Goal: Task Accomplishment & Management: Use online tool/utility

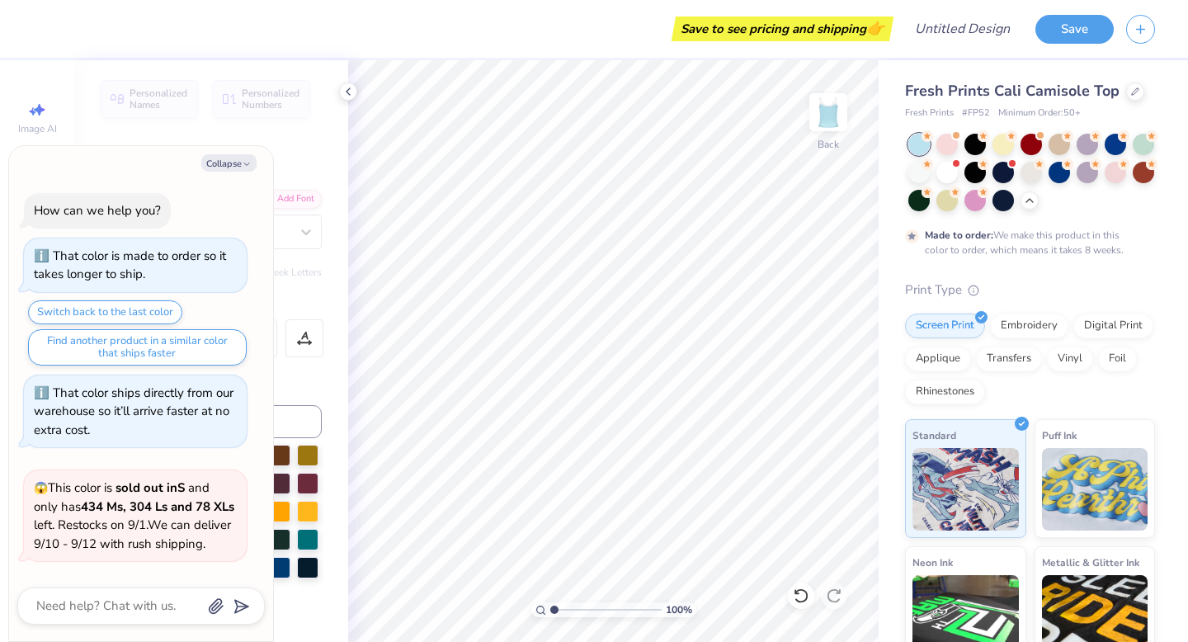
scroll to position [270, 0]
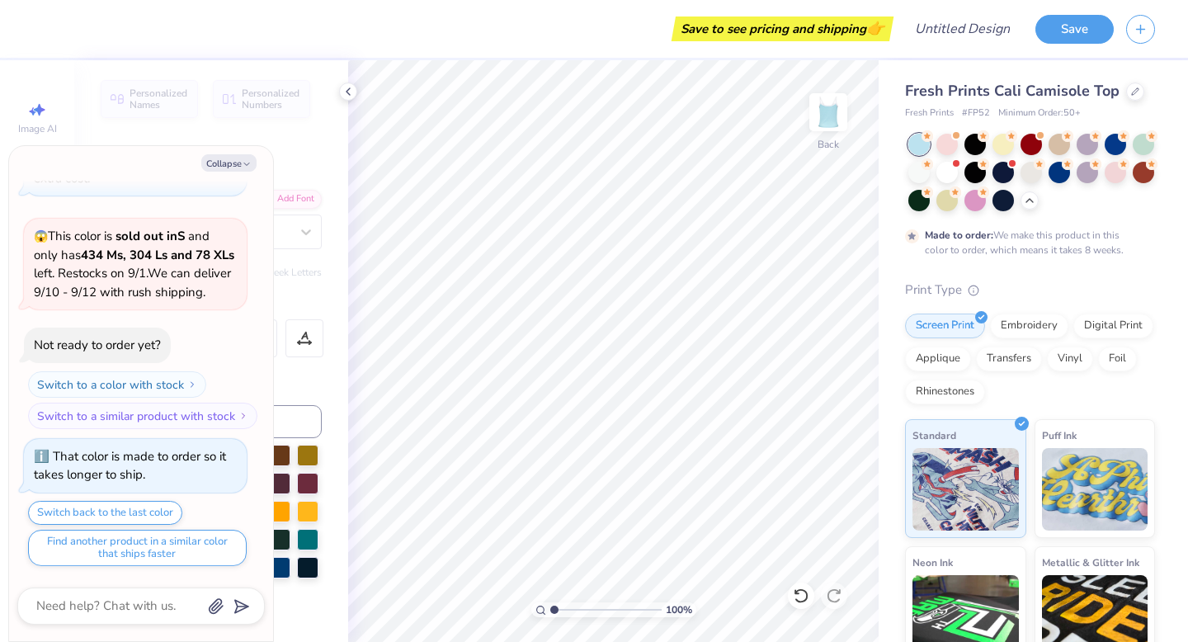
click at [244, 172] on div "Collapse How can we help you? That color is made to order so it takes longer to…" at bounding box center [141, 393] width 264 height 495
click at [244, 168] on icon "button" at bounding box center [247, 164] width 10 height 10
type textarea "x"
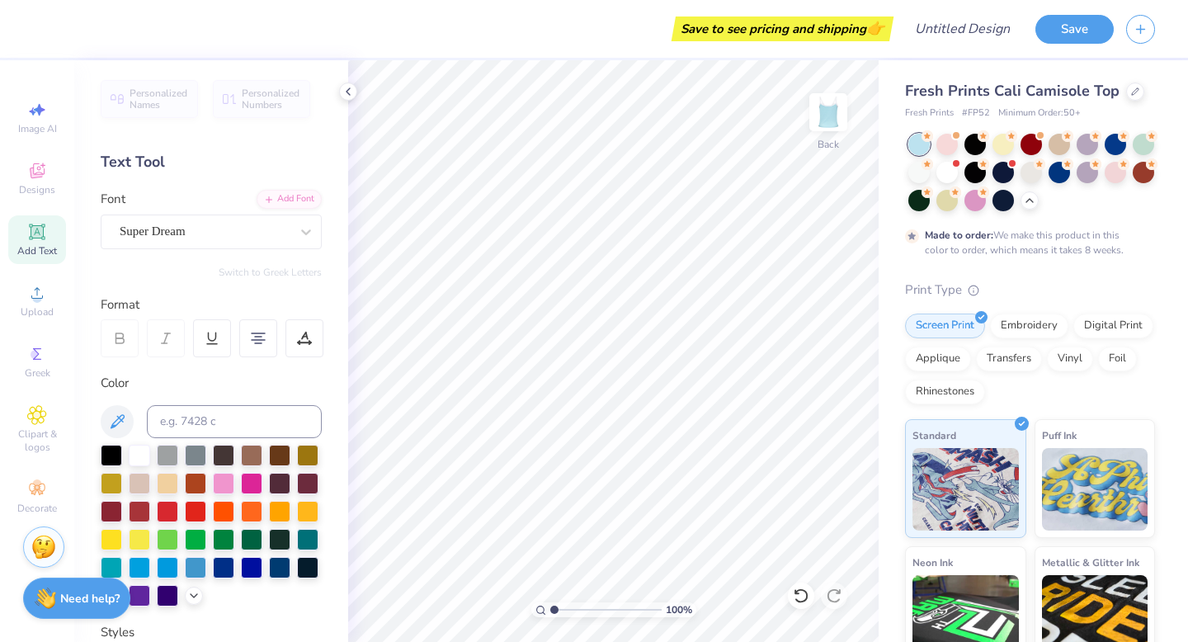
click at [180, 211] on div "Font Super Dream" at bounding box center [211, 219] width 221 height 59
click at [181, 229] on div "Super Dream" at bounding box center [204, 232] width 173 height 26
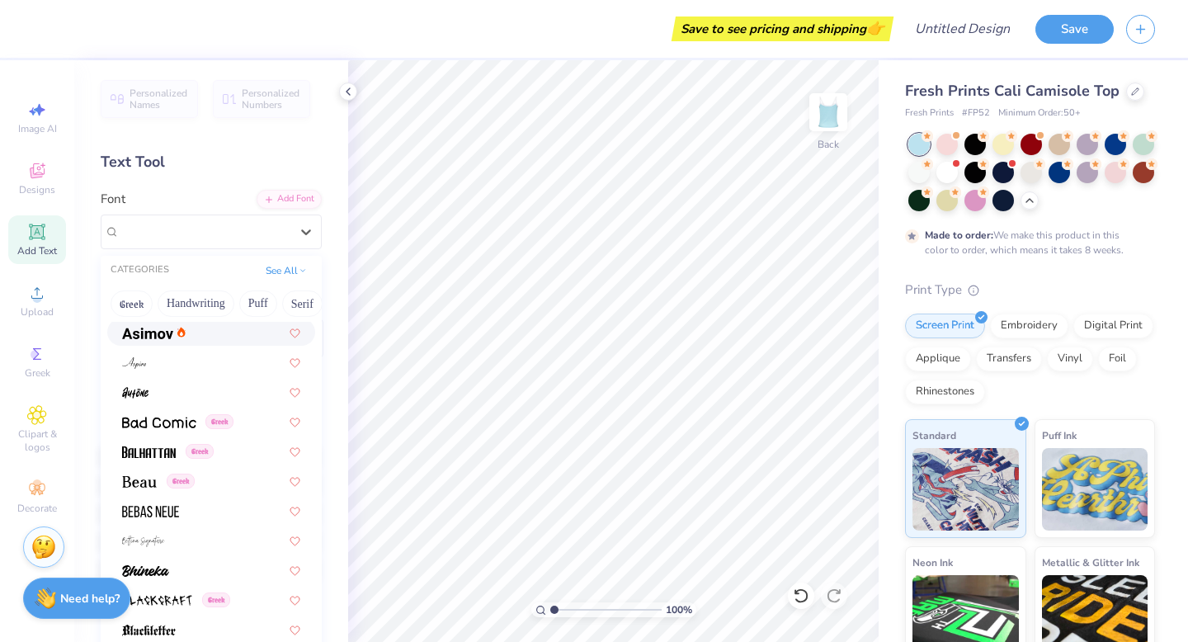
scroll to position [631, 0]
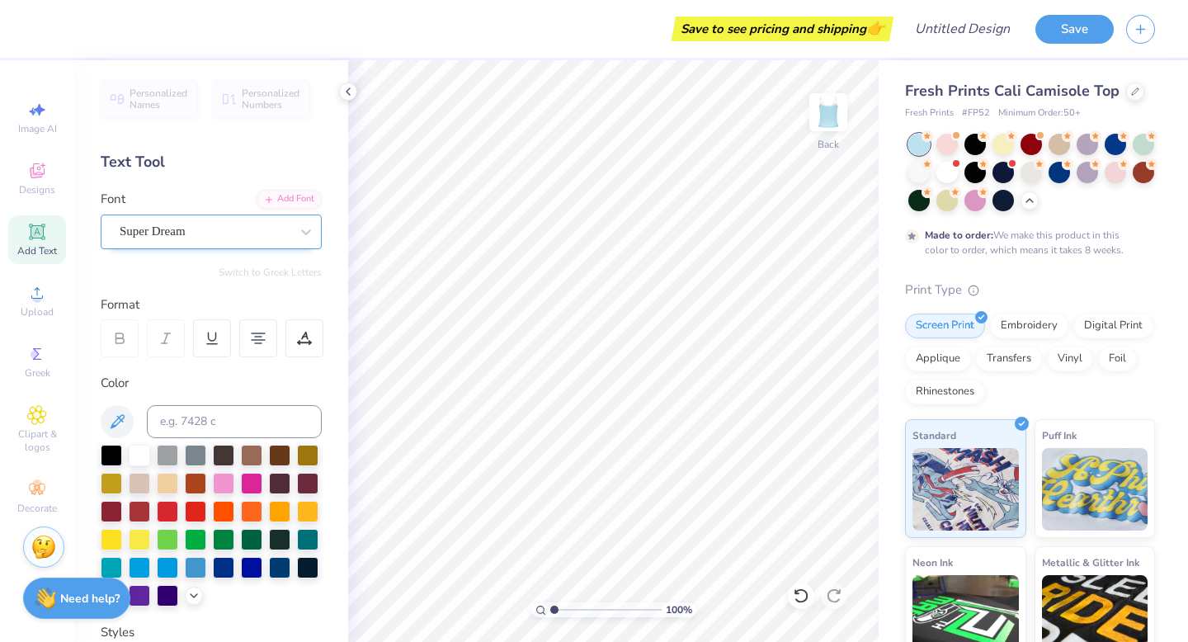
click at [37, 235] on icon at bounding box center [37, 231] width 12 height 12
type textarea "T"
type textarea "4 years later..."
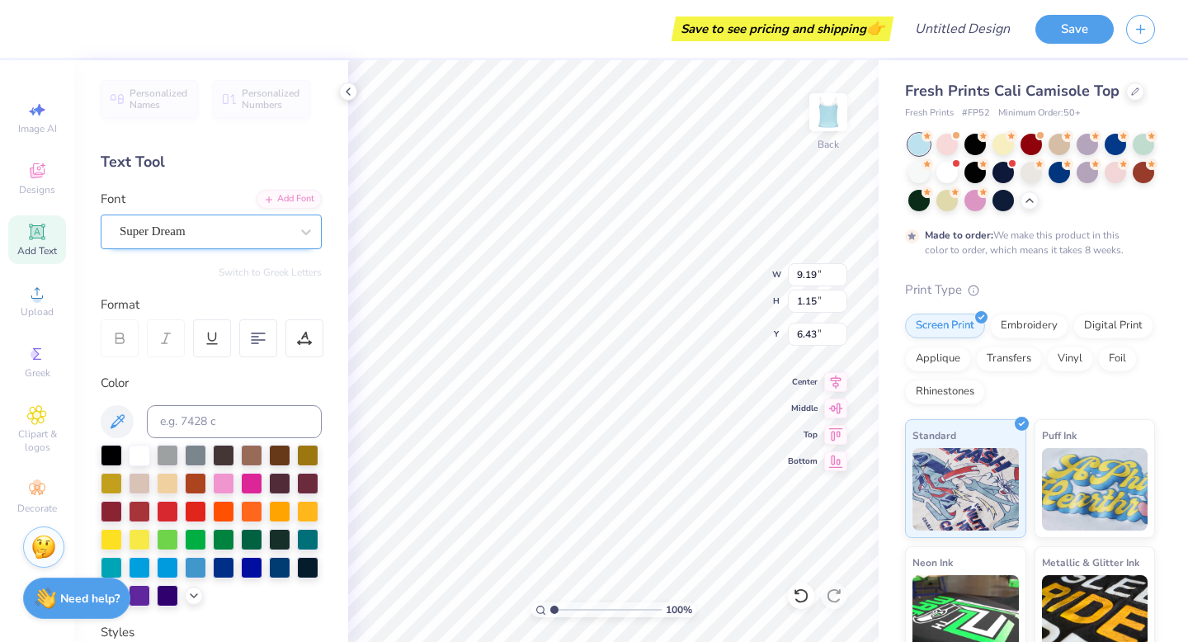
type input "6.27"
type input "0.78"
type input "6.79"
type input "1.21"
type input "6.14"
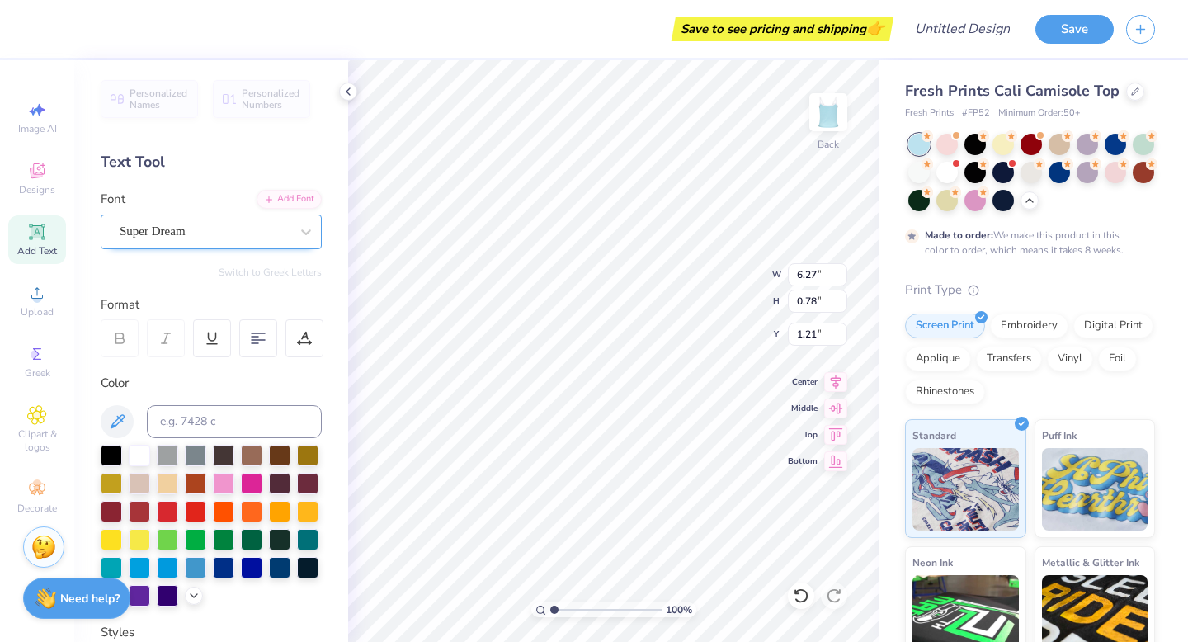
type input "0.77"
type input "8.09"
type input "1.01"
type textarea "4 years later..."
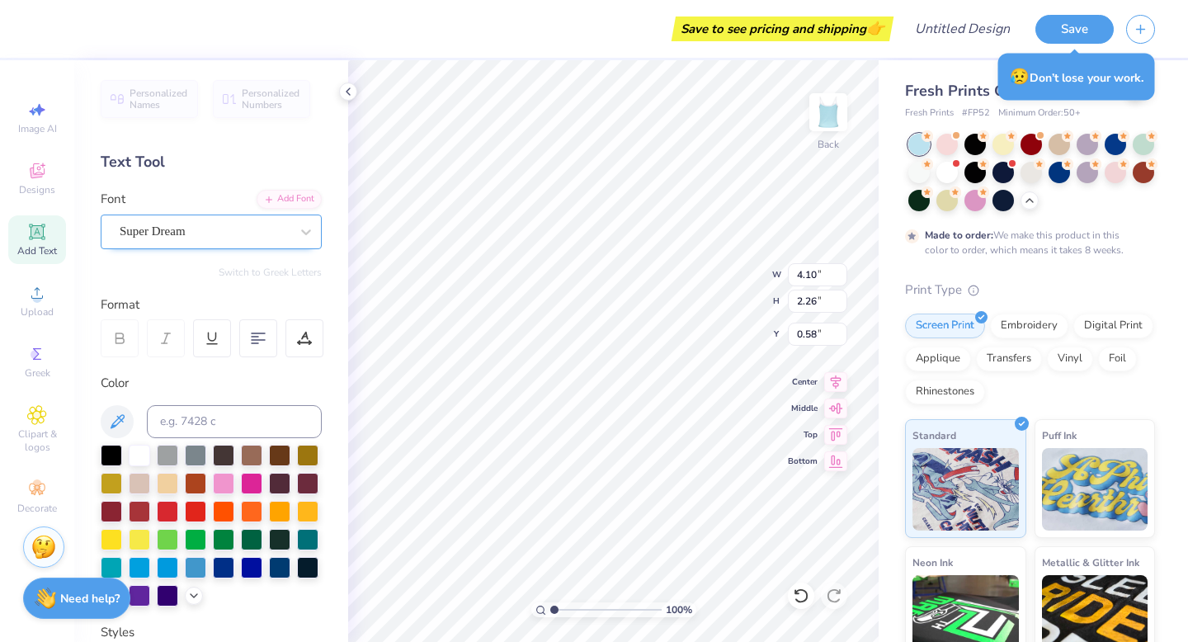
type input "0.59"
type input "6.04"
type input "3.33"
type input "1.63"
type input "5.07"
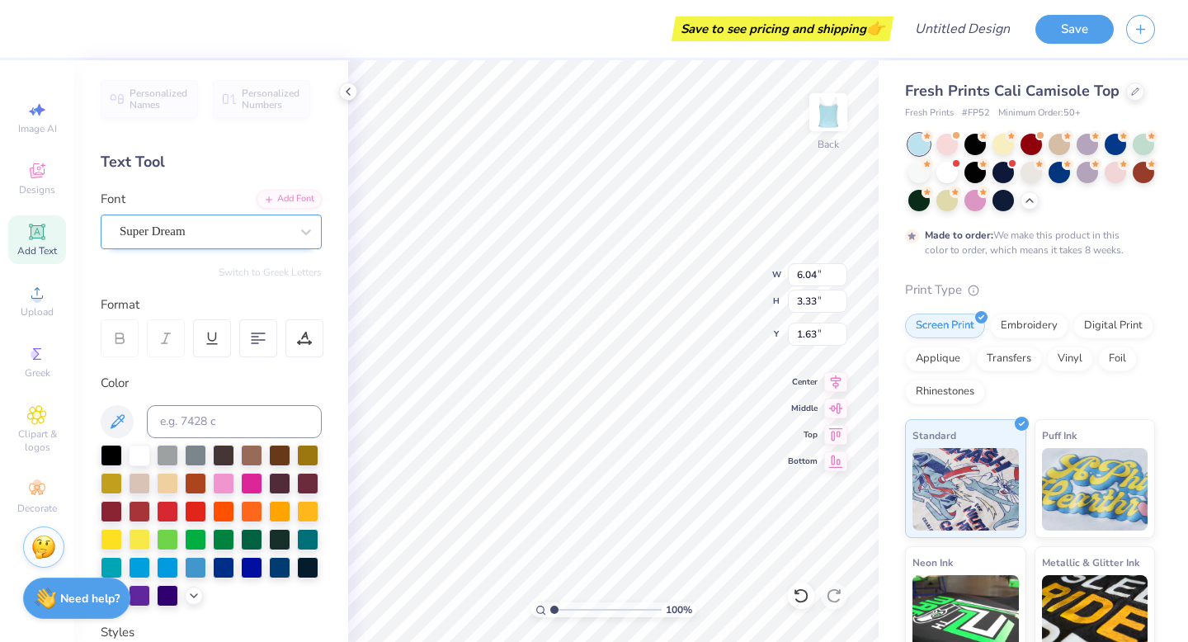
type input "2.79"
type textarea "4 years later..."
type input "1.88"
click at [316, 413] on input at bounding box center [234, 421] width 175 height 33
click at [54, 244] on span "Add Text" at bounding box center [37, 250] width 40 height 13
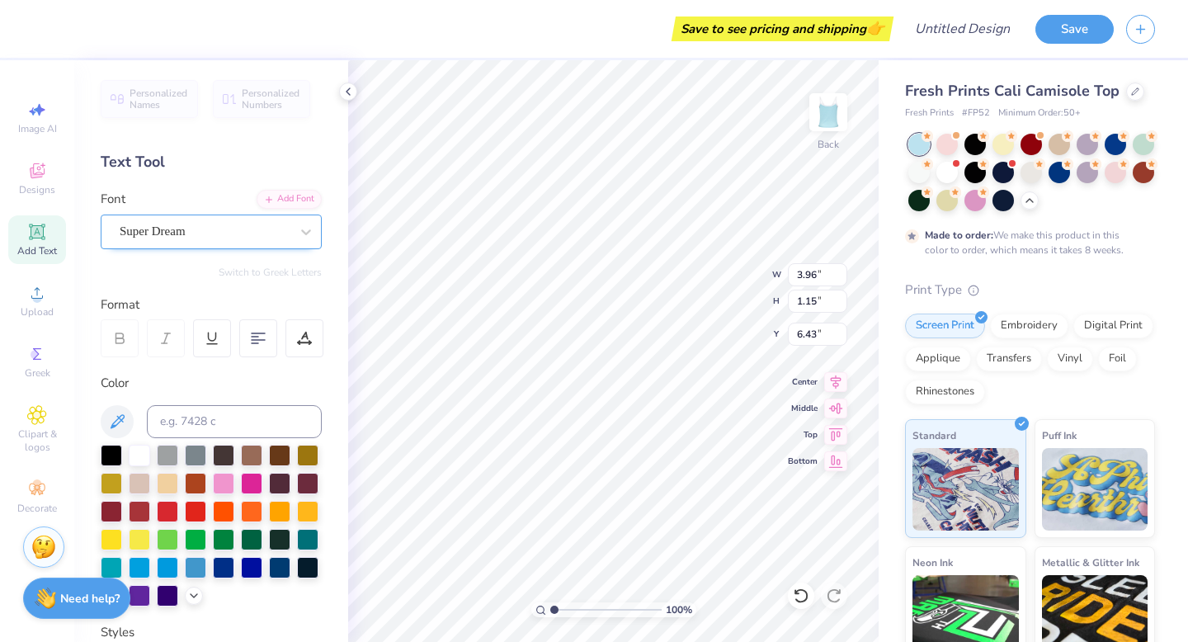
click at [209, 217] on div "Super Dream" at bounding box center [211, 232] width 221 height 35
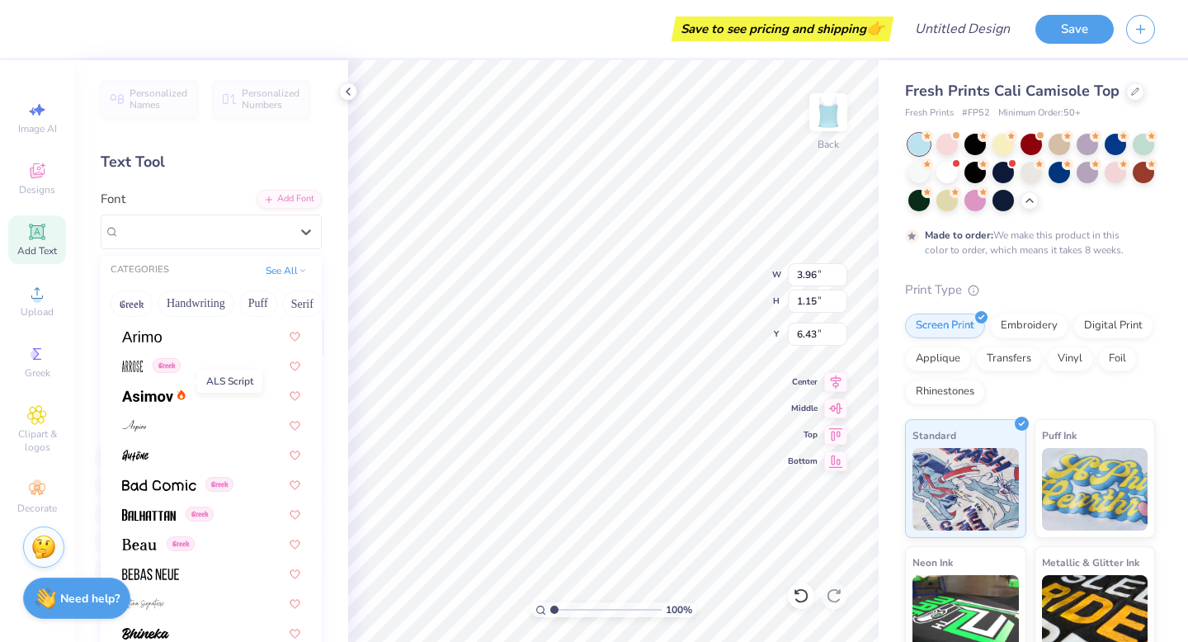
scroll to position [568, 0]
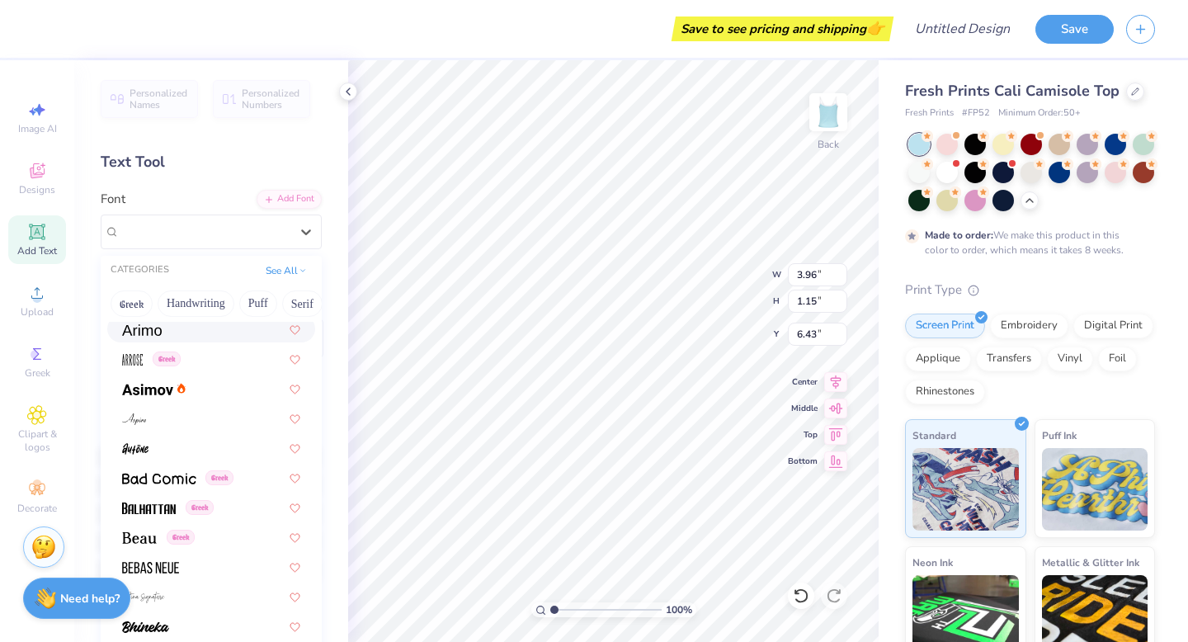
click at [162, 331] on div at bounding box center [211, 328] width 178 height 17
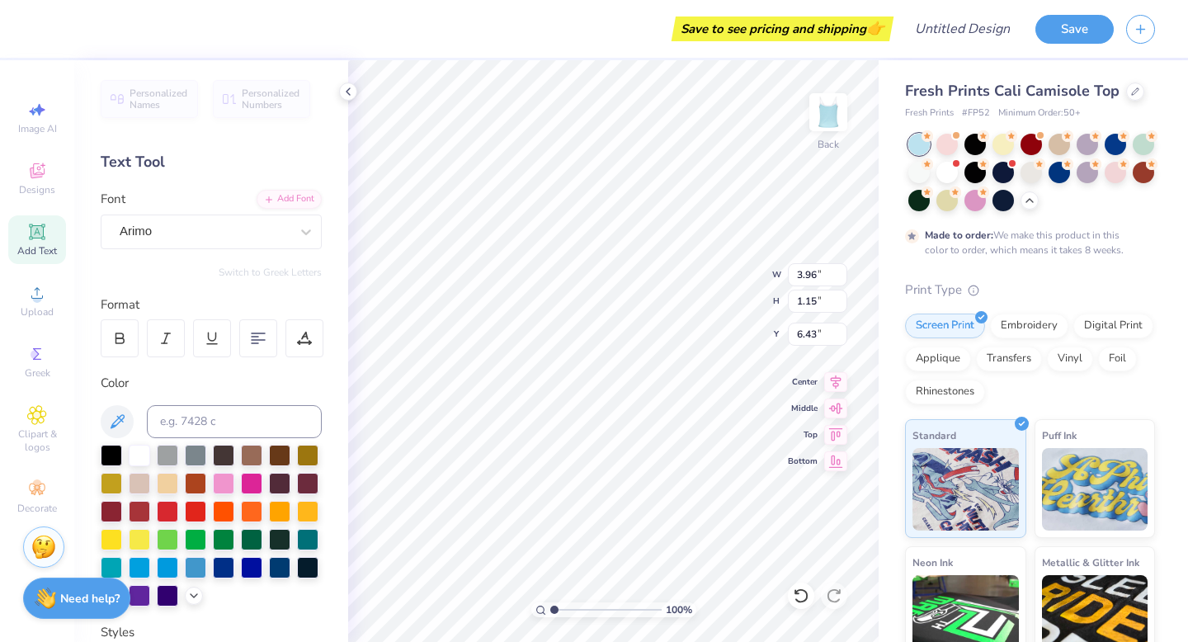
type input "4.11"
type input "1.13"
type input "6.44"
type textarea "still NEVER lost a tailgaite"
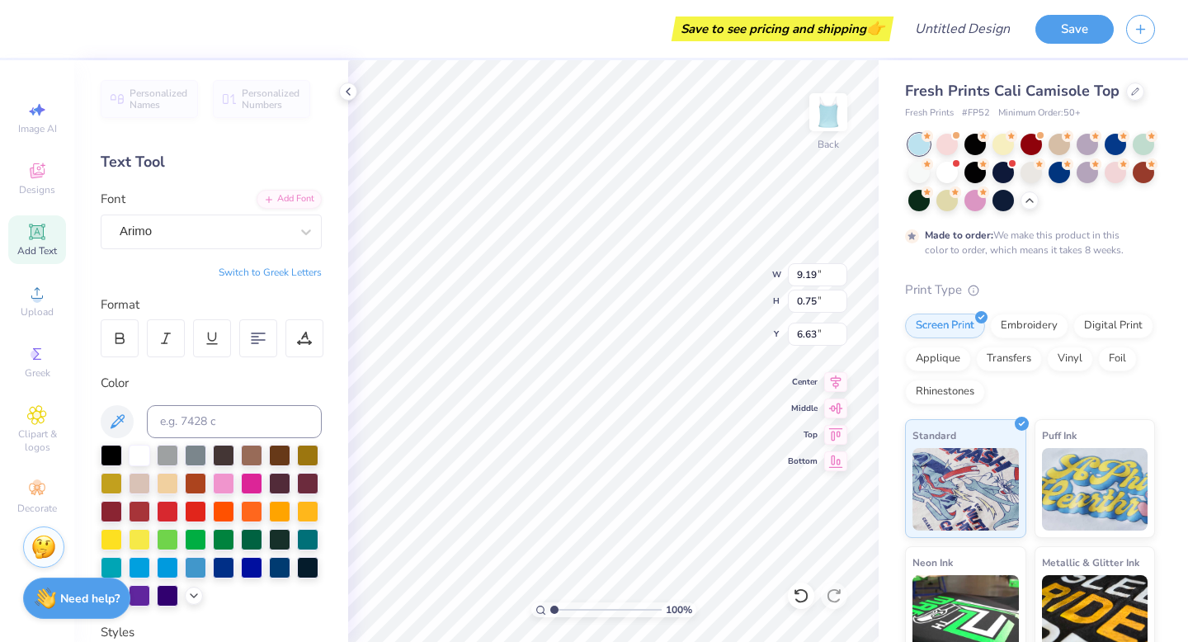
type input "9.18"
type textarea "still NEVER lost a tailgaite"
click at [228, 508] on div at bounding box center [223, 509] width 21 height 21
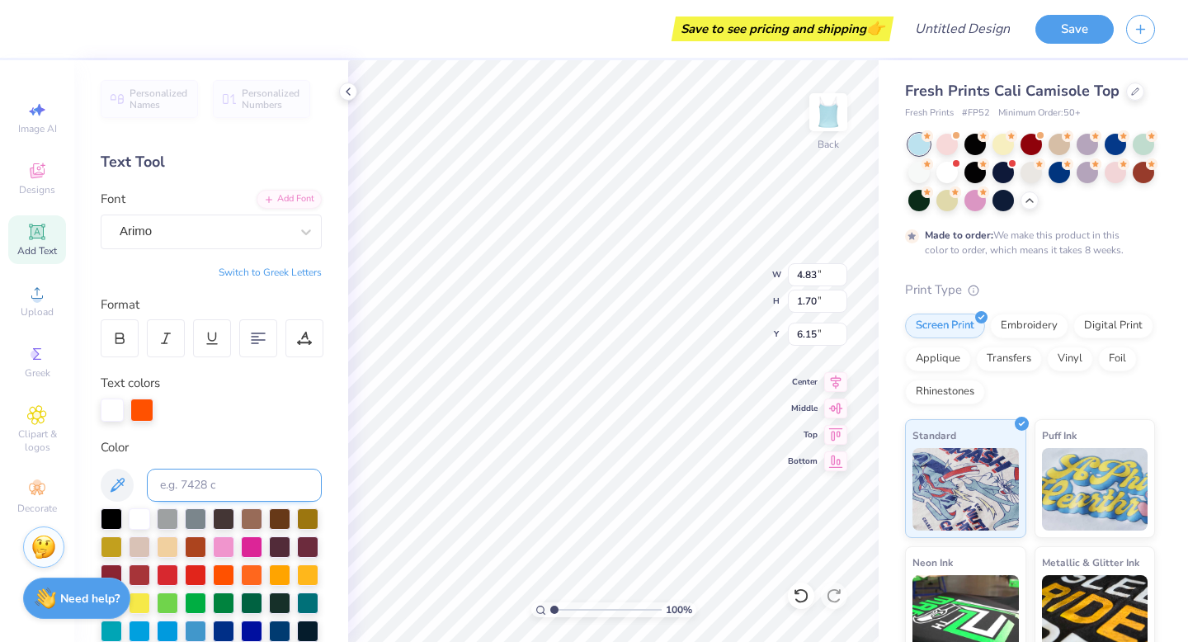
scroll to position [0, 3]
click at [190, 223] on div "Arimo" at bounding box center [204, 232] width 173 height 26
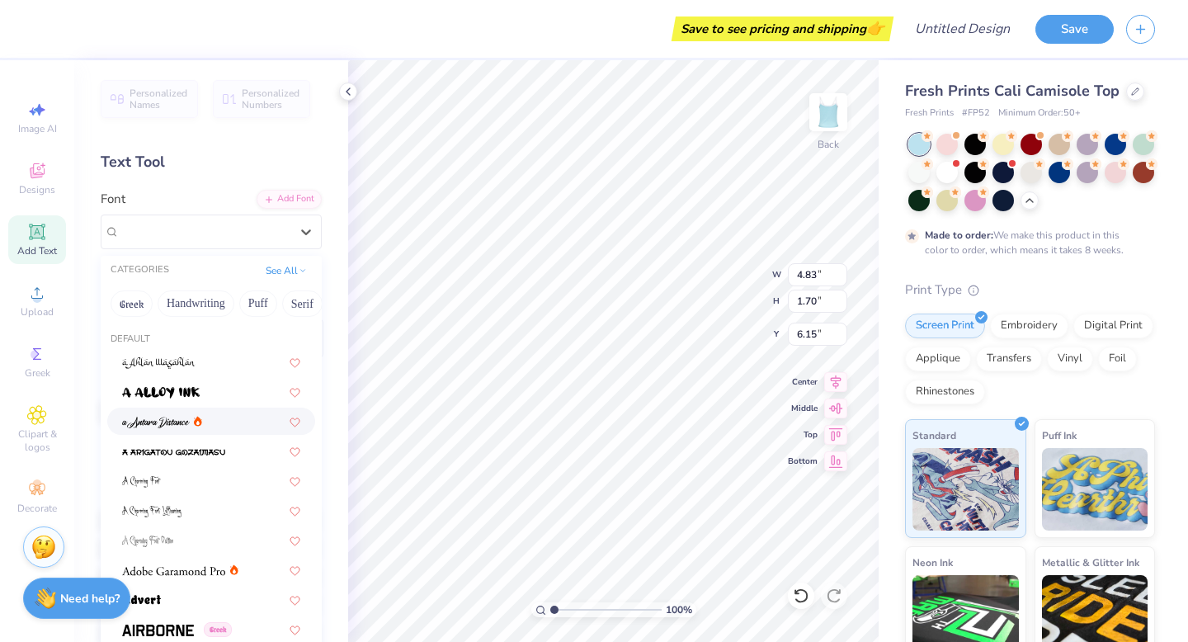
click at [173, 409] on div at bounding box center [211, 421] width 208 height 27
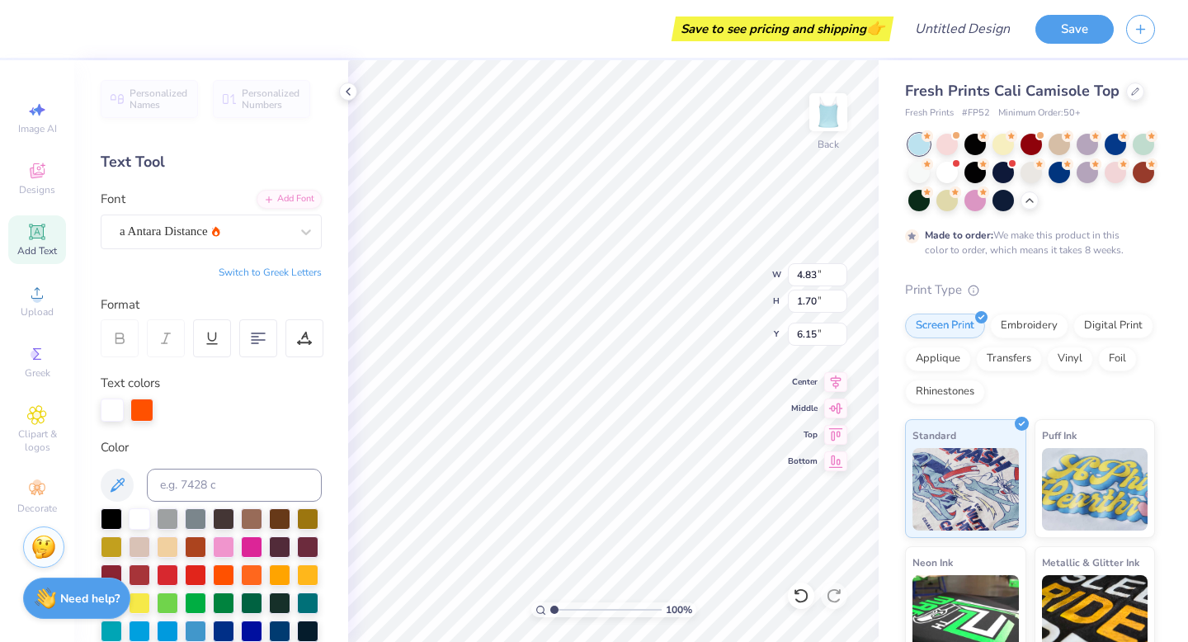
click at [278, 212] on div "Font a Antara Distance" at bounding box center [211, 219] width 221 height 59
click at [267, 235] on div "a Antara Distance" at bounding box center [204, 232] width 173 height 26
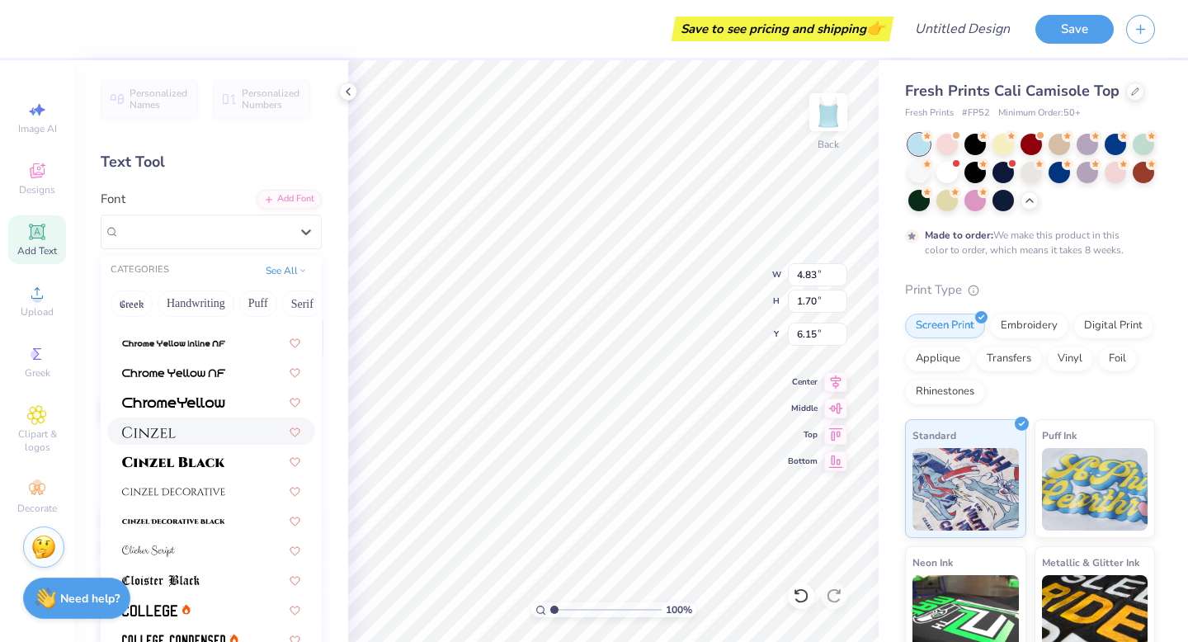
scroll to position [1893, 0]
click at [178, 451] on span at bounding box center [173, 459] width 103 height 17
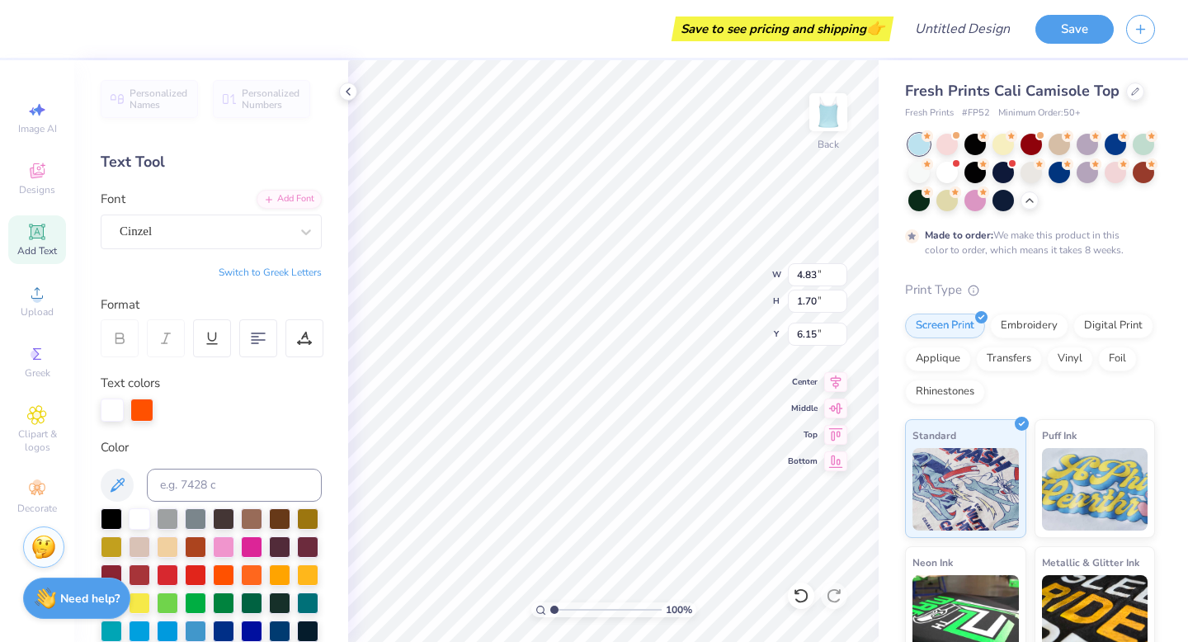
scroll to position [1, 3]
type input "5.28"
type input "8.26"
type input "1.85"
click at [253, 326] on div at bounding box center [258, 338] width 38 height 38
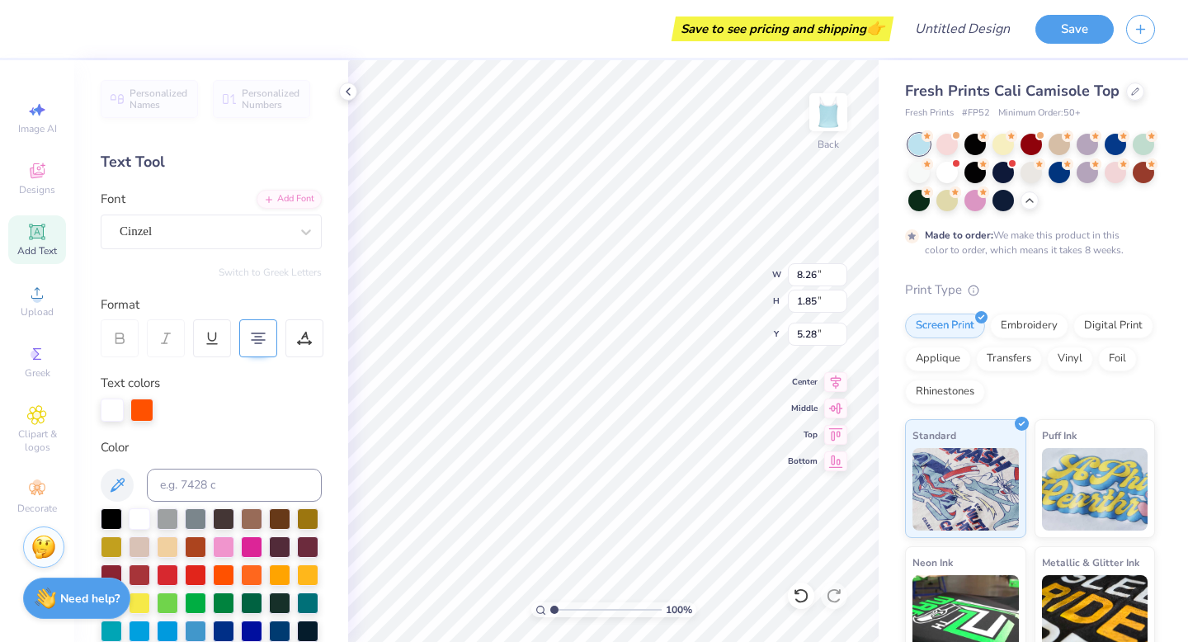
click at [265, 338] on icon at bounding box center [258, 338] width 15 height 15
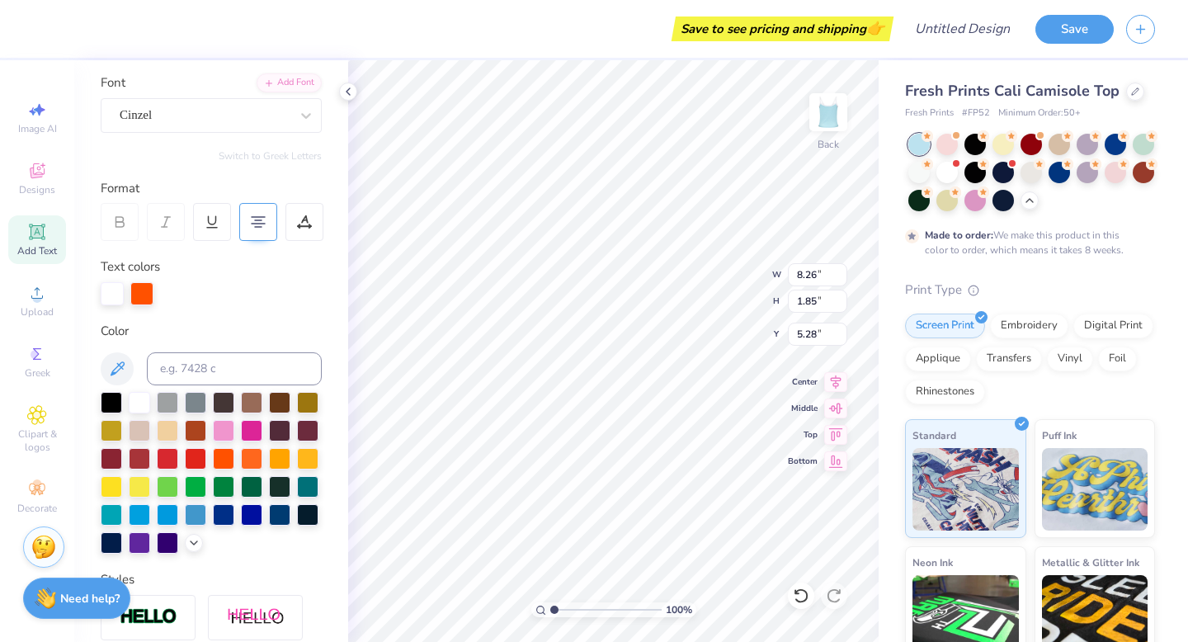
scroll to position [0, 0]
click at [256, 460] on div at bounding box center [251, 456] width 21 height 21
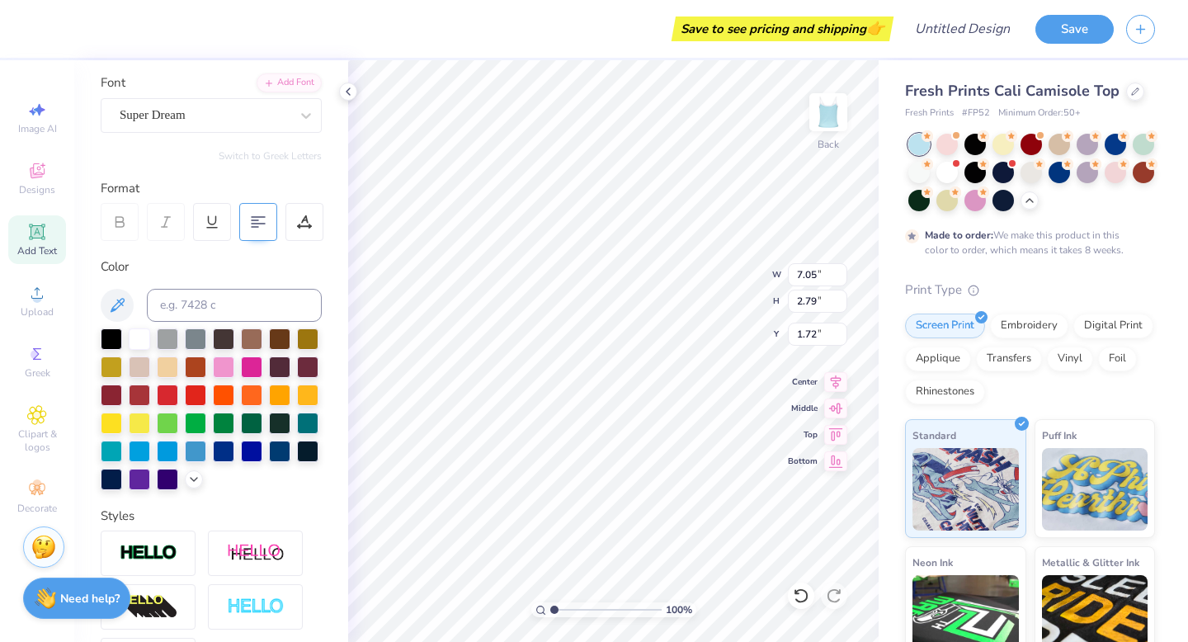
type input "1.72"
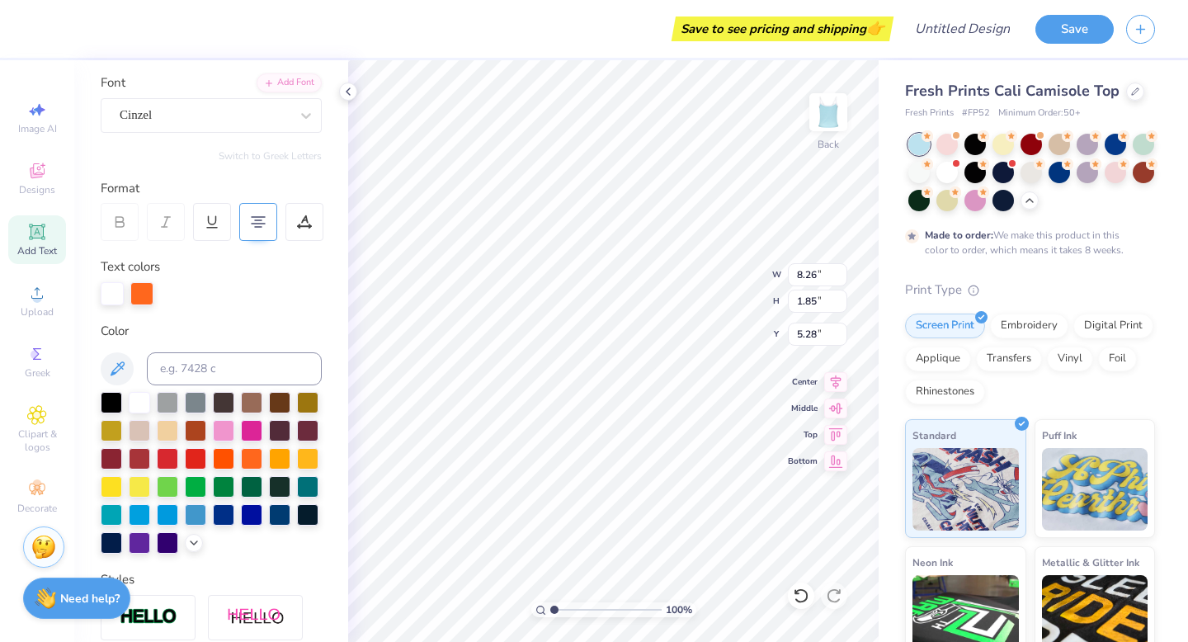
click at [257, 224] on 380 at bounding box center [258, 224] width 13 height 0
type input "6.50"
type input "1.45"
type input "5.67"
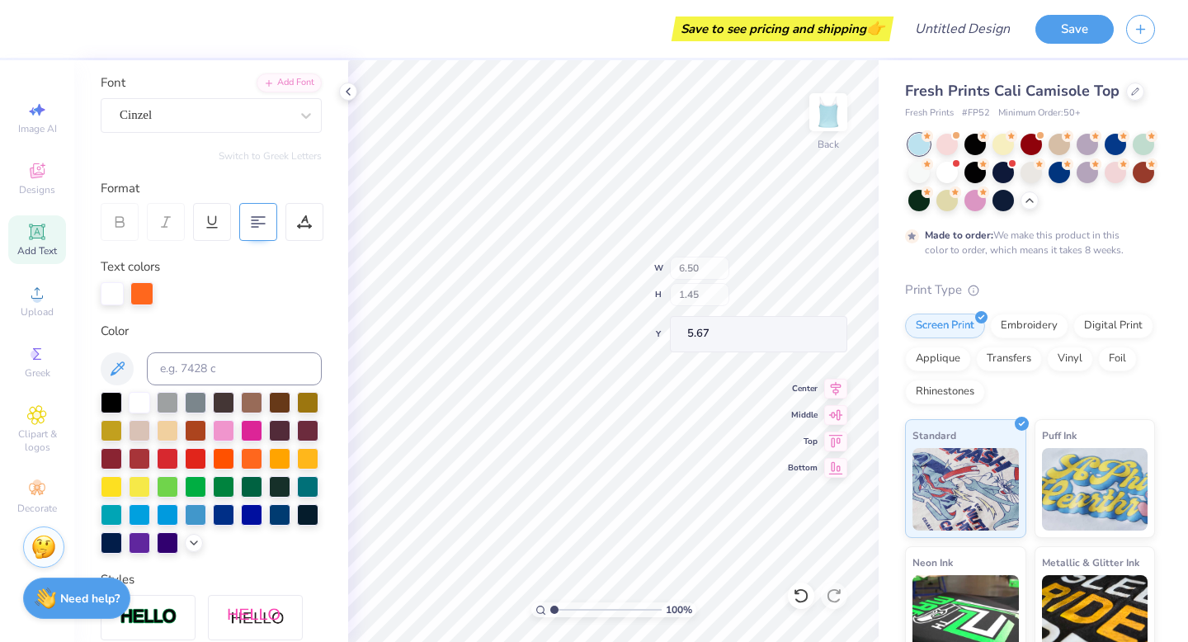
type input "7.39"
type input "1.65"
type input "5.47"
type input "5.16"
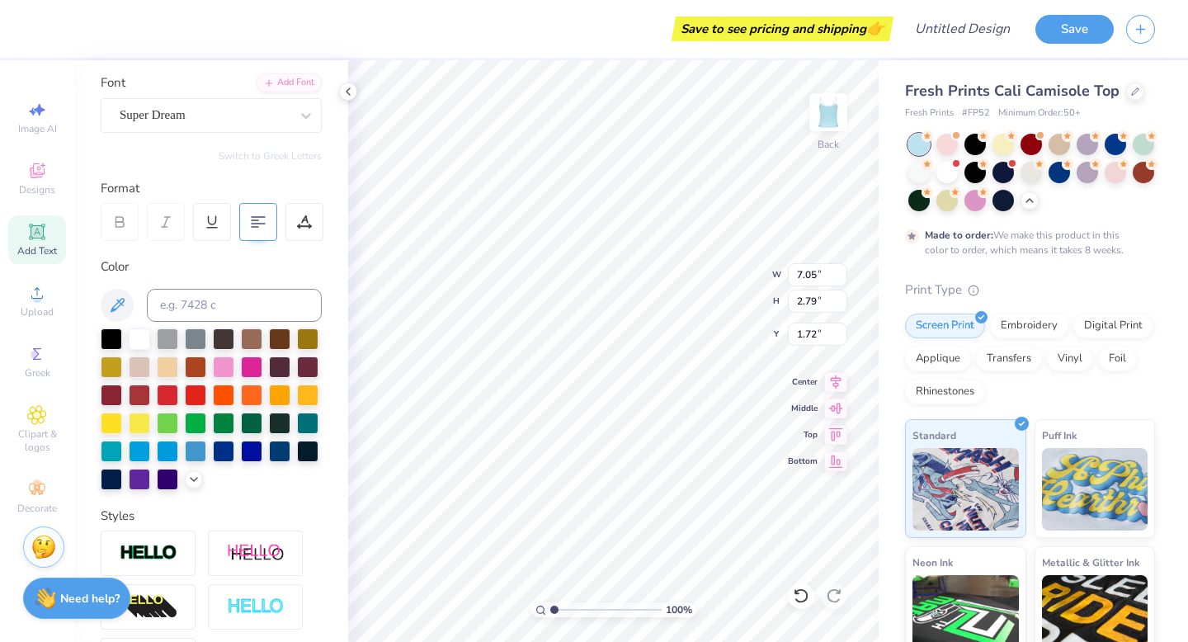
type input "7.05"
type input "2.79"
type input "2.59"
type input "2.71"
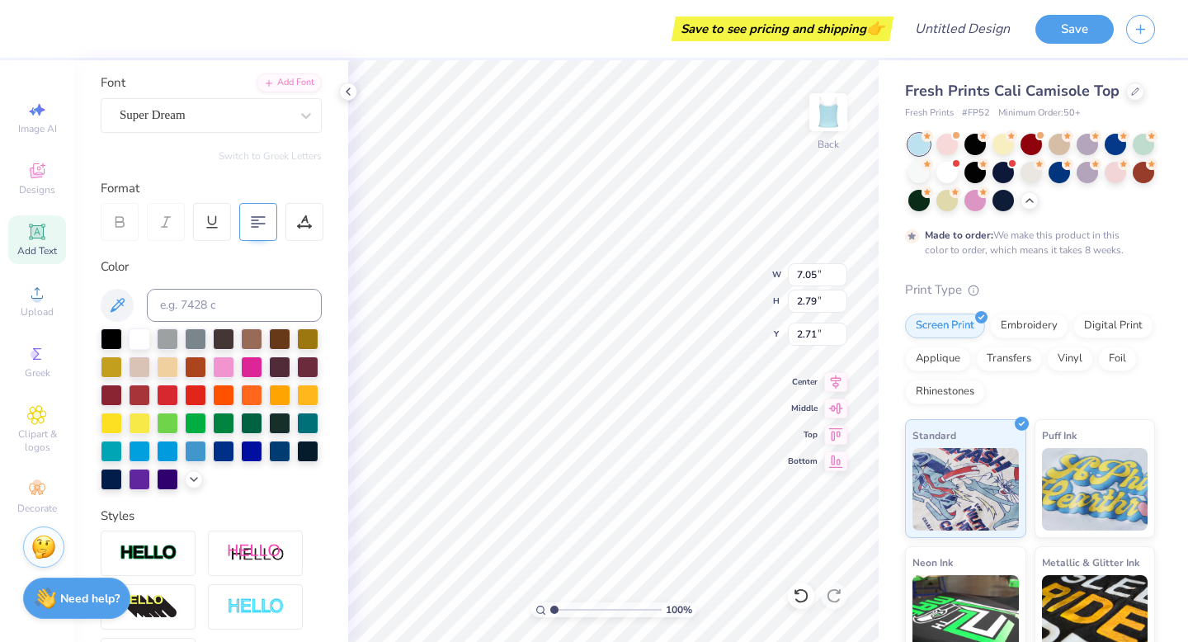
type textarea "4 years later..."
type input "1.93"
type input "7.39"
type input "1.65"
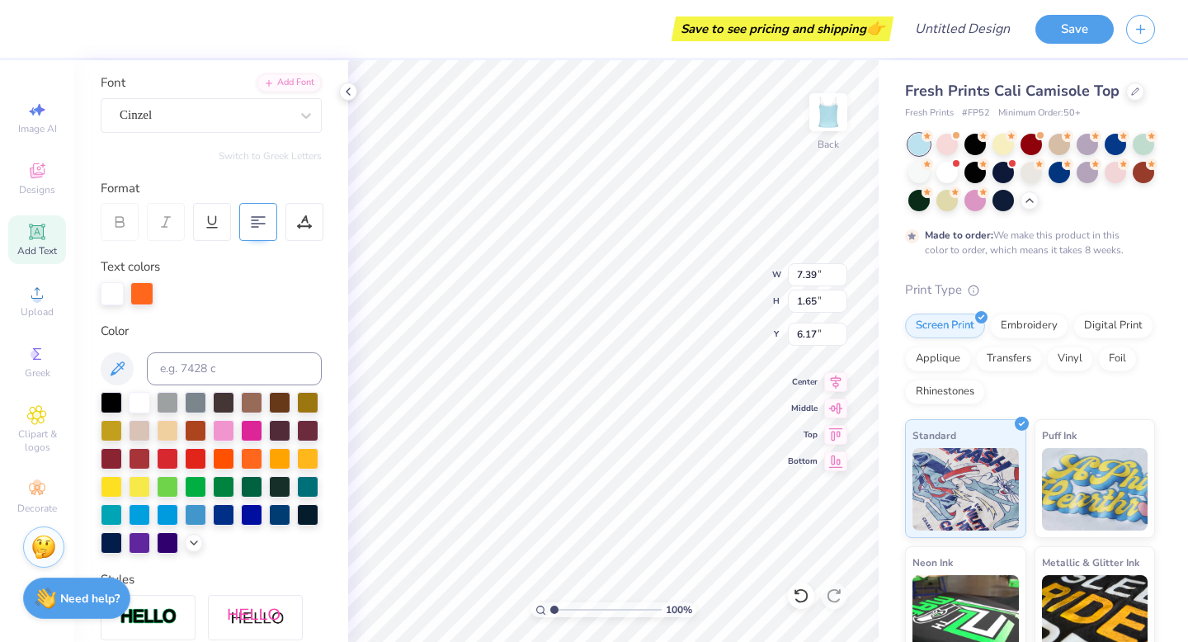
type input "5.35"
click at [214, 125] on div at bounding box center [205, 115] width 170 height 22
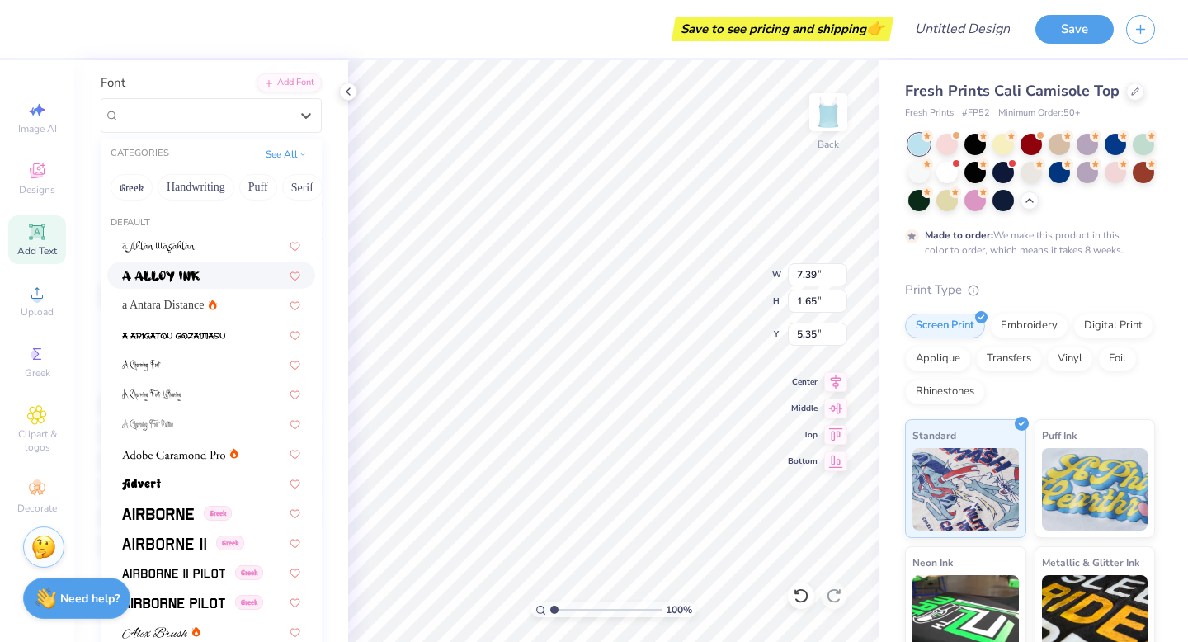
click at [200, 272] on div at bounding box center [211, 275] width 178 height 17
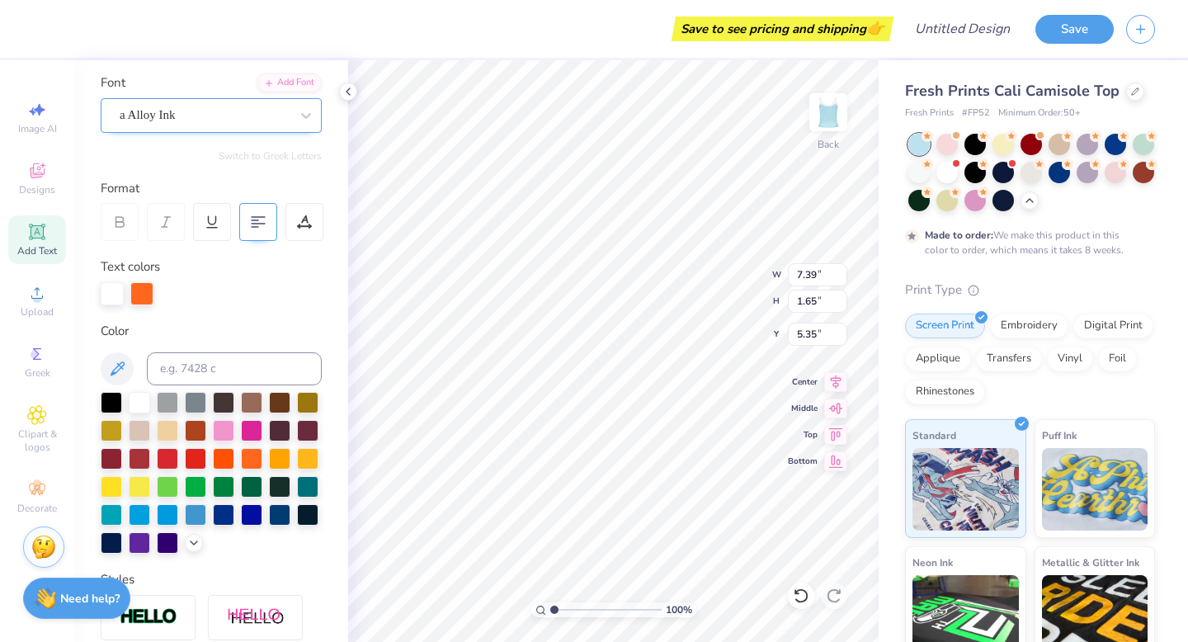
click at [273, 105] on div at bounding box center [205, 115] width 170 height 22
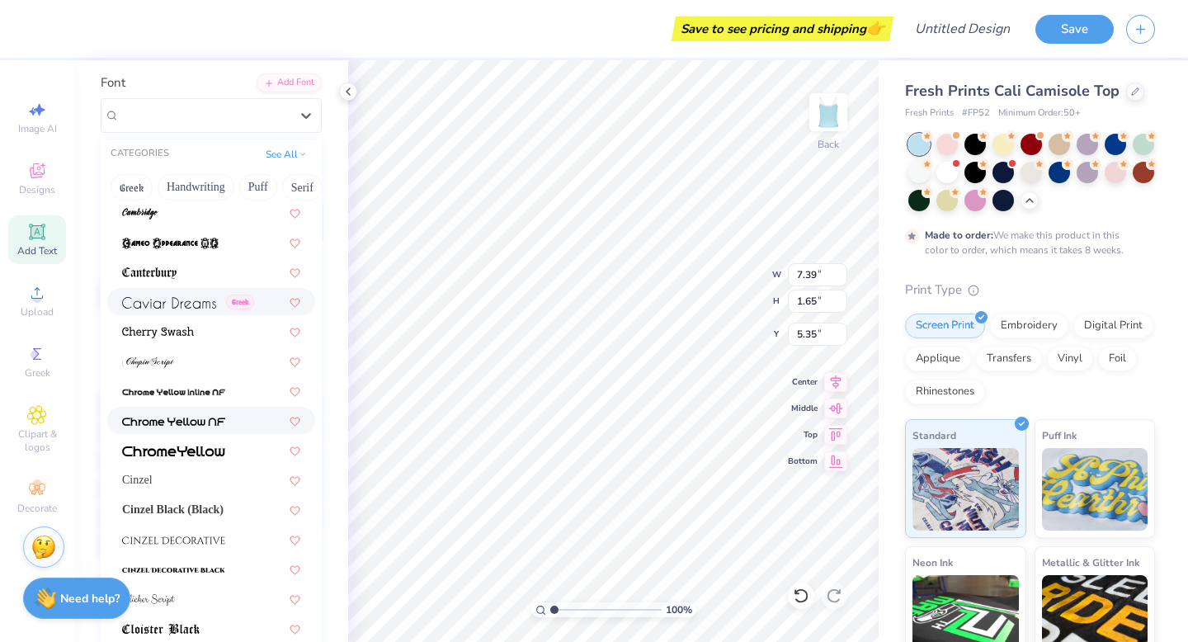
scroll to position [1741, 0]
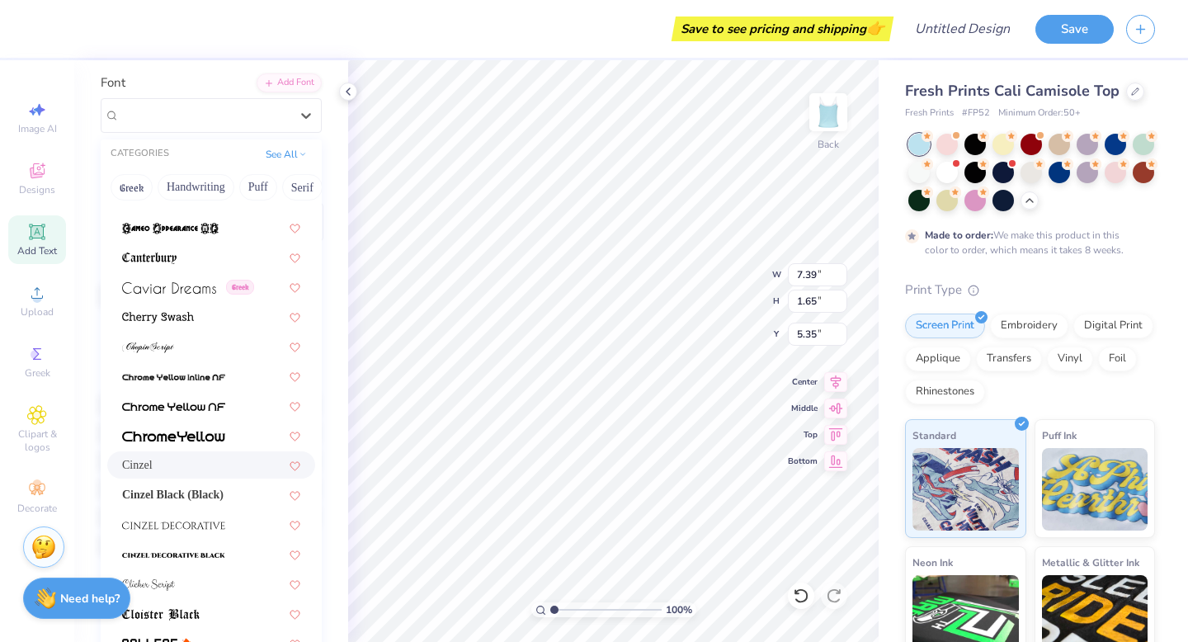
click at [172, 462] on div "Cinzel" at bounding box center [211, 464] width 178 height 17
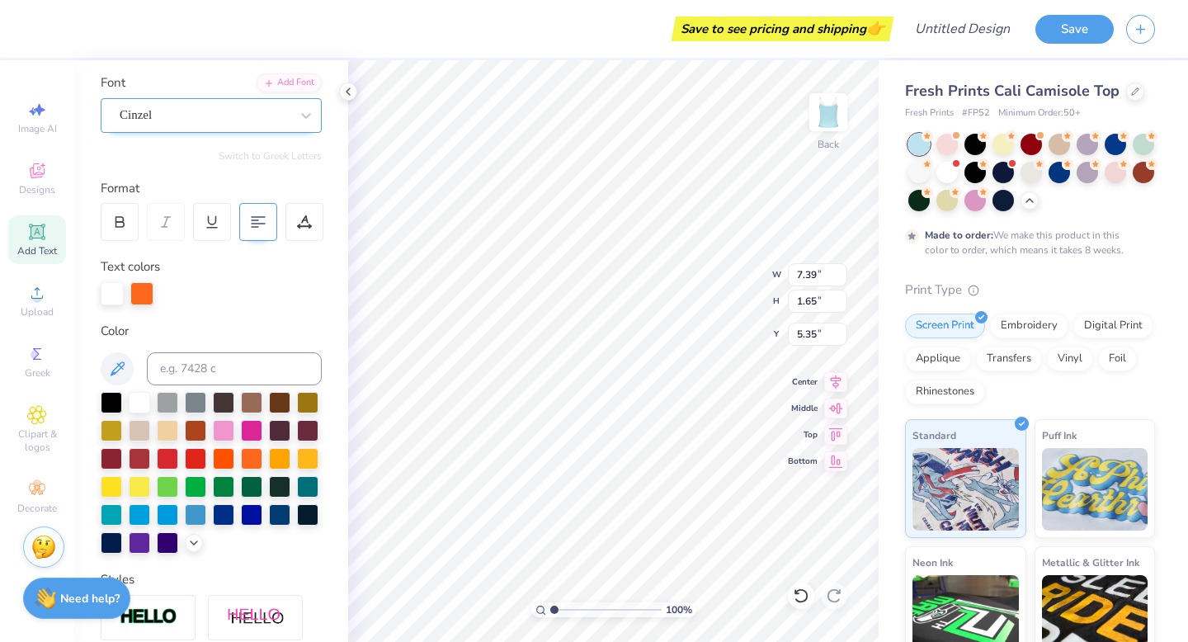
click at [246, 119] on div "Cinzel" at bounding box center [204, 115] width 173 height 26
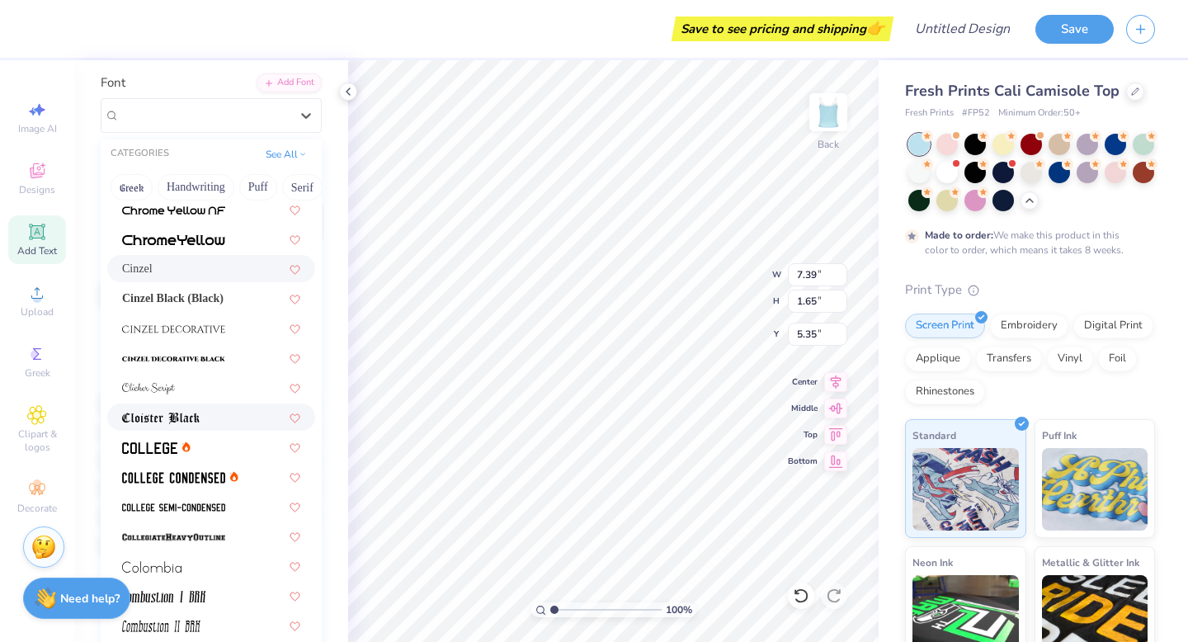
scroll to position [1923, 0]
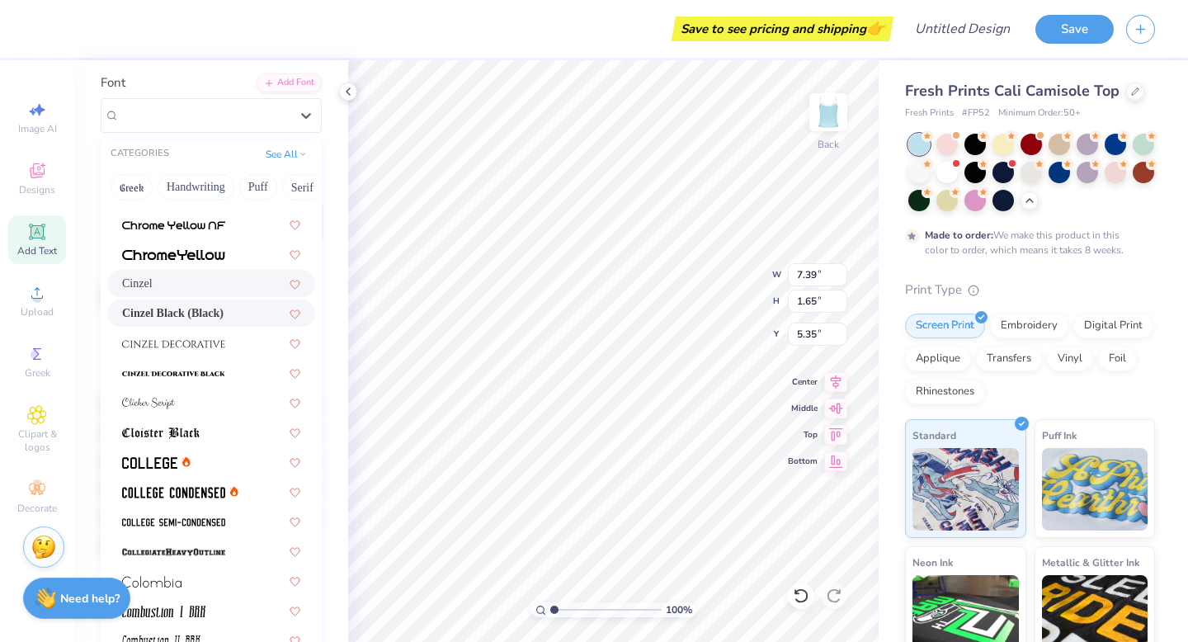
click at [224, 311] on span "Cinzel Black (Black)" at bounding box center [173, 313] width 102 height 17
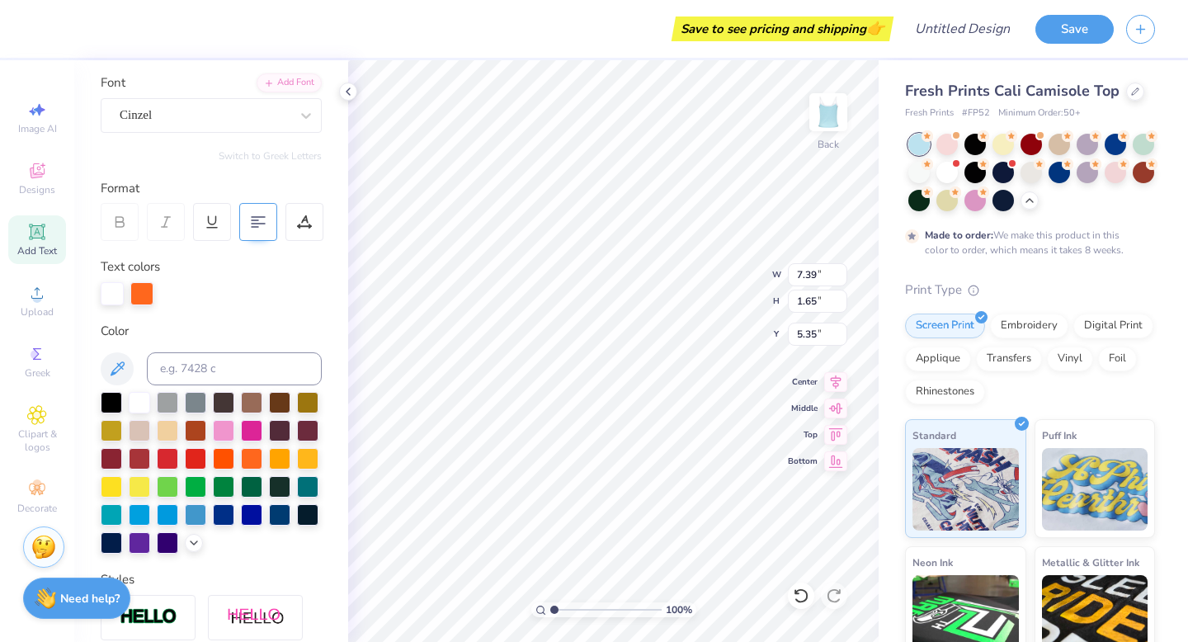
type textarea "still lost a tailgaite"
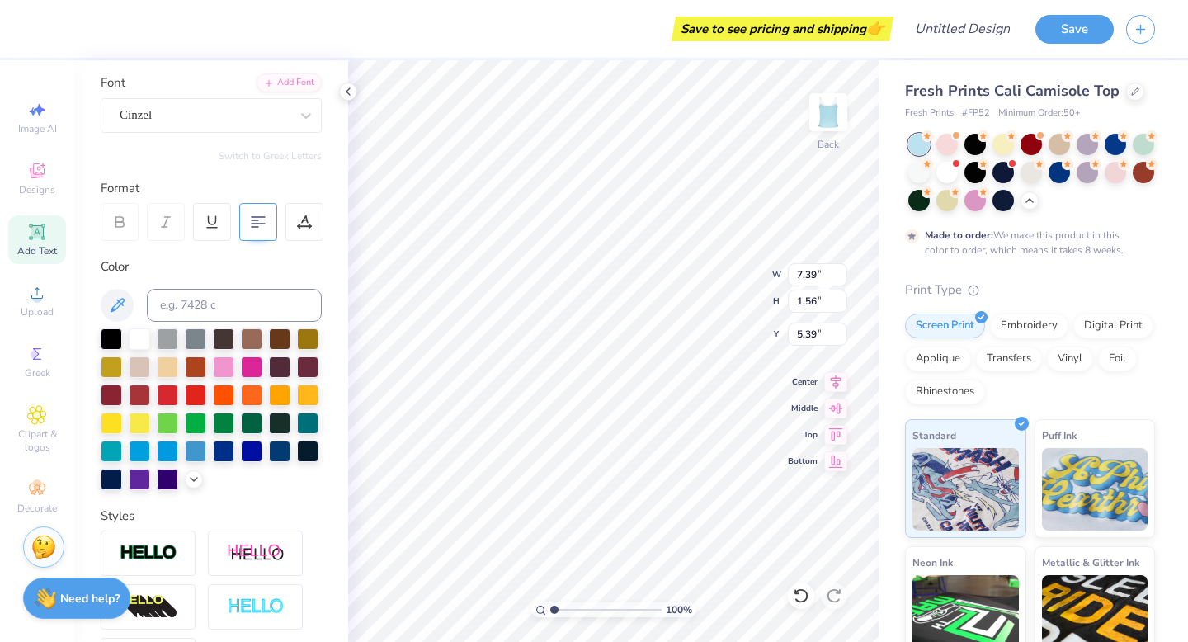
type input "6.22"
type textarea "lost a tailgaite"
click at [47, 218] on div "Add Text" at bounding box center [37, 239] width 58 height 49
type input "3.96"
type input "1.15"
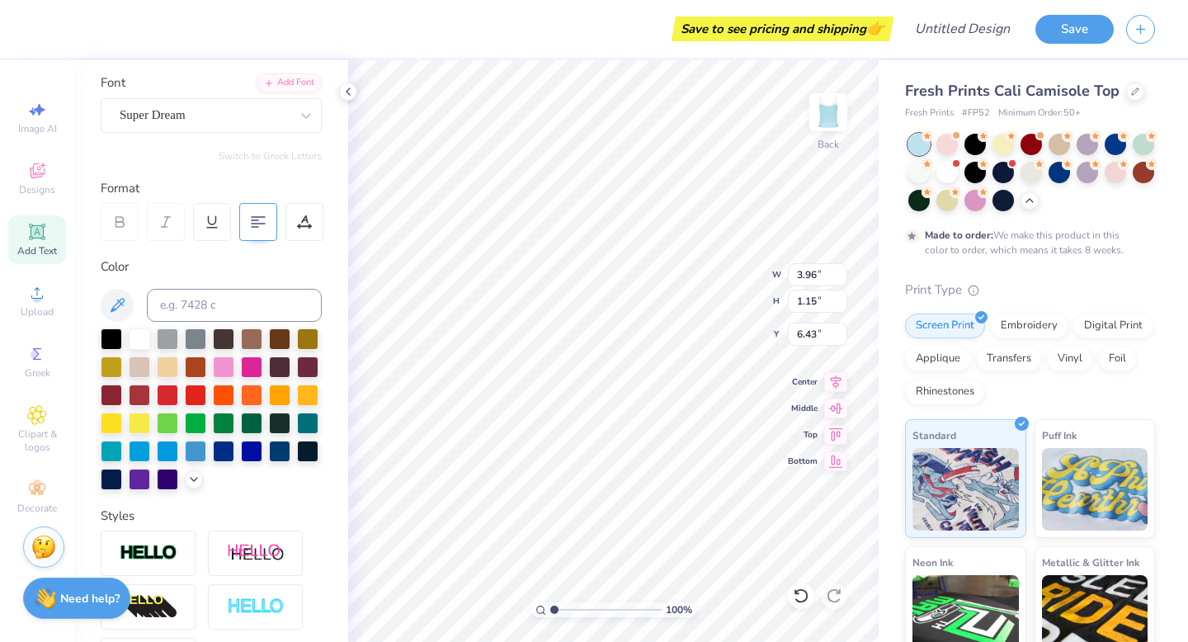
type input "6.43"
type textarea "NEVER"
type input "5.13"
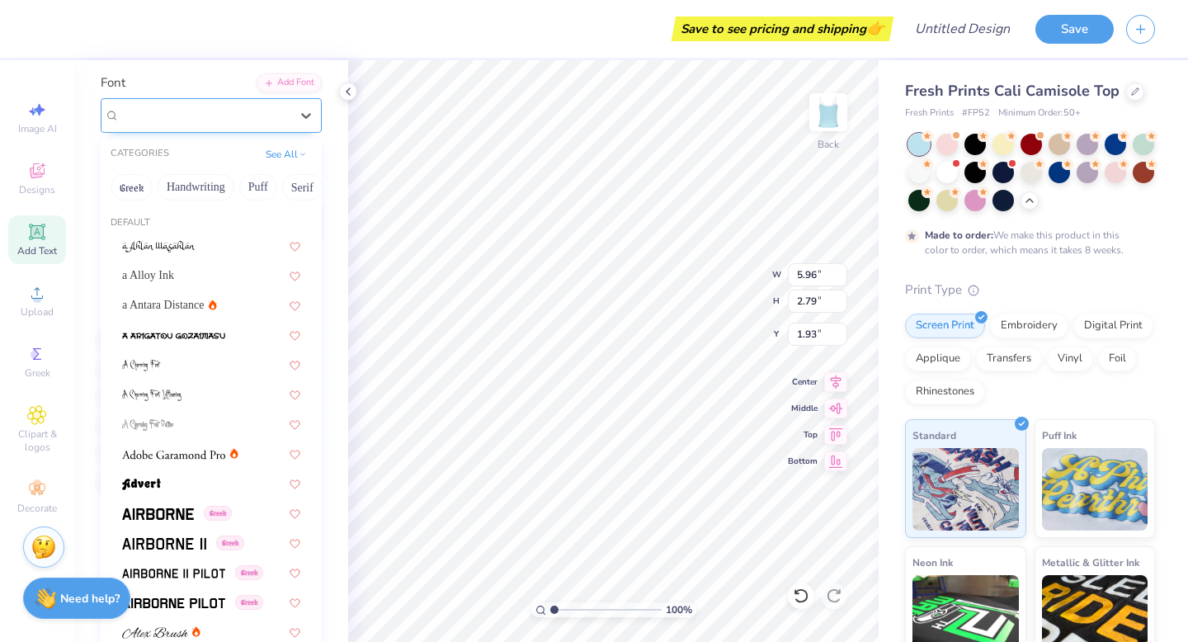
click at [213, 126] on div "Super Dream" at bounding box center [204, 115] width 173 height 26
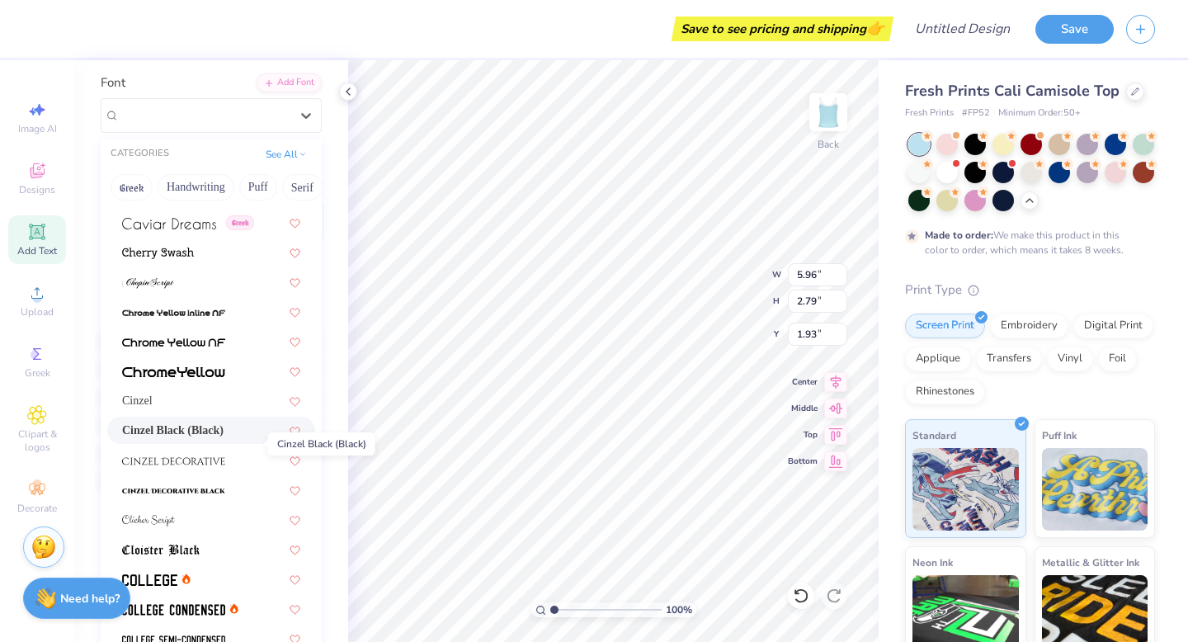
scroll to position [1787, 0]
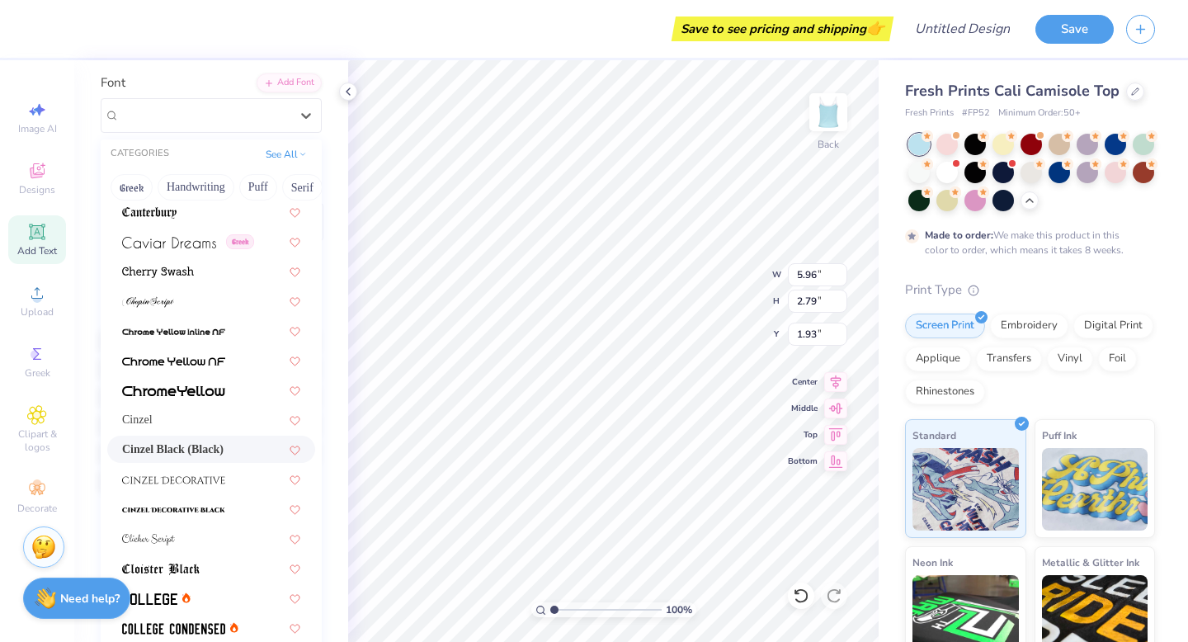
click at [179, 446] on span "Cinzel Black (Black)" at bounding box center [173, 449] width 102 height 17
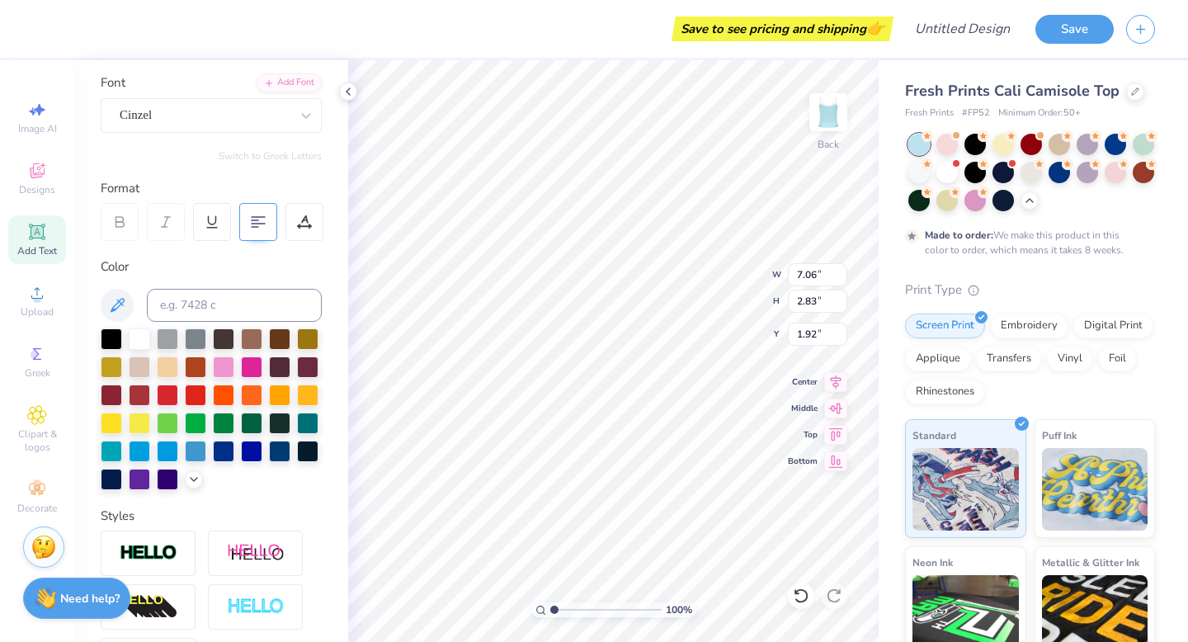
type input "7.06"
type input "2.83"
type input "1.92"
type input "4.91"
type input "1.15"
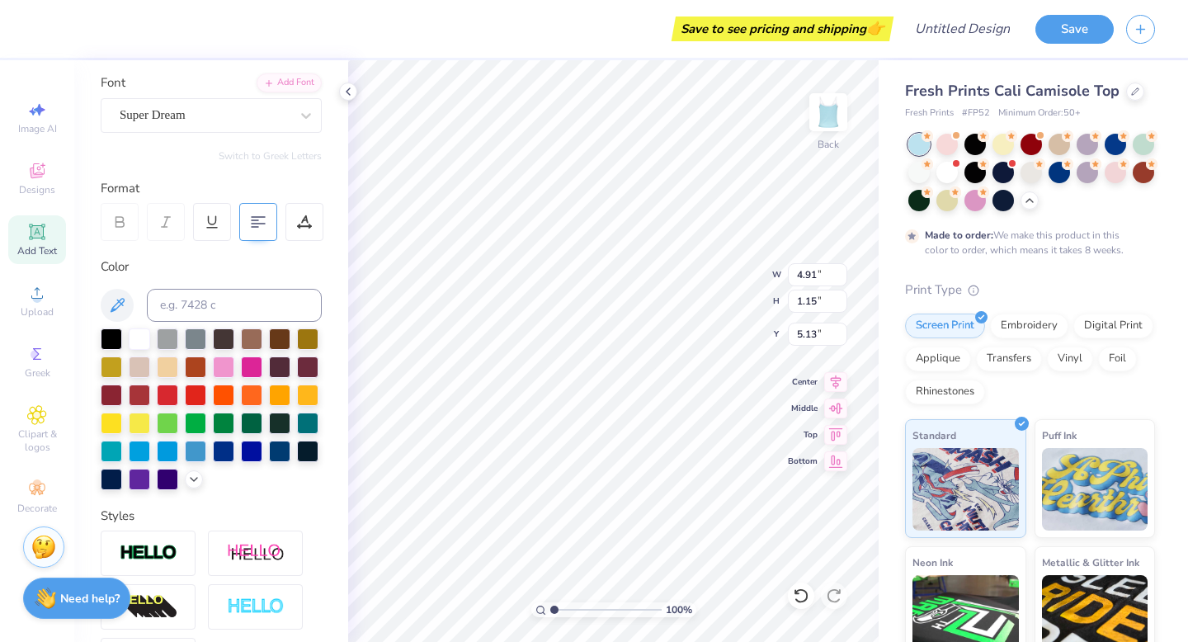
type input "5.48"
click at [244, 113] on div "Super Dream" at bounding box center [204, 115] width 173 height 26
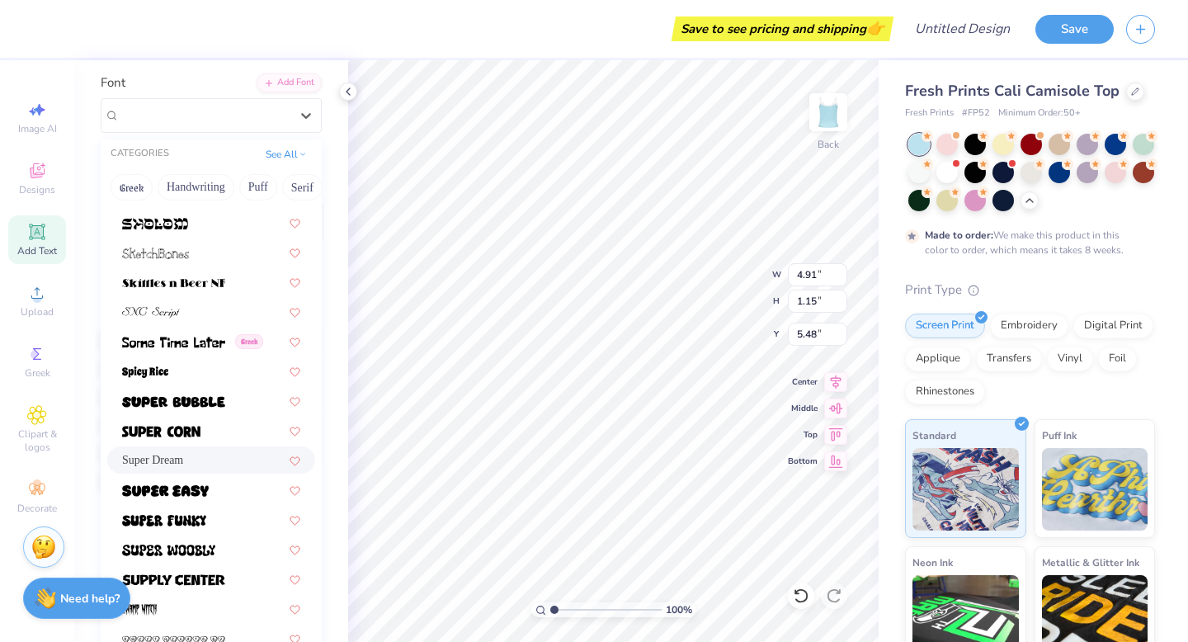
scroll to position [7872, 0]
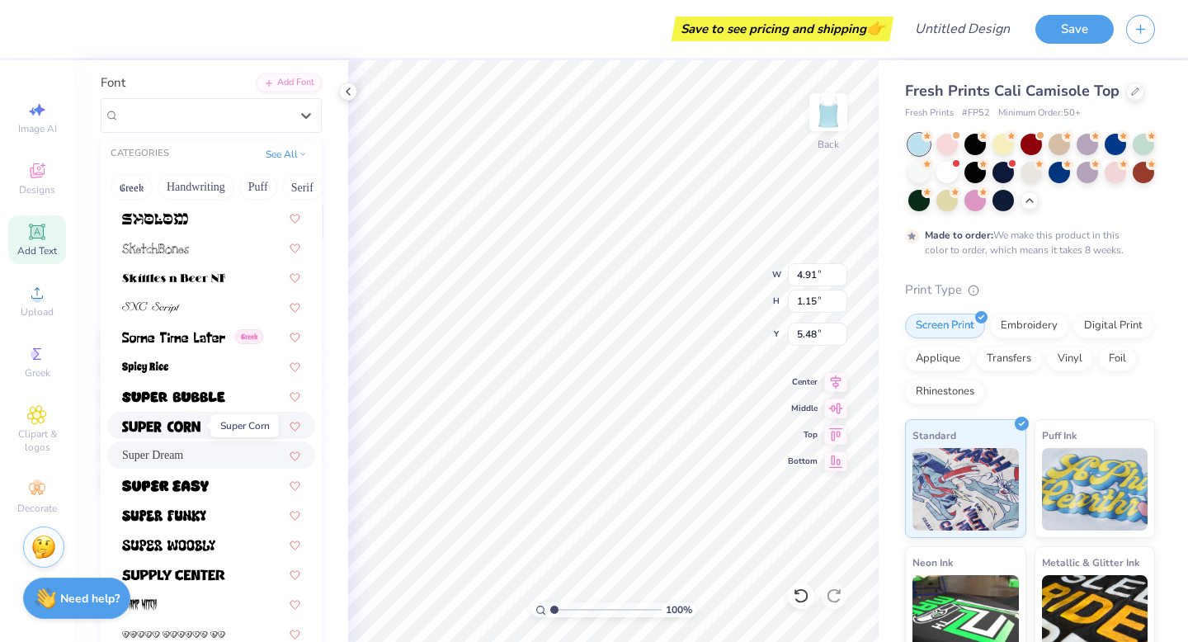
click at [191, 426] on img at bounding box center [161, 427] width 78 height 12
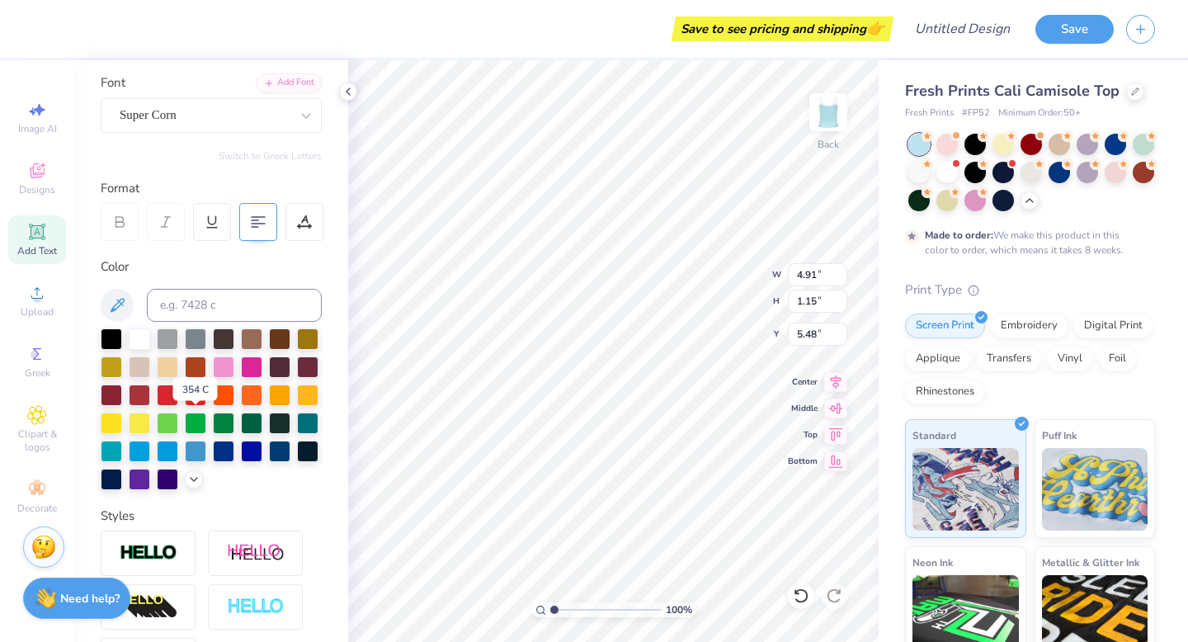
type input "3.98"
type input "1.07"
type input "5.52"
click at [251, 109] on div "Super Corn" at bounding box center [204, 115] width 173 height 26
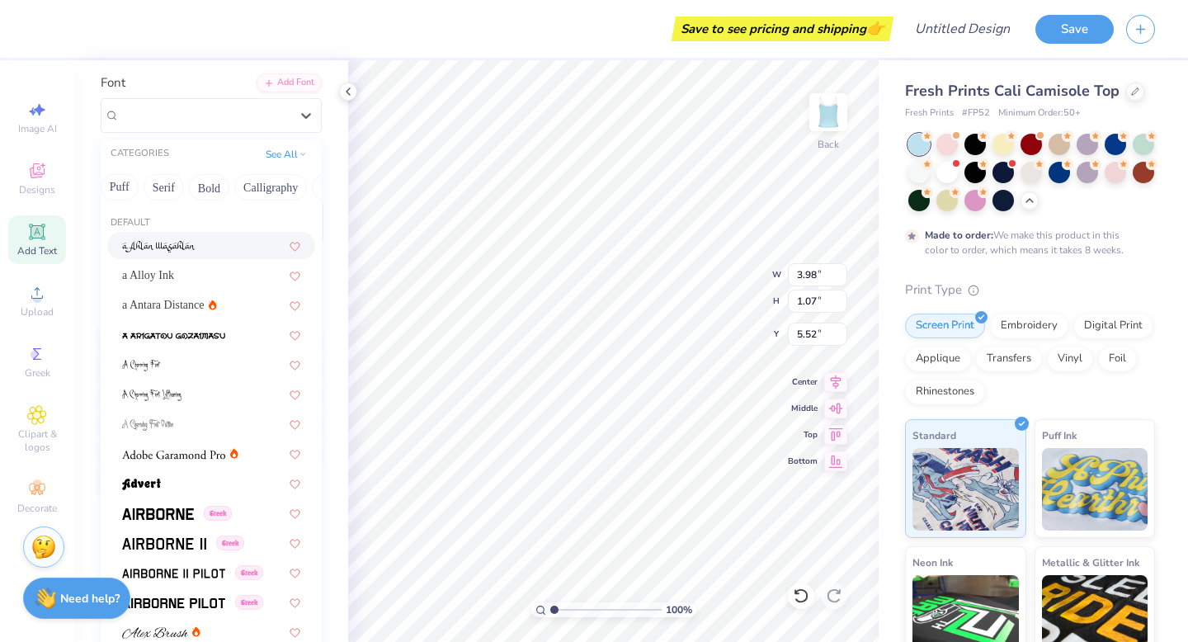
scroll to position [0, 142]
click at [215, 181] on button "Bold" at bounding box center [206, 187] width 40 height 26
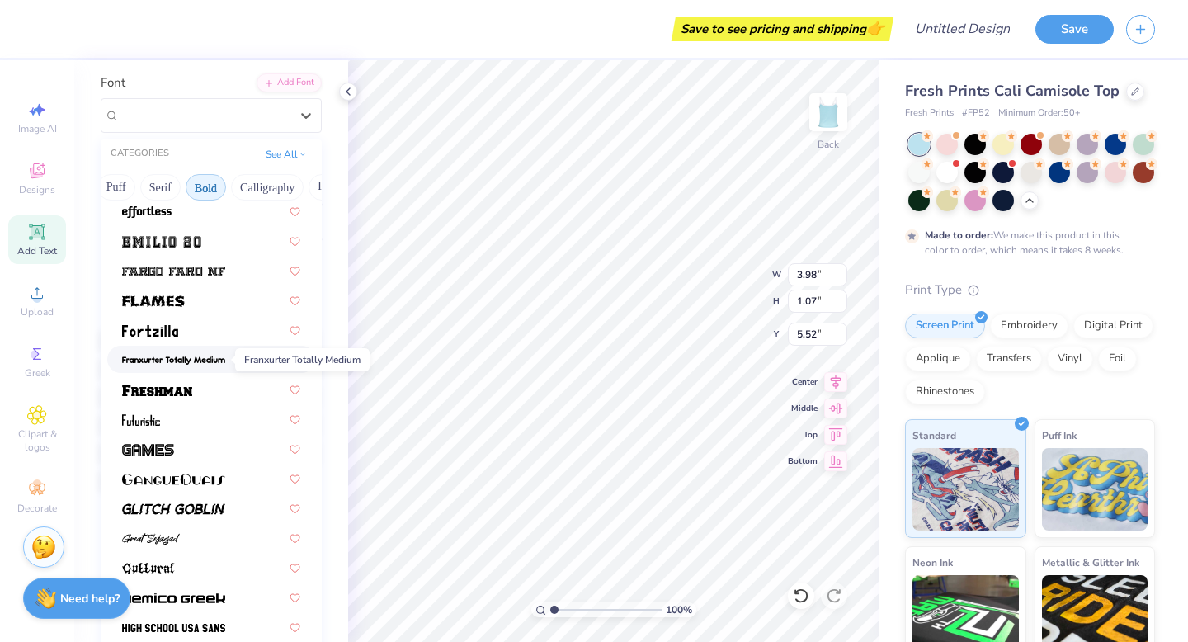
scroll to position [455, 0]
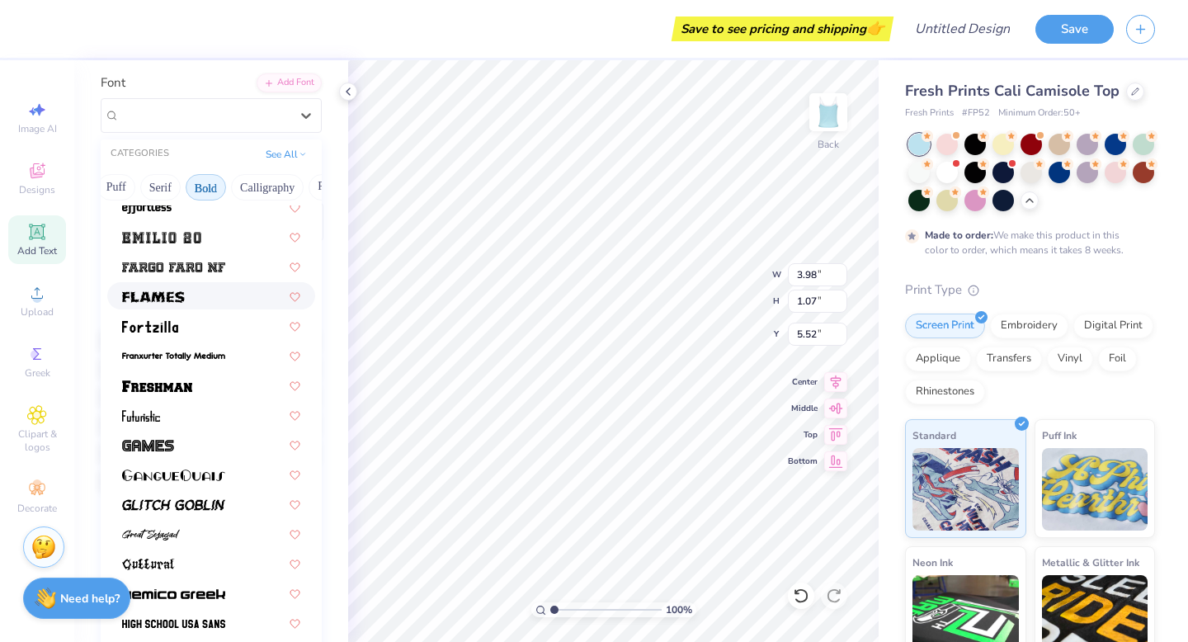
click at [187, 301] on div at bounding box center [211, 295] width 178 height 17
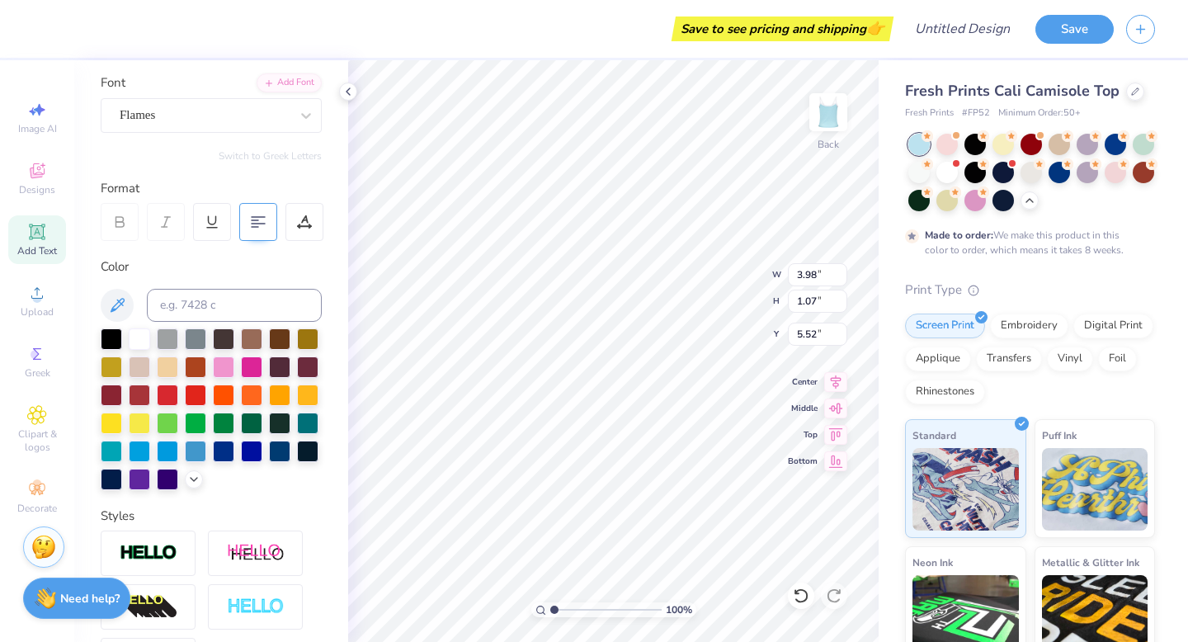
type input "6.15"
type input "1.37"
type input "5.37"
click at [222, 397] on div at bounding box center [223, 393] width 21 height 21
type input "7.06"
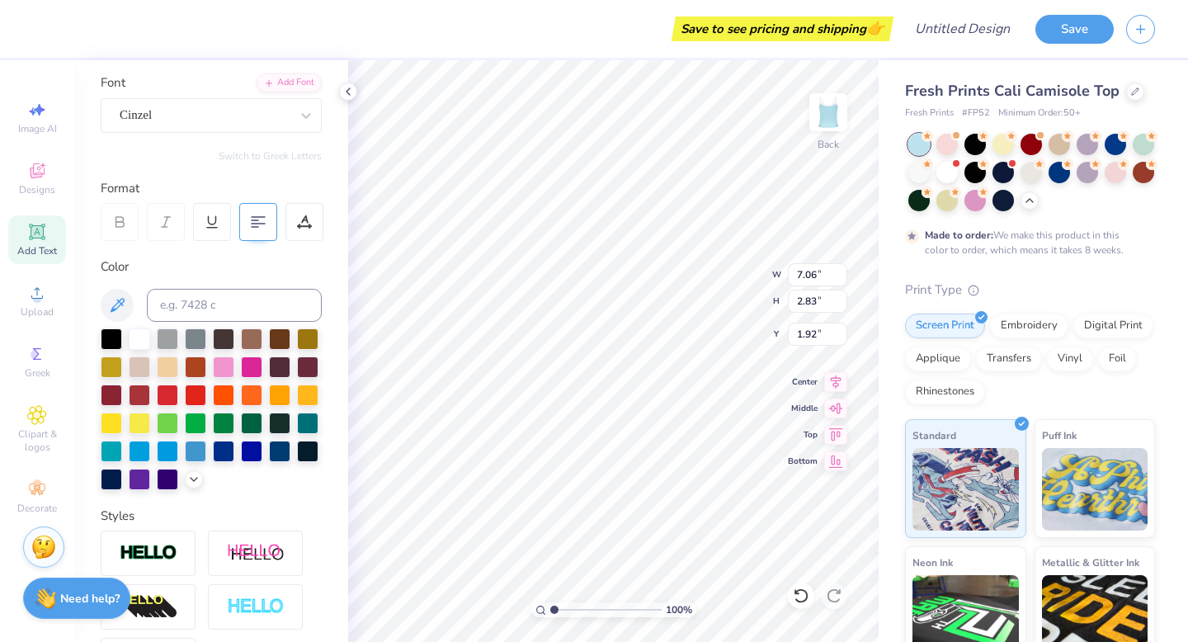
type input "2.83"
type input "1.93"
type input "7.39"
type input "0.55"
type input "7.51"
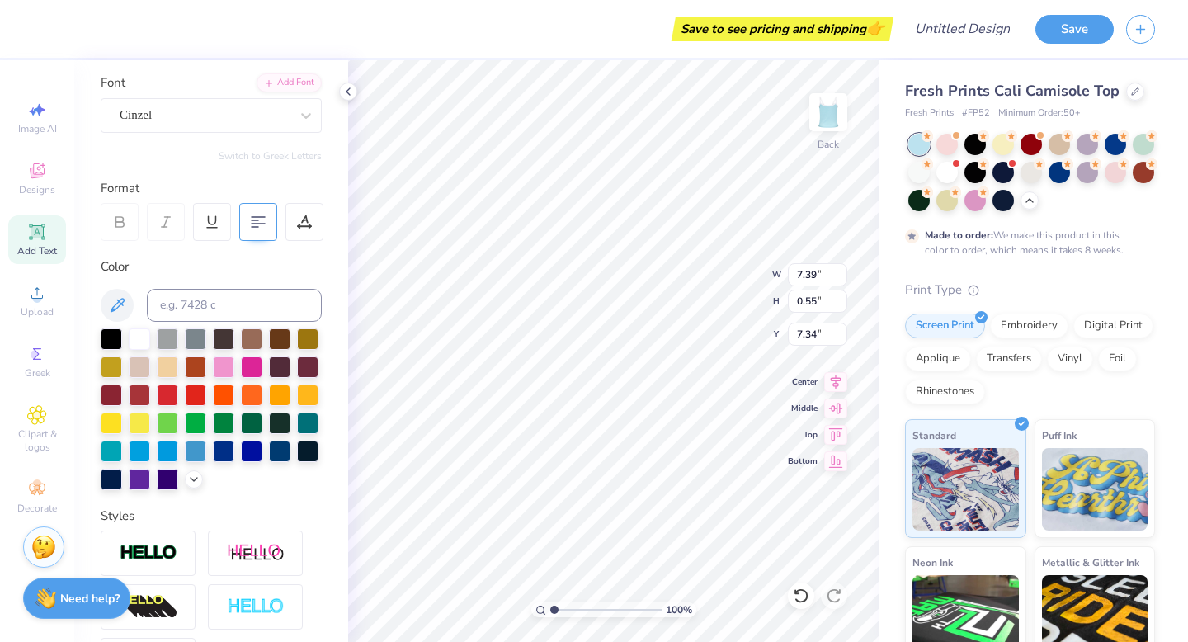
type input "7.34"
type input "9.32"
type textarea "lost a tailgaite"
type input "4.76"
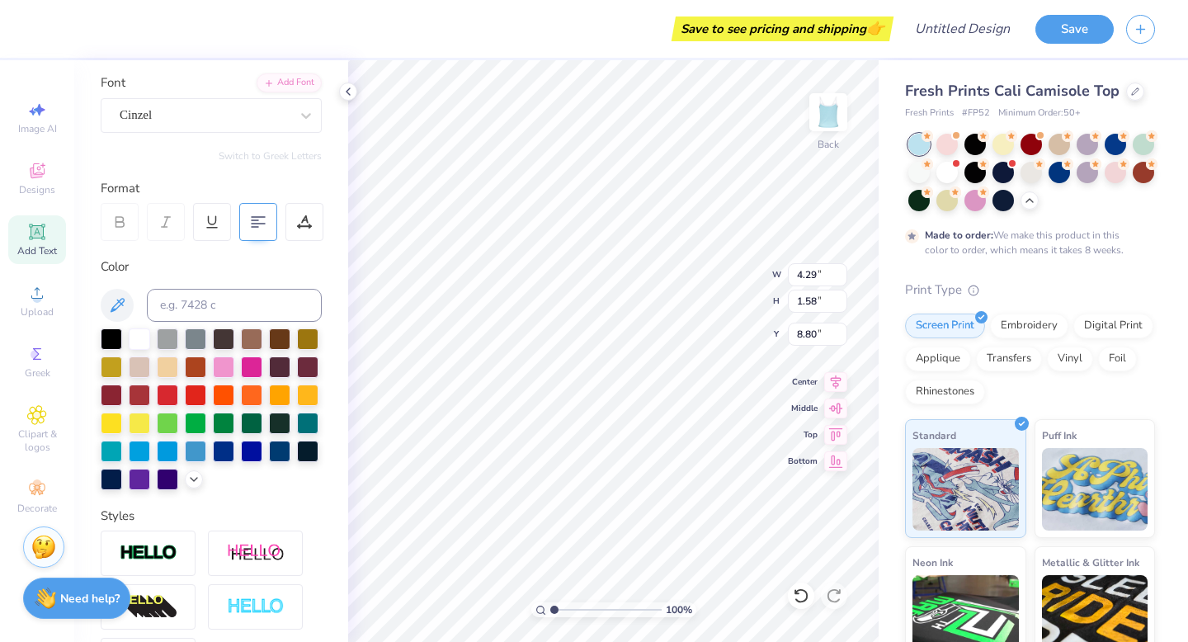
type input "1.75"
type input "8.63"
type input "7.00"
type input "5.93"
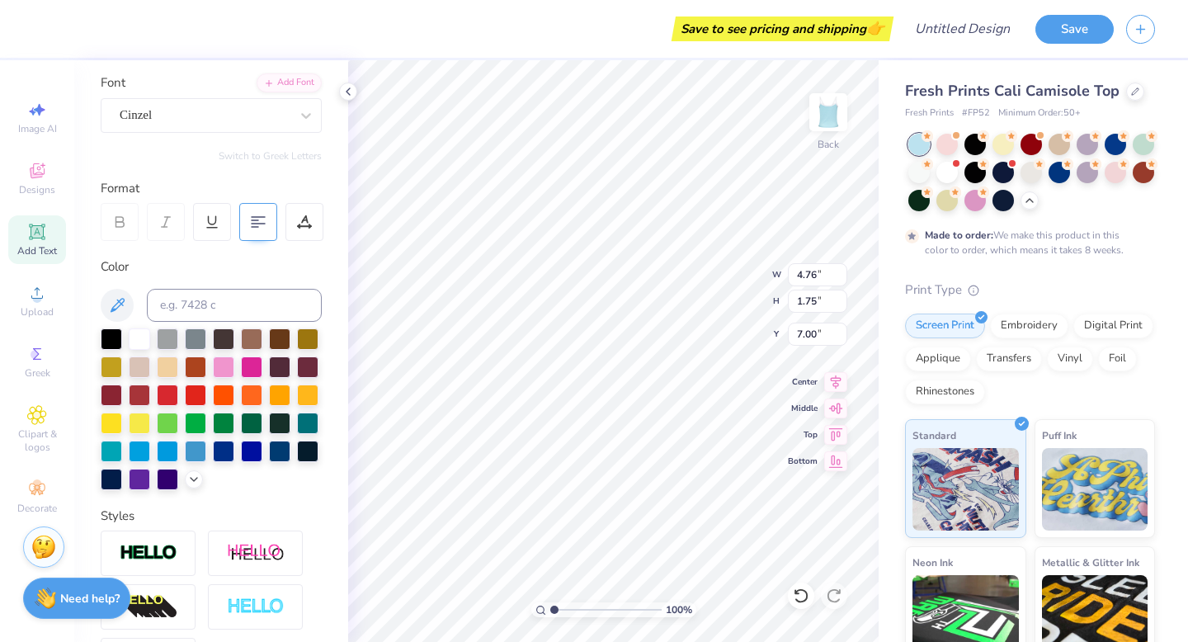
type input "2.18"
type input "6.15"
type input "1.37"
type input "5.37"
type input "5.93"
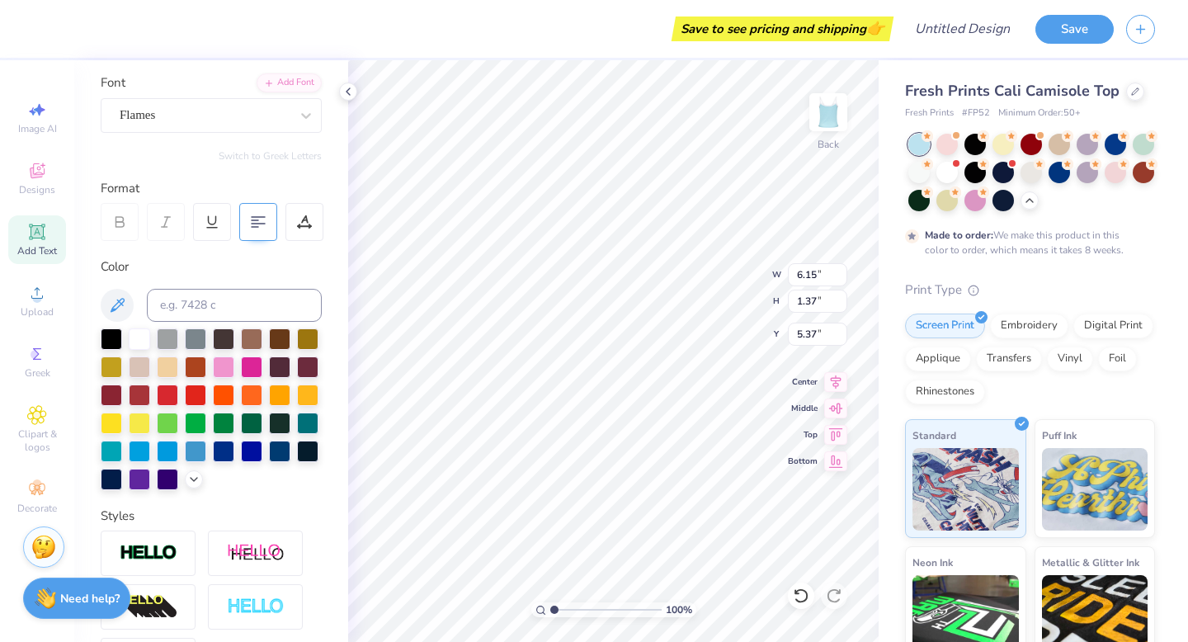
type input "2.18"
type input "7.00"
type input "6.15"
type input "1.37"
type input "5.39"
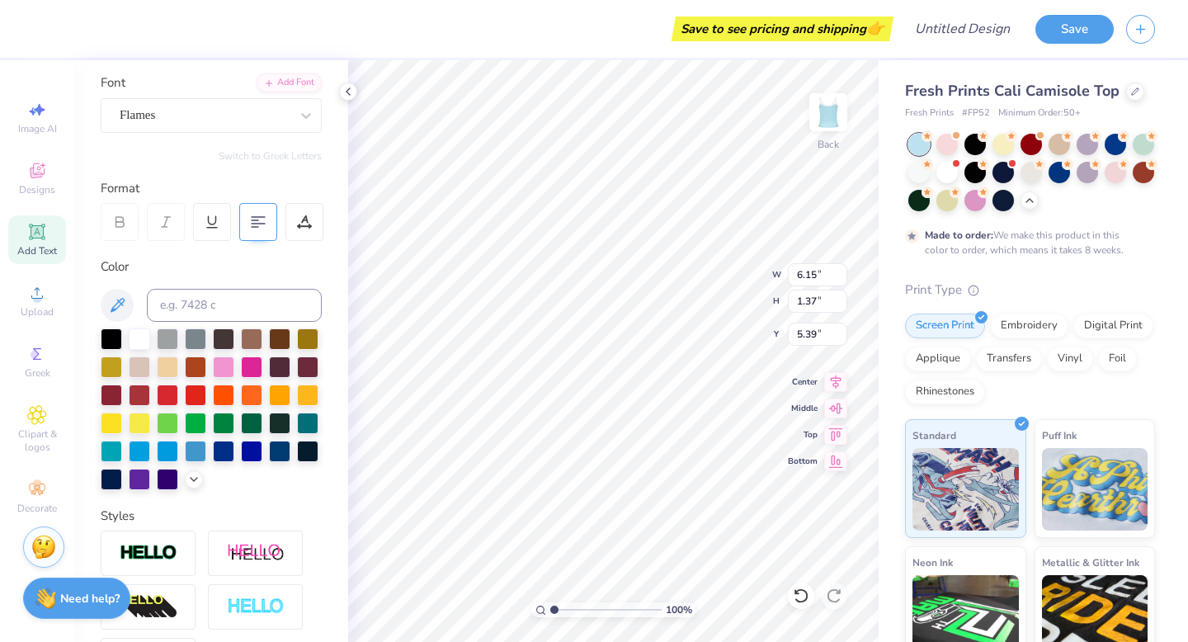
type input "7.23"
type input "1.61"
type input "8.39"
type input "1.87"
type input "5.13"
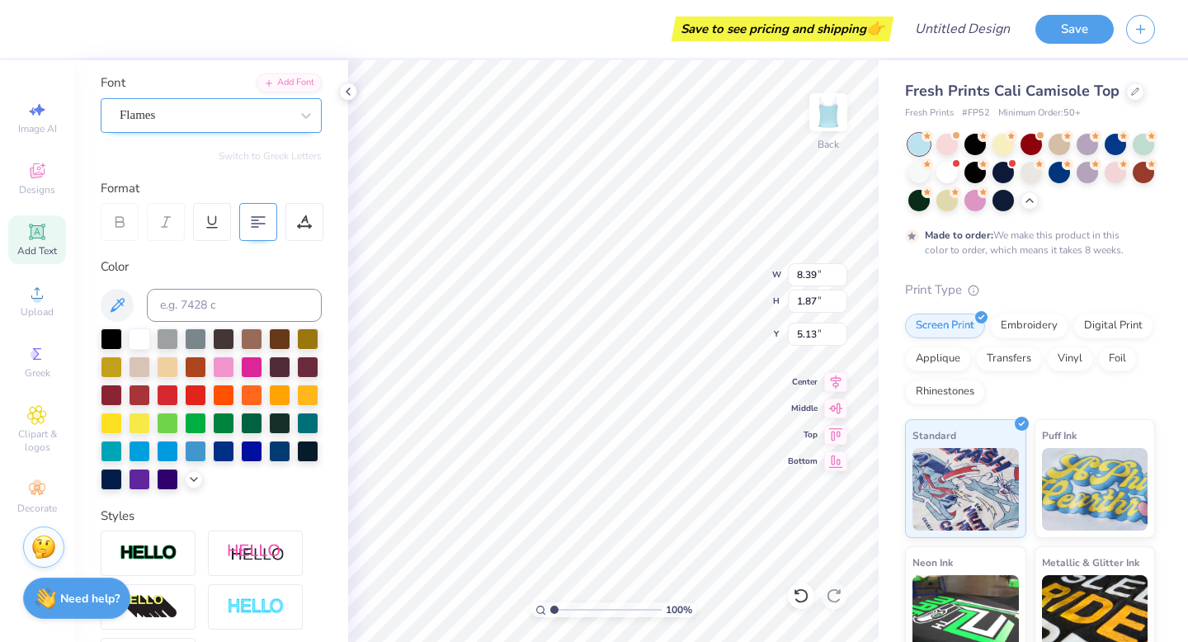
click at [233, 109] on div "Flames" at bounding box center [204, 115] width 173 height 26
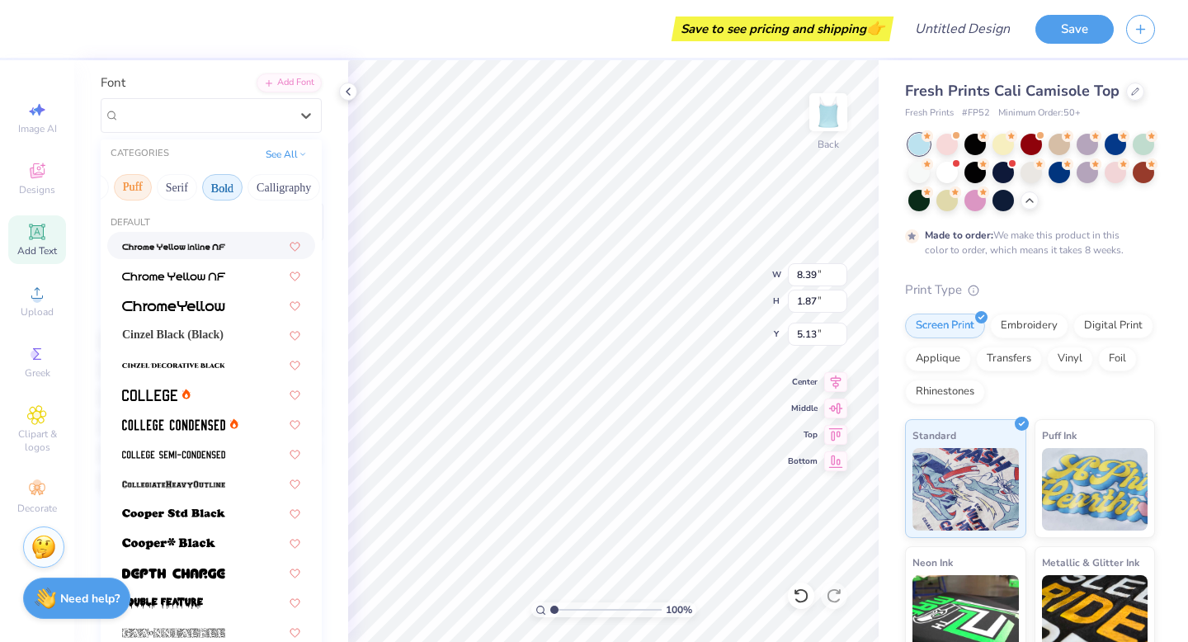
scroll to position [0, 130]
click at [224, 191] on button "Bold" at bounding box center [218, 187] width 40 height 26
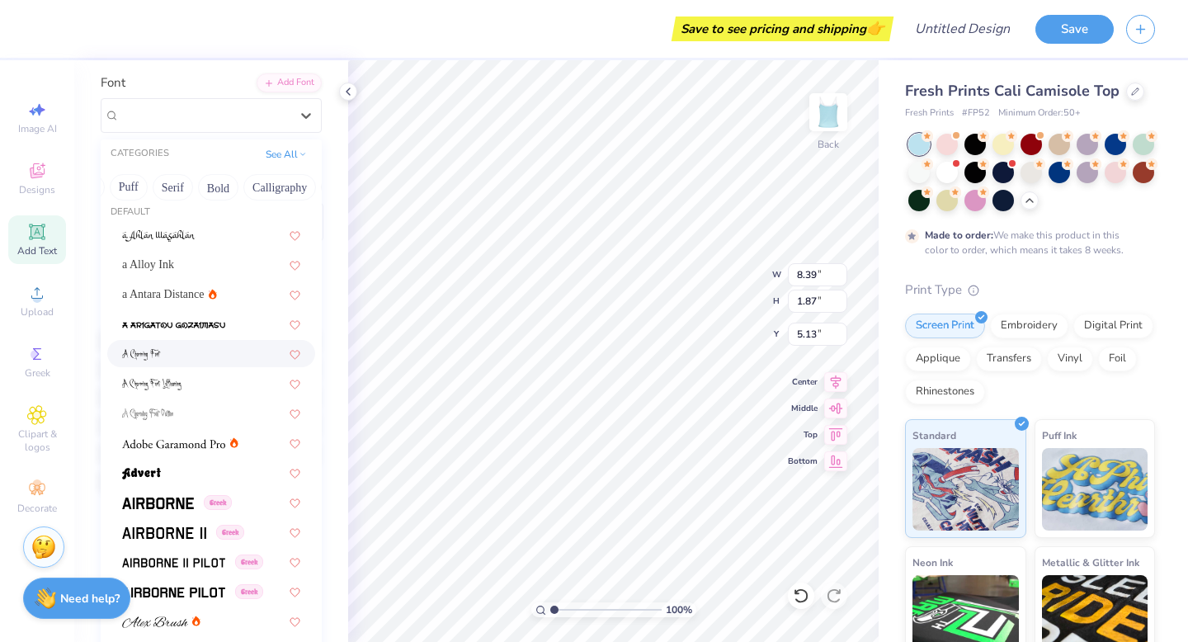
scroll to position [0, 0]
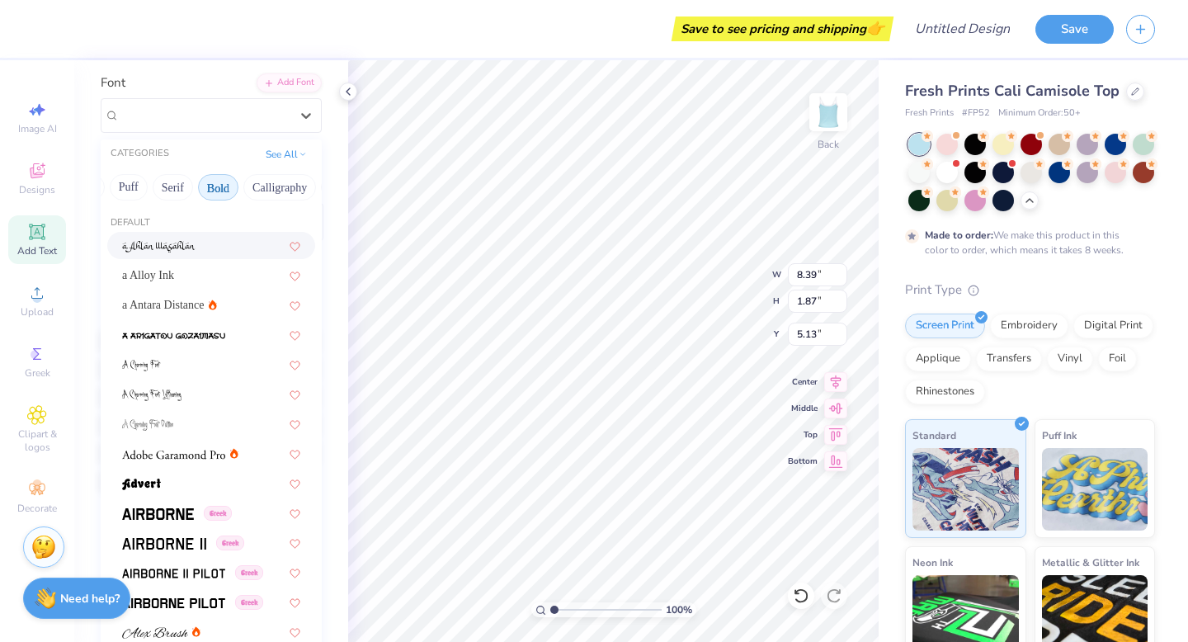
click at [225, 182] on button "Bold" at bounding box center [218, 187] width 40 height 26
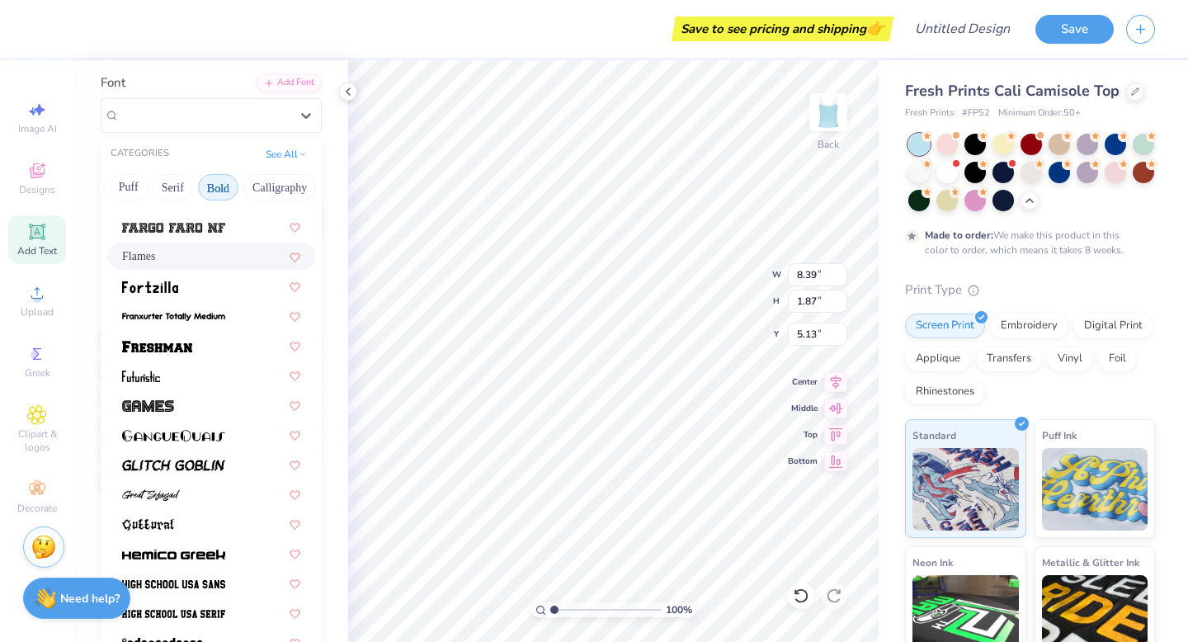
scroll to position [496, 0]
click at [177, 356] on div at bounding box center [211, 343] width 208 height 27
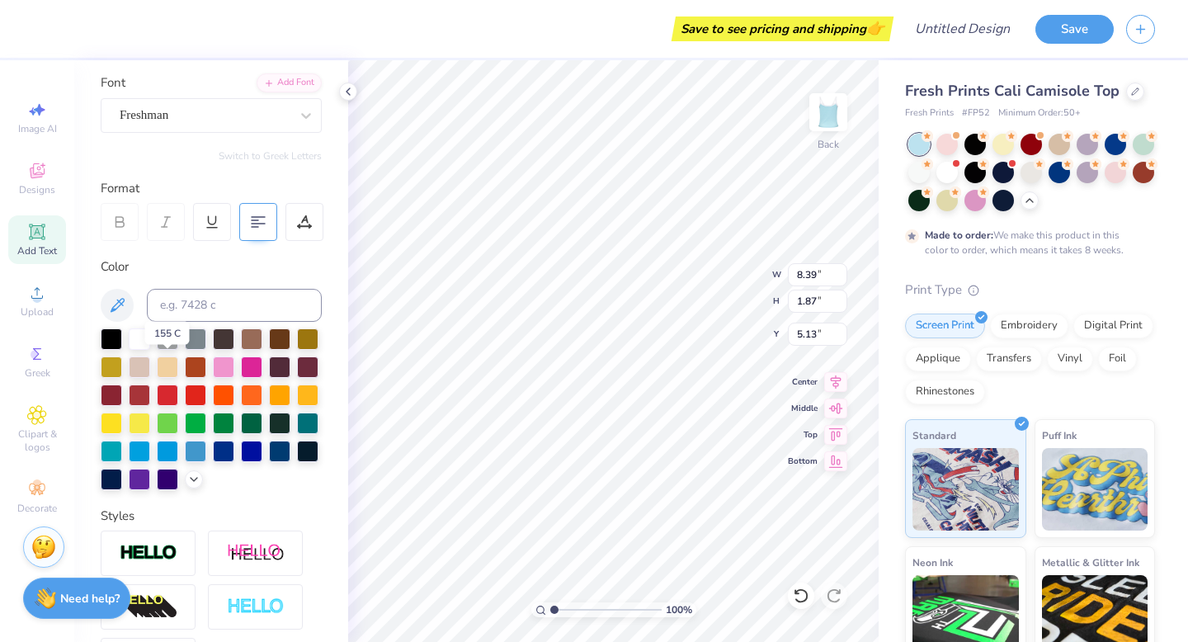
type input "8.31"
type input "1.86"
type input "1.66"
type input "5.93"
type input "2.18"
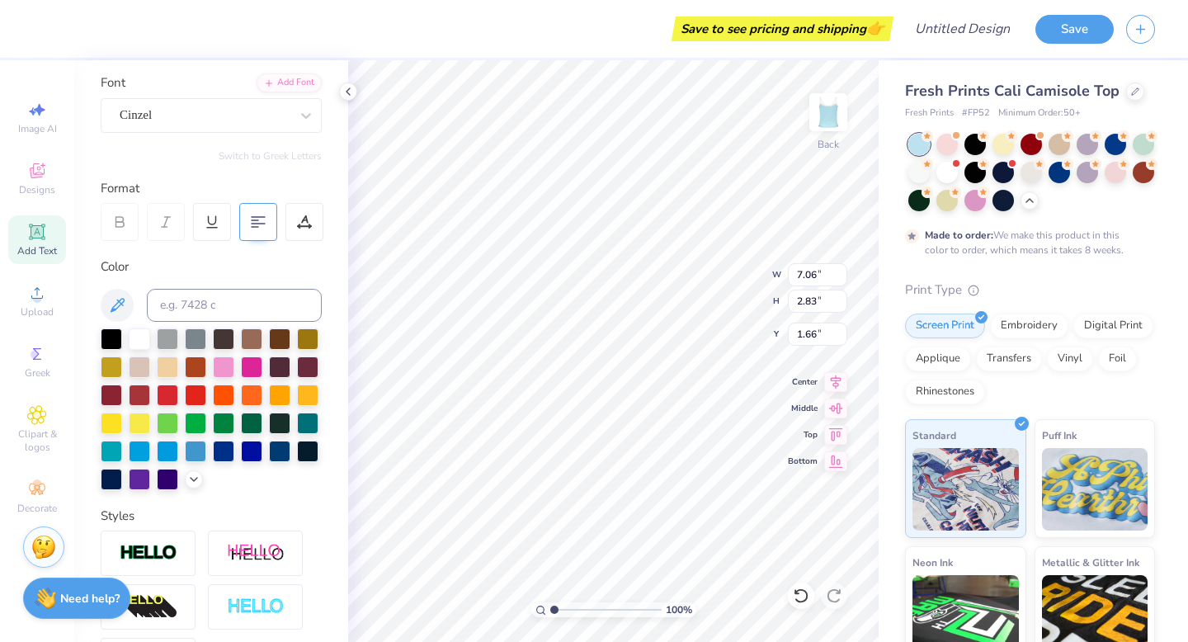
type input "7.28"
type input "8.31"
type input "1.86"
type input "5.13"
click at [253, 394] on div at bounding box center [251, 393] width 21 height 21
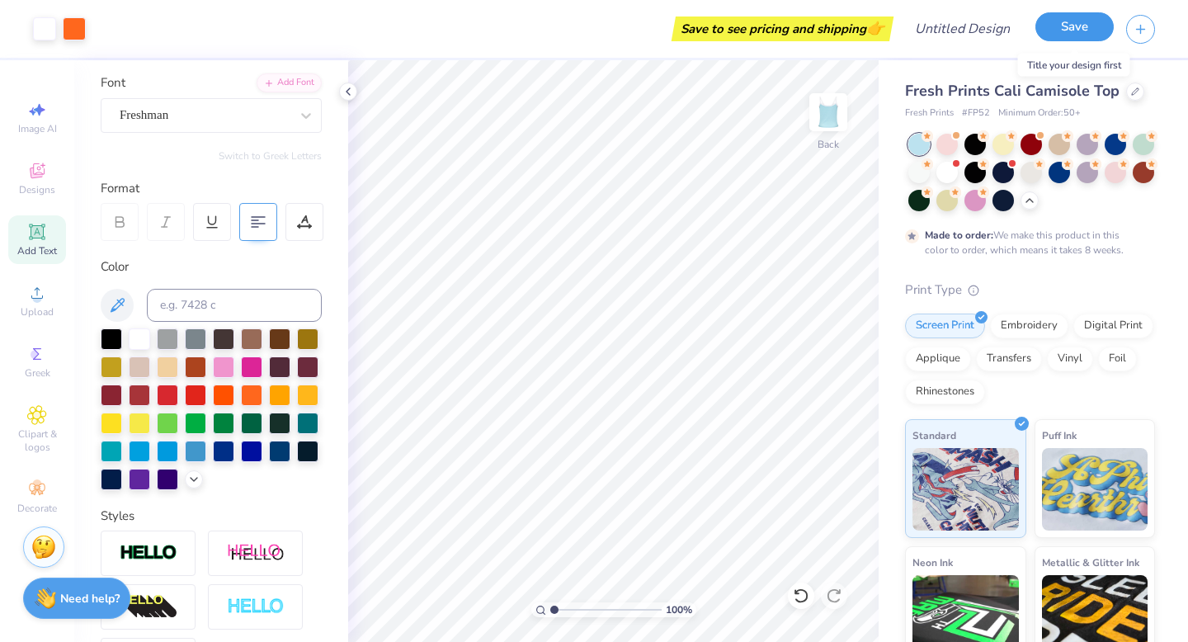
click at [1067, 28] on button "Save" at bounding box center [1075, 26] width 78 height 29
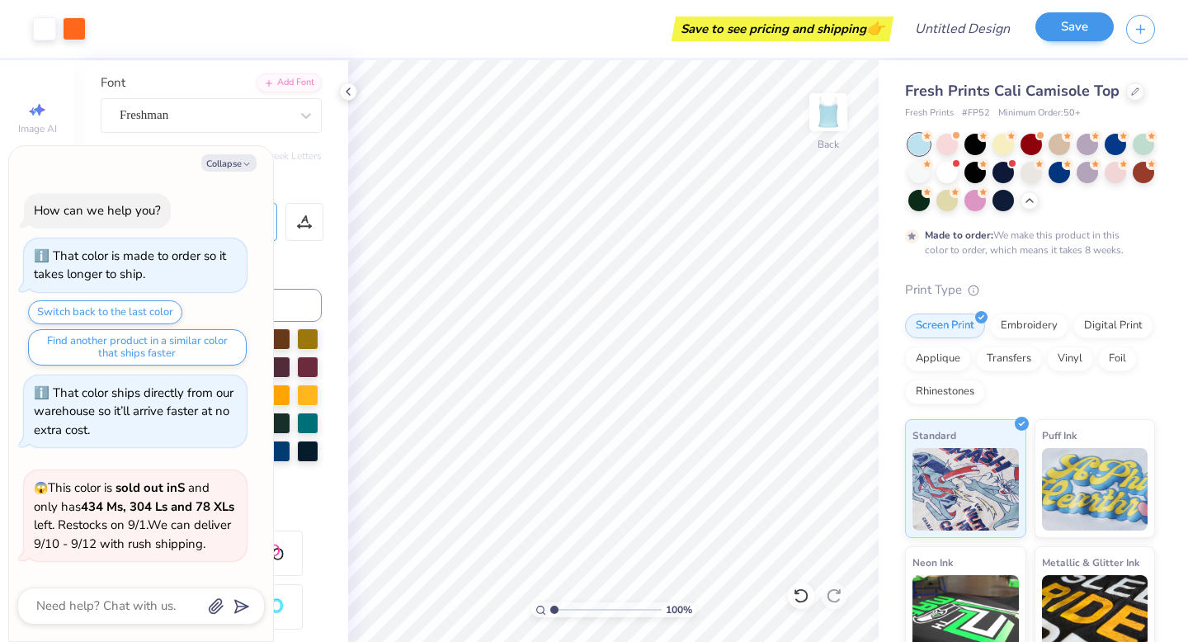
scroll to position [314, 0]
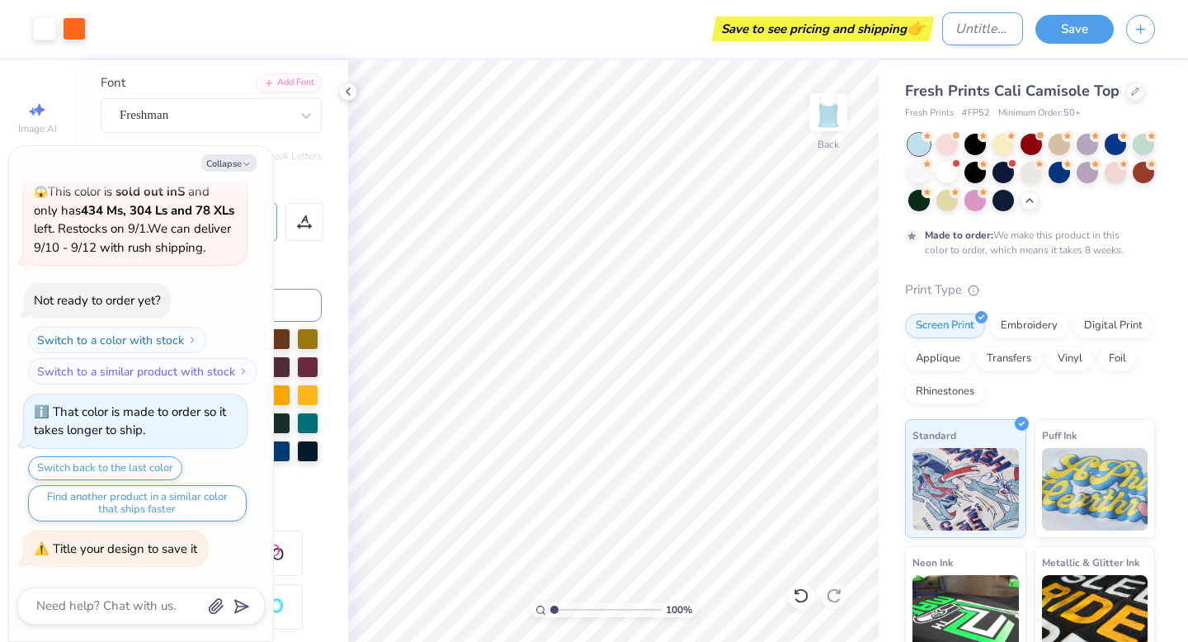
type textarea "x"
click at [980, 34] on input "Design Title" at bounding box center [983, 28] width 81 height 33
type input "t"
type textarea "x"
type input "ta"
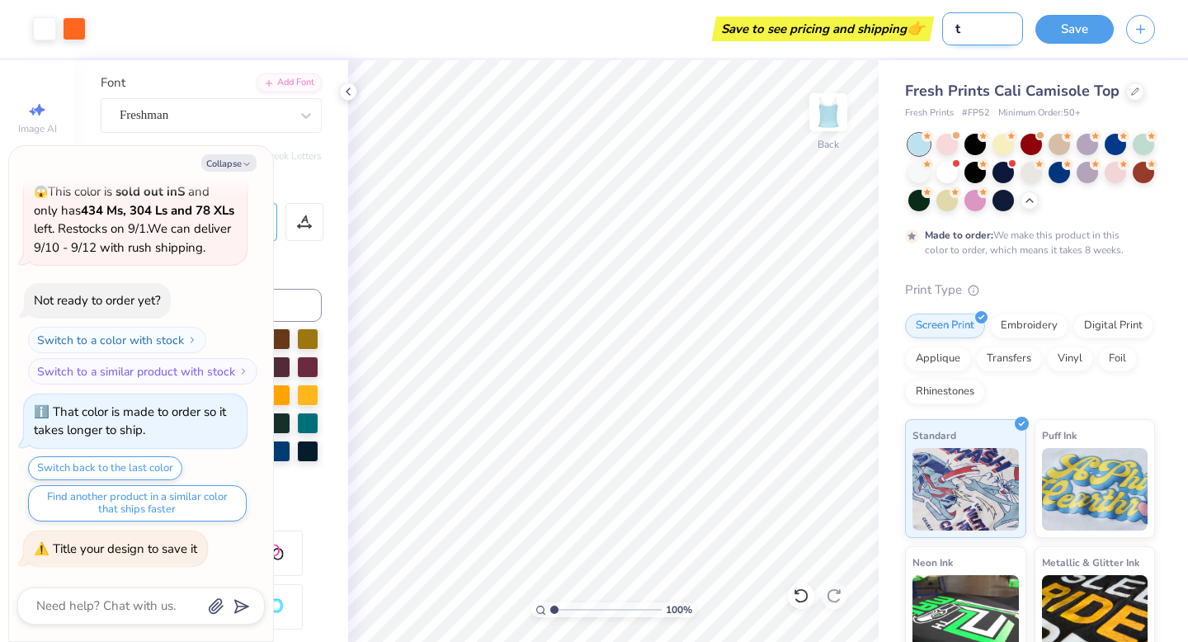
type textarea "x"
type input "tai"
type textarea "x"
type input "tail"
type textarea "x"
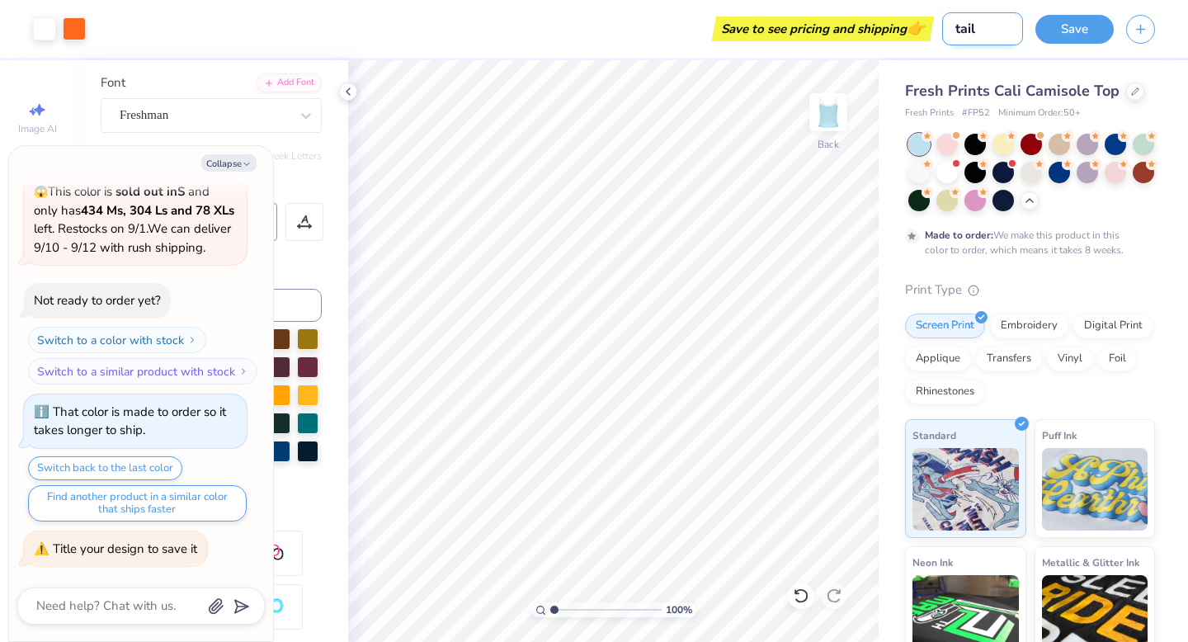
type input "tailg"
type textarea "x"
type input "tailga"
type textarea "x"
type input "tailgatge"
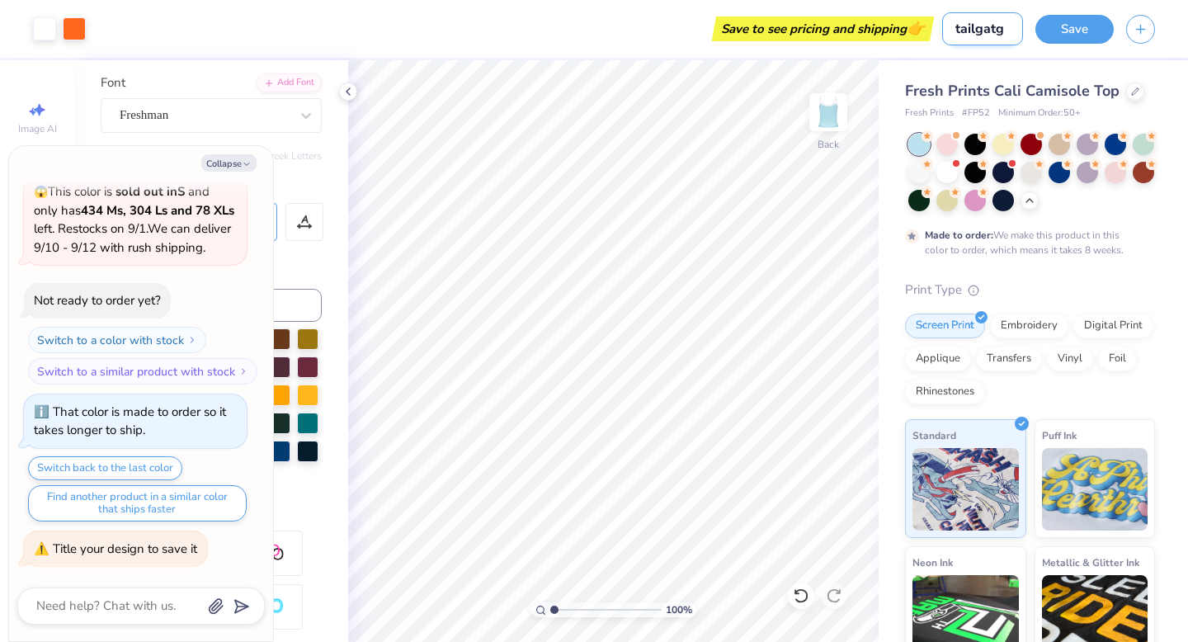
type textarea "x"
type input "tailgatg"
type textarea "x"
type input "tailgat"
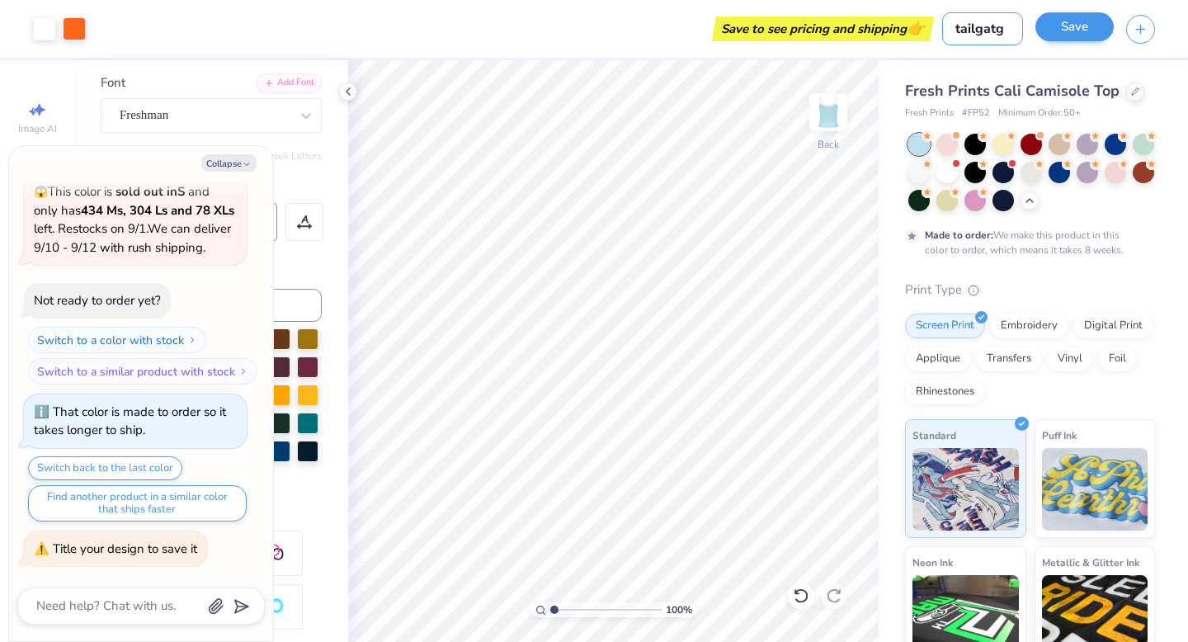
type textarea "x"
type input "tailgate"
type textarea "x"
type input "tailgate"
click at [1064, 33] on button "Save" at bounding box center [1075, 26] width 78 height 29
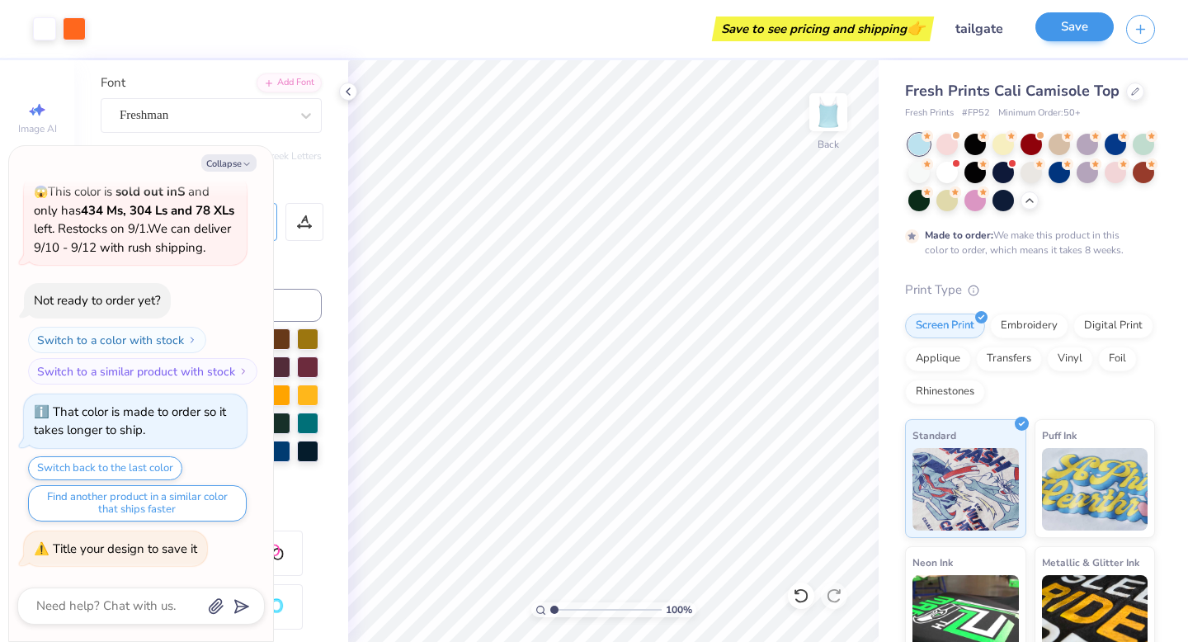
type textarea "x"
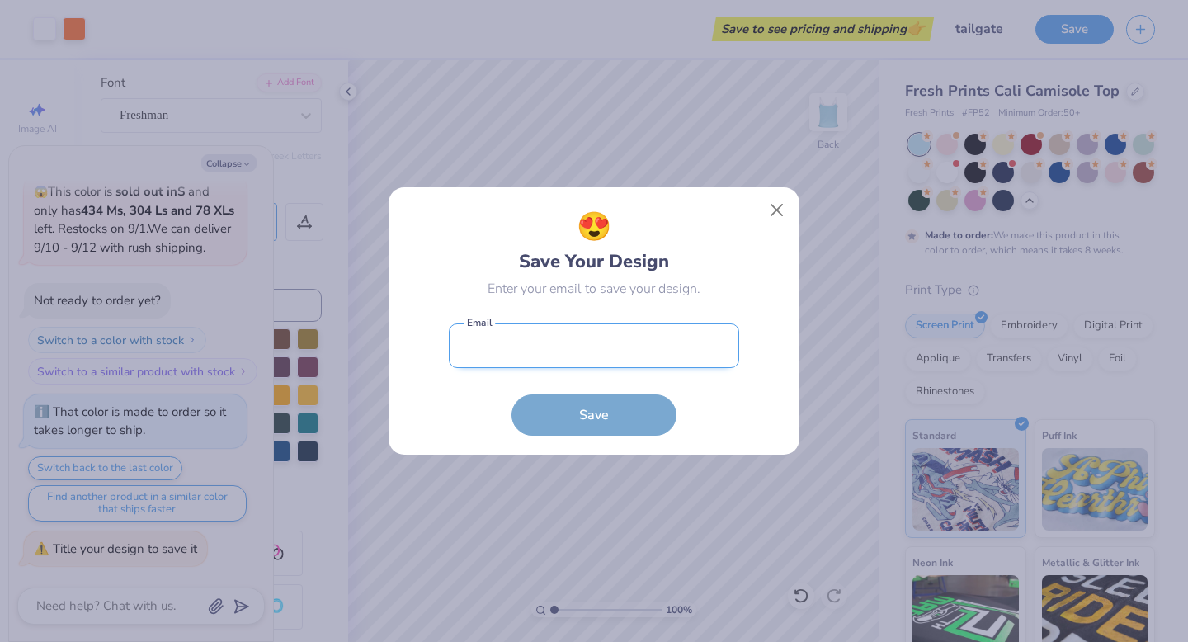
click at [565, 338] on input "email" at bounding box center [594, 346] width 291 height 45
type input "tryounes119@gmail.com"
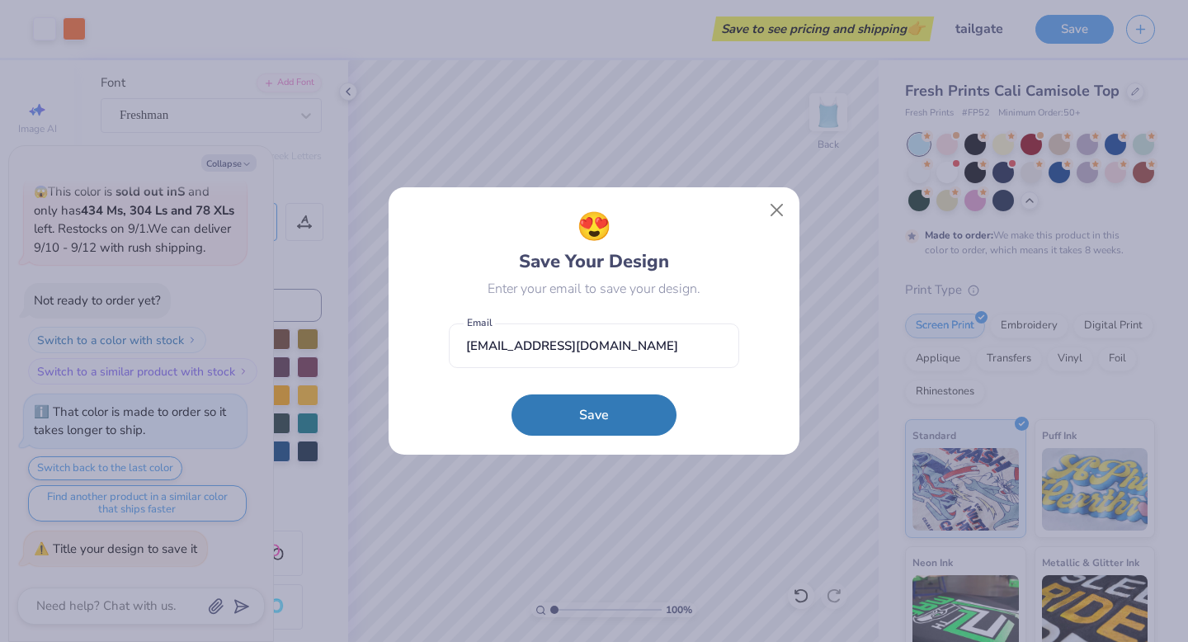
click at [559, 417] on button "Save" at bounding box center [594, 415] width 165 height 41
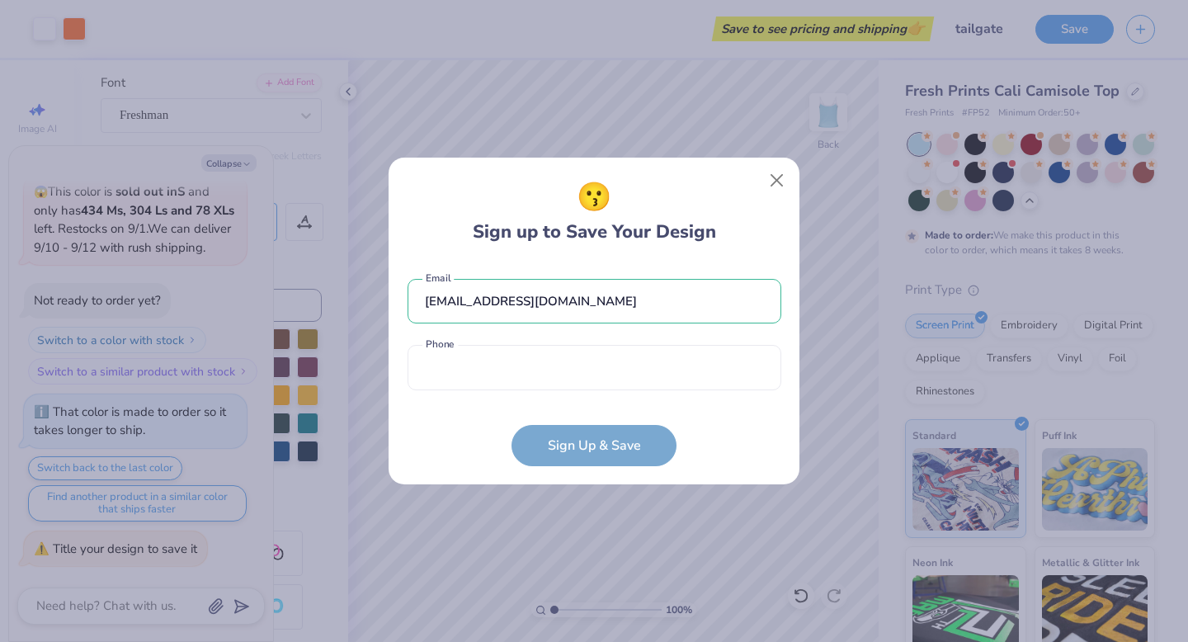
click at [536, 393] on div "tryounes119@gmail.com Email Phone is a required field Phone" at bounding box center [595, 330] width 374 height 136
click at [536, 367] on input "tel" at bounding box center [595, 367] width 374 height 45
type input "(813) 638-4485"
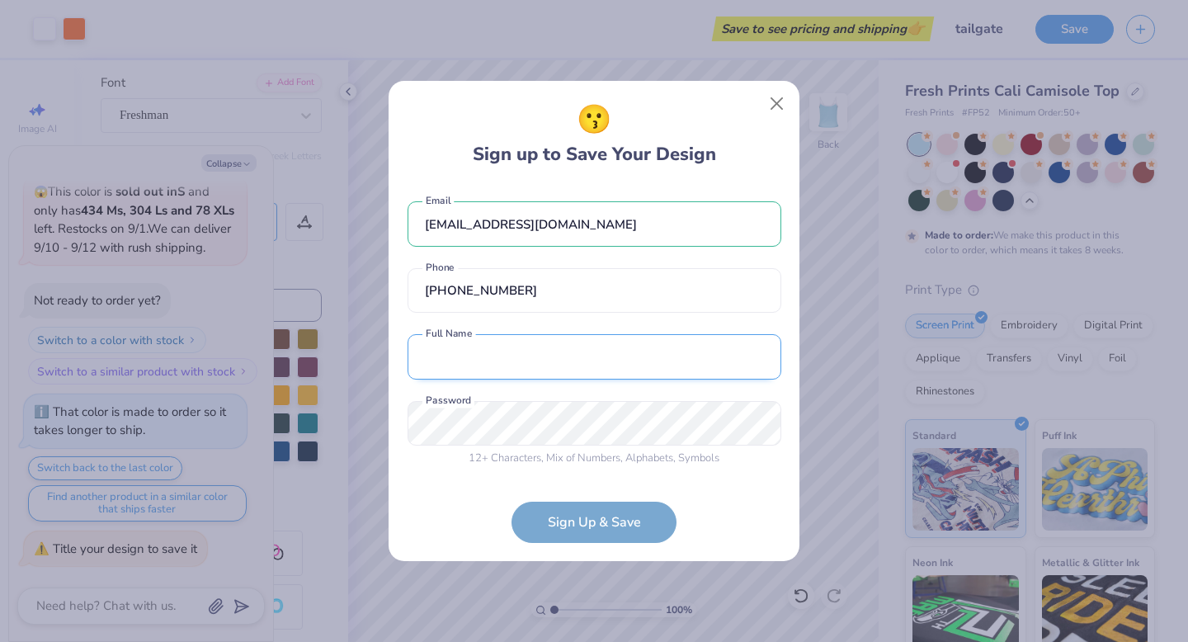
click at [523, 370] on input "text" at bounding box center [595, 356] width 374 height 45
type input "Teyah Younes"
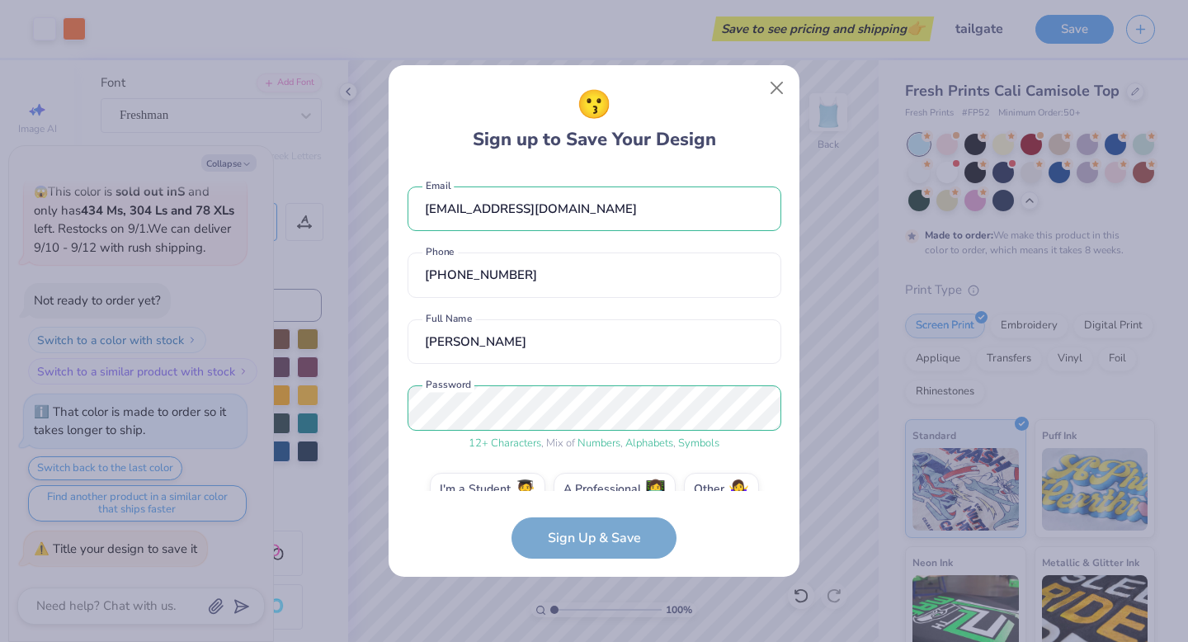
scroll to position [31, 0]
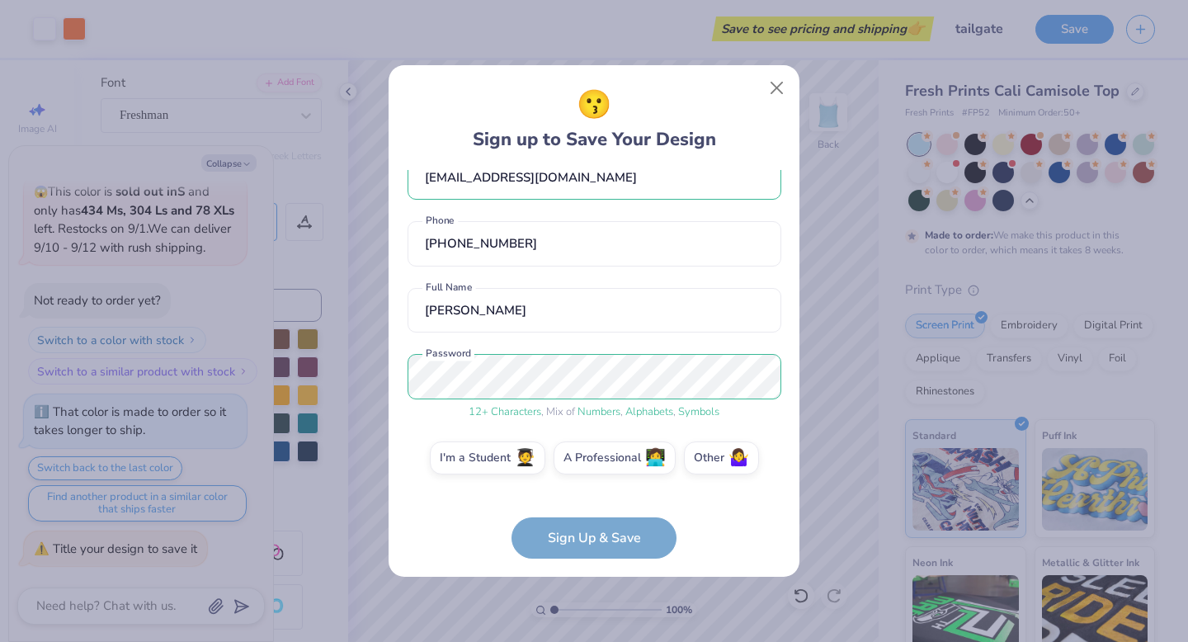
click at [606, 544] on form "tryounes119@gmail.com Email (813) 638-4485 Phone Teyah Younes Full Name 12 + Ch…" at bounding box center [595, 364] width 374 height 389
click at [606, 518] on form "tryounes119@gmail.com Email (813) 638-4485 Phone Teyah Younes Full Name 12 + Ch…" at bounding box center [595, 364] width 374 height 389
click at [611, 534] on form "tryounes119@gmail.com Email (813) 638-4485 Phone Teyah Younes Full Name 12 + Ch…" at bounding box center [595, 364] width 374 height 389
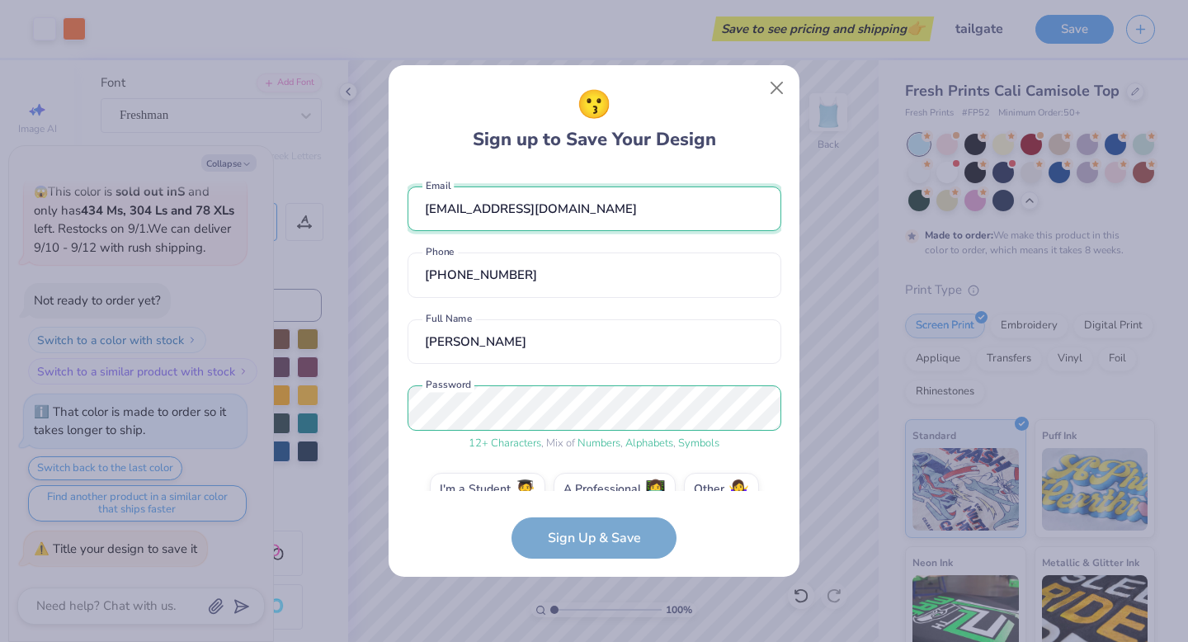
click at [645, 201] on input "tryounes119@gmail.com" at bounding box center [595, 209] width 374 height 45
click at [619, 316] on div "tryounes119@gmail.com Email (813) 638-4485 Phone Teyah Younes Full Name 12 + Ch…" at bounding box center [595, 330] width 374 height 321
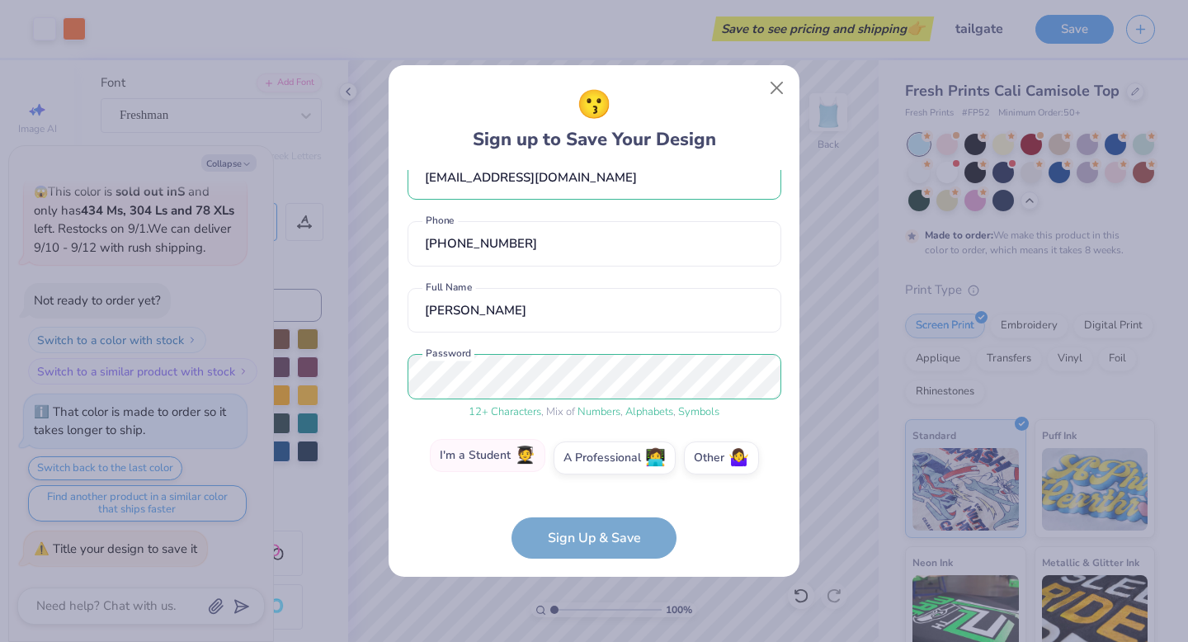
click at [493, 470] on label "I'm a Student 🧑‍🎓" at bounding box center [488, 455] width 116 height 33
click at [589, 489] on input "I'm a Student 🧑‍🎓" at bounding box center [594, 494] width 11 height 11
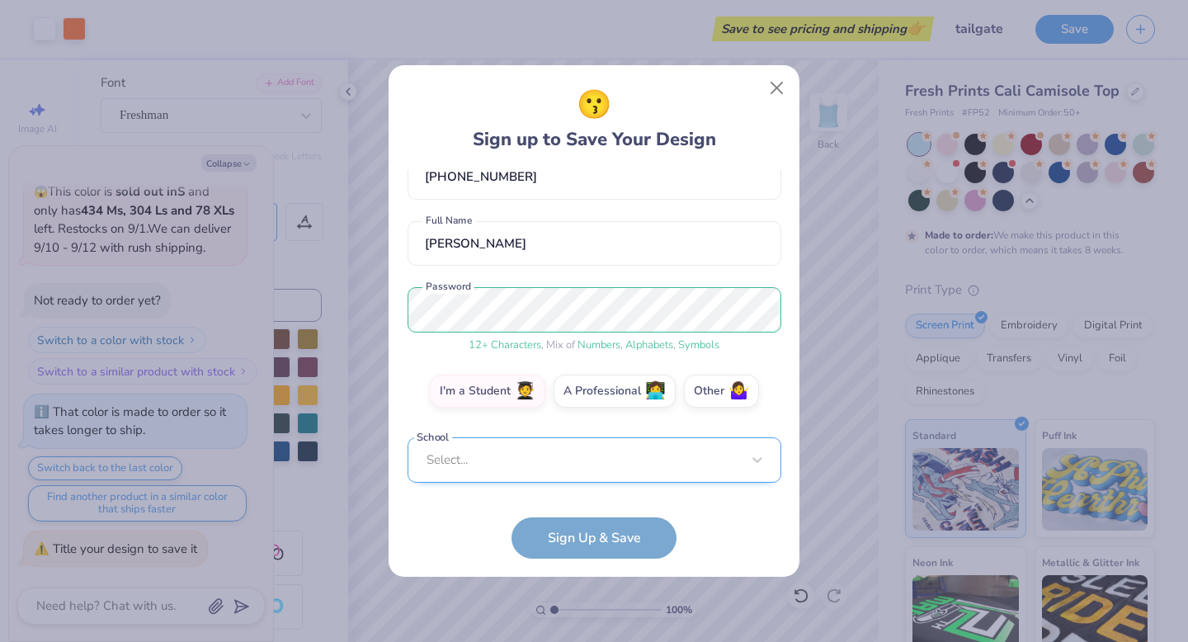
click at [533, 464] on div "Select..." at bounding box center [595, 459] width 374 height 45
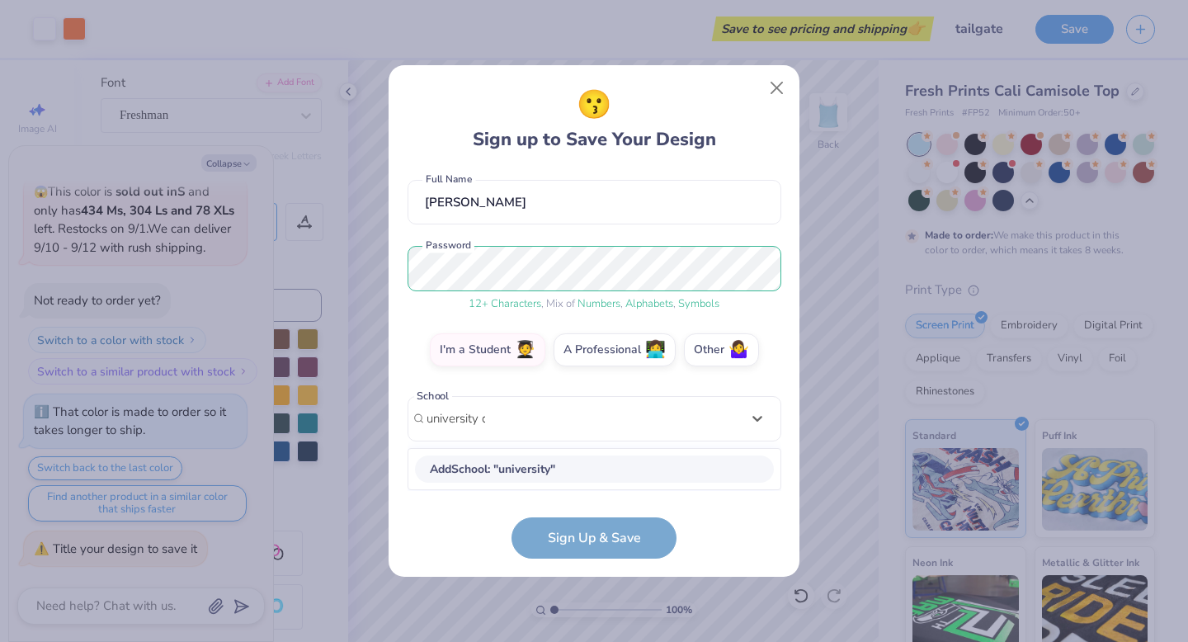
scroll to position [139, 0]
type input "university of flo"
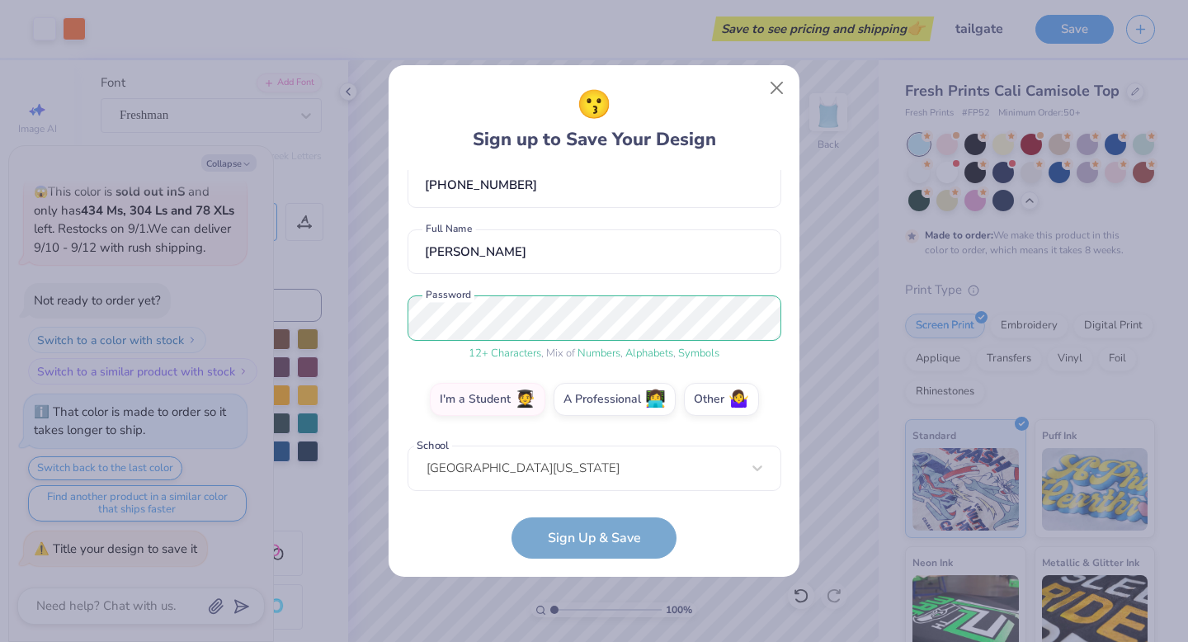
scroll to position [164, 0]
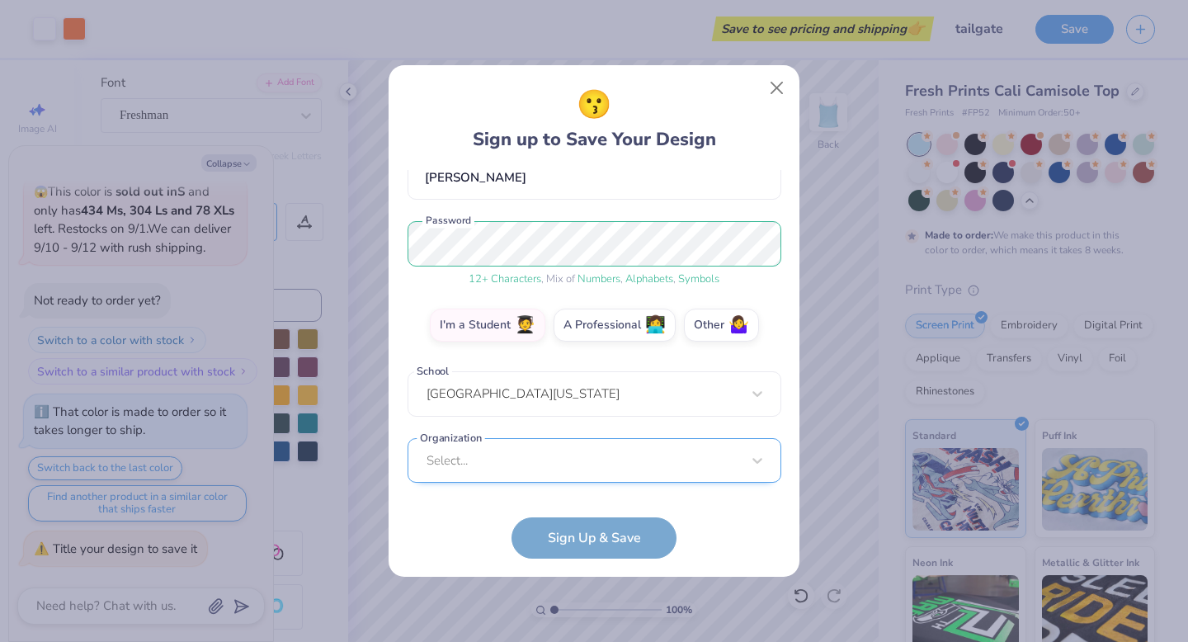
click at [508, 442] on div "Select..." at bounding box center [595, 460] width 374 height 45
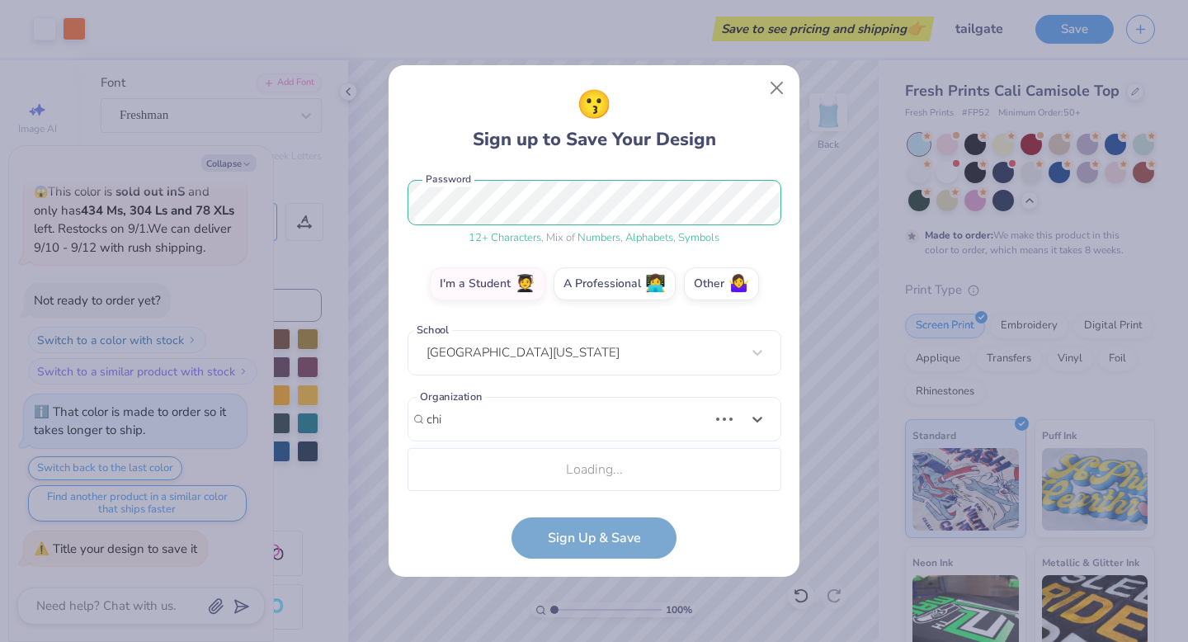
scroll to position [412, 0]
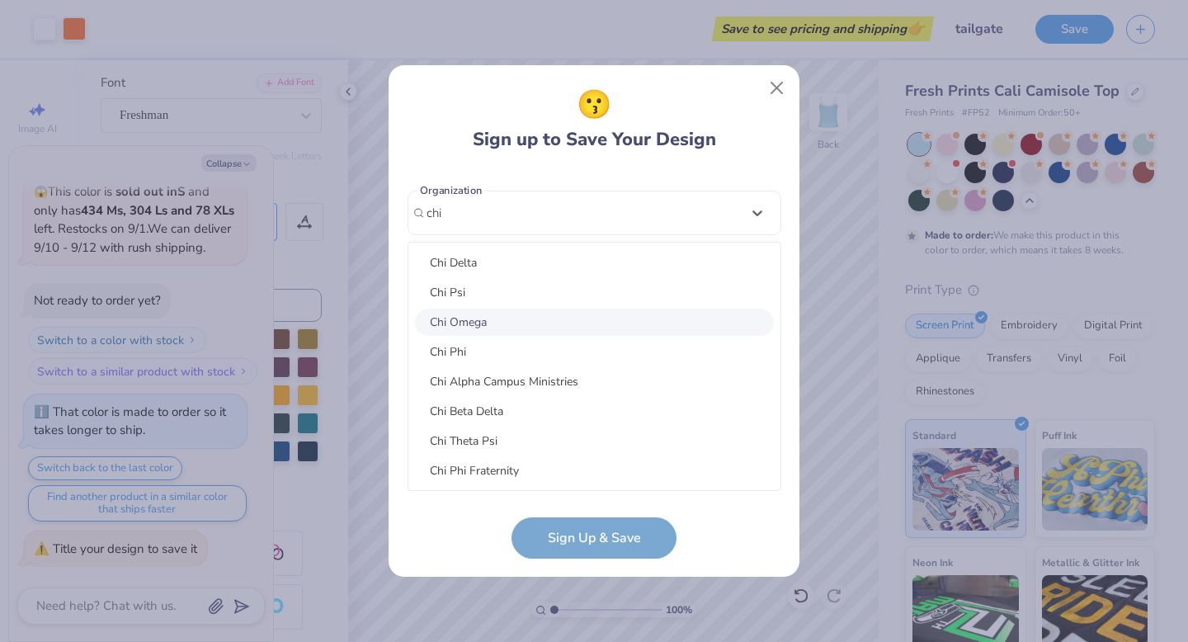
click at [483, 326] on div "Chi Omega" at bounding box center [594, 322] width 359 height 27
type input "chi"
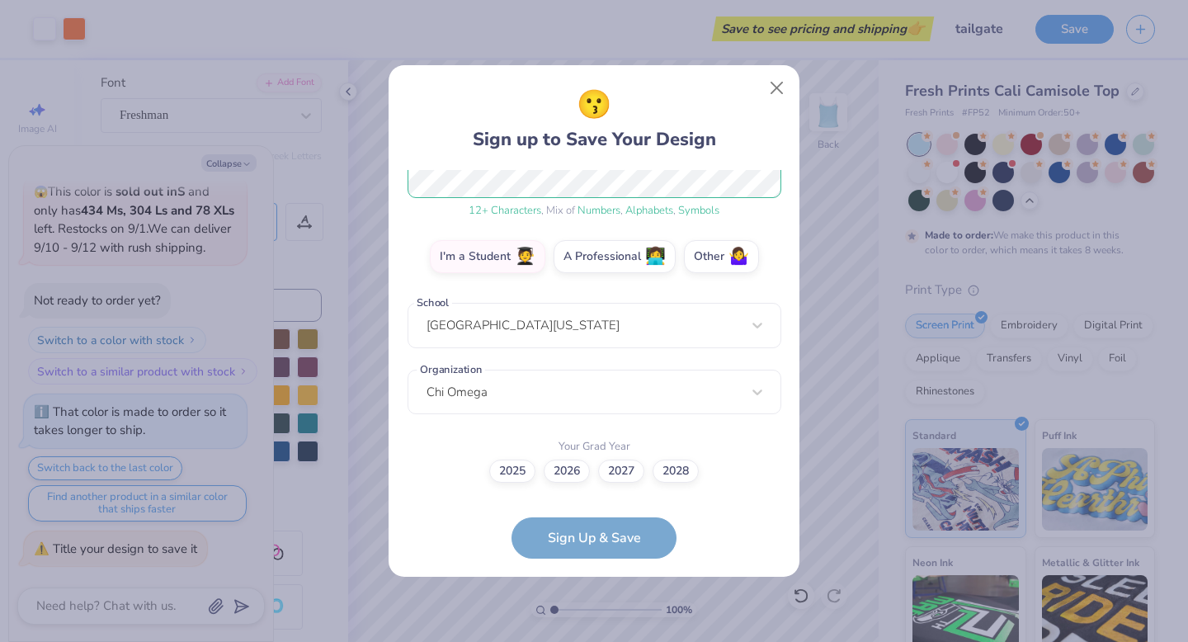
scroll to position [232, 0]
click at [577, 473] on label "2026" at bounding box center [567, 469] width 46 height 23
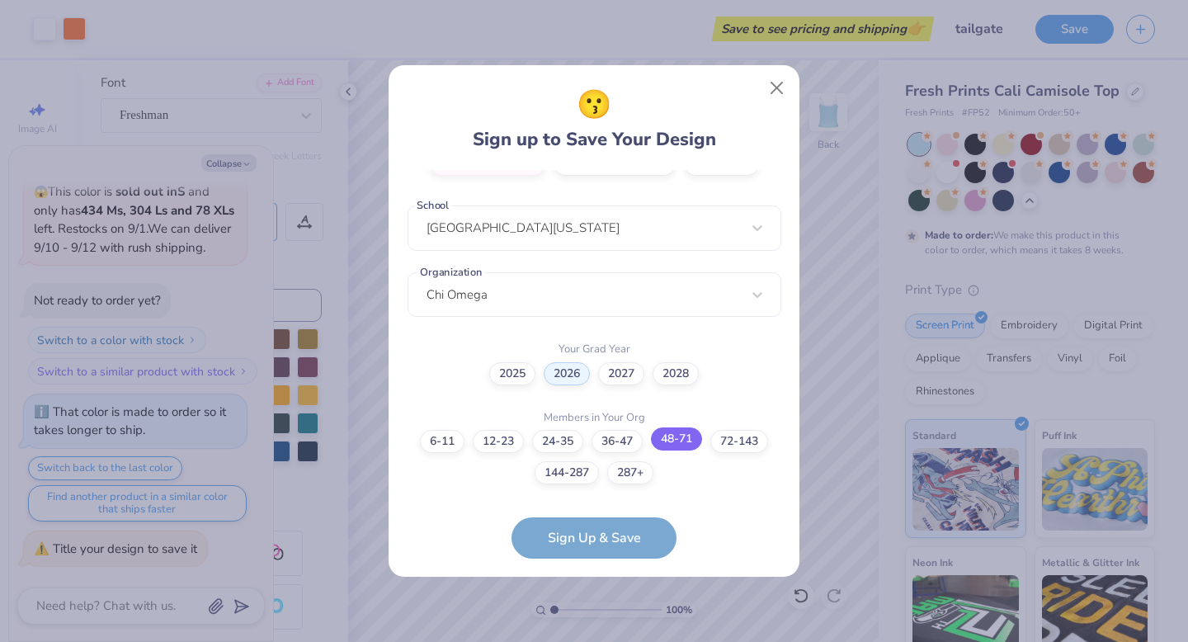
click at [688, 437] on label "48-71" at bounding box center [676, 439] width 51 height 23
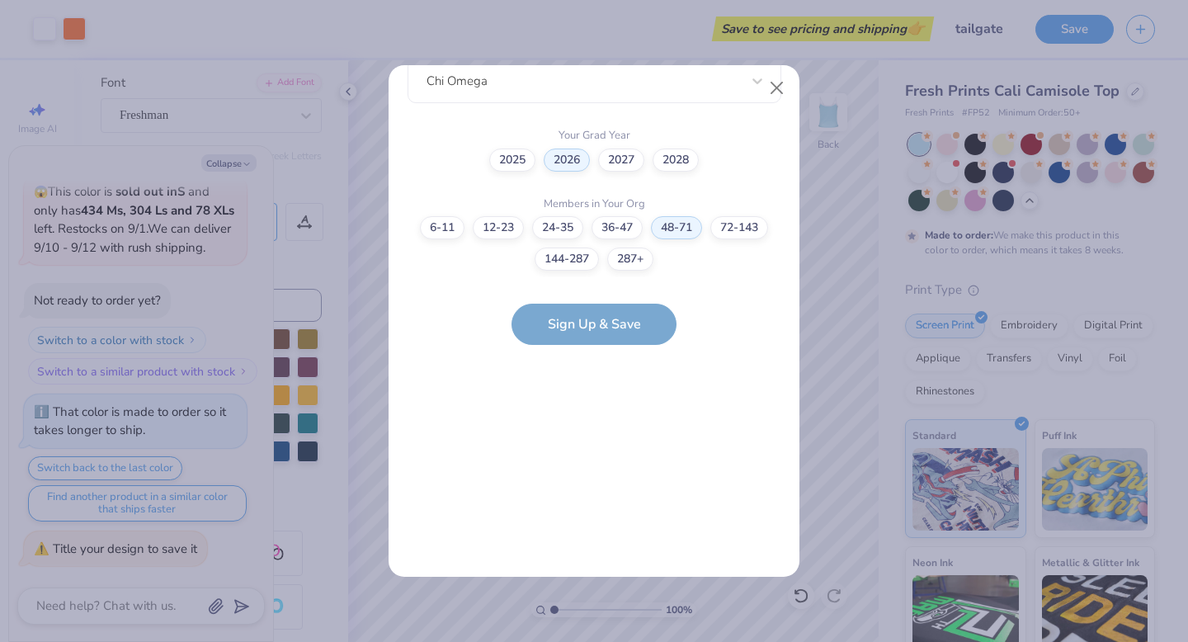
scroll to position [0, 0]
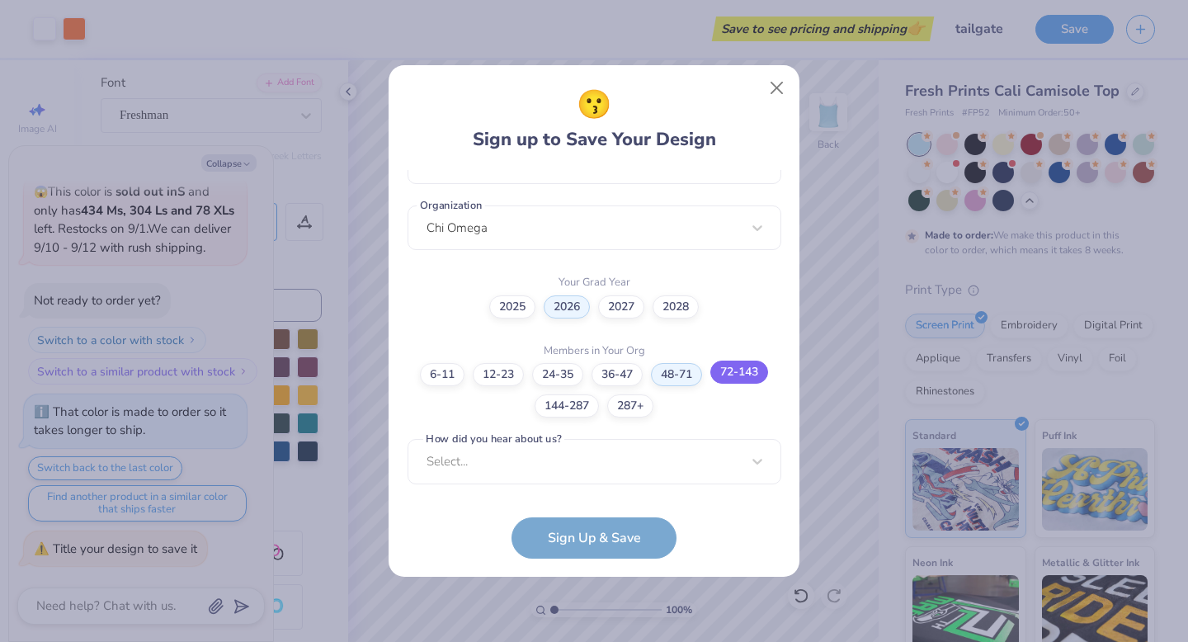
click at [742, 368] on label "72-143" at bounding box center [740, 372] width 58 height 23
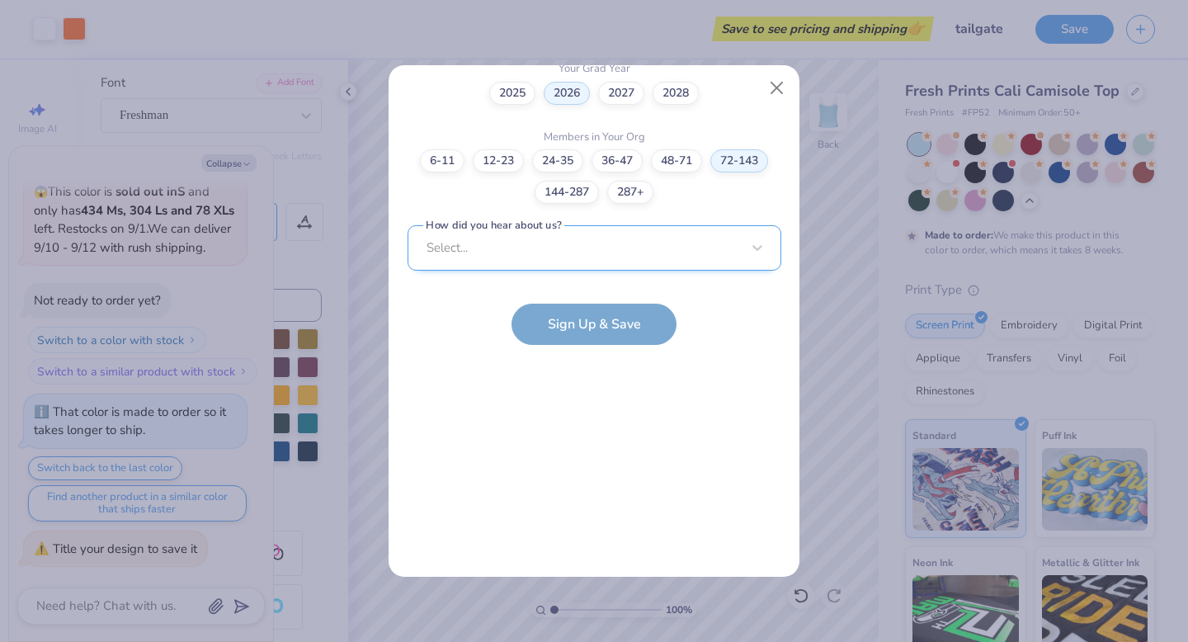
click at [602, 244] on div "Select..." at bounding box center [595, 247] width 374 height 45
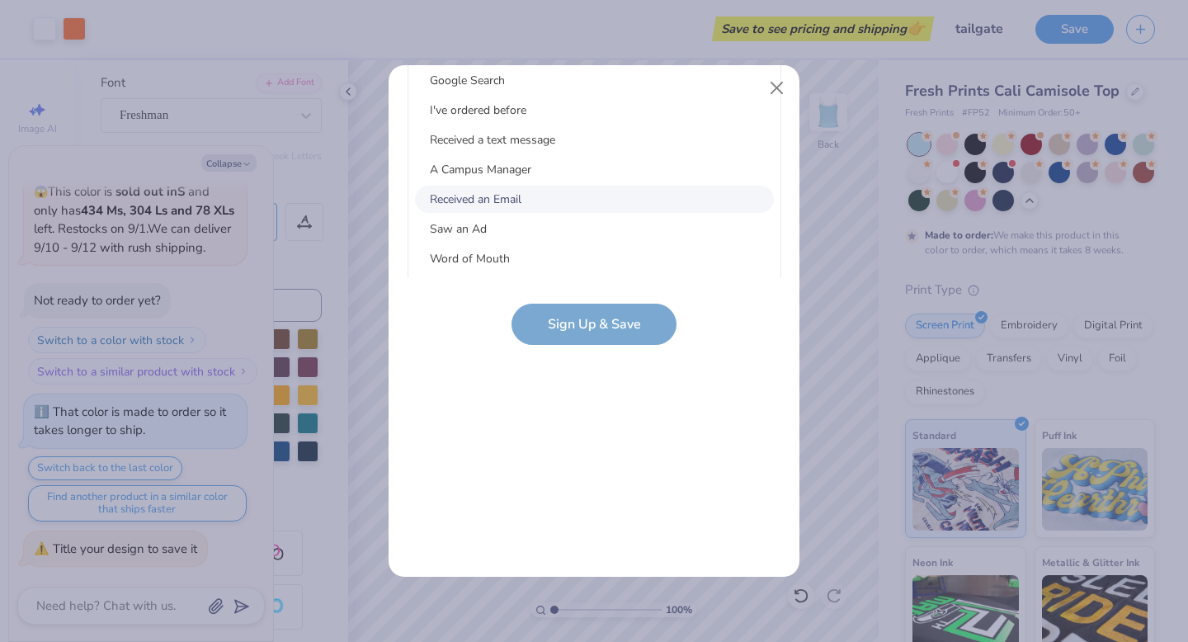
scroll to position [0, 0]
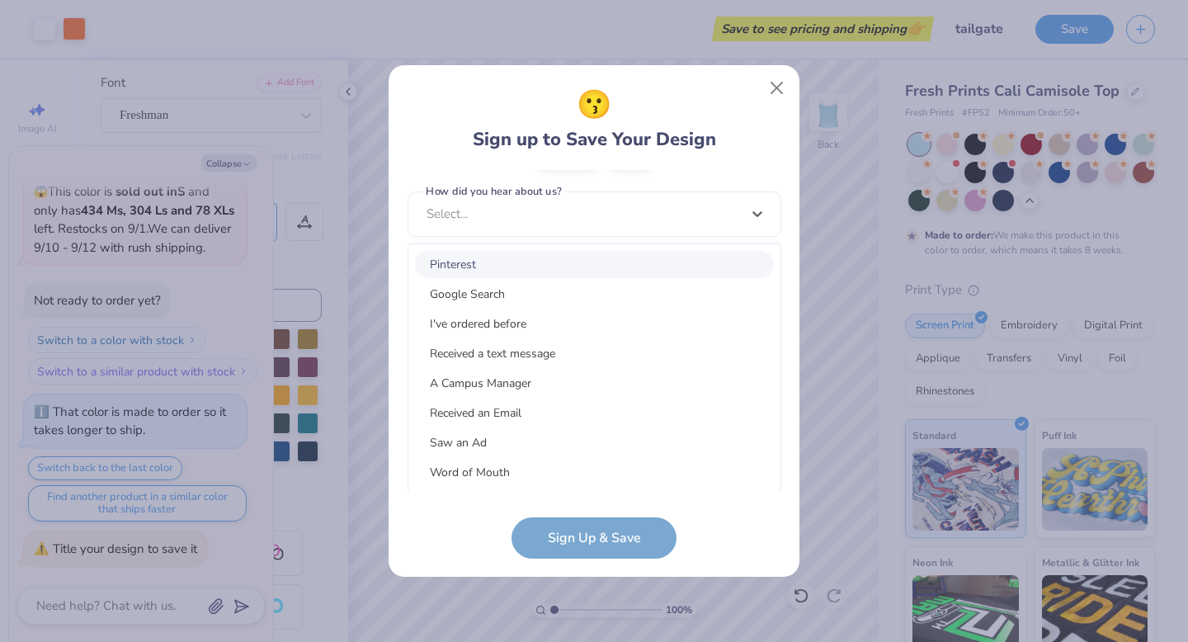
click at [566, 272] on div "Pinterest" at bounding box center [594, 264] width 359 height 27
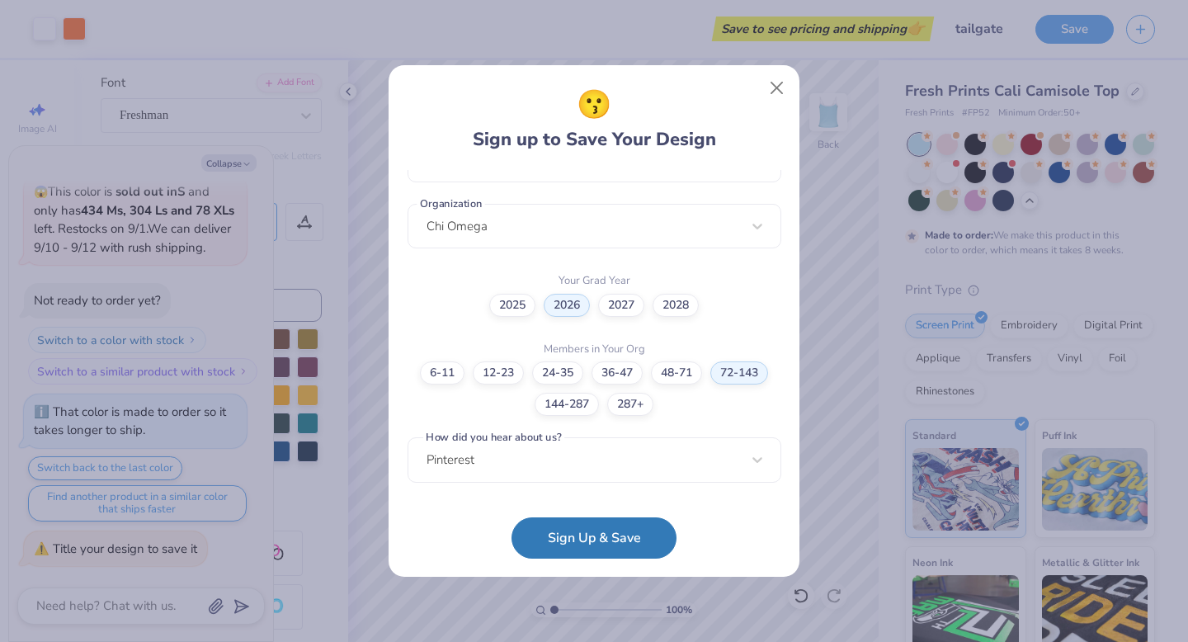
scroll to position [397, 0]
click at [576, 541] on button "Sign Up & Save" at bounding box center [594, 533] width 165 height 41
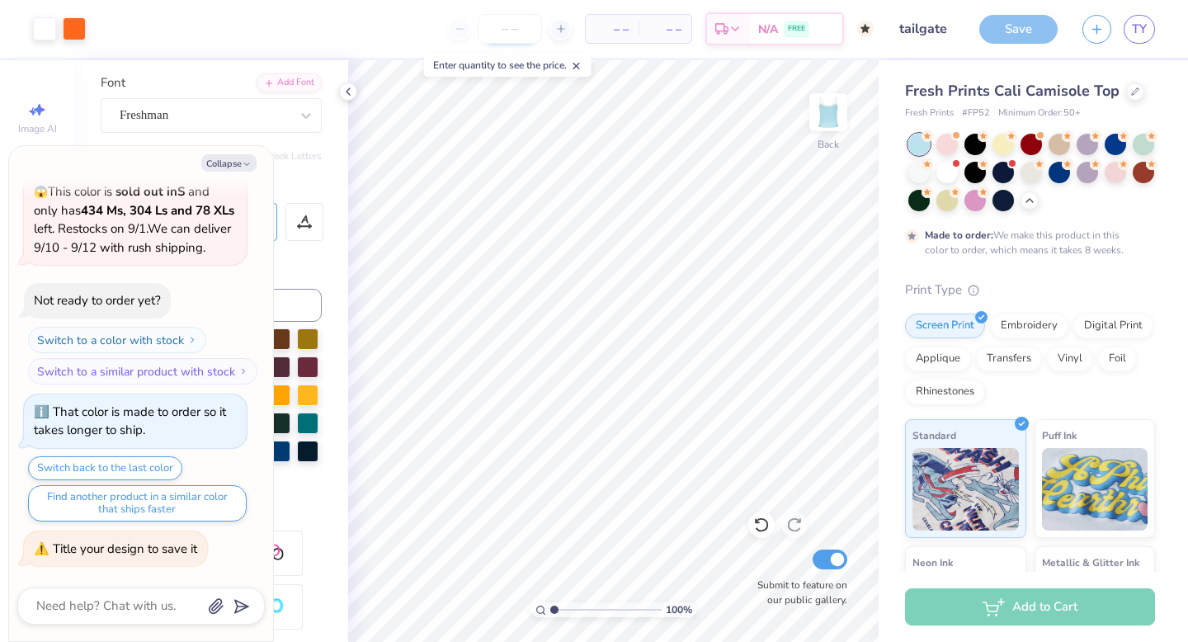
click at [501, 26] on input "number" at bounding box center [510, 29] width 64 height 30
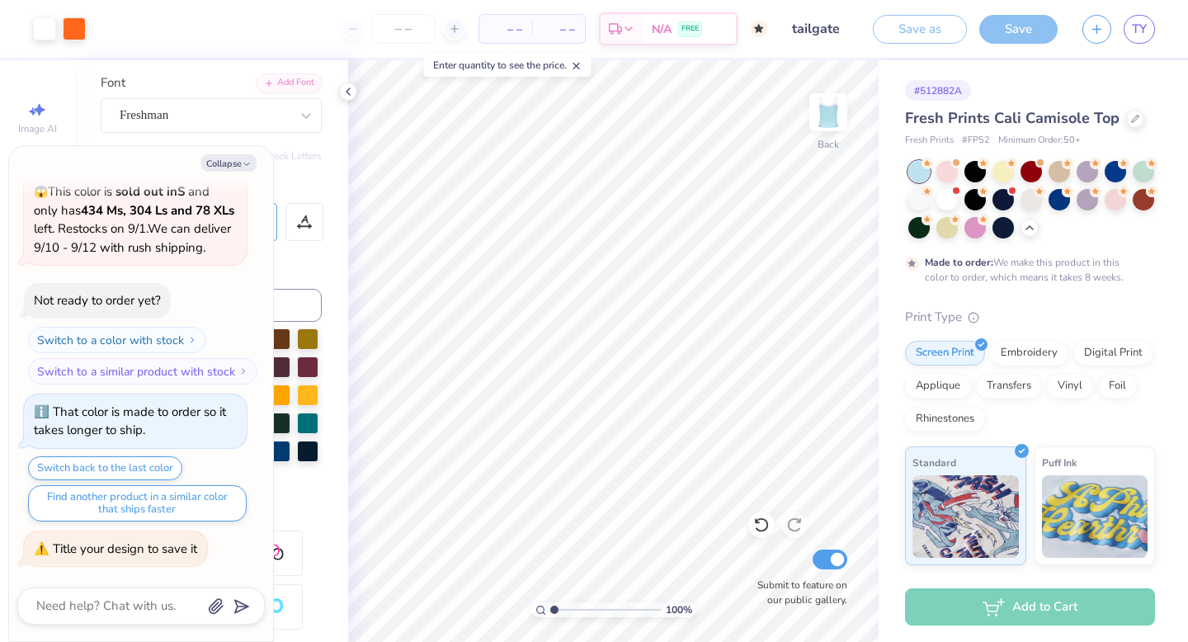
click at [515, 32] on span "– –" at bounding box center [505, 29] width 33 height 17
type textarea "x"
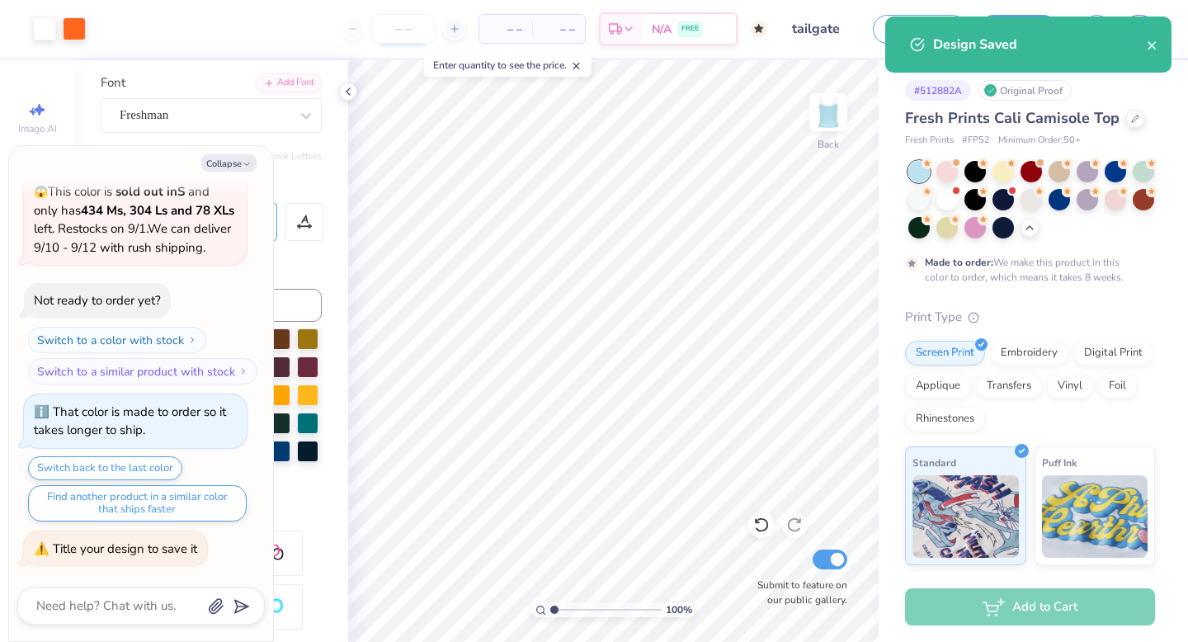
click at [408, 27] on input "number" at bounding box center [403, 29] width 64 height 30
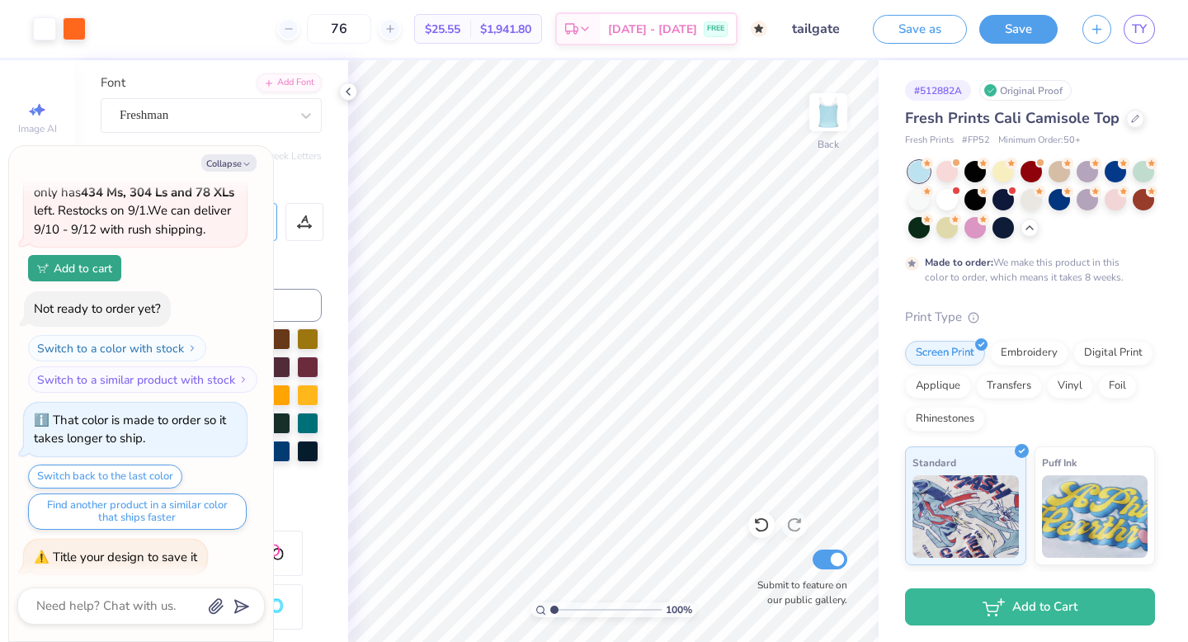
type input "7"
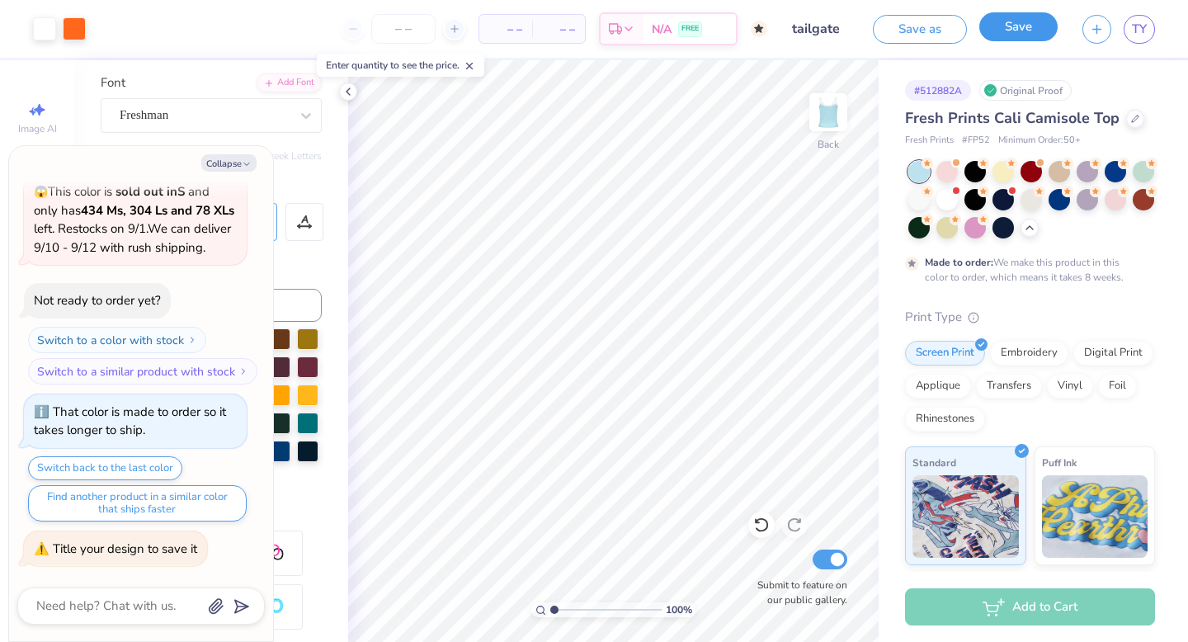
click at [1028, 36] on button "Save" at bounding box center [1019, 26] width 78 height 29
type textarea "x"
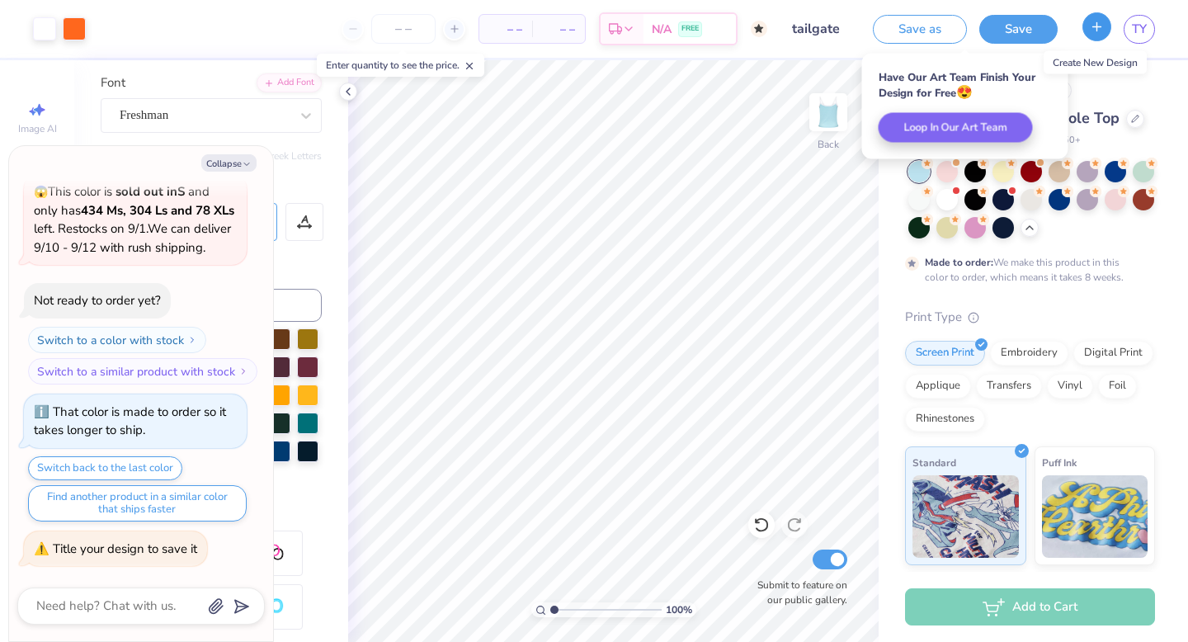
click at [1097, 26] on line "button" at bounding box center [1098, 26] width 8 height 0
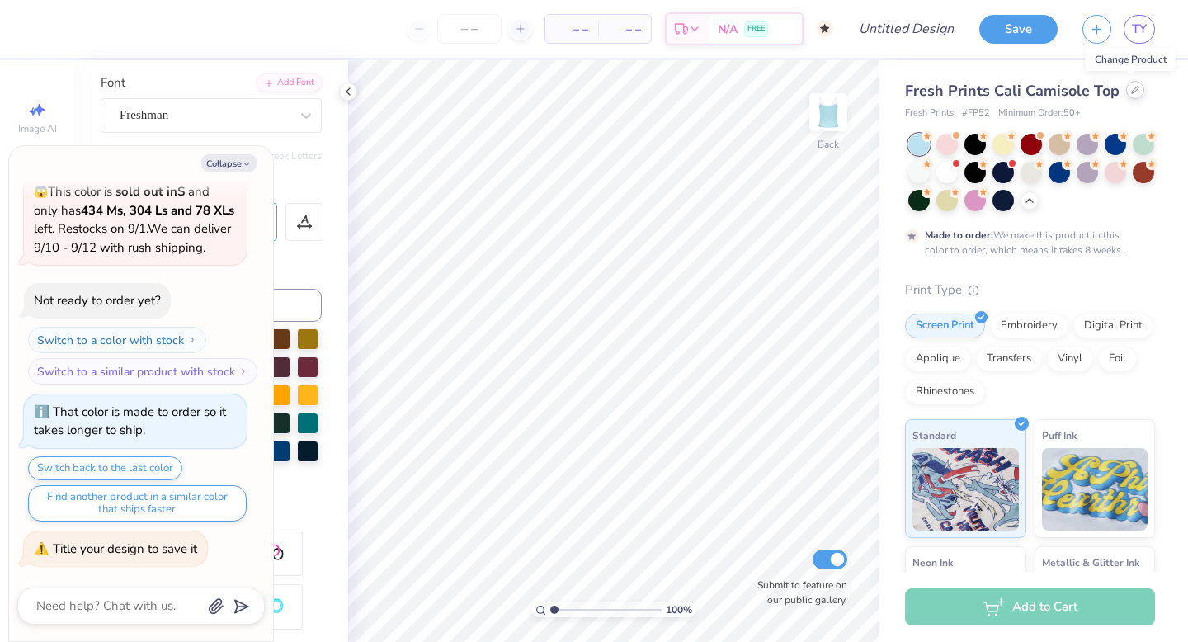
click at [1131, 94] on div at bounding box center [1136, 90] width 18 height 18
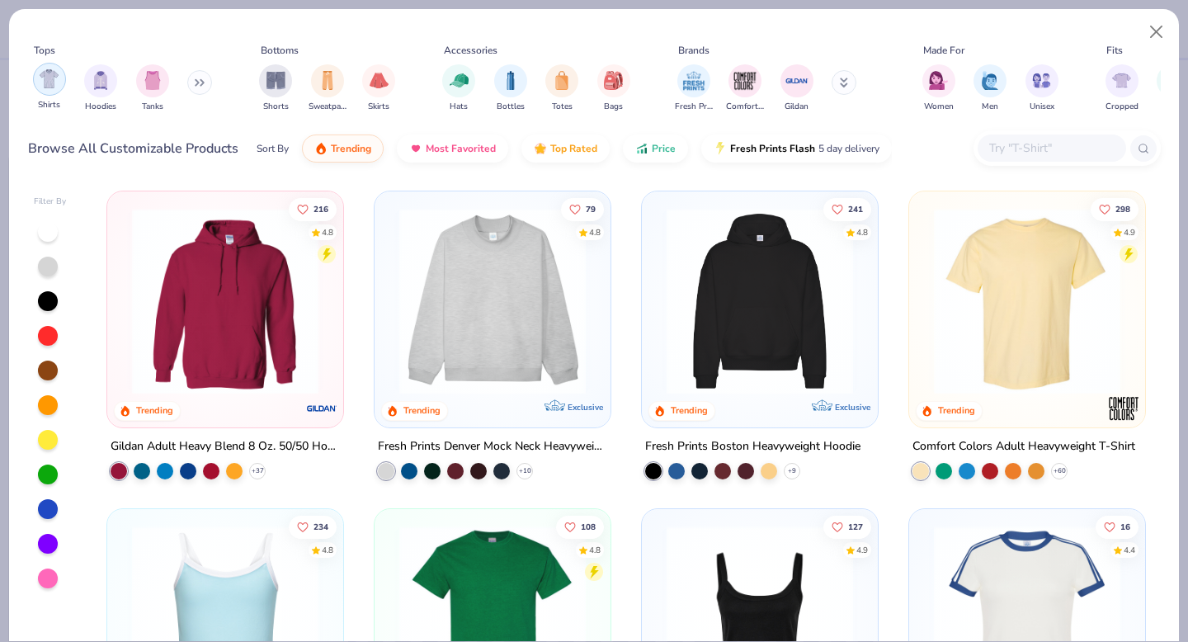
click at [64, 86] on div "Shirts" at bounding box center [49, 87] width 33 height 49
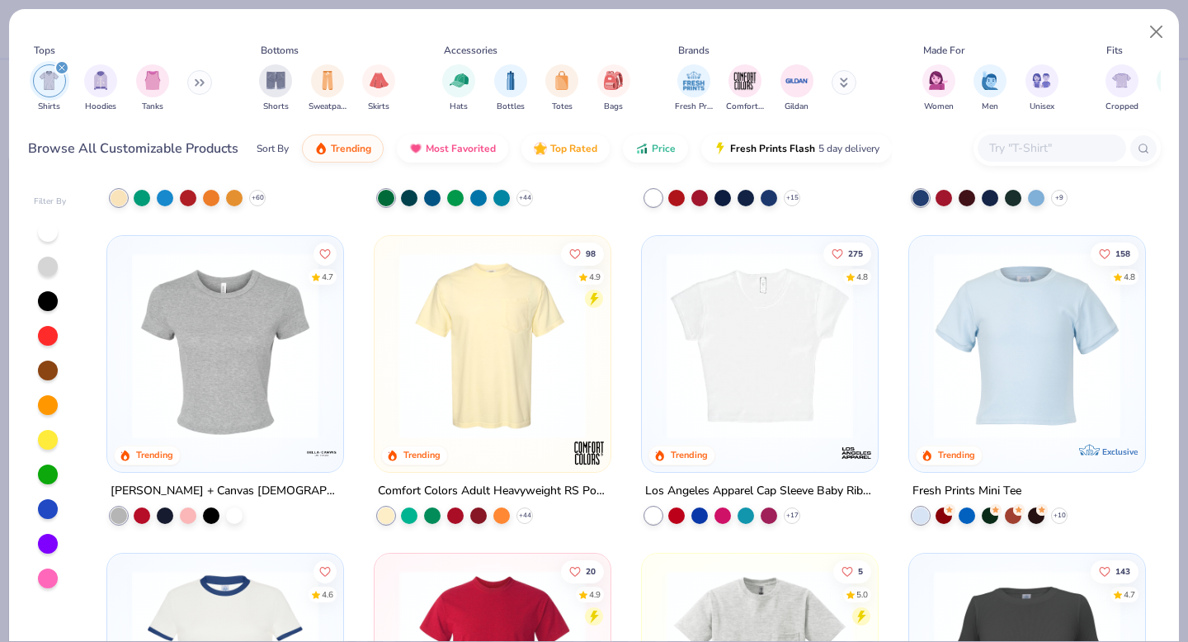
scroll to position [277, 0]
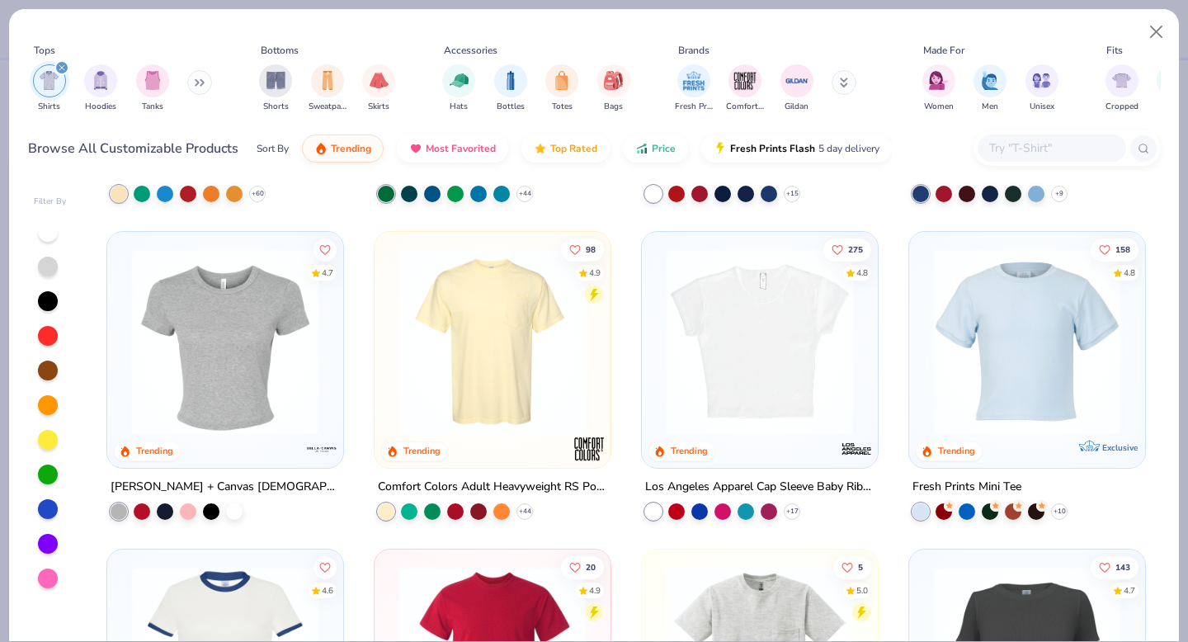
click at [774, 344] on img at bounding box center [760, 341] width 203 height 187
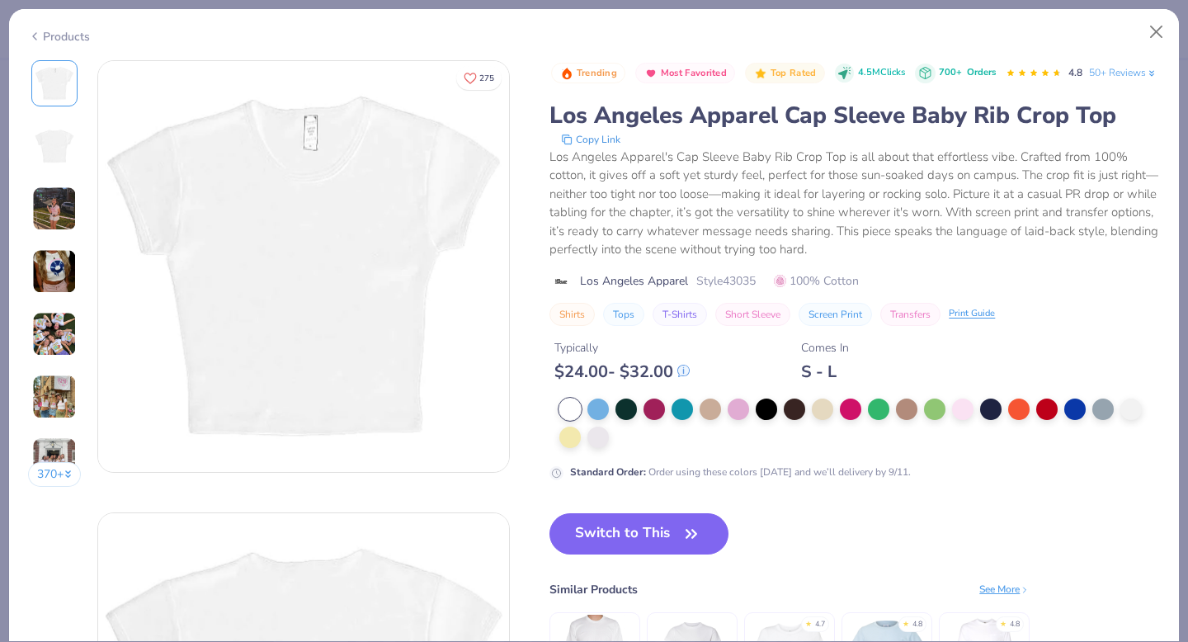
click at [65, 223] on img at bounding box center [54, 209] width 45 height 45
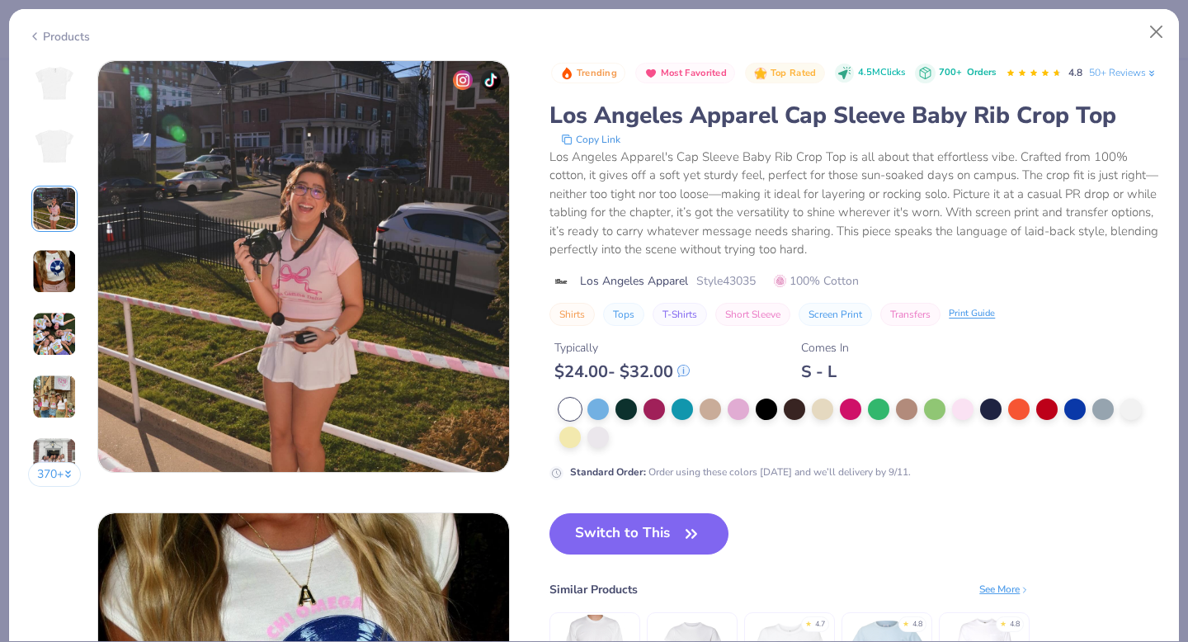
click at [56, 249] on img at bounding box center [54, 271] width 45 height 45
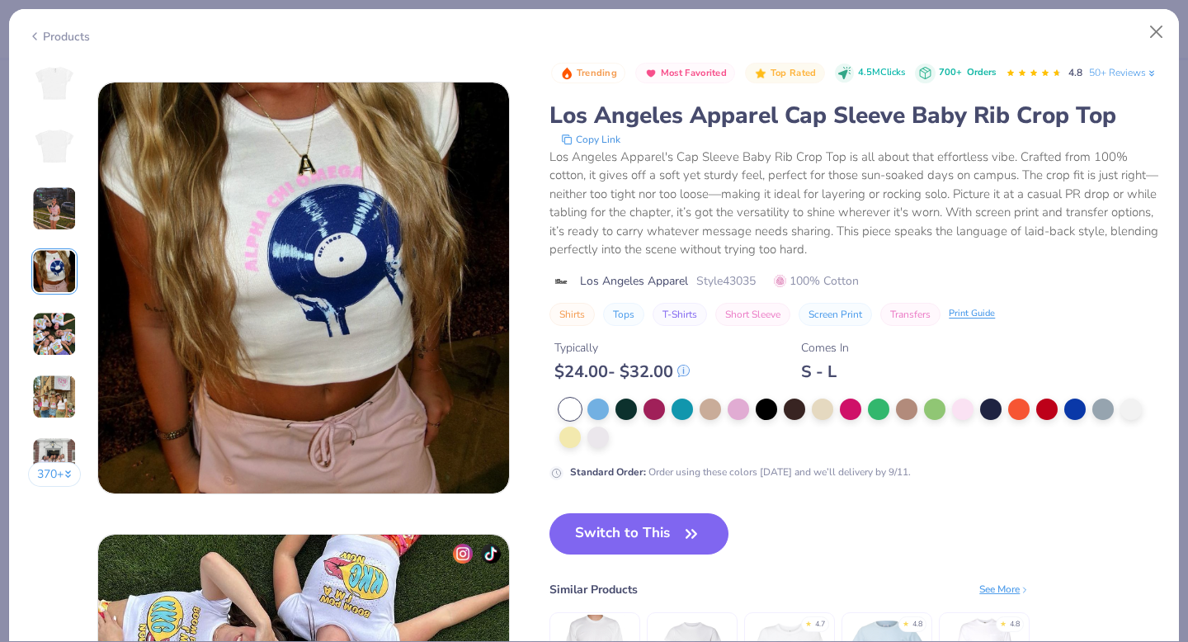
scroll to position [1357, 0]
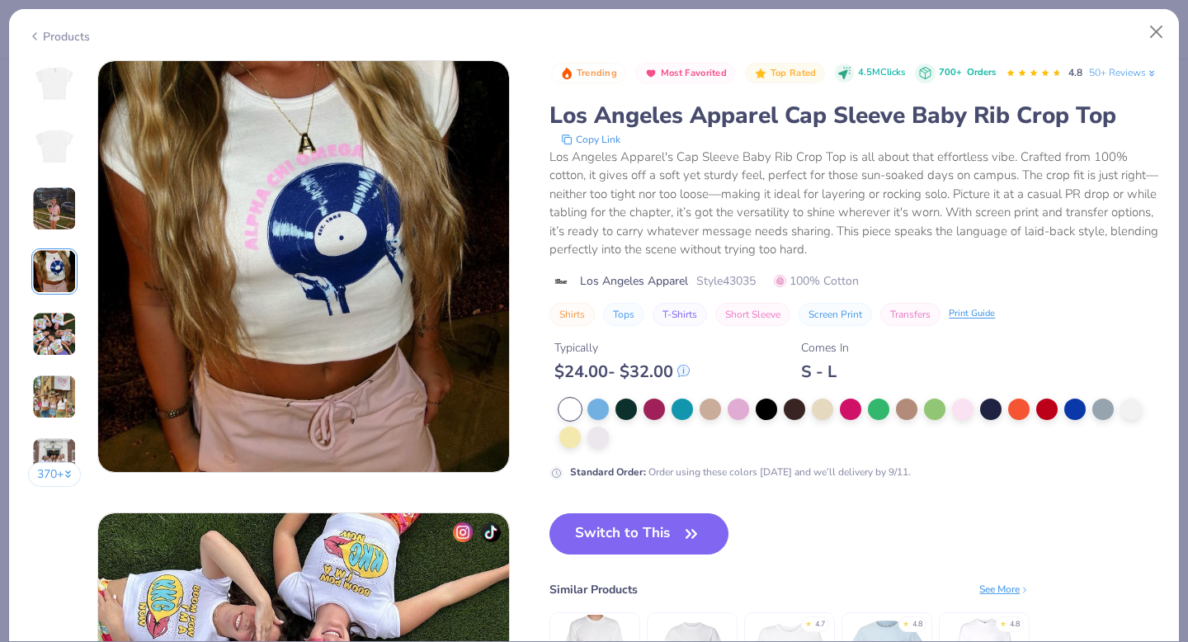
click at [53, 294] on div "370 +" at bounding box center [55, 279] width 54 height 439
click at [1166, 28] on button "Close" at bounding box center [1156, 32] width 31 height 31
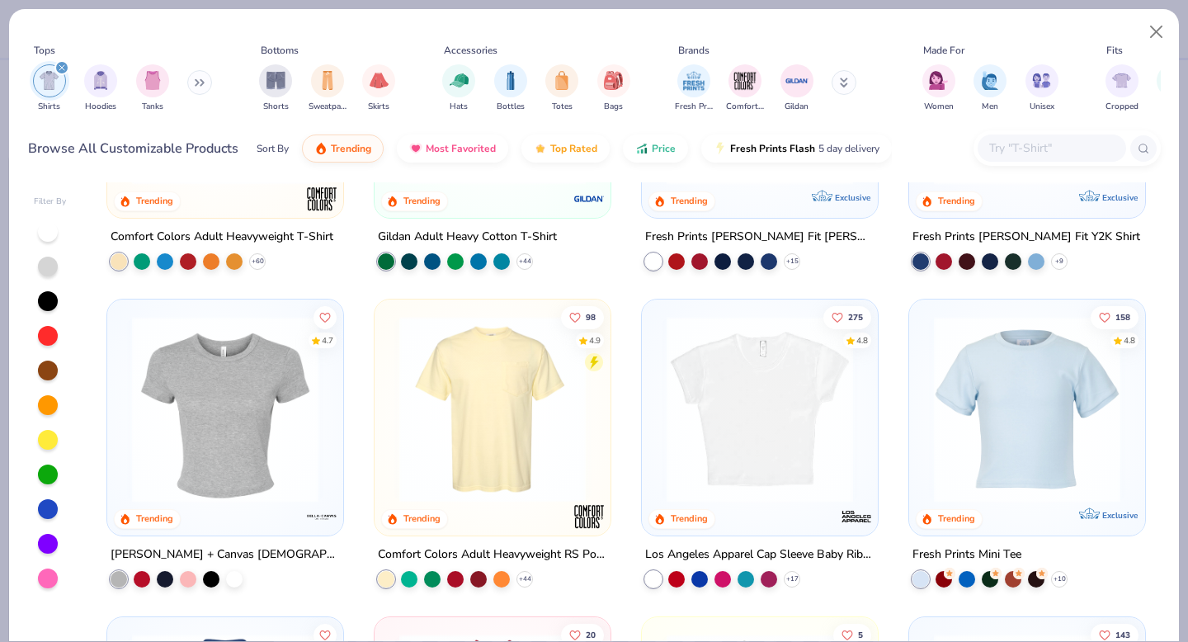
scroll to position [218, 0]
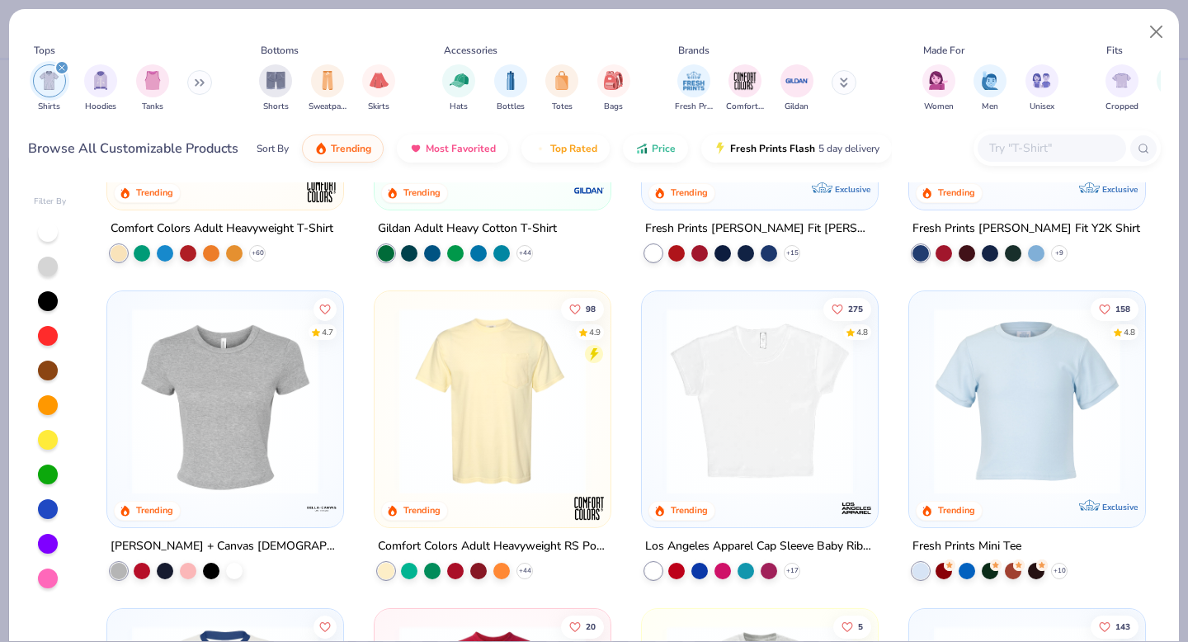
click at [754, 414] on img at bounding box center [760, 401] width 203 height 187
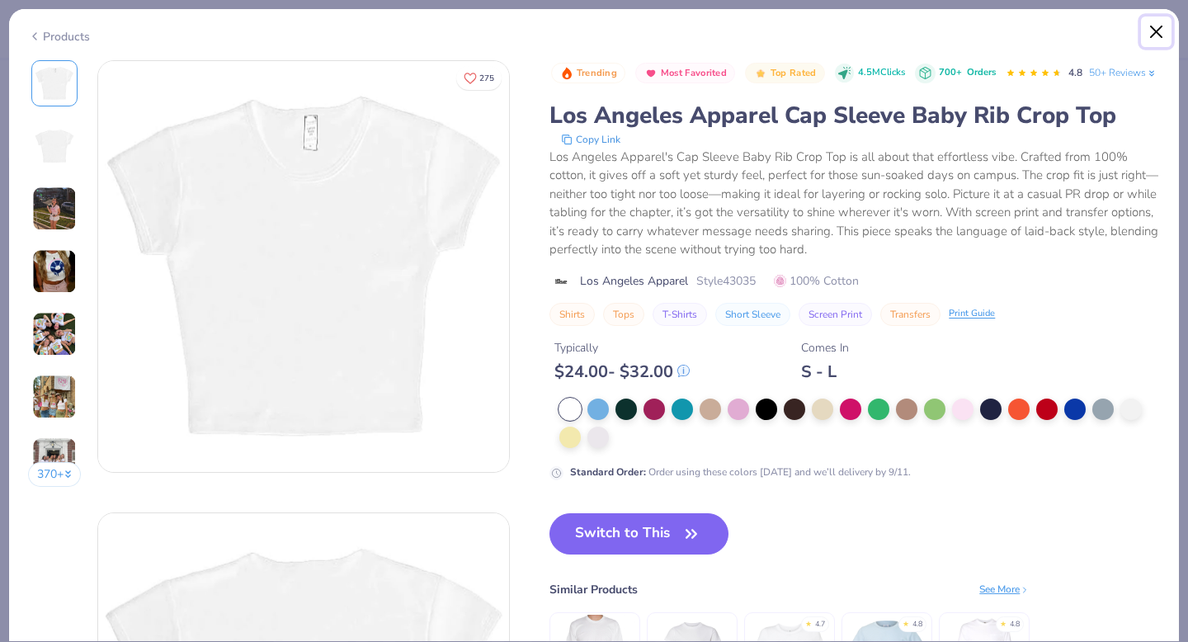
click at [1159, 35] on button "Close" at bounding box center [1156, 32] width 31 height 31
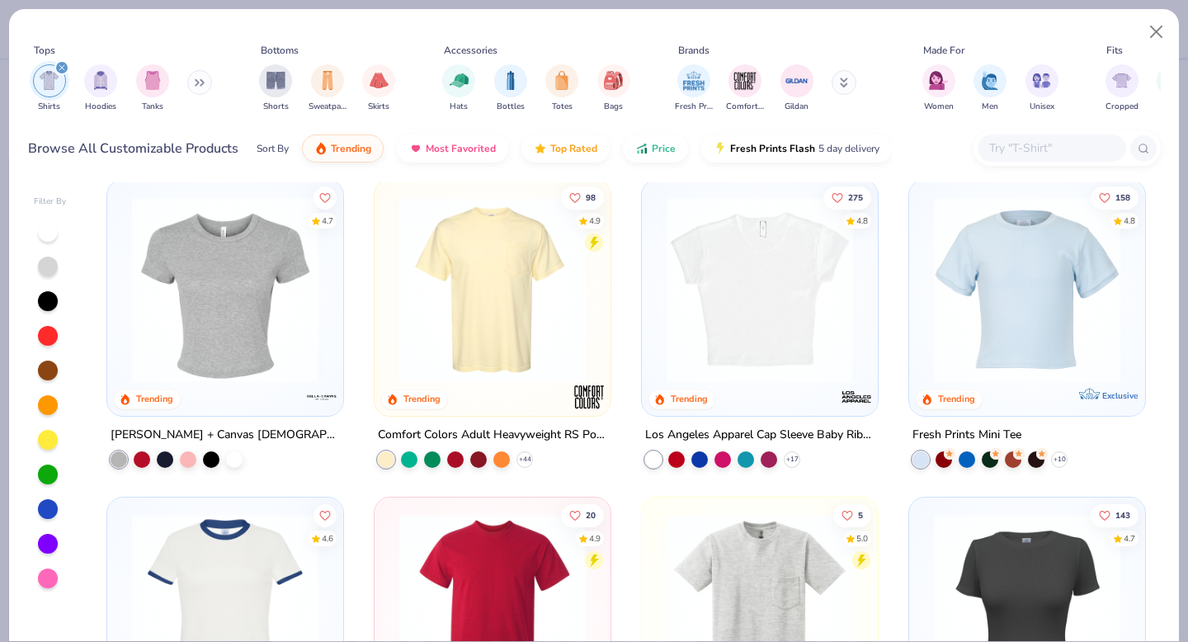
scroll to position [328, 0]
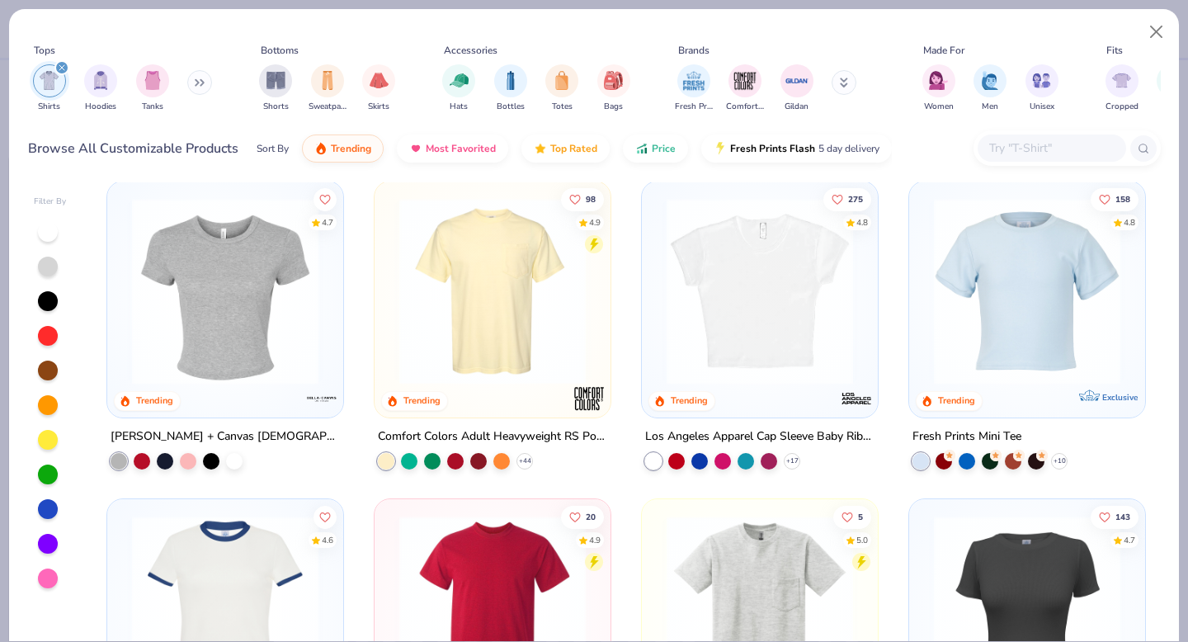
click at [1006, 283] on img at bounding box center [1027, 291] width 203 height 187
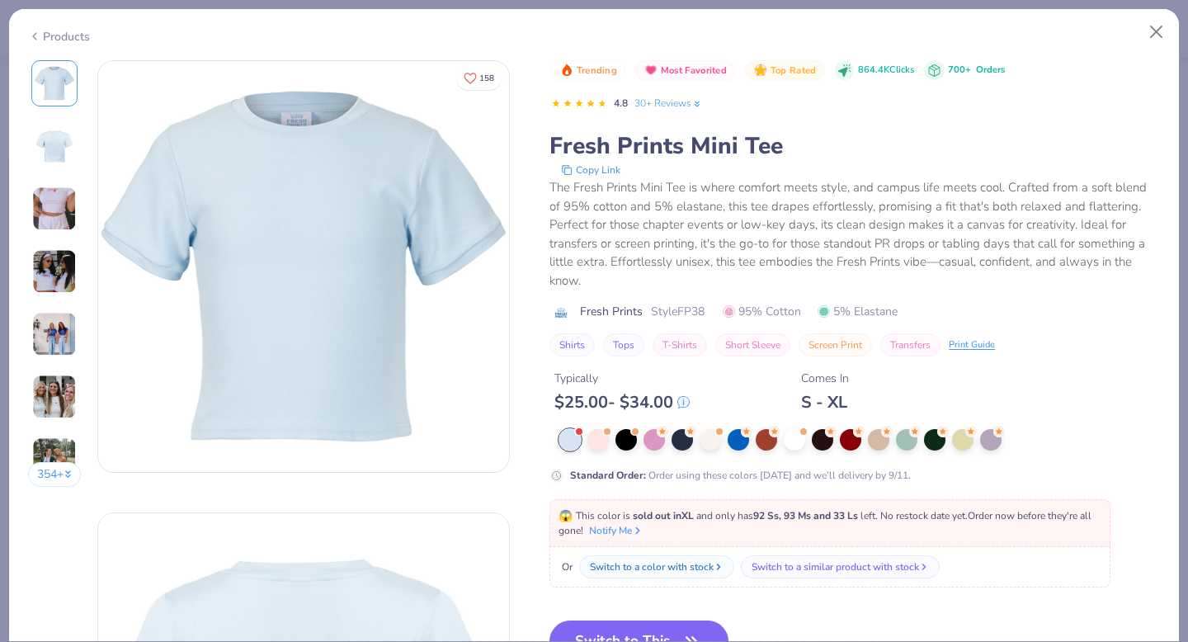
click at [53, 198] on img at bounding box center [54, 209] width 45 height 45
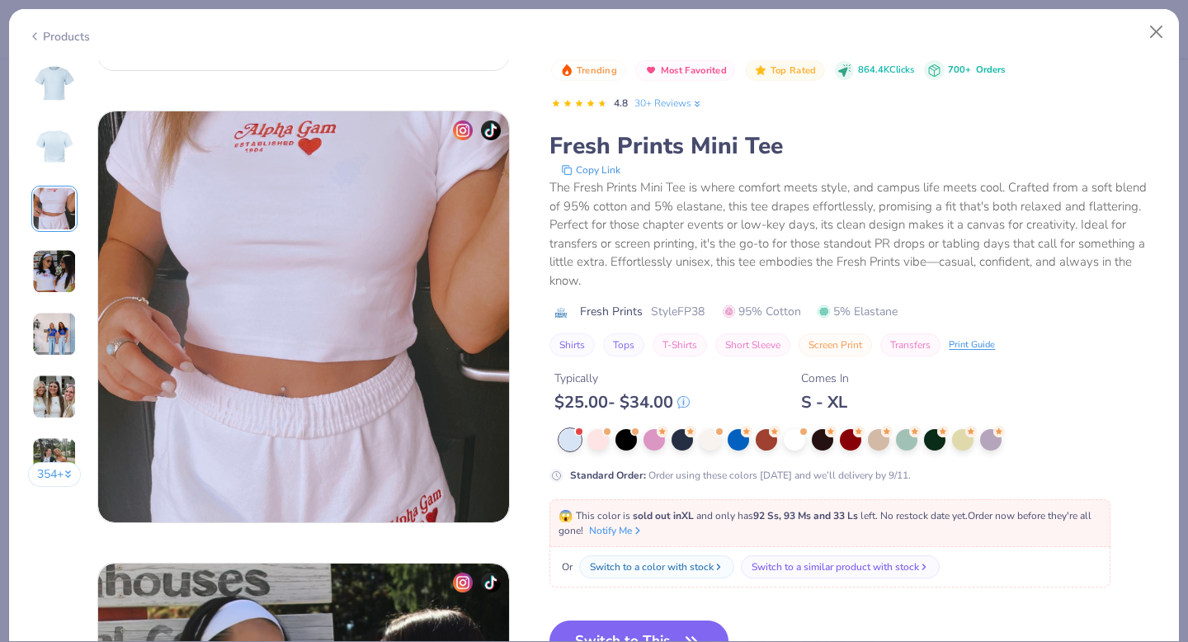
scroll to position [905, 0]
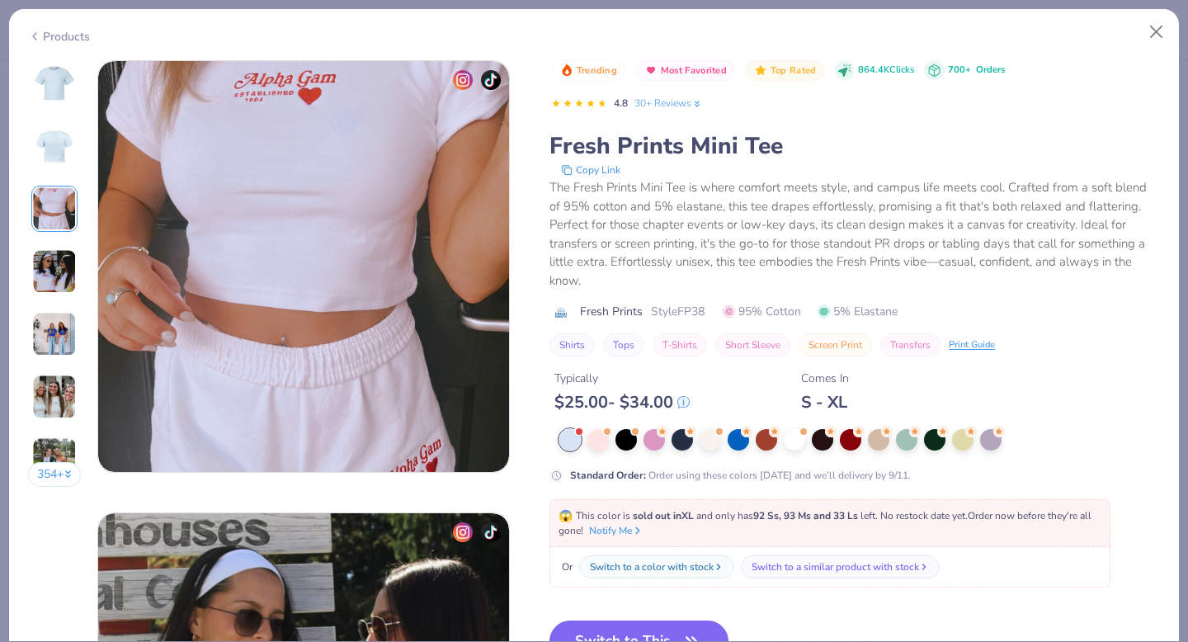
click at [54, 258] on img at bounding box center [54, 271] width 45 height 45
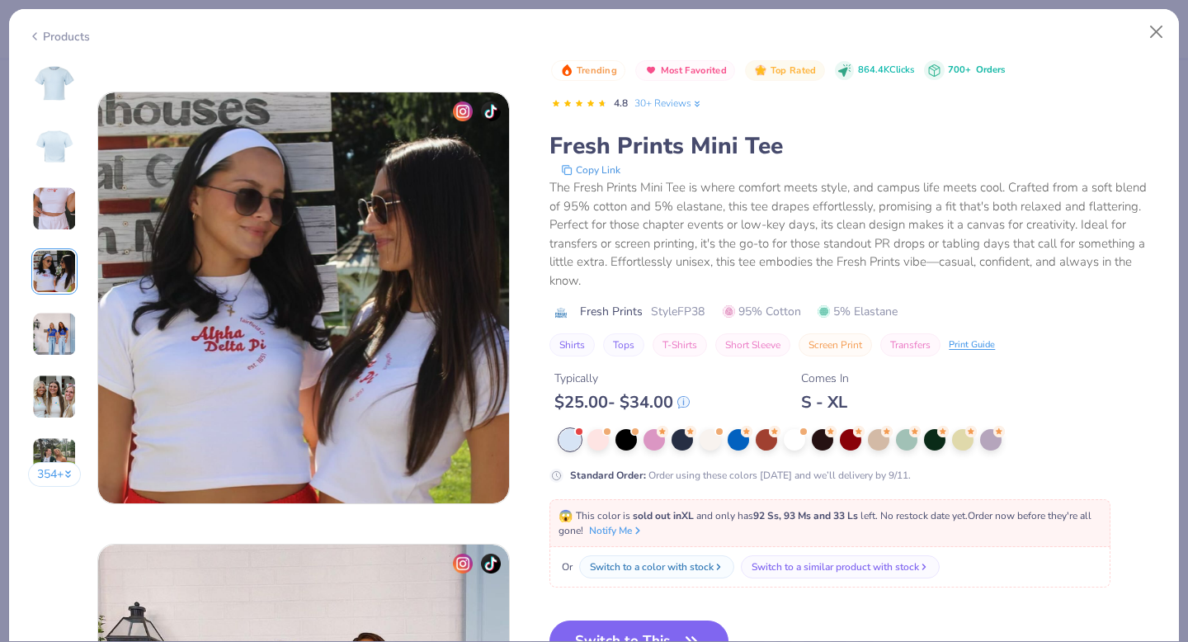
scroll to position [1357, 0]
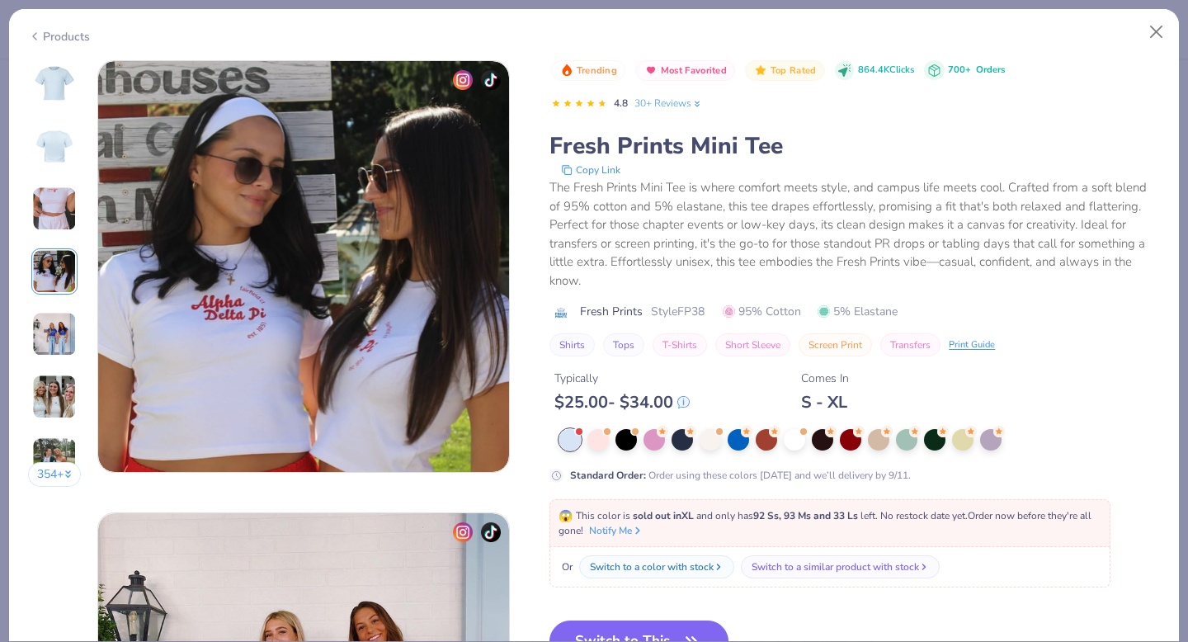
click at [54, 326] on img at bounding box center [54, 334] width 45 height 45
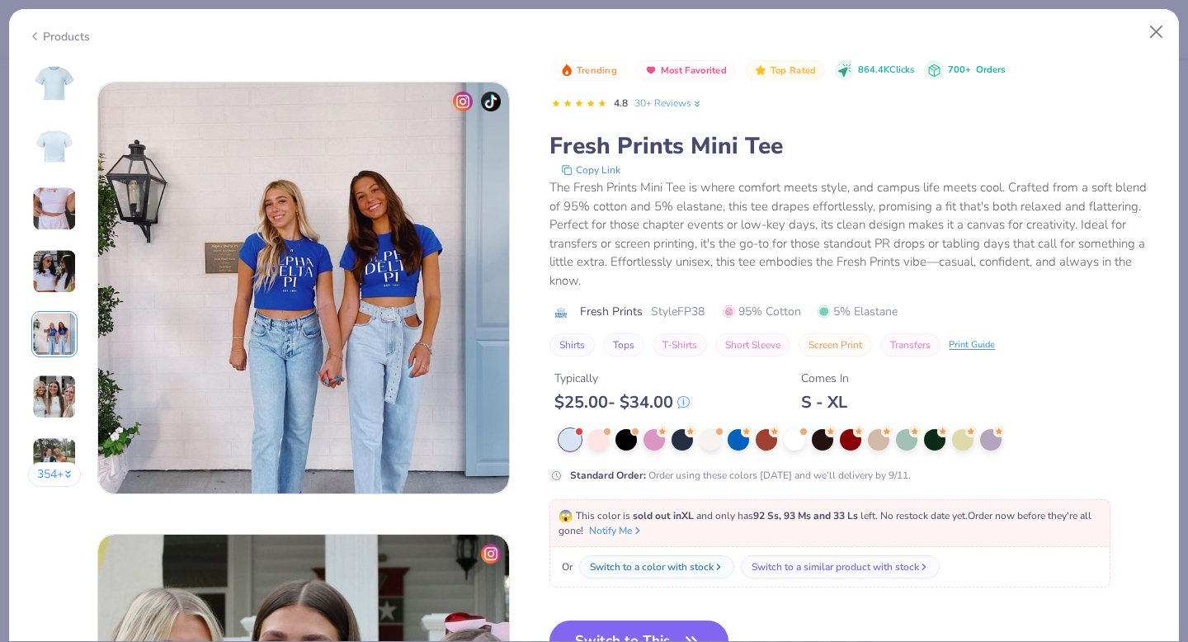
scroll to position [1809, 0]
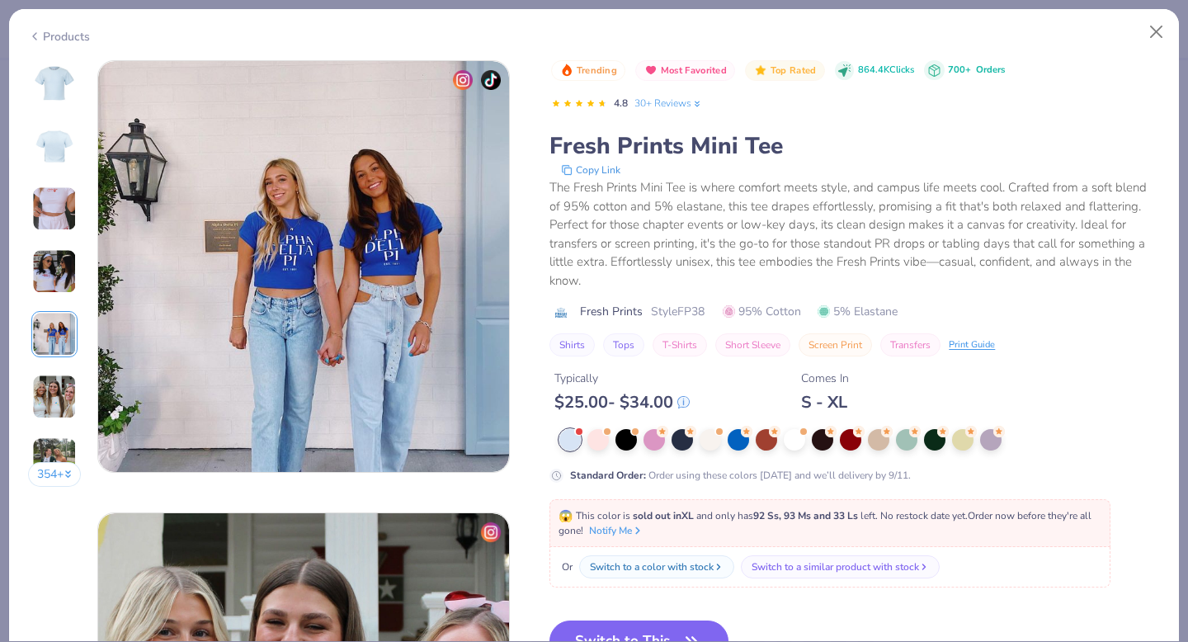
click at [54, 340] on img at bounding box center [54, 334] width 45 height 45
click at [54, 374] on div at bounding box center [54, 397] width 46 height 46
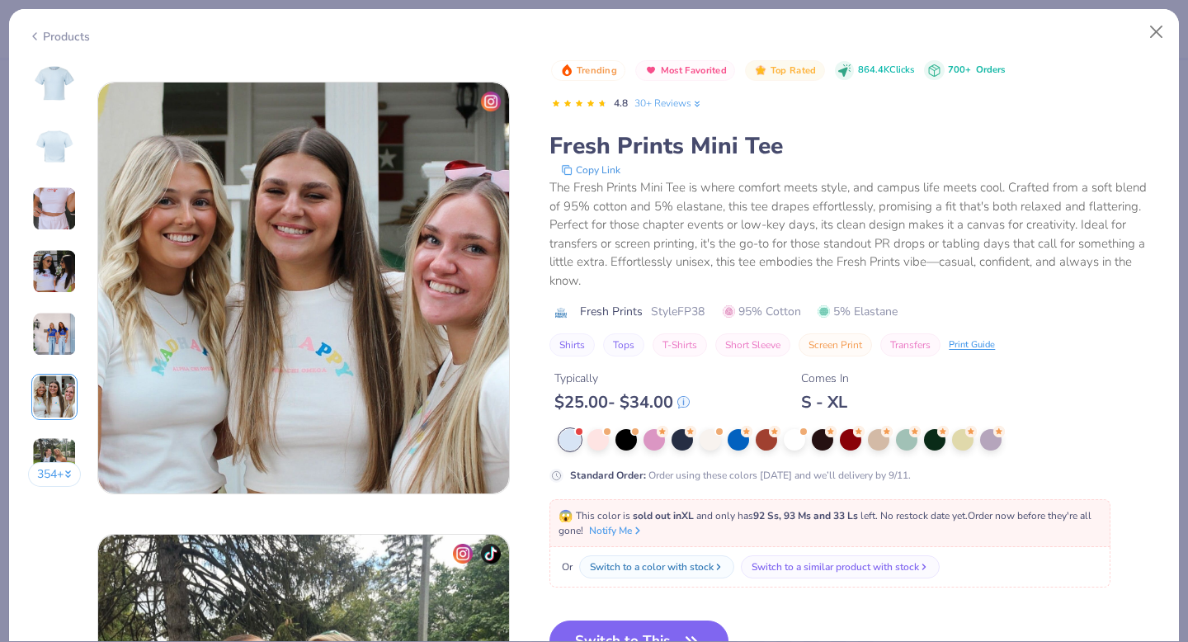
scroll to position [2261, 0]
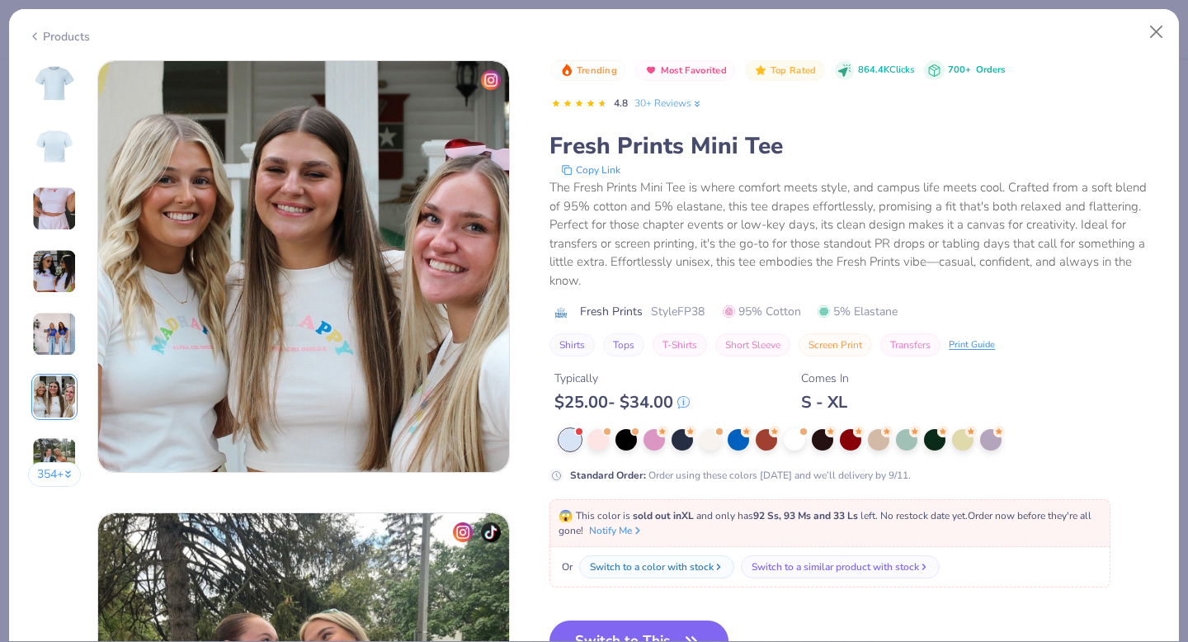
click at [55, 417] on img at bounding box center [54, 397] width 45 height 45
click at [737, 442] on div at bounding box center [738, 438] width 21 height 21
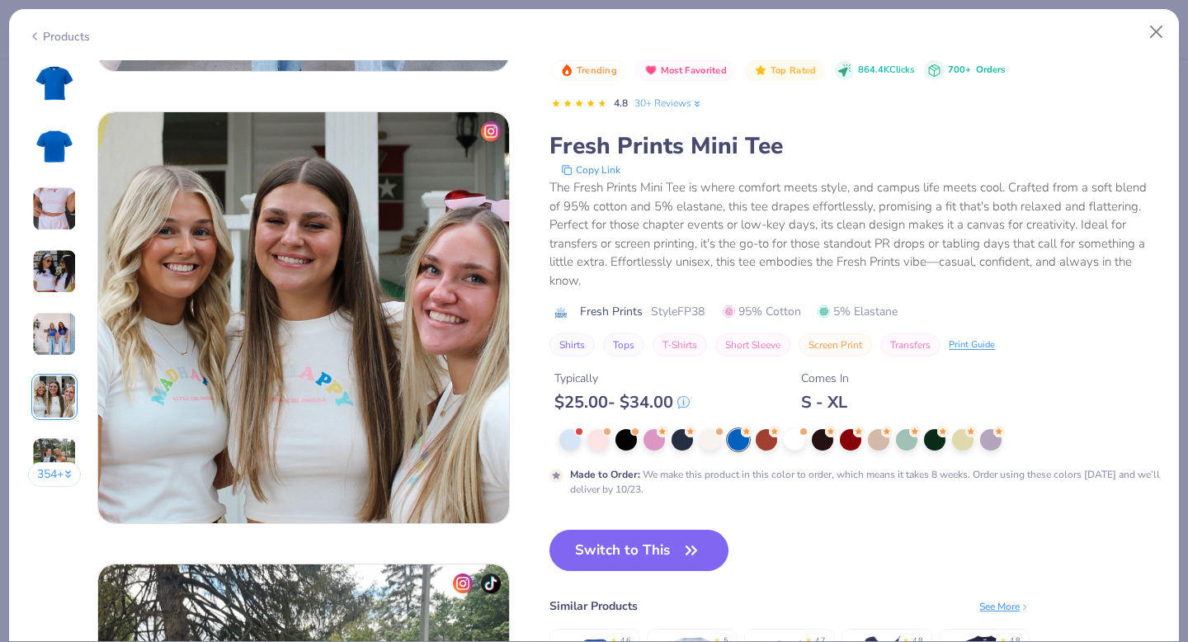
scroll to position [2084, 0]
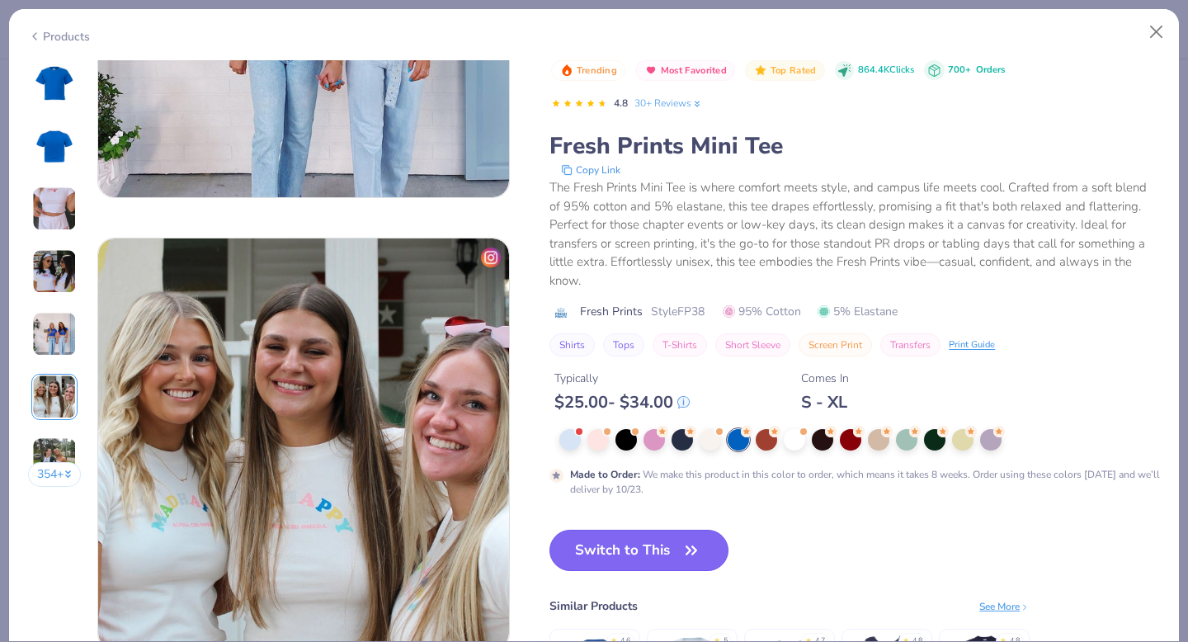
click at [655, 549] on button "Switch to This" at bounding box center [639, 550] width 179 height 41
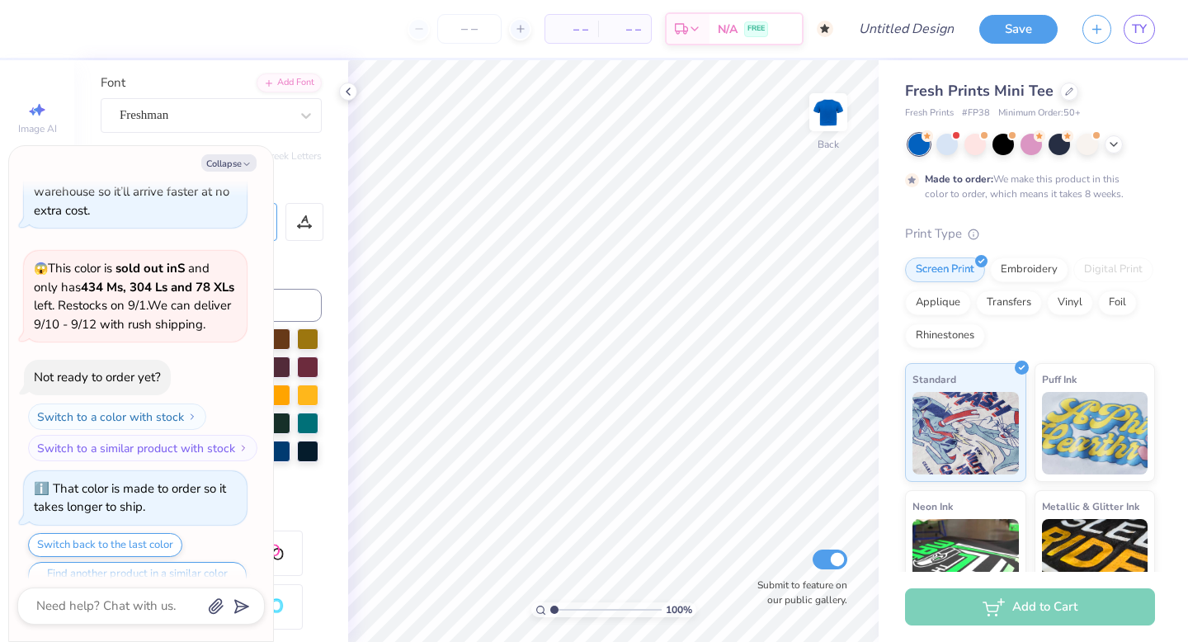
scroll to position [215, 0]
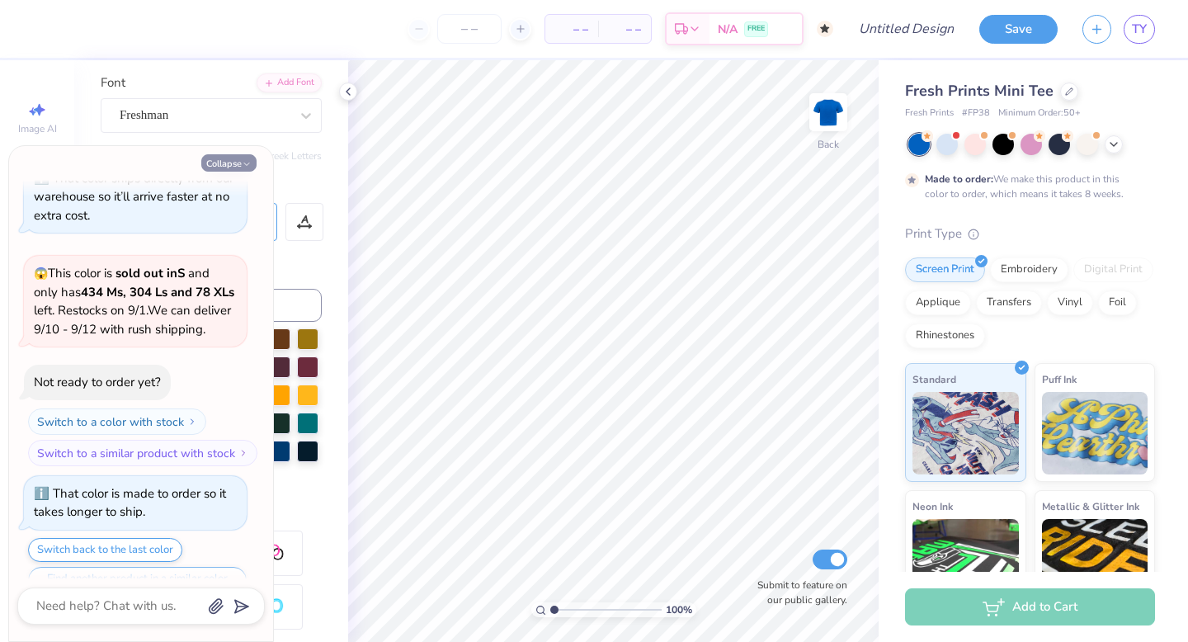
click at [227, 164] on button "Collapse" at bounding box center [228, 162] width 55 height 17
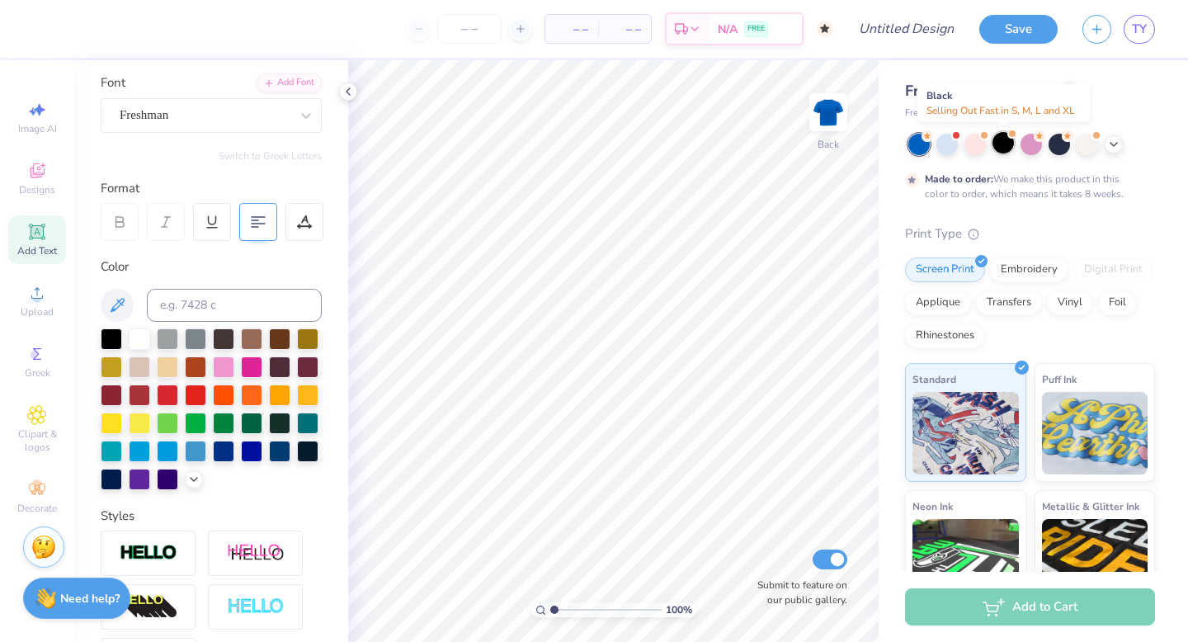
click at [1004, 143] on div at bounding box center [1003, 142] width 21 height 21
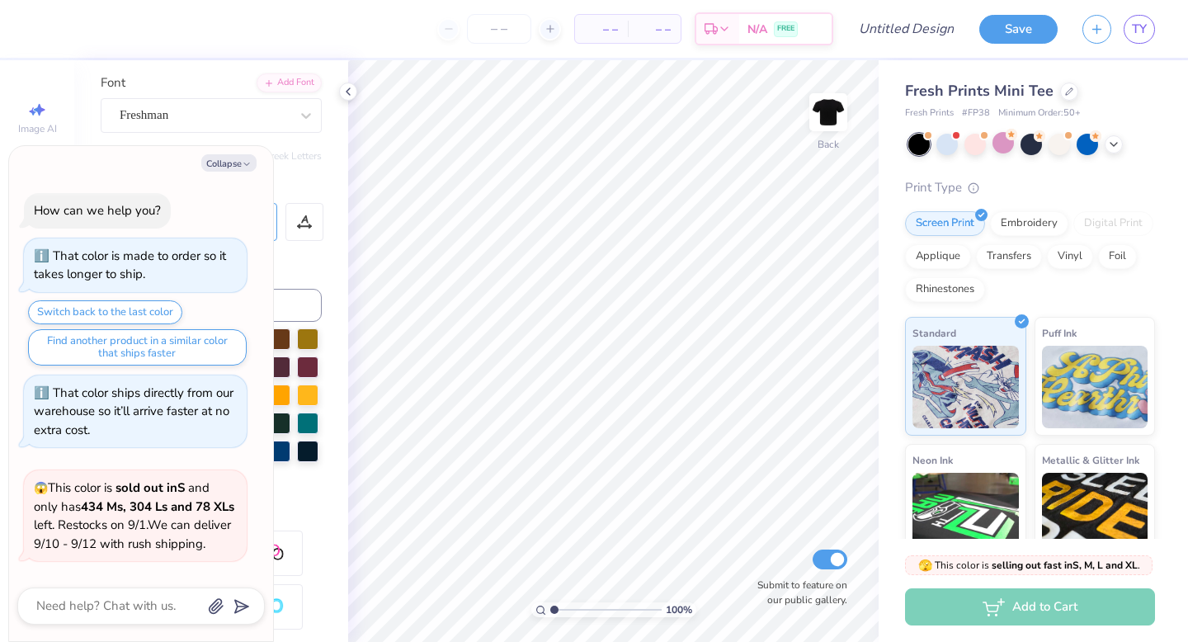
scroll to position [612, 0]
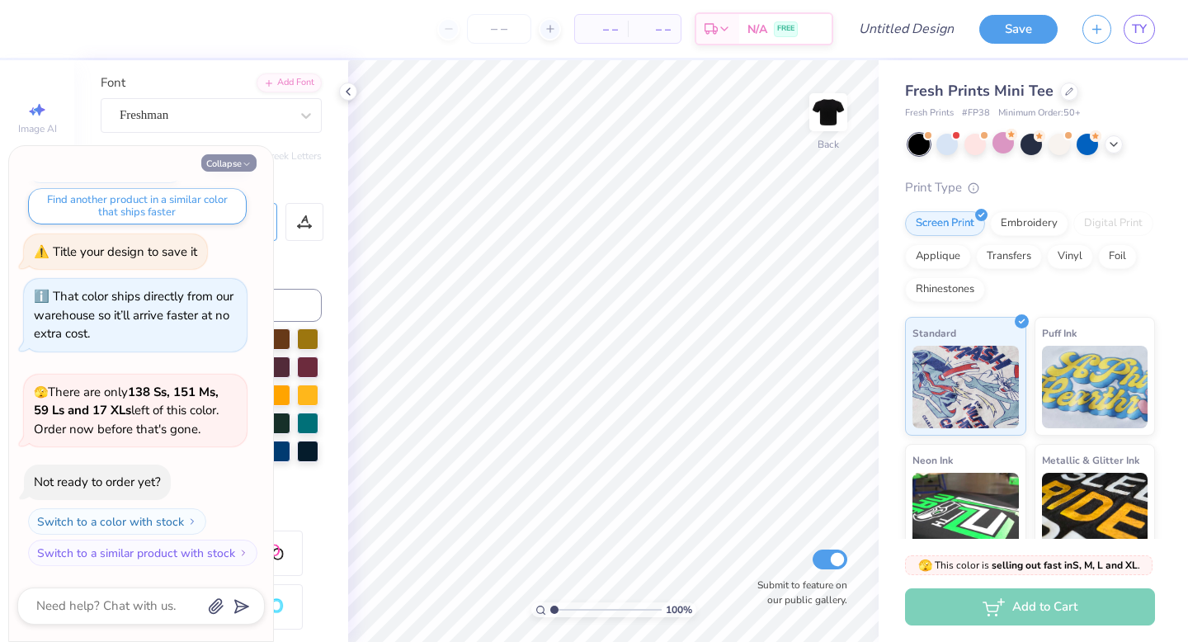
click at [229, 162] on button "Collapse" at bounding box center [228, 162] width 55 height 17
type textarea "x"
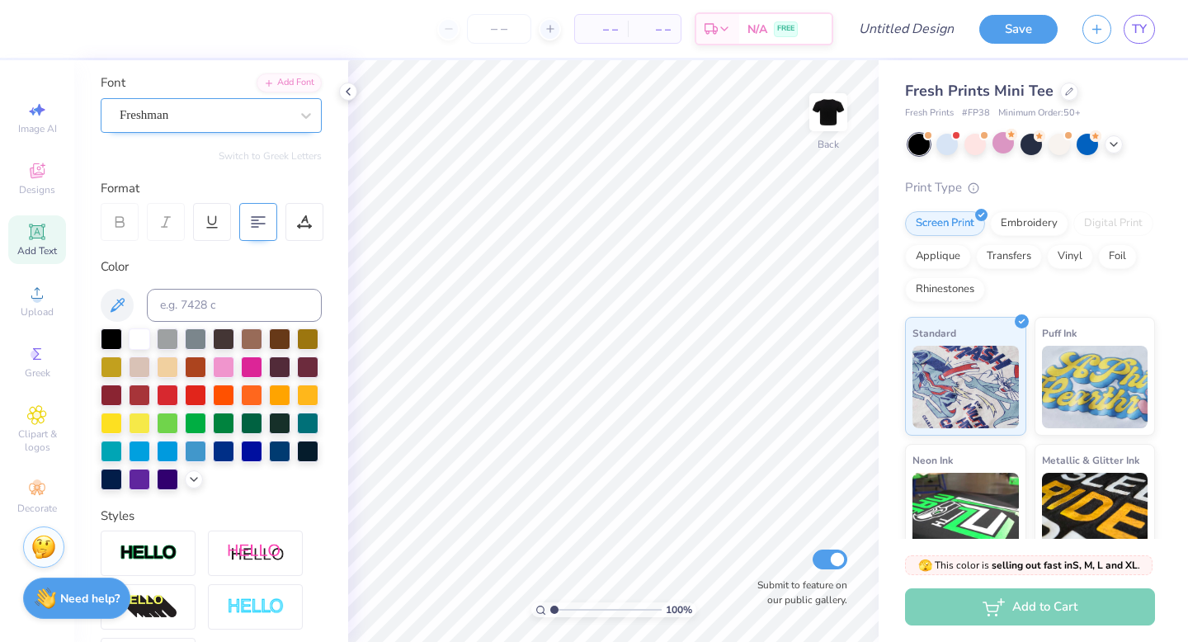
click at [236, 111] on div "Freshman" at bounding box center [204, 115] width 173 height 26
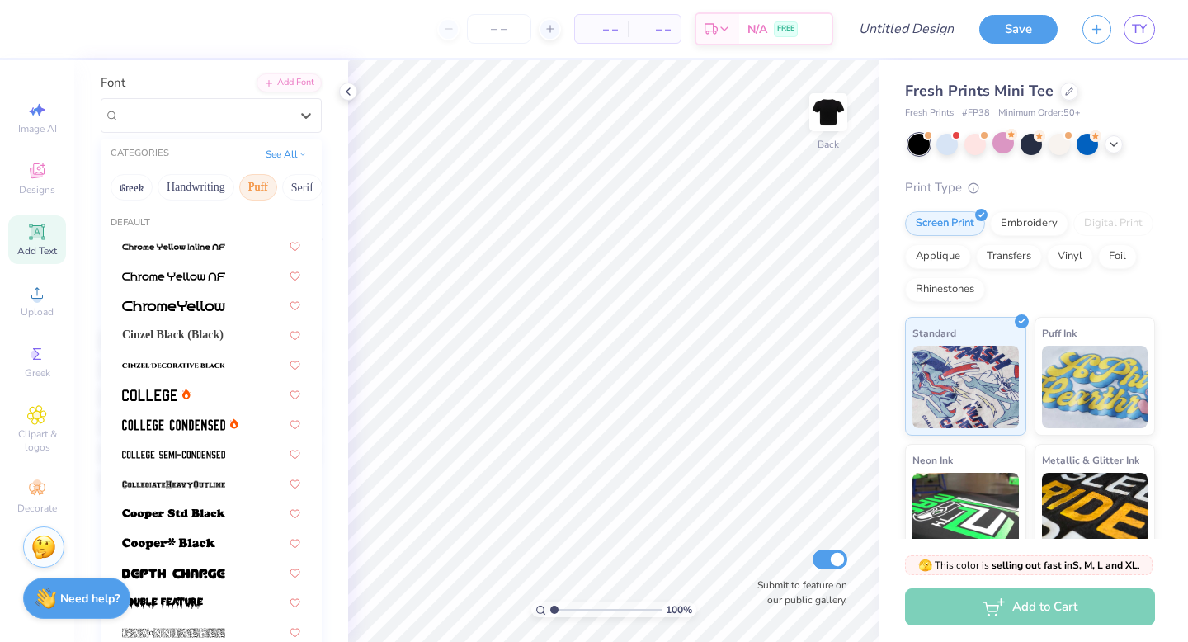
click at [264, 188] on button "Puff" at bounding box center [258, 187] width 38 height 26
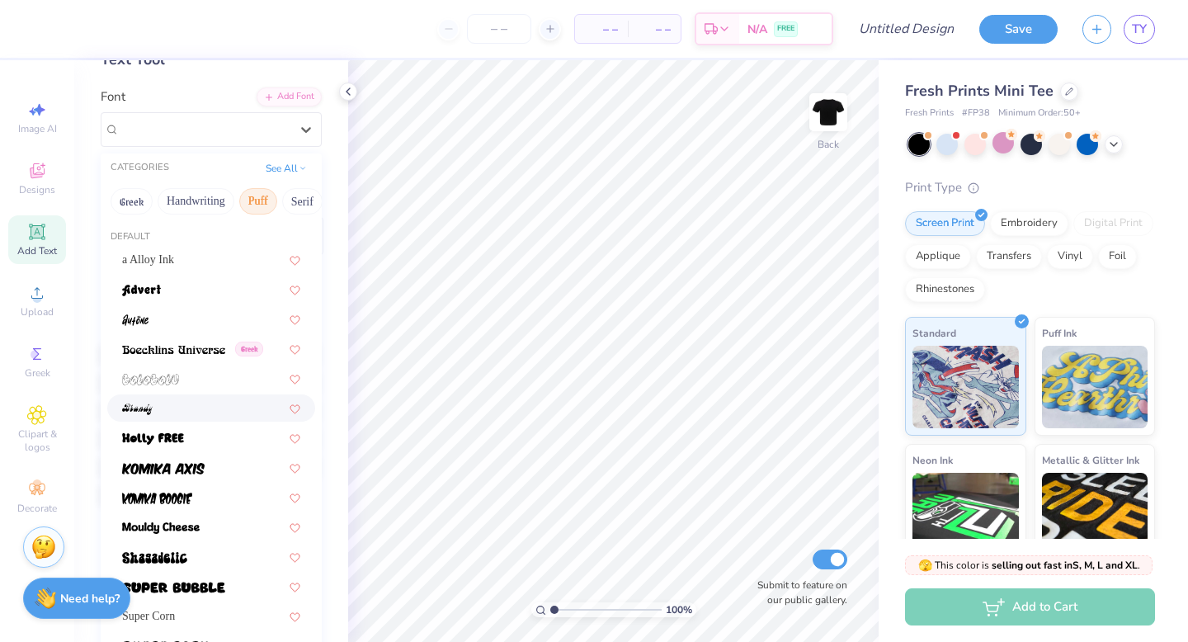
scroll to position [74, 0]
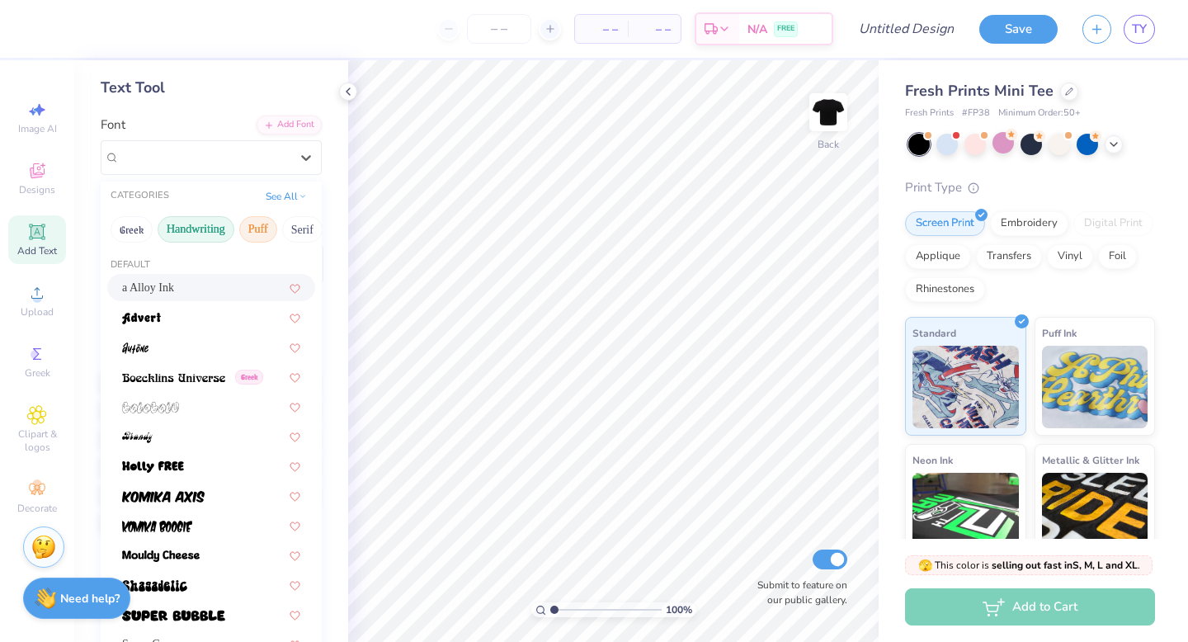
click at [181, 228] on button "Handwriting" at bounding box center [196, 229] width 77 height 26
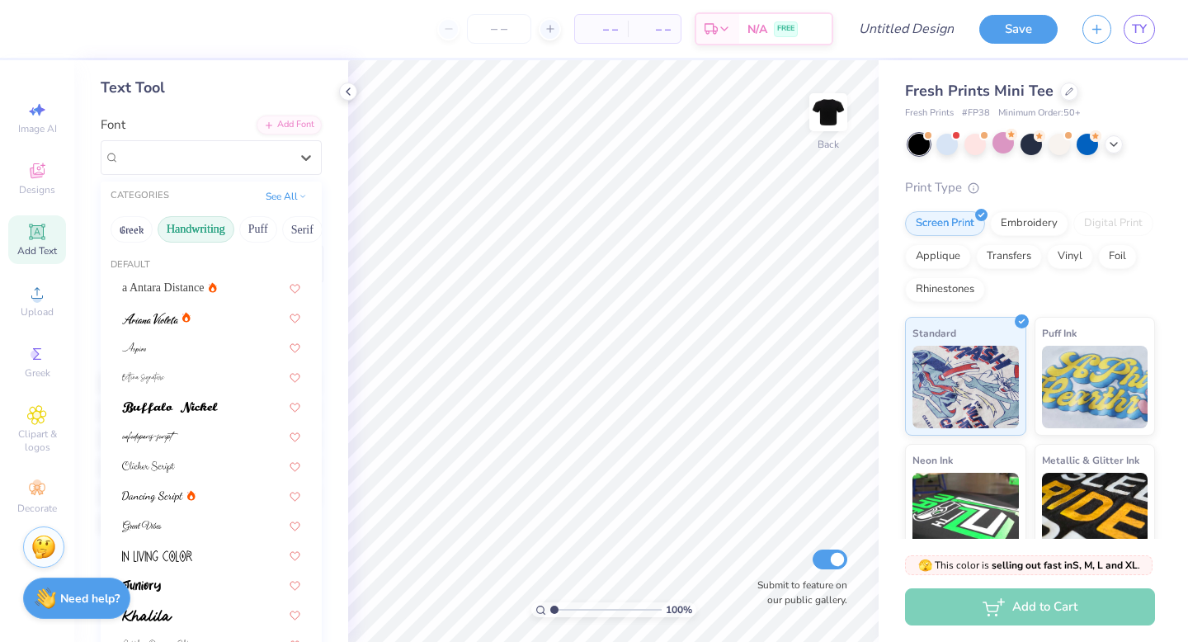
click at [203, 241] on button "Handwriting" at bounding box center [196, 229] width 77 height 26
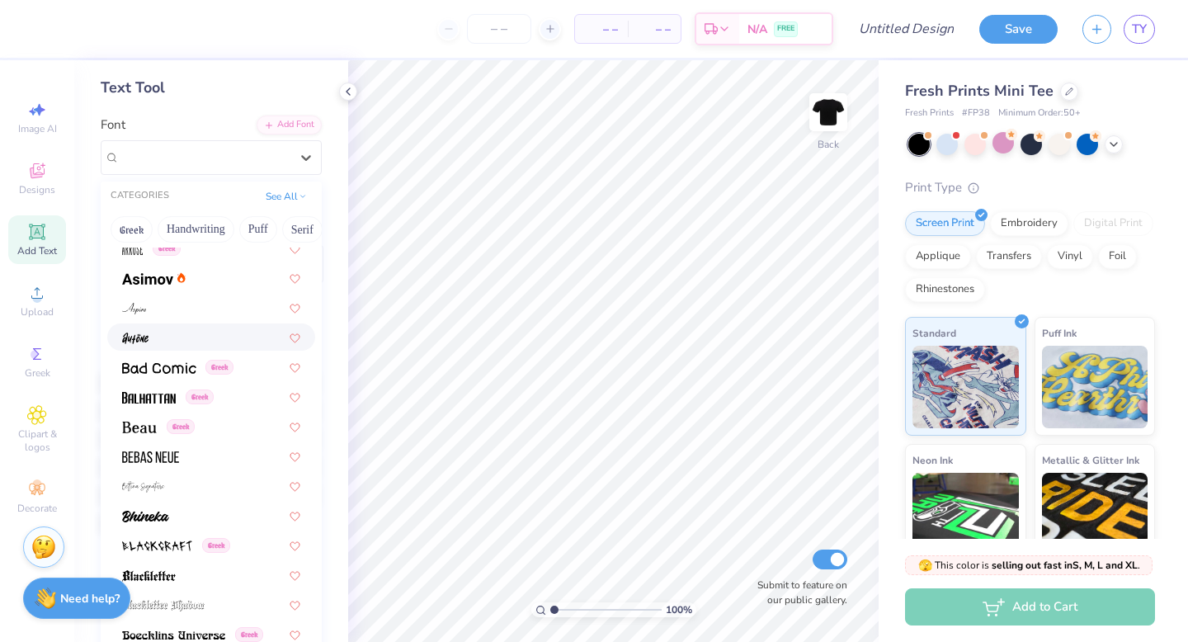
scroll to position [611, 0]
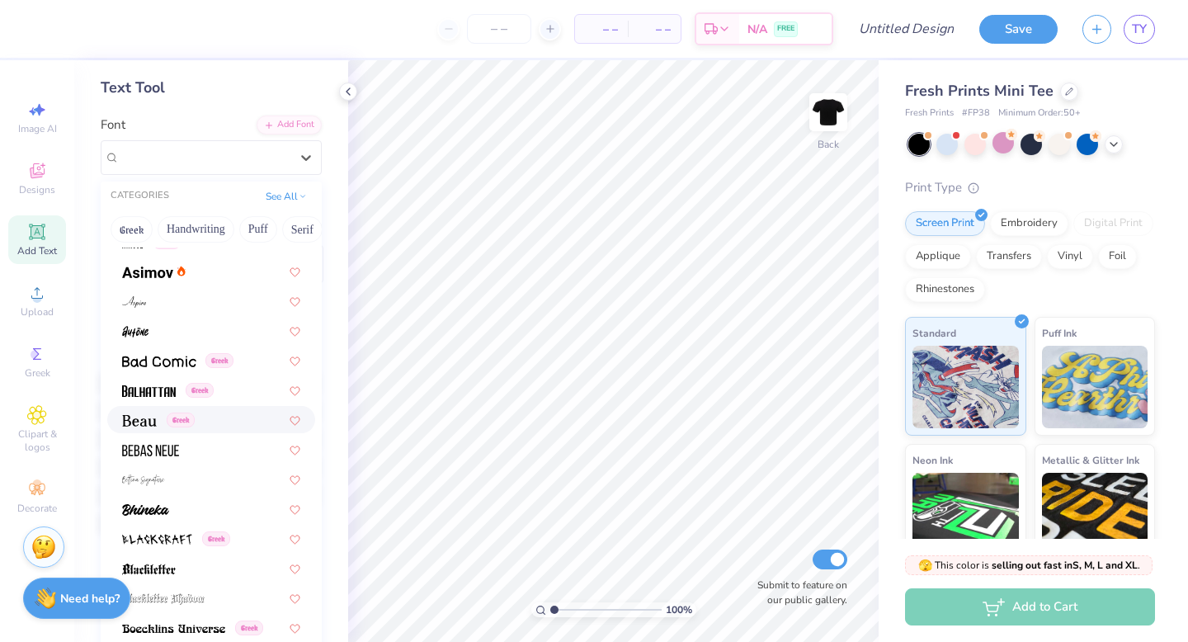
click at [143, 429] on div "Greek" at bounding box center [211, 419] width 208 height 27
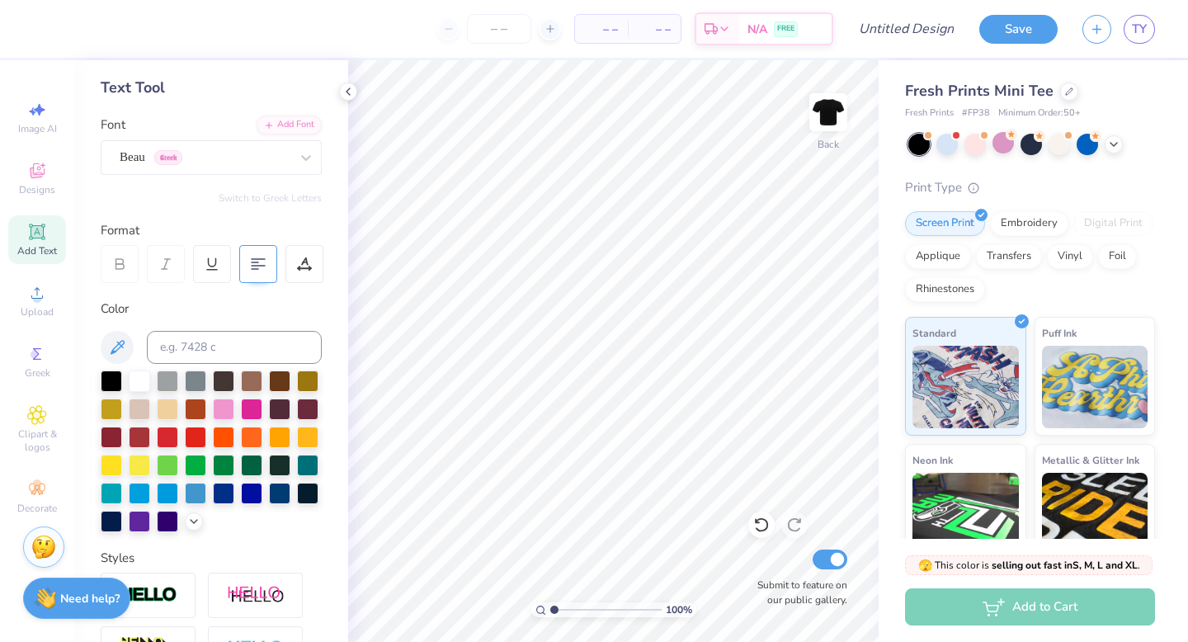
click at [39, 239] on icon at bounding box center [37, 232] width 20 height 20
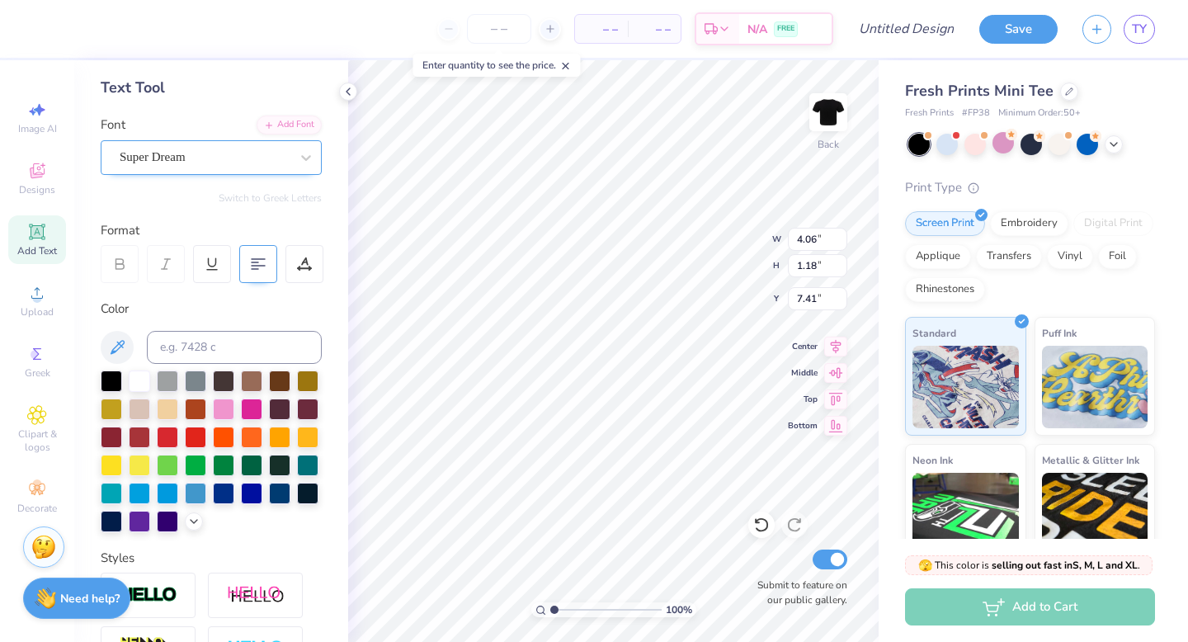
click at [205, 146] on div at bounding box center [205, 157] width 170 height 22
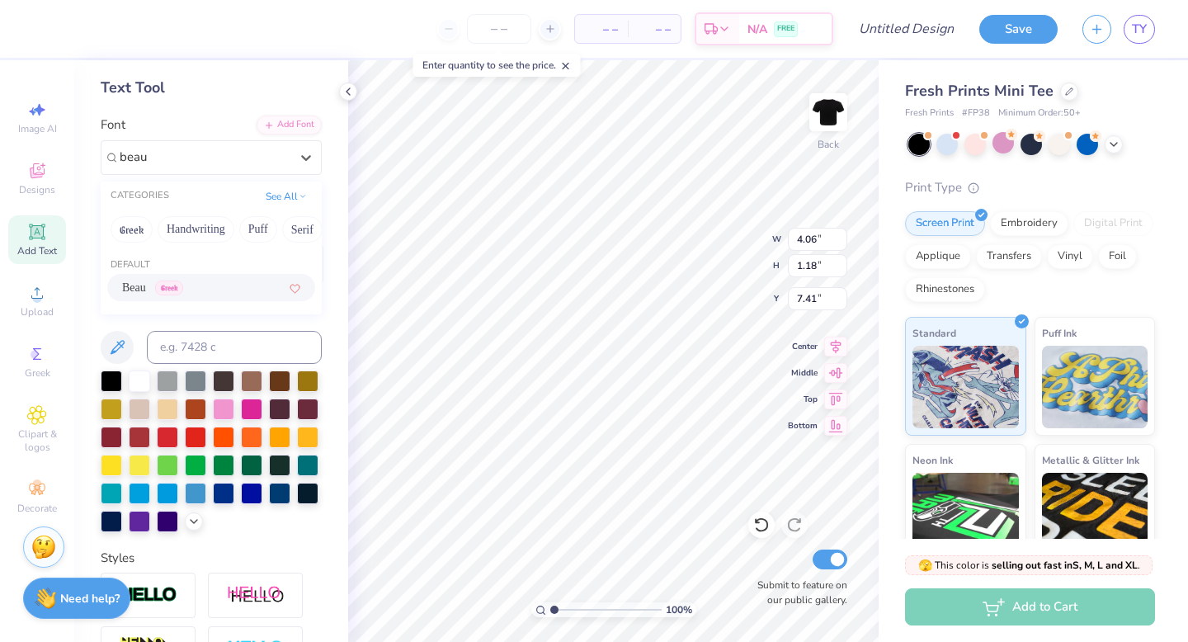
click at [168, 284] on span "Greek" at bounding box center [169, 288] width 28 height 15
type input "beau"
type input "3.77"
type input "1.16"
type input "7.42"
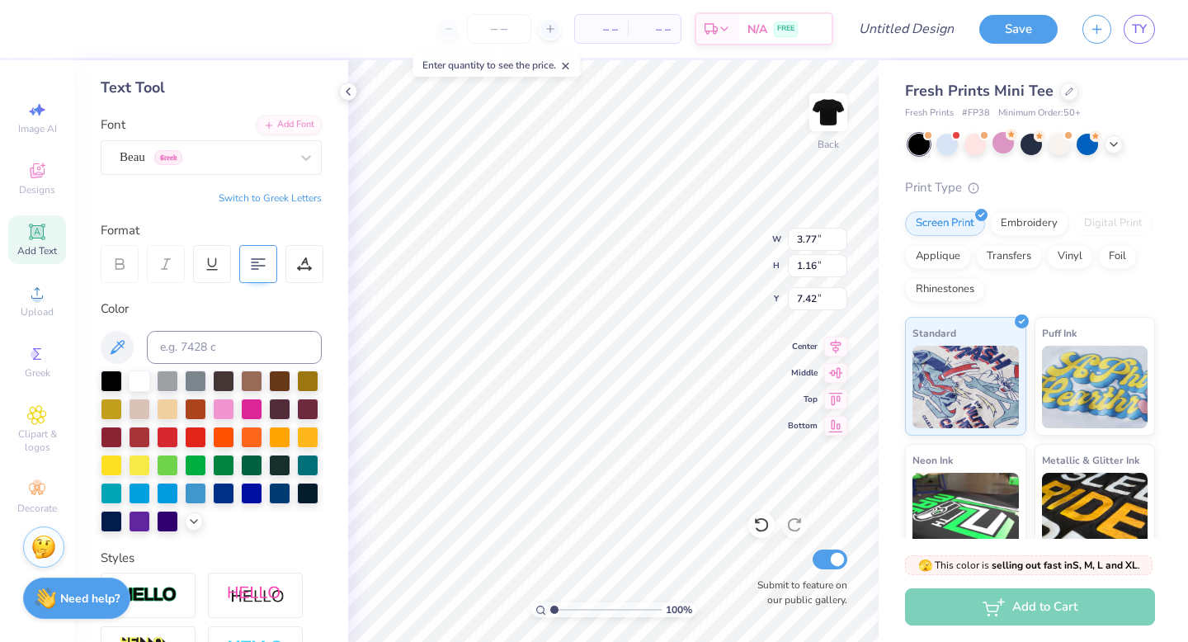
type textarea "L"
type textarea "last run..."
type input "3.24"
type input "3.31"
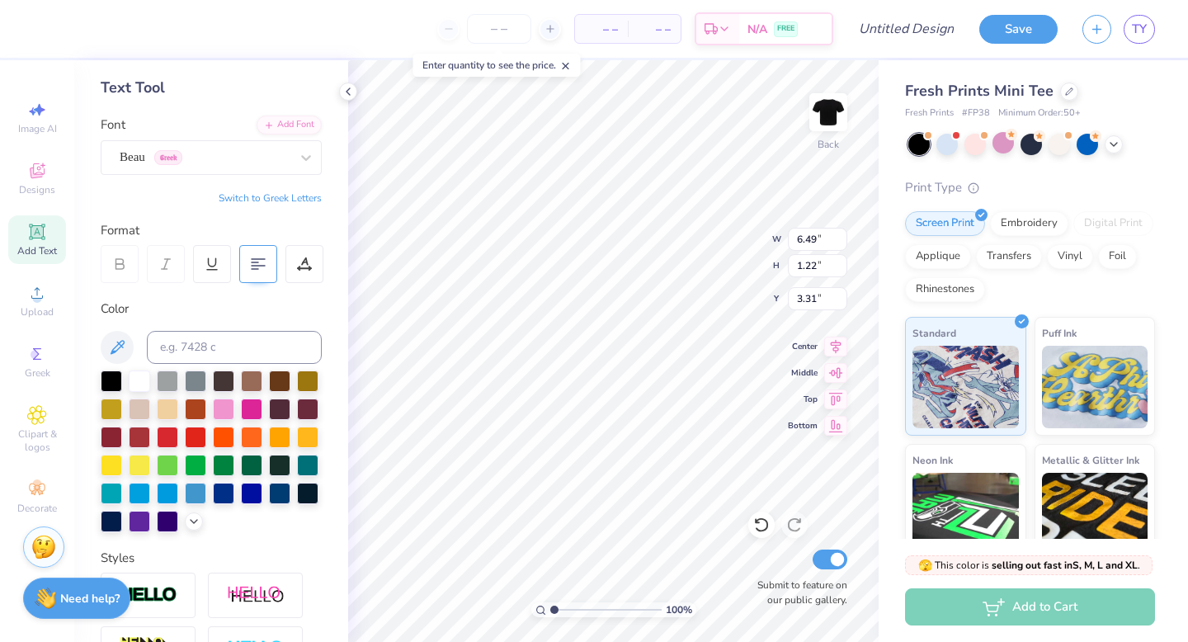
type input "3.55"
click at [42, 286] on icon at bounding box center [37, 293] width 20 height 20
click at [43, 310] on span "Upload" at bounding box center [37, 311] width 33 height 13
click at [35, 299] on circle at bounding box center [36, 298] width 9 height 9
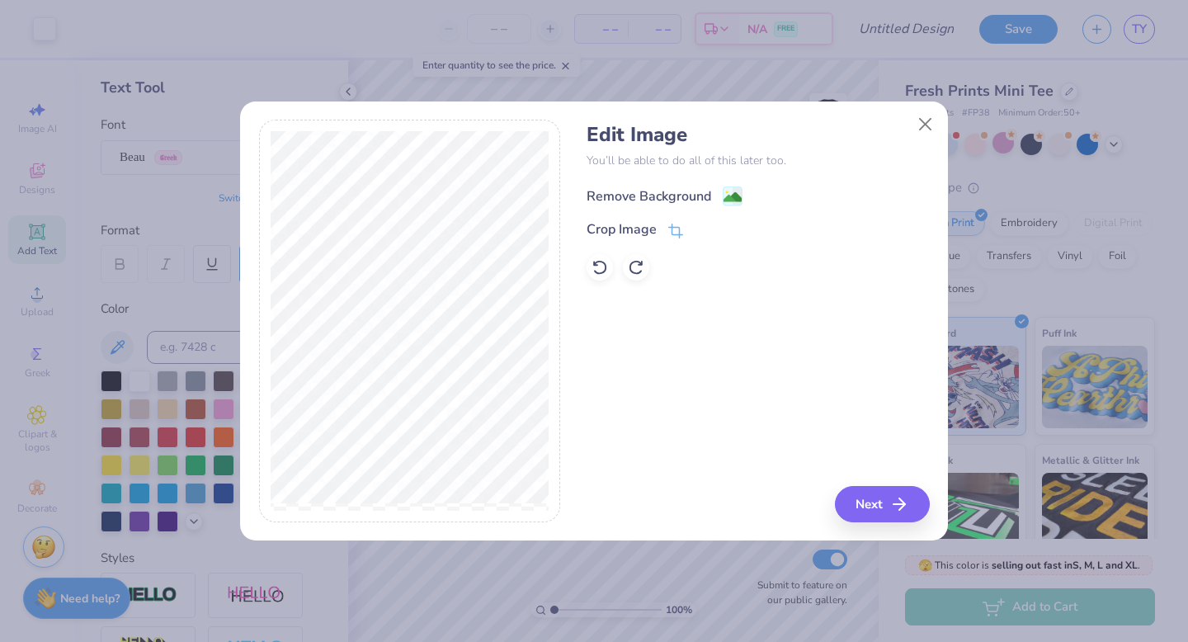
click at [688, 188] on div "Remove Background" at bounding box center [649, 197] width 125 height 20
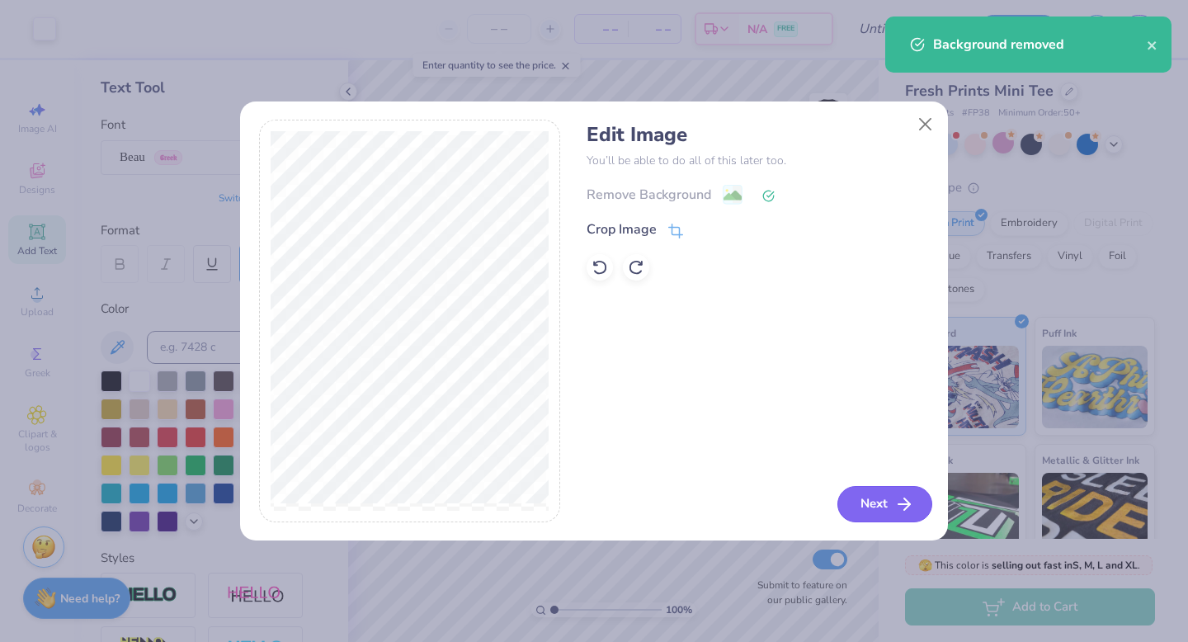
click at [881, 498] on button "Next" at bounding box center [885, 504] width 95 height 36
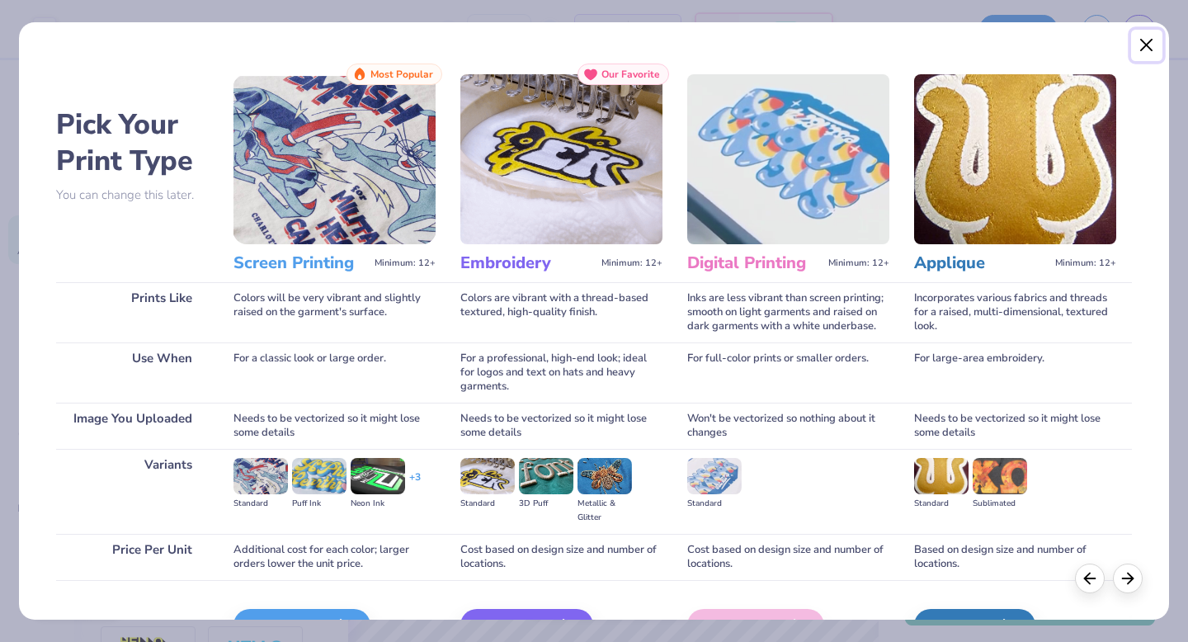
click at [1146, 40] on button "Close" at bounding box center [1147, 45] width 31 height 31
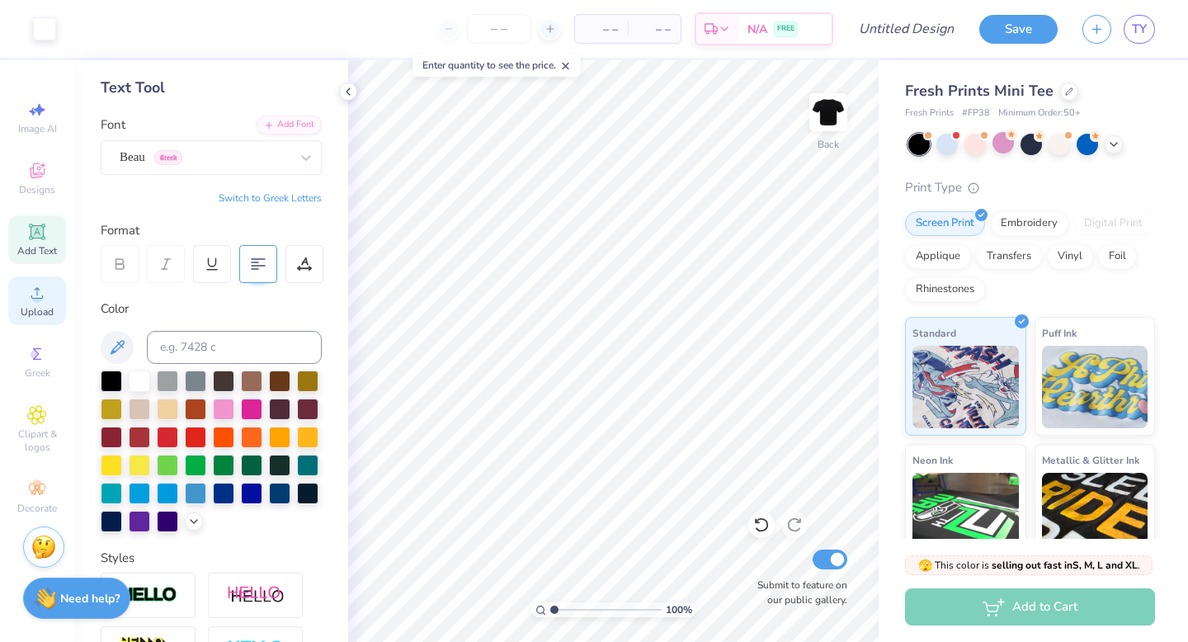
click at [37, 309] on span "Upload" at bounding box center [37, 311] width 33 height 13
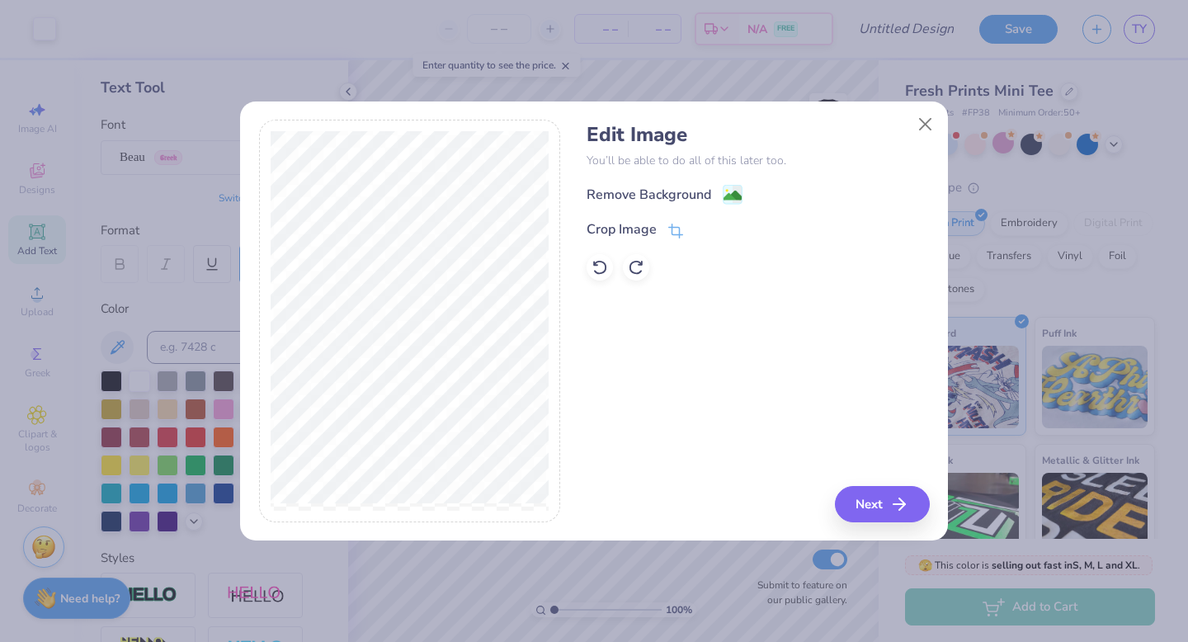
click at [683, 201] on div "Remove Background" at bounding box center [649, 195] width 125 height 20
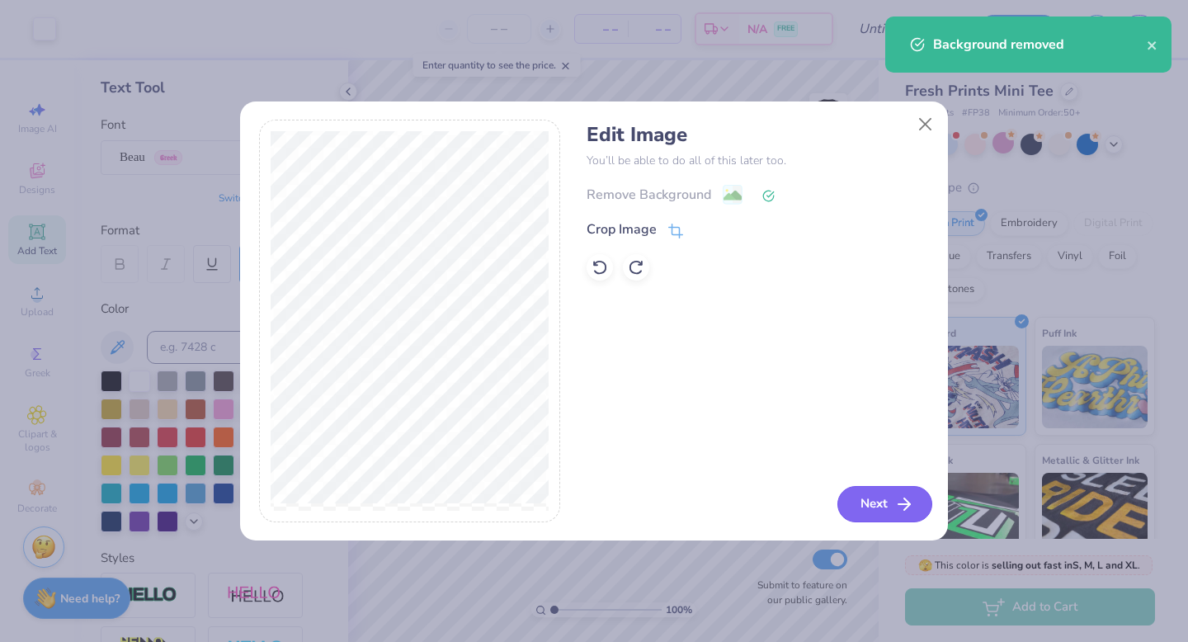
click at [876, 501] on button "Next" at bounding box center [885, 504] width 95 height 36
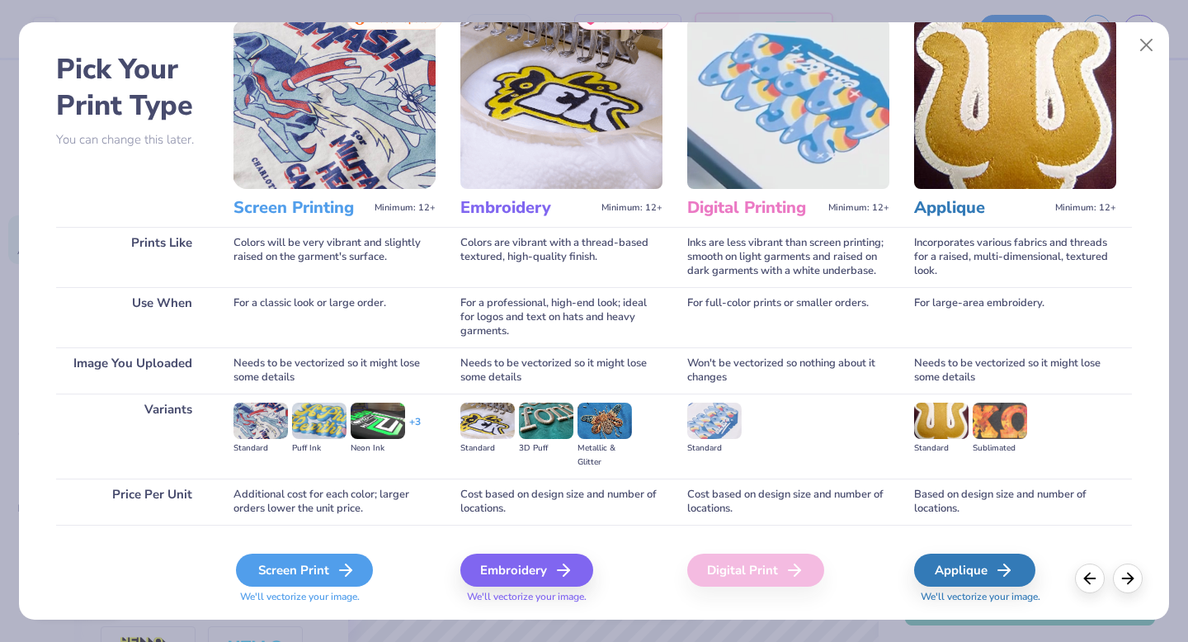
scroll to position [98, 0]
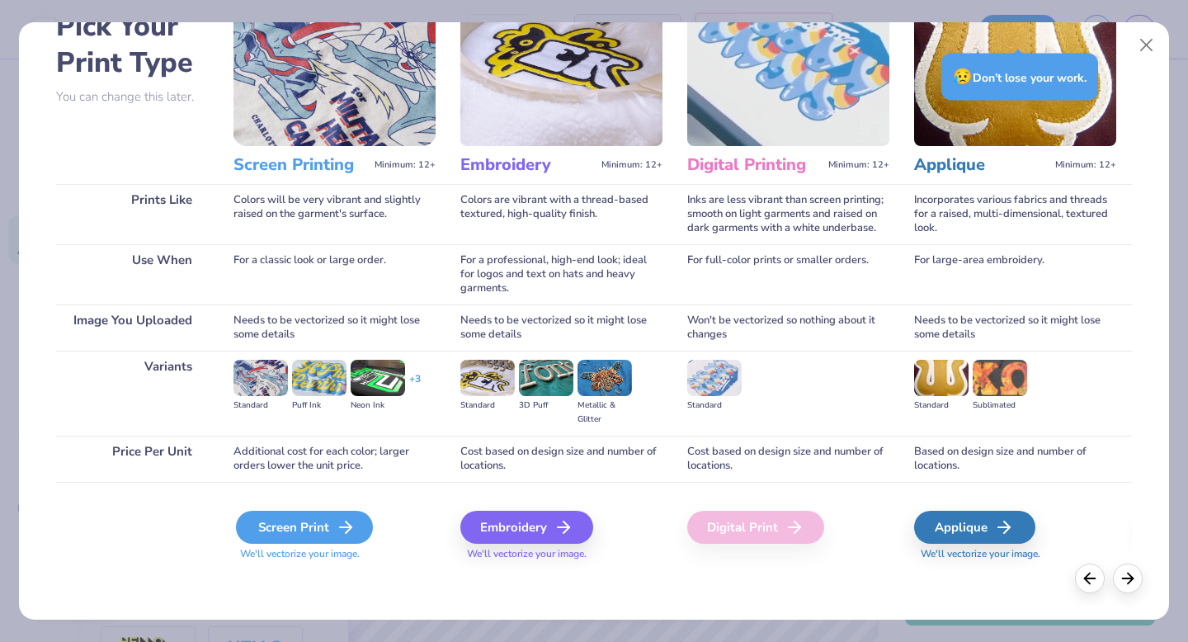
click at [322, 519] on div "Screen Print" at bounding box center [304, 527] width 137 height 33
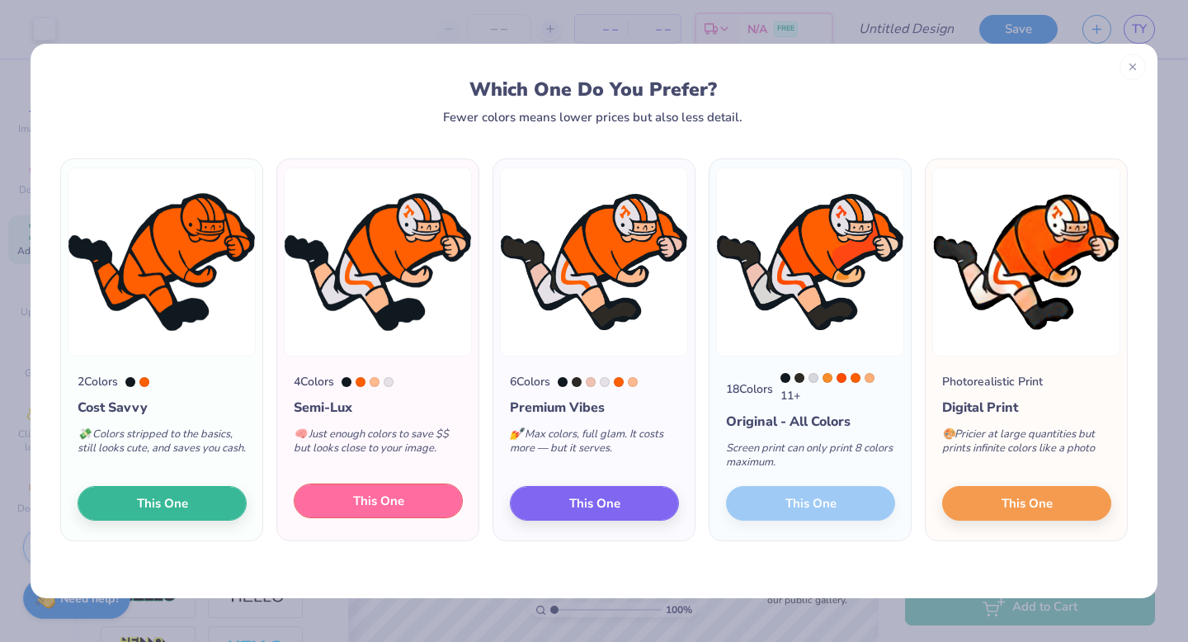
click at [425, 501] on button "This One" at bounding box center [378, 501] width 169 height 35
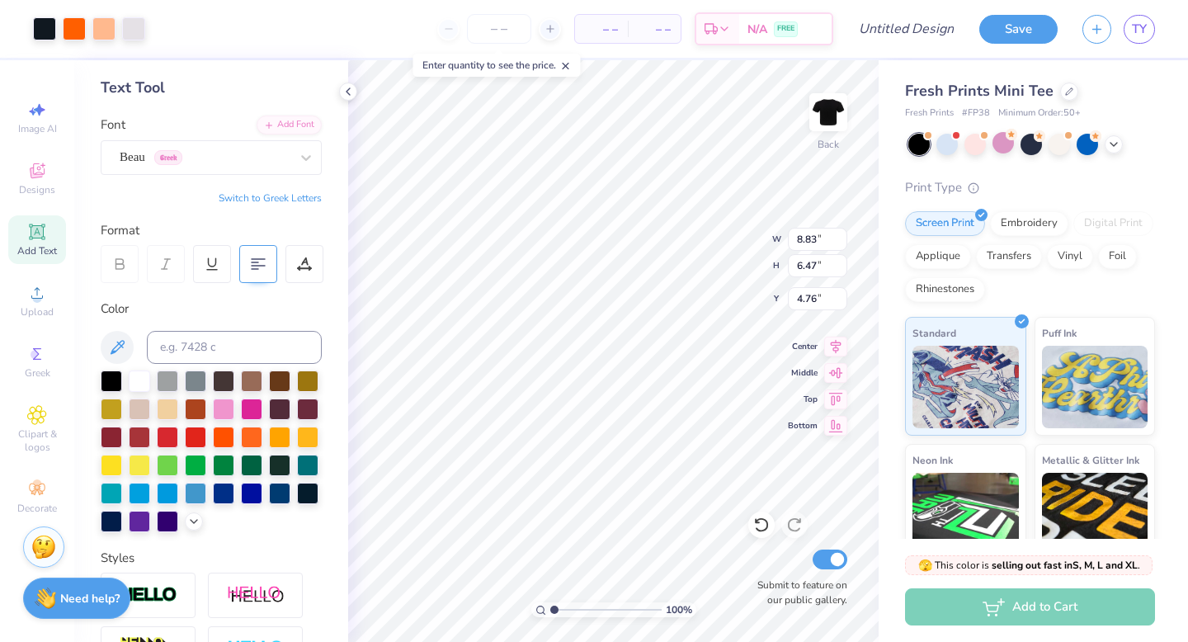
type input "2.43"
type input "1.78"
type input "5.66"
type input "3.10"
type input "2.27"
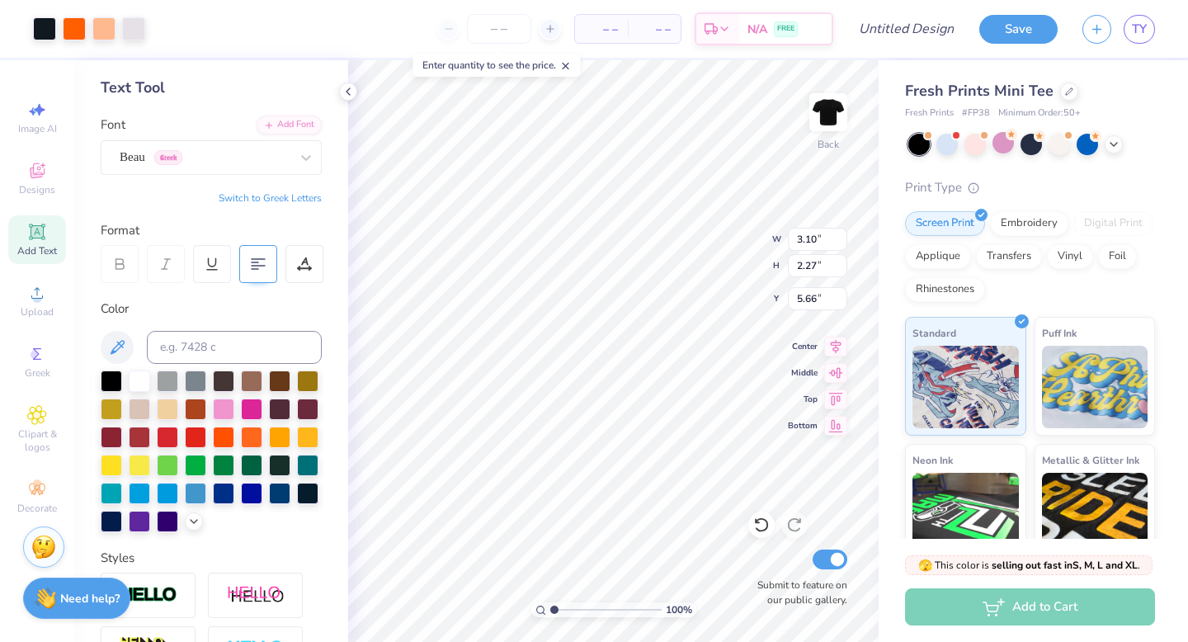
type input "5.89"
type input "6.20"
type input "6.46"
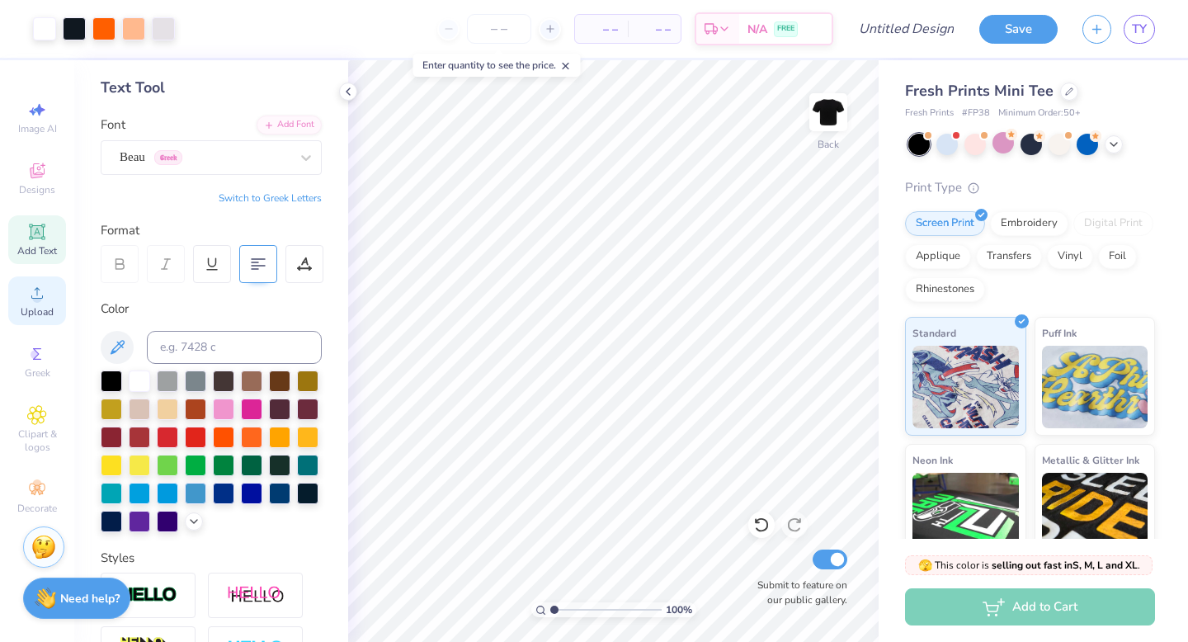
click at [32, 320] on div "Upload" at bounding box center [37, 300] width 58 height 49
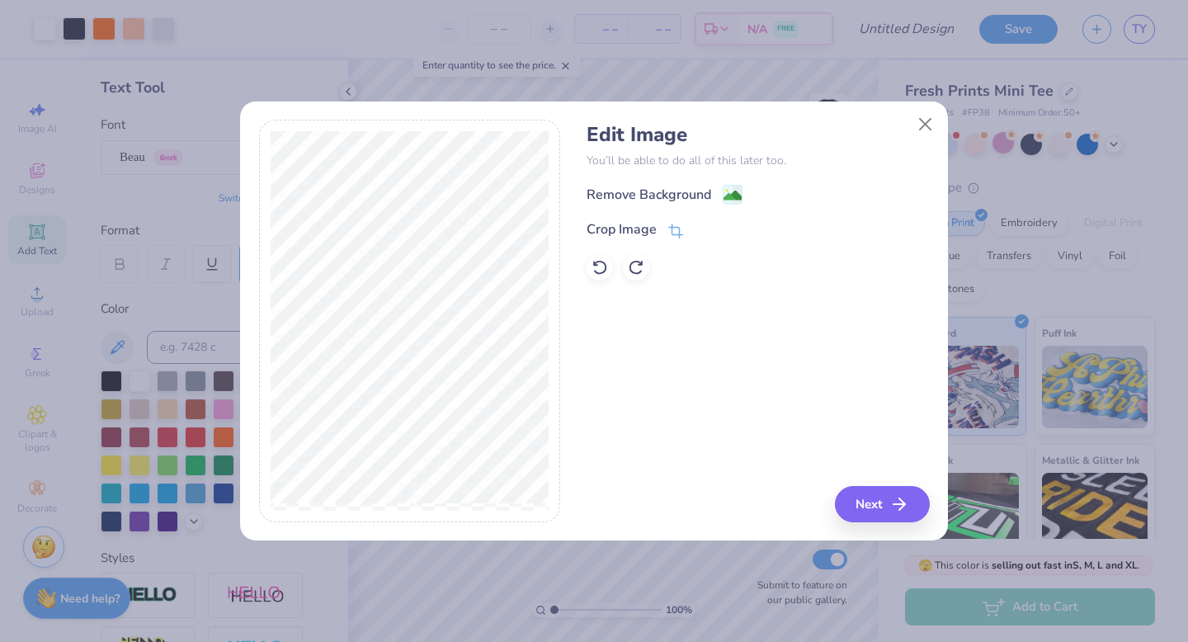
click at [687, 189] on div "Remove Background" at bounding box center [649, 195] width 125 height 20
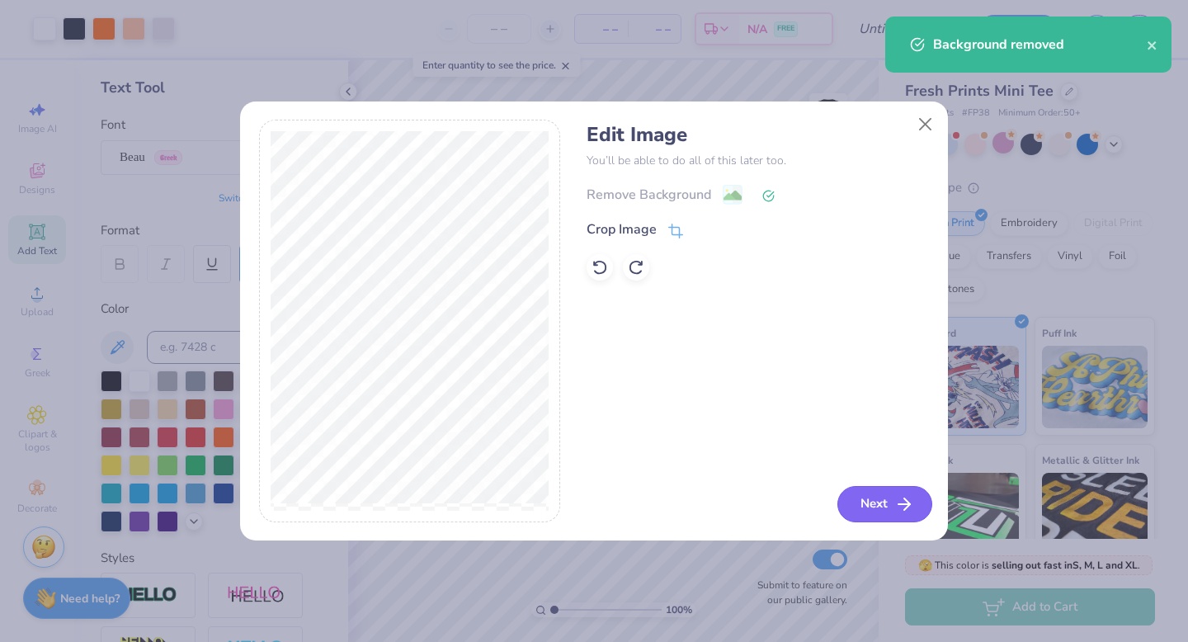
click at [871, 511] on button "Next" at bounding box center [885, 504] width 95 height 36
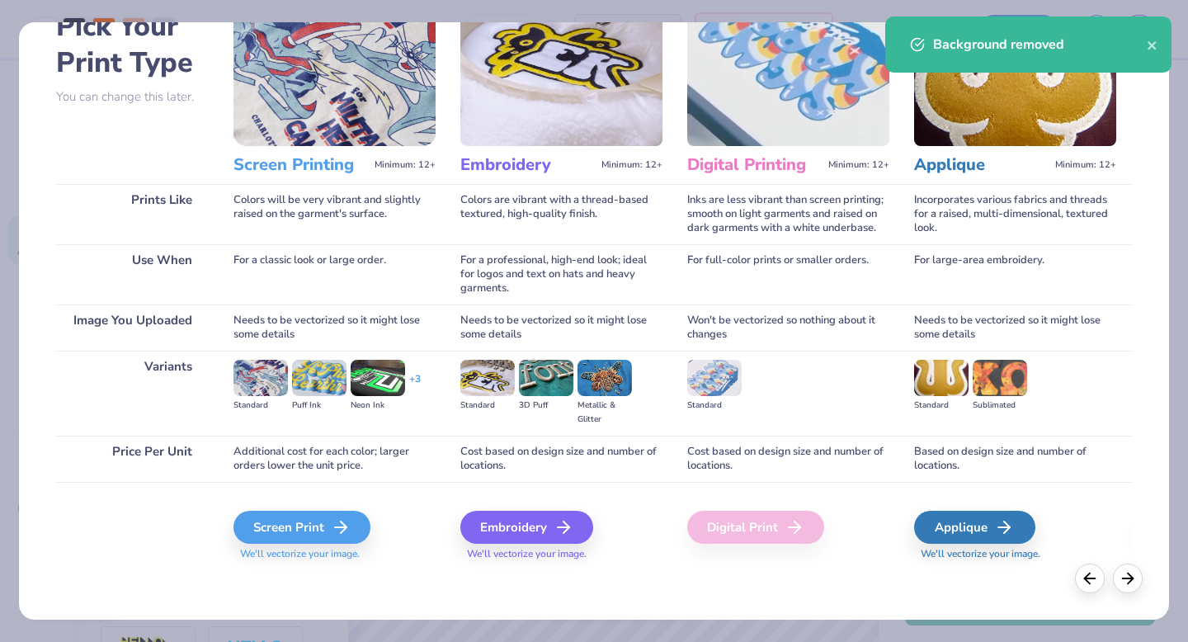
click at [328, 547] on span "We'll vectorize your image." at bounding box center [335, 554] width 202 height 14
click at [328, 522] on div "Screen Print" at bounding box center [304, 527] width 137 height 33
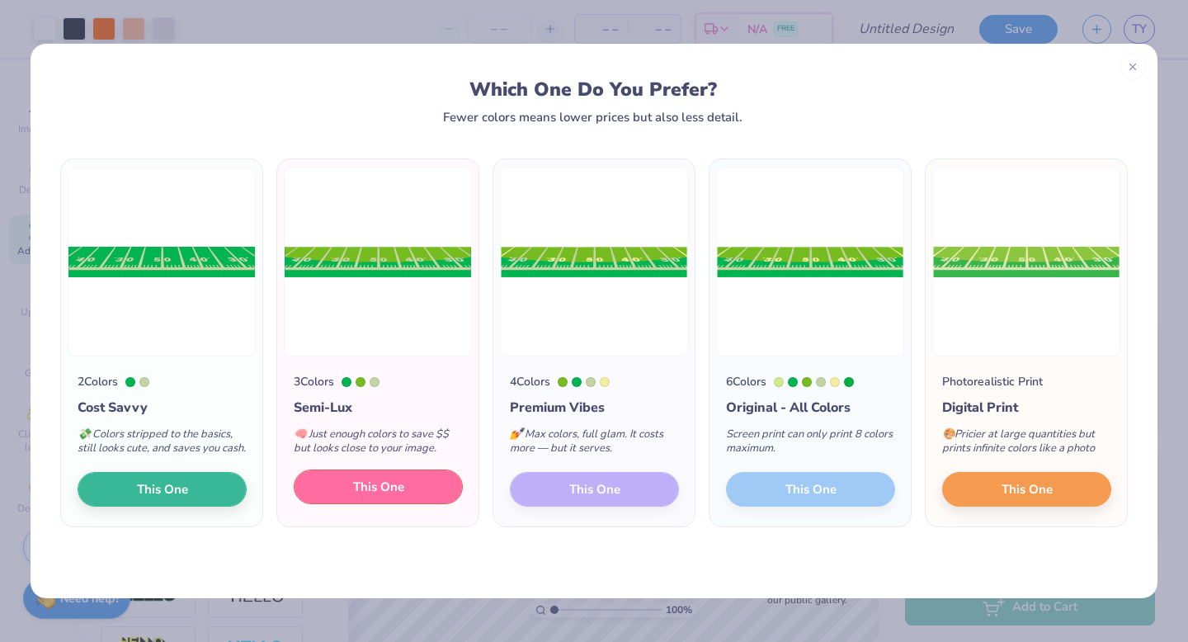
click at [370, 497] on span "This One" at bounding box center [378, 487] width 51 height 19
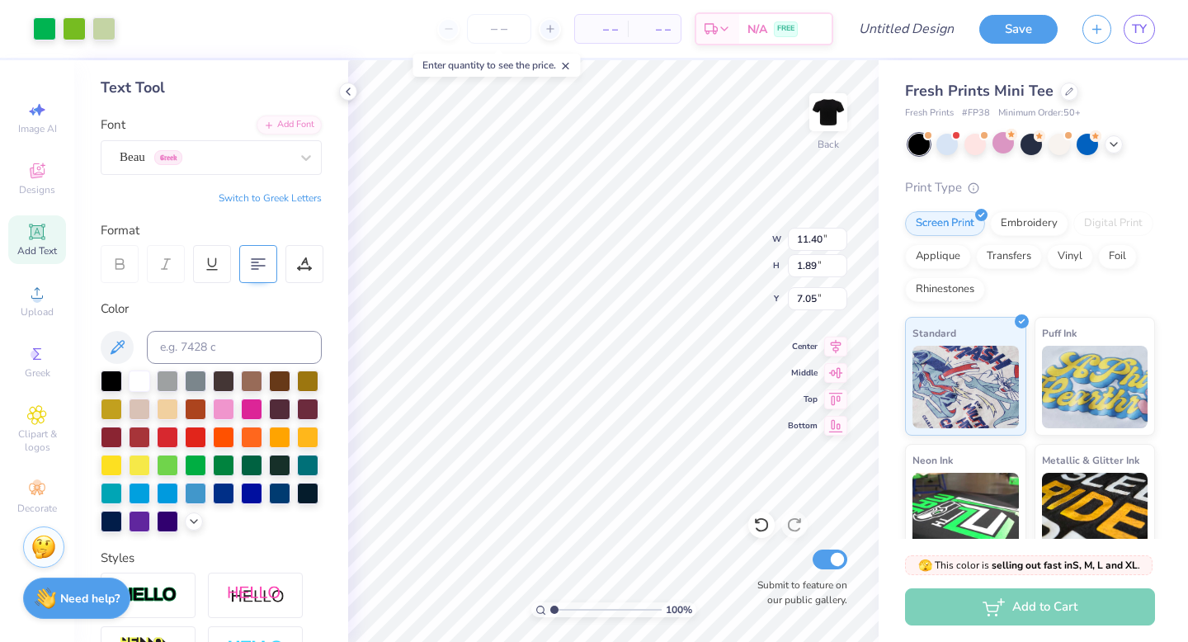
type input "6.50"
type input "1.08"
type input "8.00"
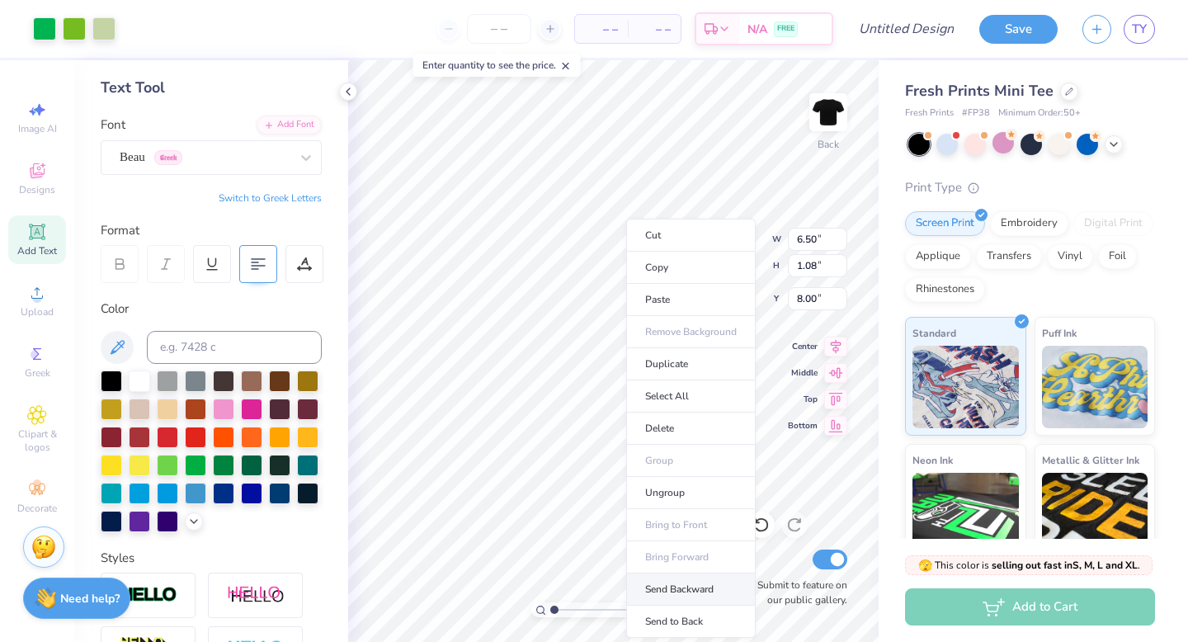
click at [674, 591] on li "Send Backward" at bounding box center [691, 590] width 130 height 32
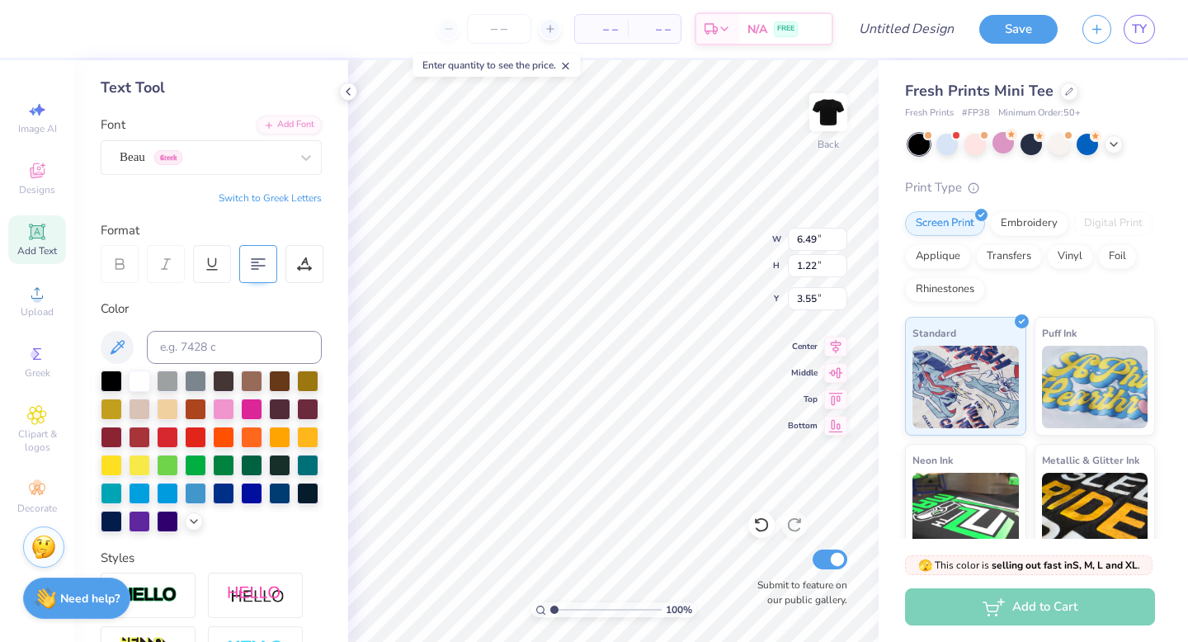
type input "3.00"
type input "3.10"
type input "2.27"
type input "6.26"
type input "7.71"
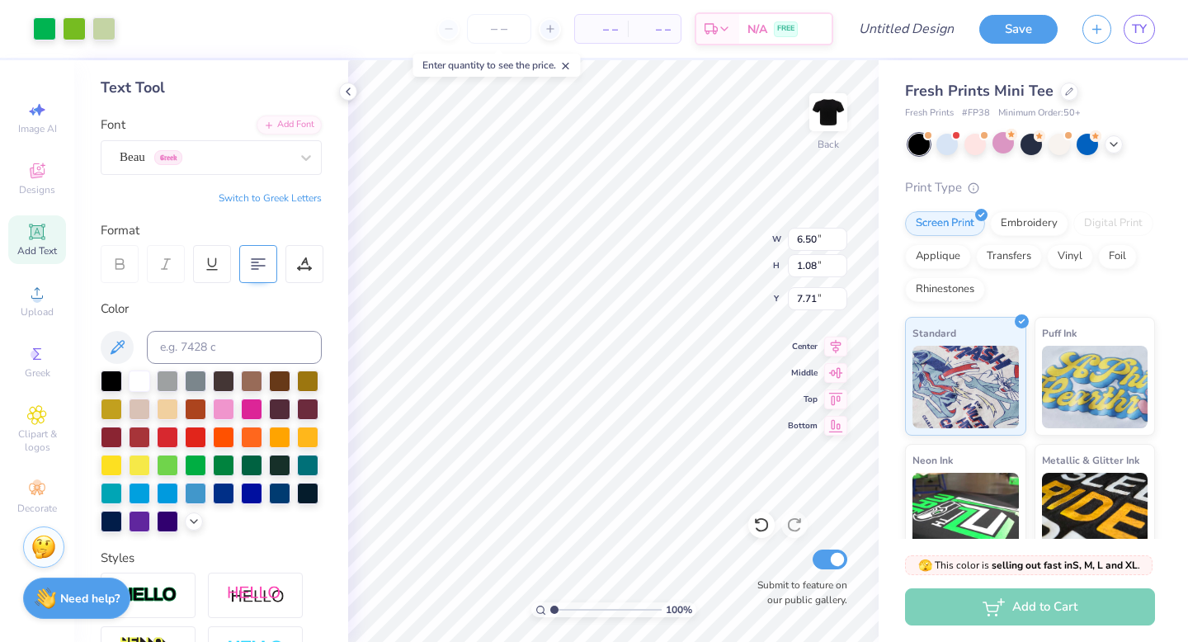
type input "5.79"
type input "0.96"
type input "8.00"
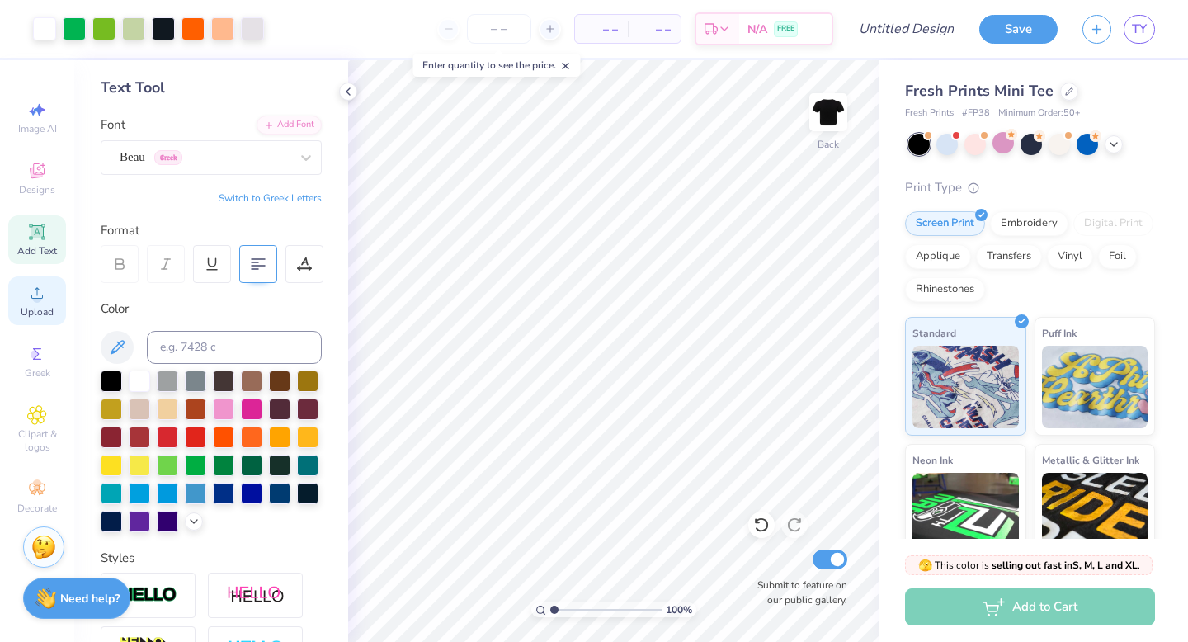
click at [40, 295] on icon at bounding box center [37, 293] width 20 height 20
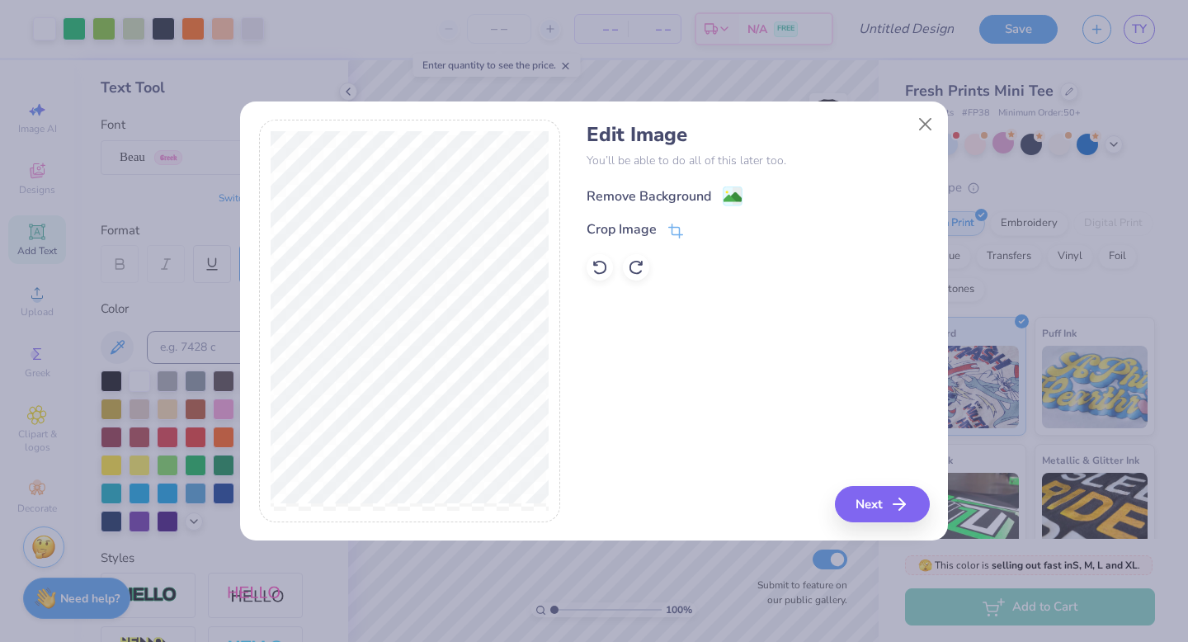
click at [670, 199] on div "Remove Background" at bounding box center [649, 197] width 125 height 20
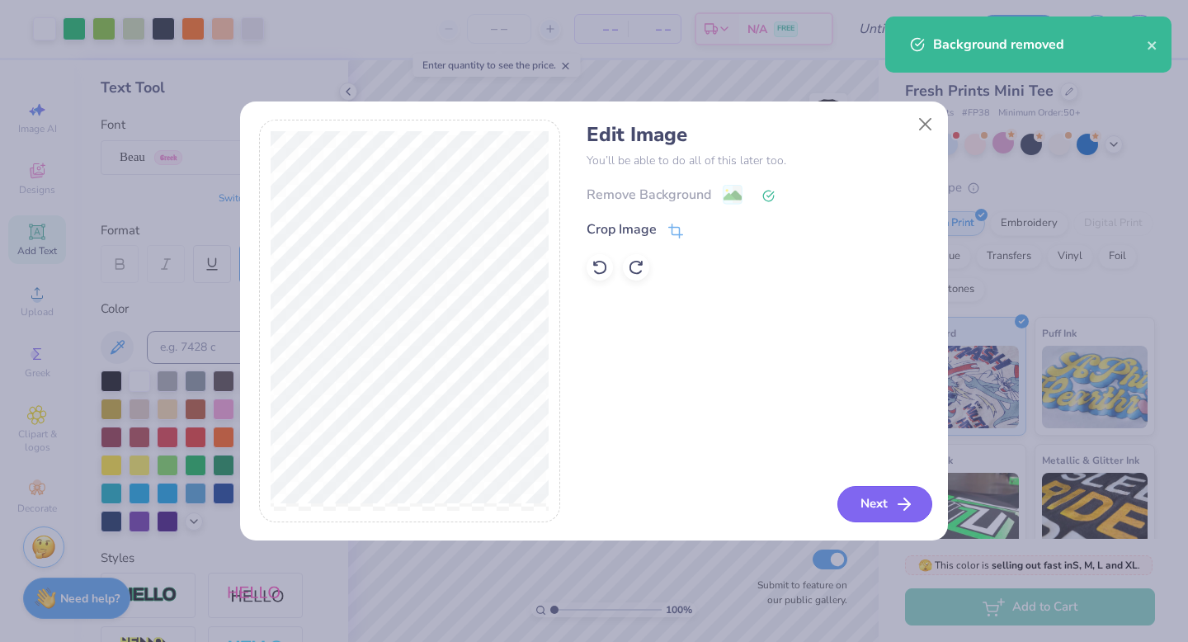
click at [885, 496] on button "Next" at bounding box center [885, 504] width 95 height 36
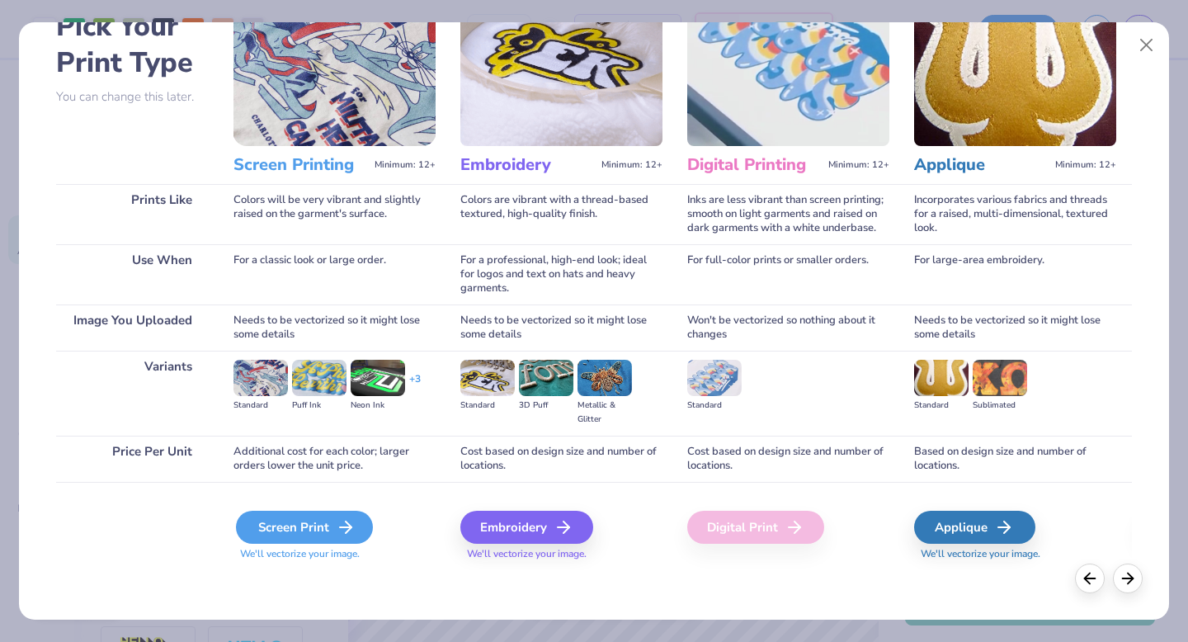
click at [302, 533] on div "Screen Print" at bounding box center [304, 527] width 137 height 33
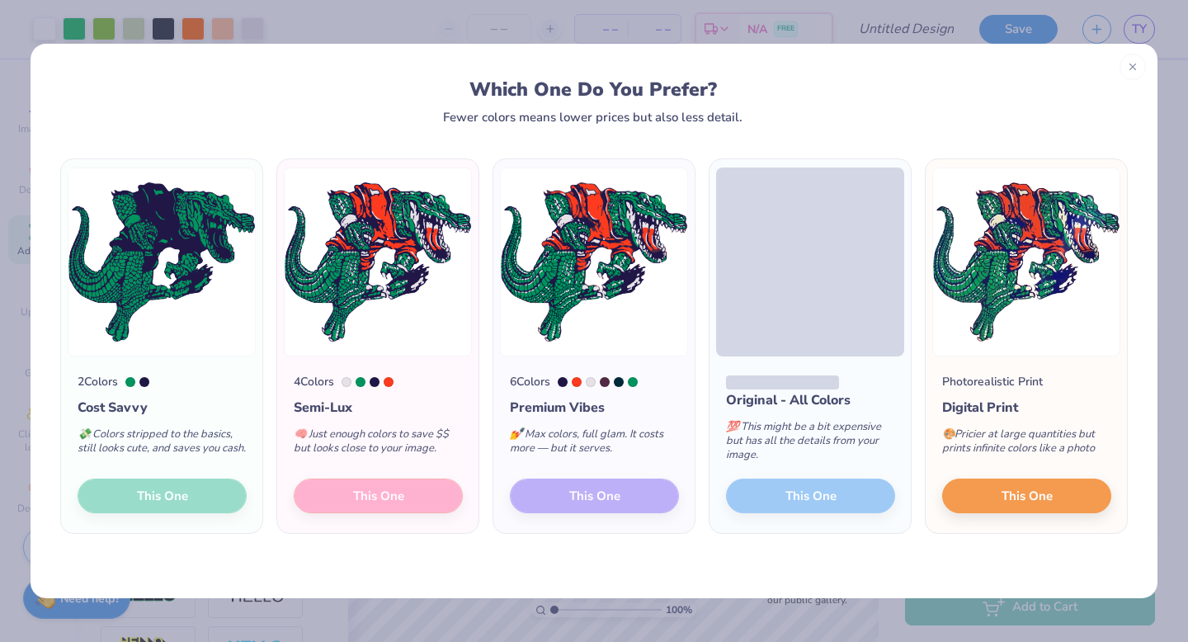
click at [412, 494] on div "4 Colors Semi-Lux 🧠 Just enough colors to save $$ but looks close to your image…" at bounding box center [377, 445] width 201 height 177
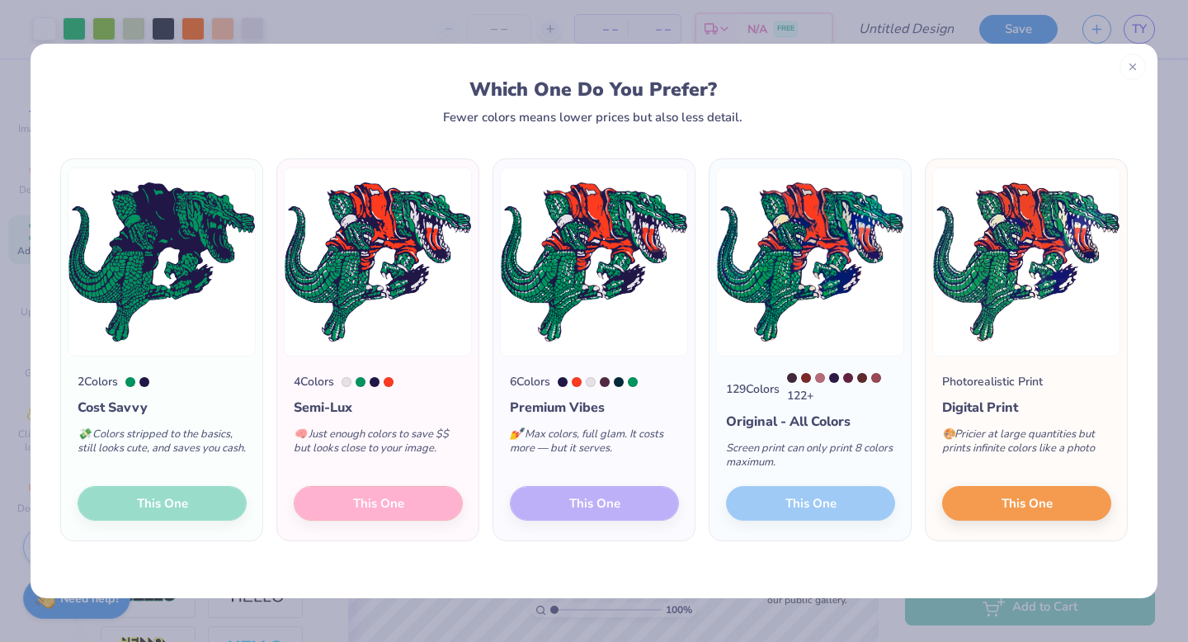
click at [391, 503] on div "4 Colors Semi-Lux 🧠 Just enough colors to save $$ but looks close to your image…" at bounding box center [377, 449] width 201 height 184
click at [343, 286] on img at bounding box center [378, 262] width 188 height 189
click at [429, 512] on div "4 Colors Semi-Lux 🧠 Just enough colors to save $$ but looks close to your image…" at bounding box center [377, 449] width 201 height 184
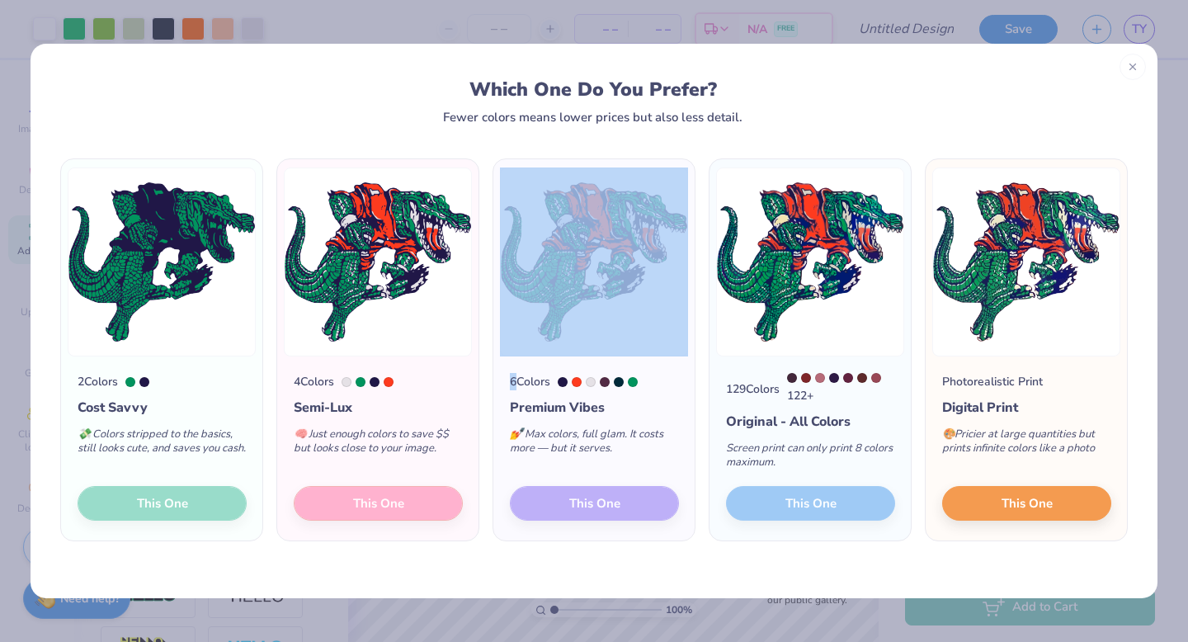
click at [429, 512] on div "4 Colors Semi-Lux 🧠 Just enough colors to save $$ but looks close to your image…" at bounding box center [377, 449] width 201 height 184
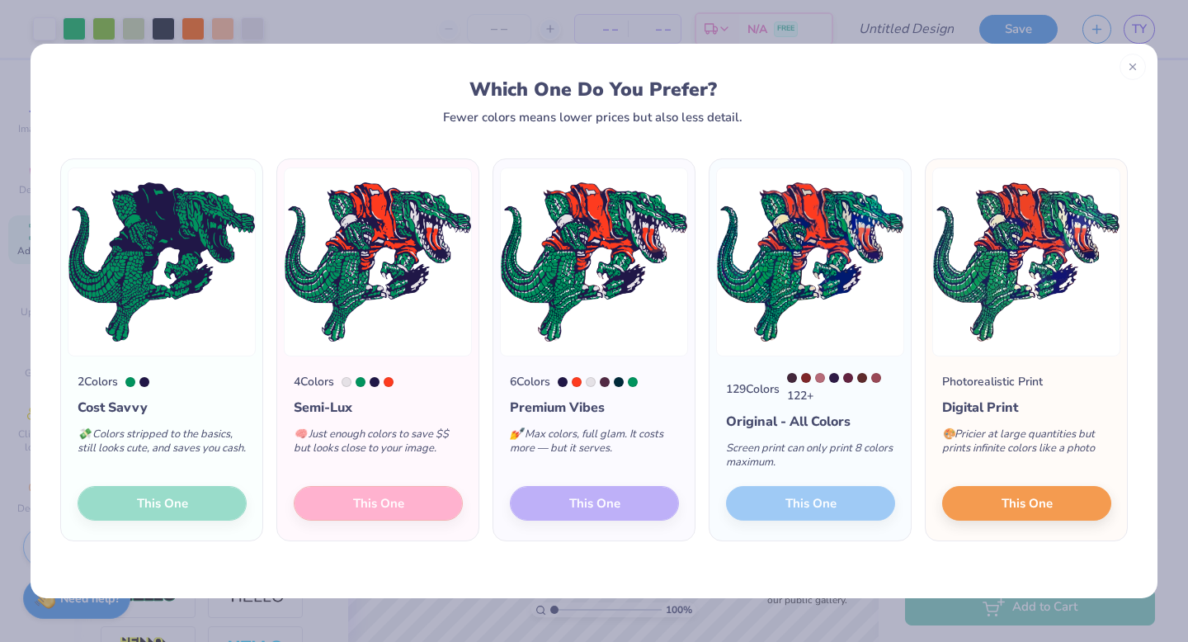
click at [425, 495] on div "4 Colors Semi-Lux 🧠 Just enough colors to save $$ but looks close to your image…" at bounding box center [377, 449] width 201 height 184
click at [392, 498] on div "4 Colors Semi-Lux 🧠 Just enough colors to save $$ but looks close to your image…" at bounding box center [377, 449] width 201 height 184
click at [1137, 65] on icon at bounding box center [1133, 65] width 12 height 12
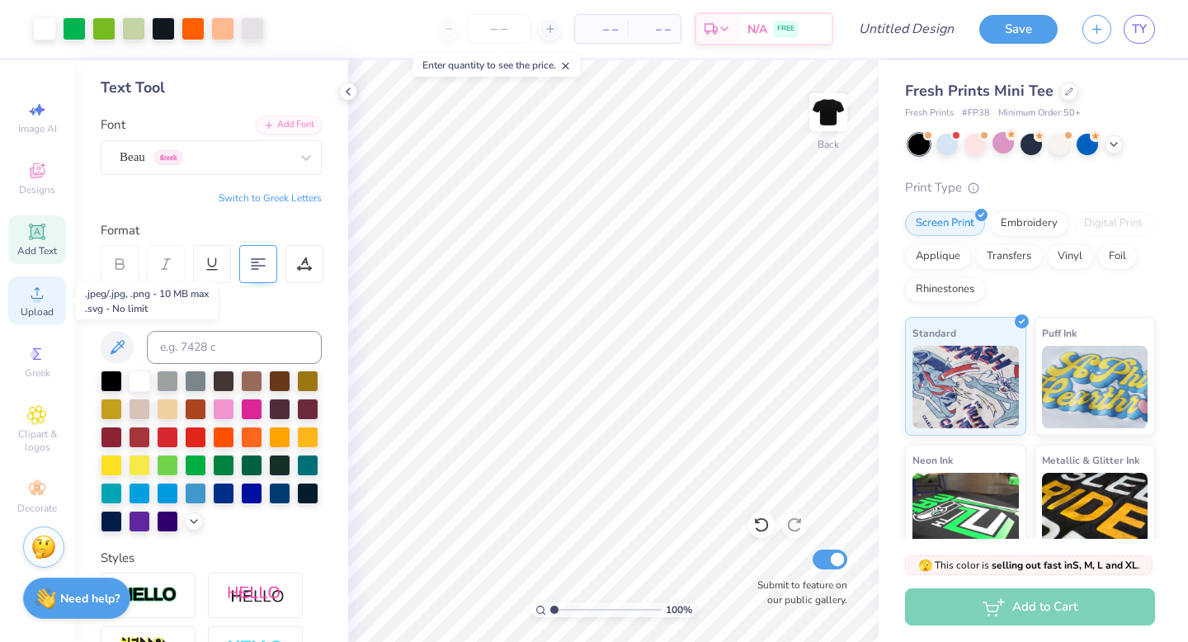
click at [40, 300] on circle at bounding box center [36, 298] width 9 height 9
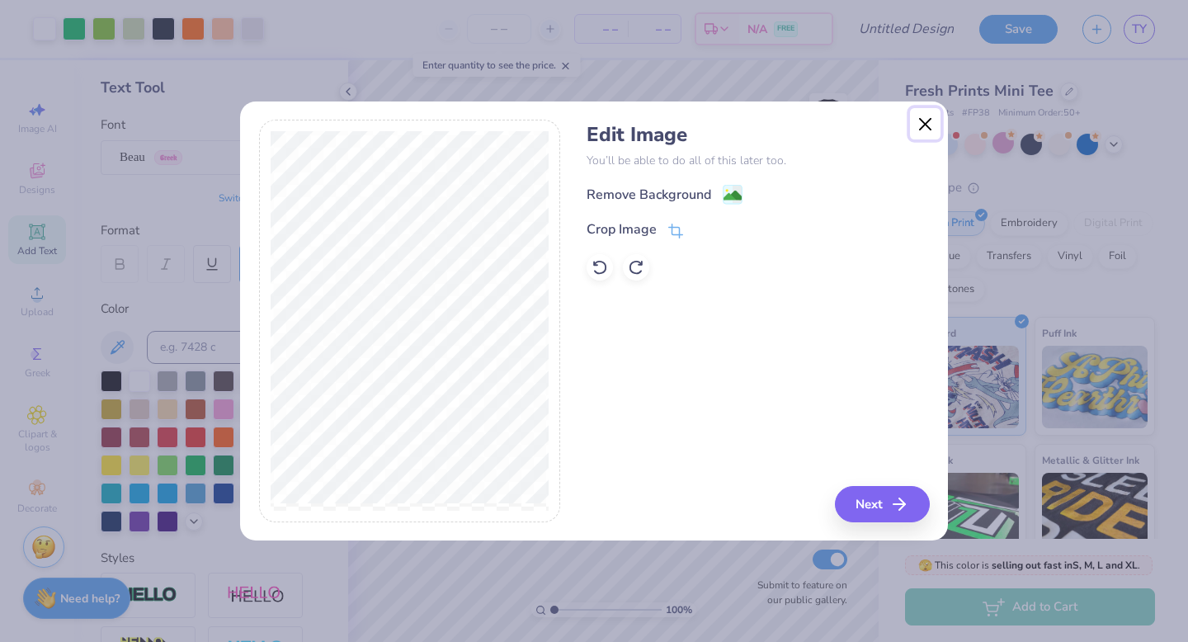
click at [928, 124] on button "Close" at bounding box center [925, 123] width 31 height 31
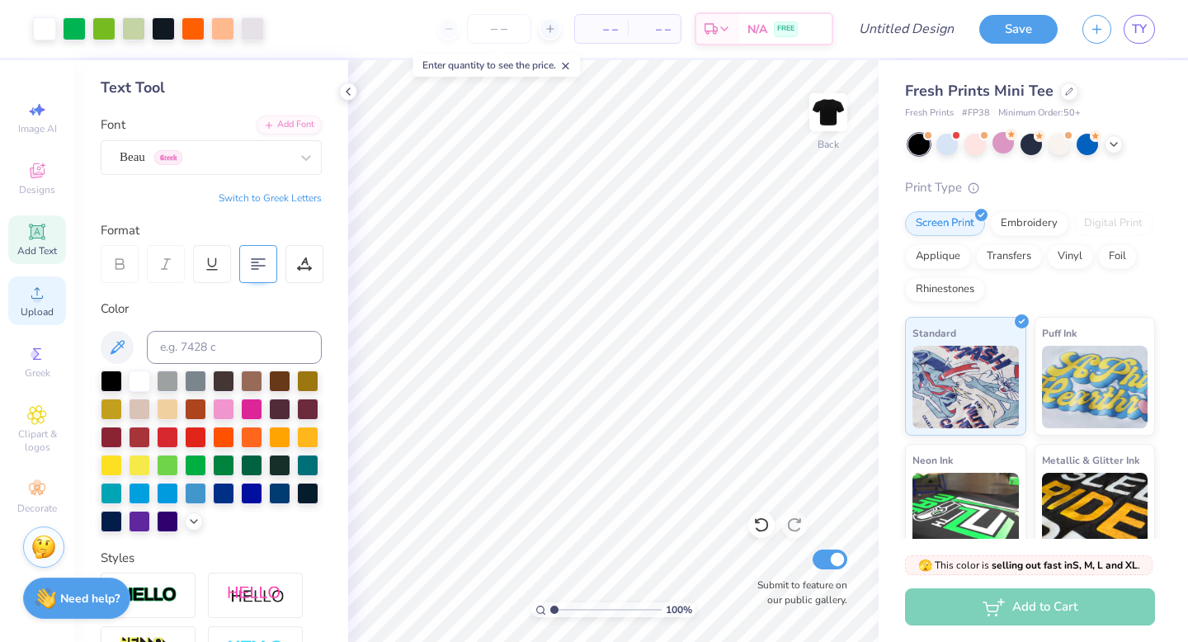
click at [32, 310] on span "Upload" at bounding box center [37, 311] width 33 height 13
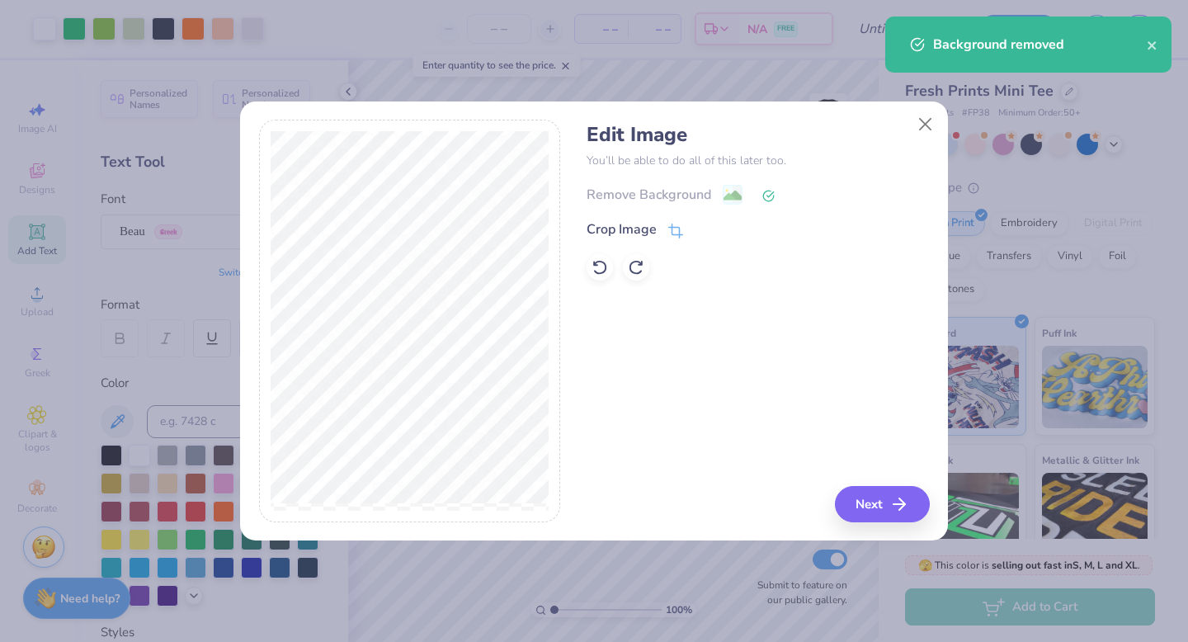
scroll to position [74, 0]
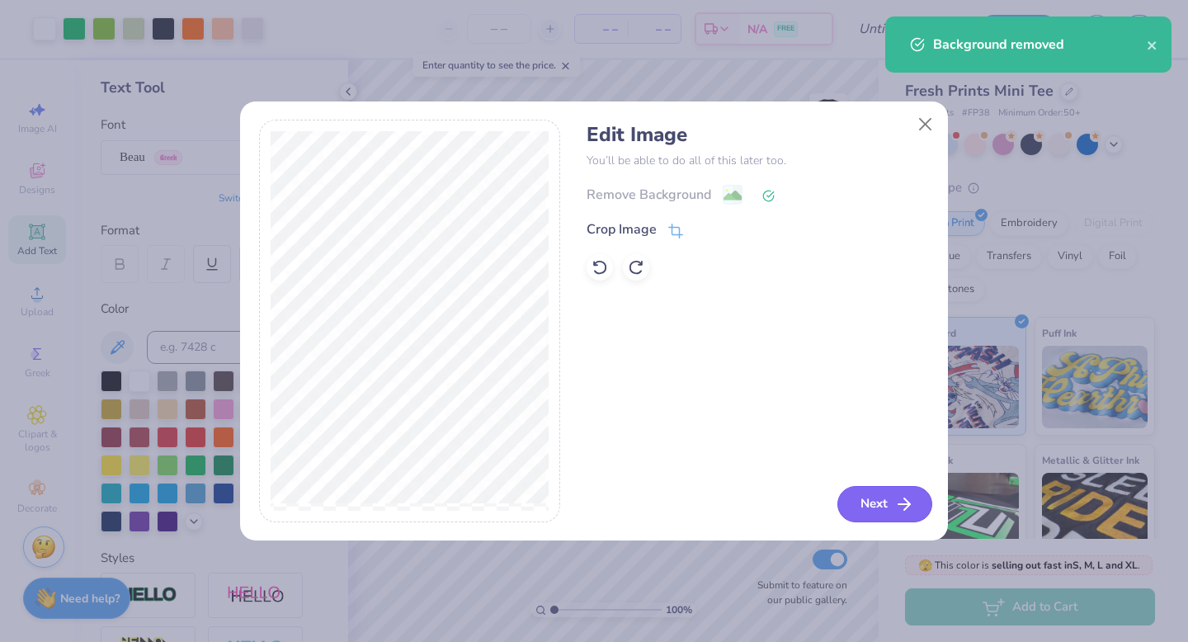
click at [887, 518] on button "Next" at bounding box center [885, 504] width 95 height 36
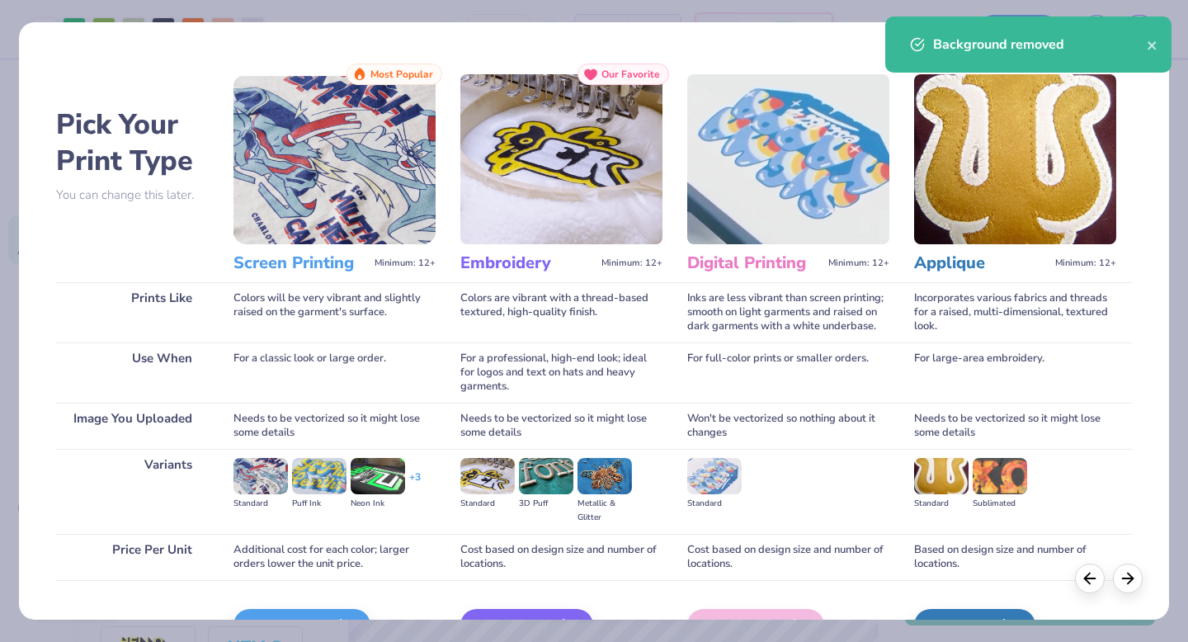
scroll to position [98, 0]
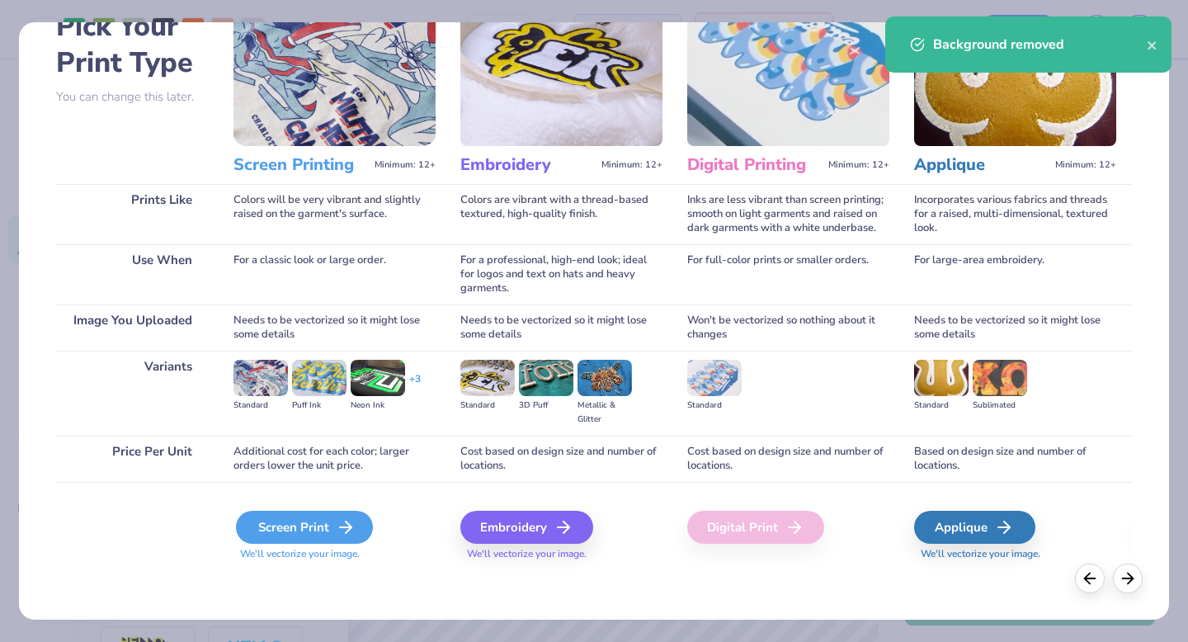
click at [348, 532] on icon at bounding box center [346, 527] width 20 height 20
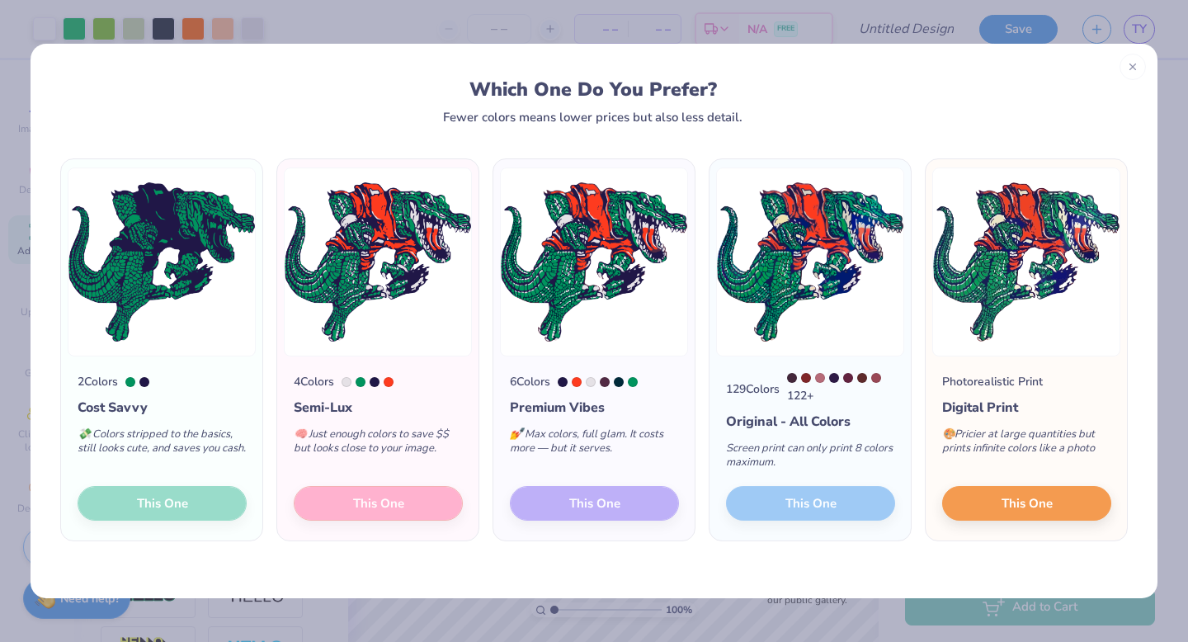
click at [418, 511] on div "4 Colors Semi-Lux 🧠 Just enough colors to save $$ but looks close to your image…" at bounding box center [377, 449] width 201 height 184
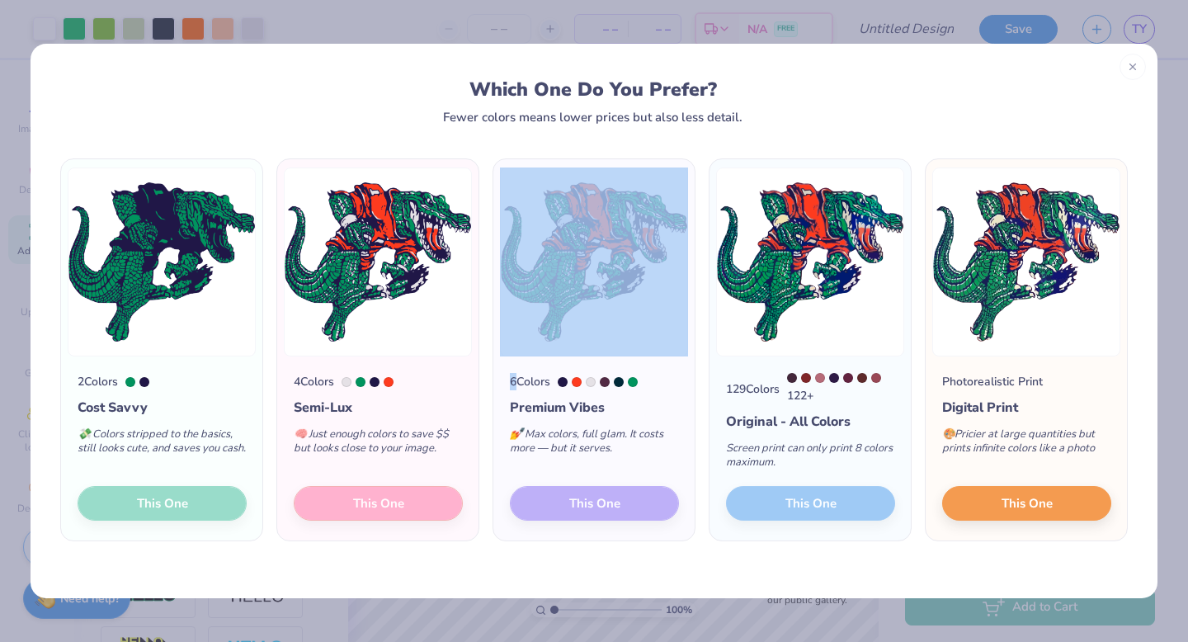
click at [418, 511] on div "4 Colors Semi-Lux 🧠 Just enough colors to save $$ but looks close to your image…" at bounding box center [377, 449] width 201 height 184
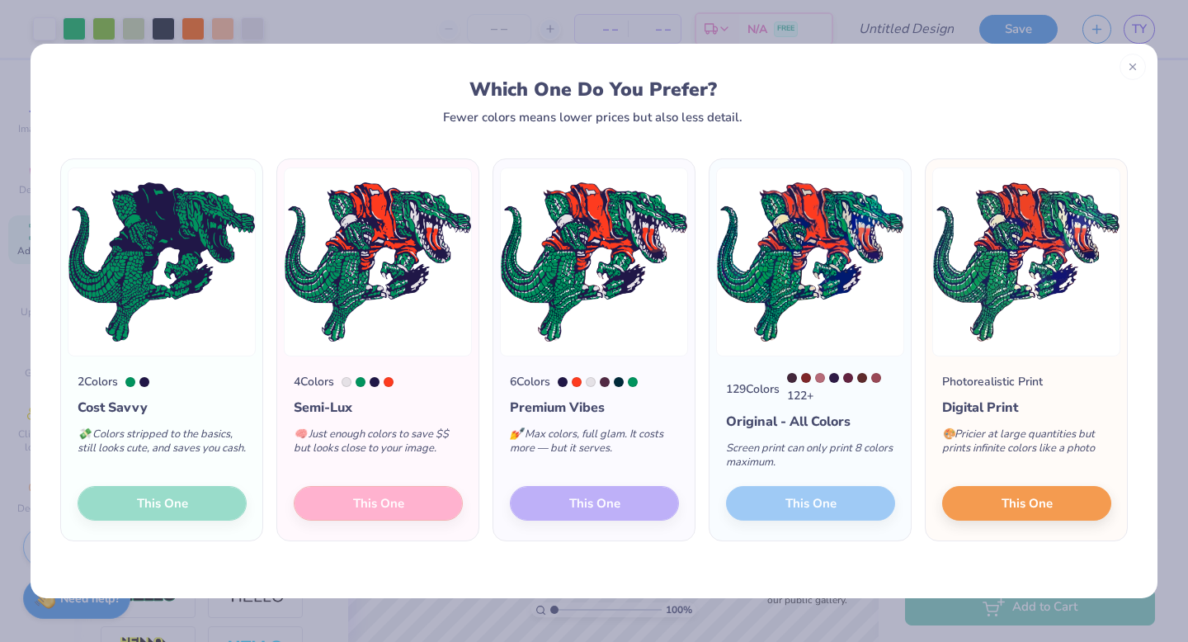
click at [450, 502] on div "4 Colors Semi-Lux 🧠 Just enough colors to save $$ but looks close to your image…" at bounding box center [377, 449] width 201 height 184
click at [1056, 514] on button "This One" at bounding box center [1027, 501] width 169 height 35
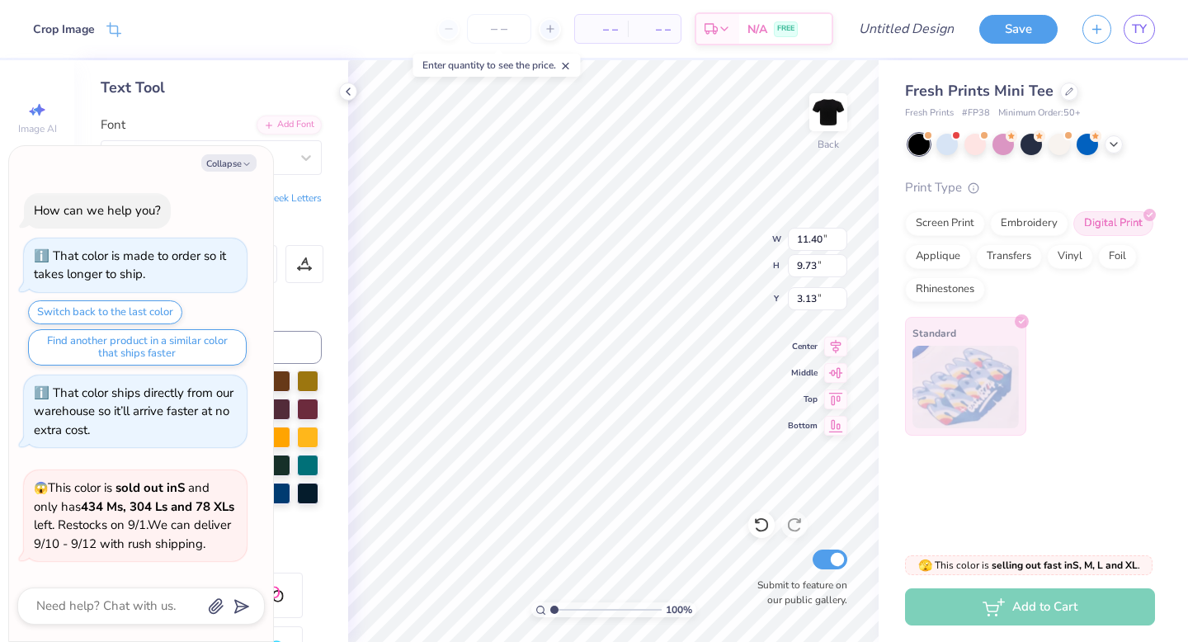
scroll to position [1041, 0]
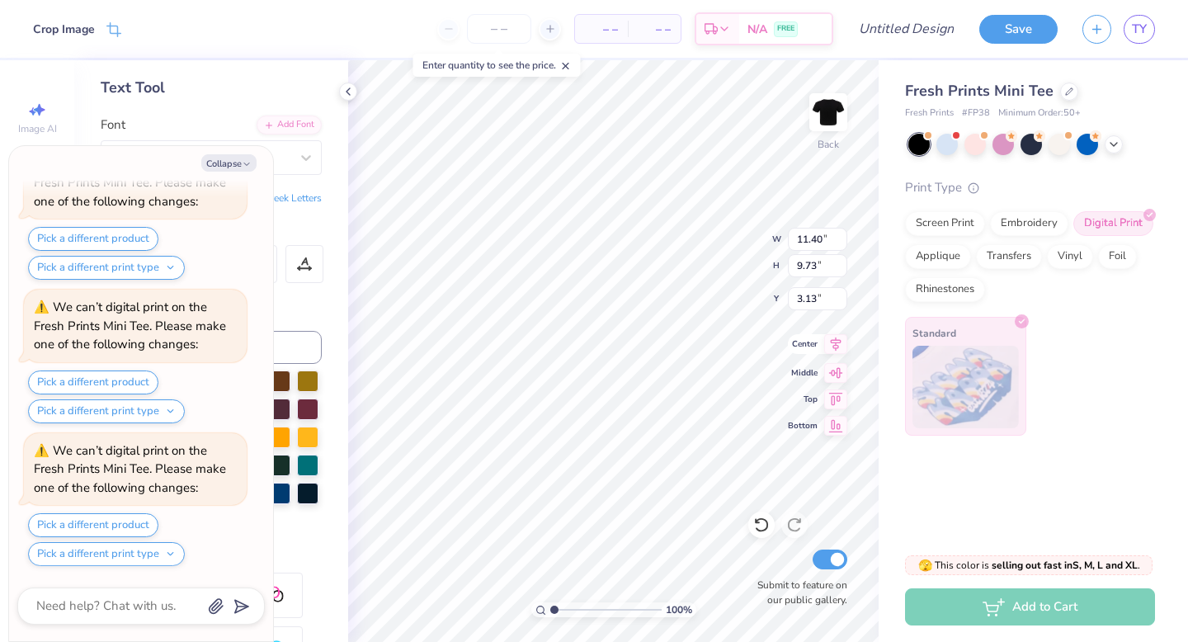
type textarea "x"
type input "4.24"
type input "3.62"
type input "9.25"
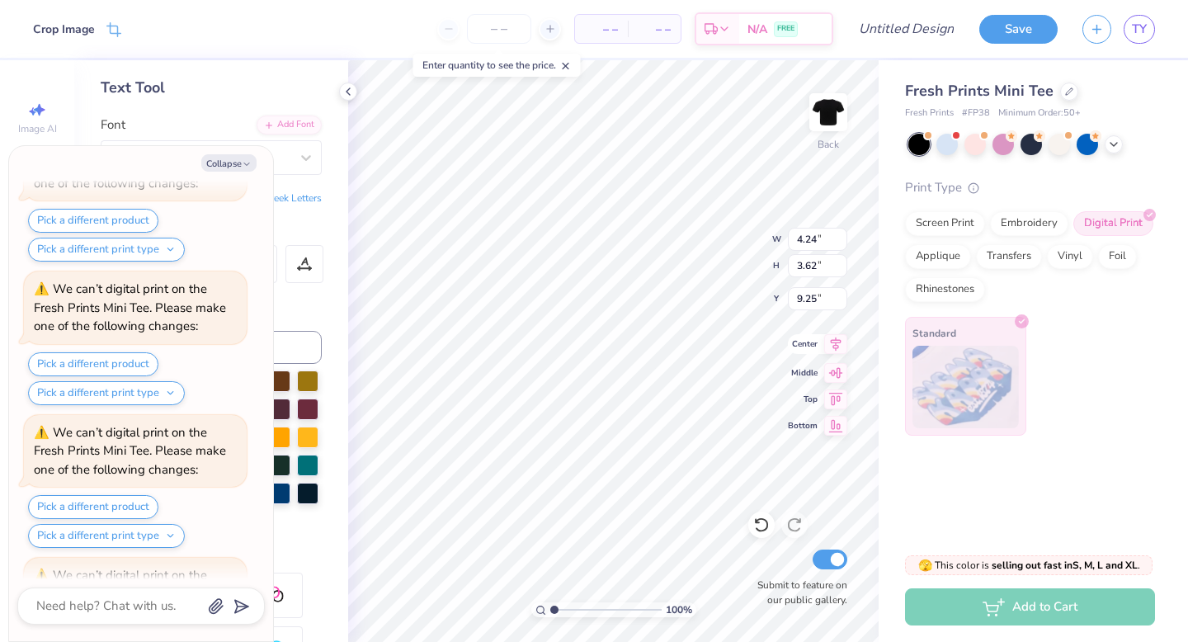
scroll to position [1184, 0]
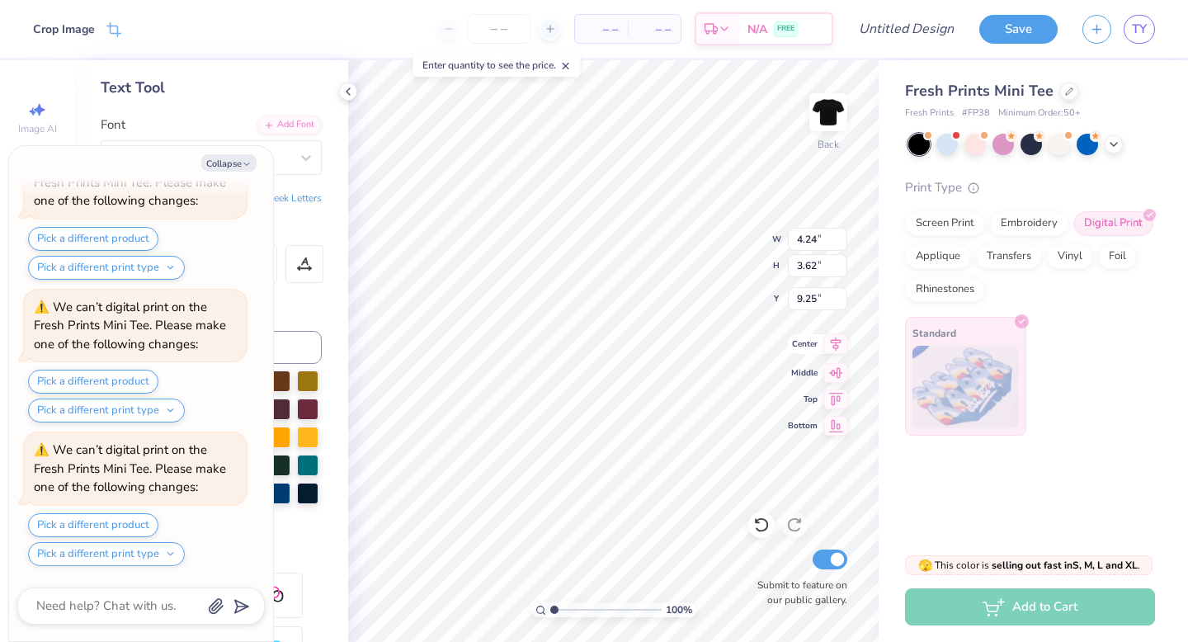
type textarea "x"
type input "4.92"
type textarea "x"
type input "5.79"
type input "0.96"
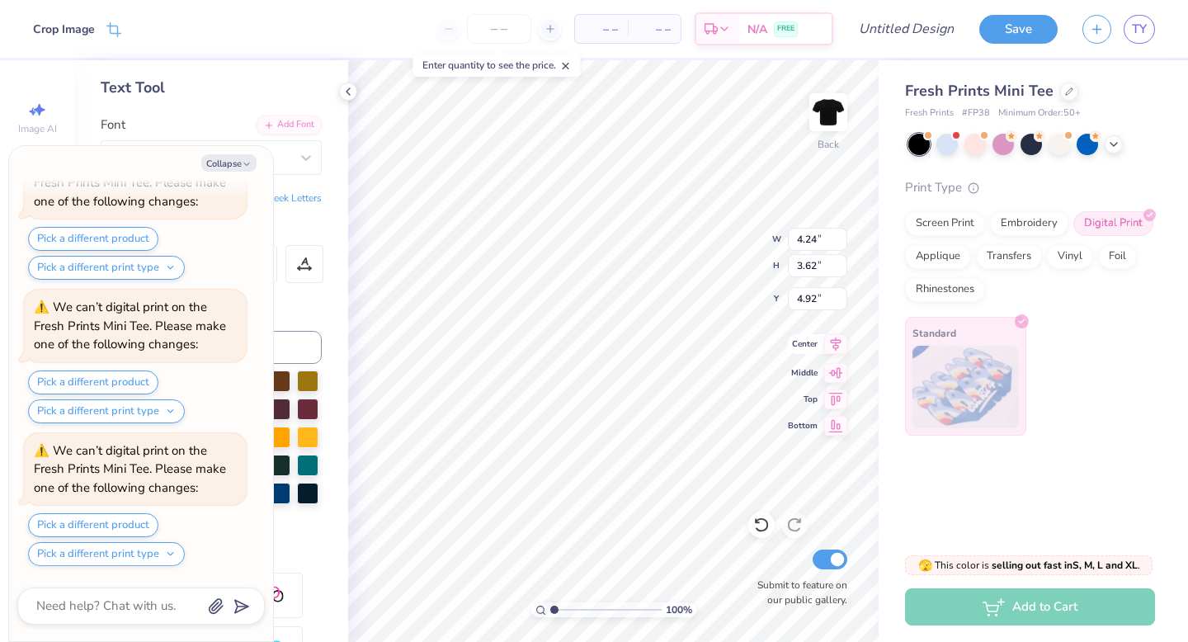
type input "8.00"
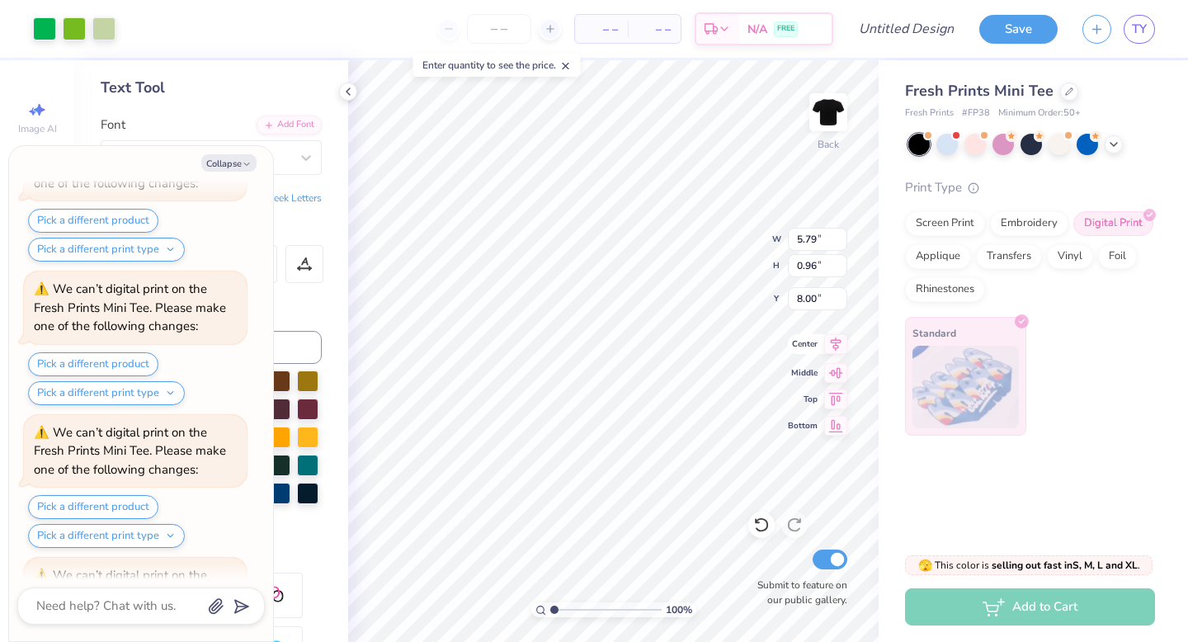
scroll to position [1471, 0]
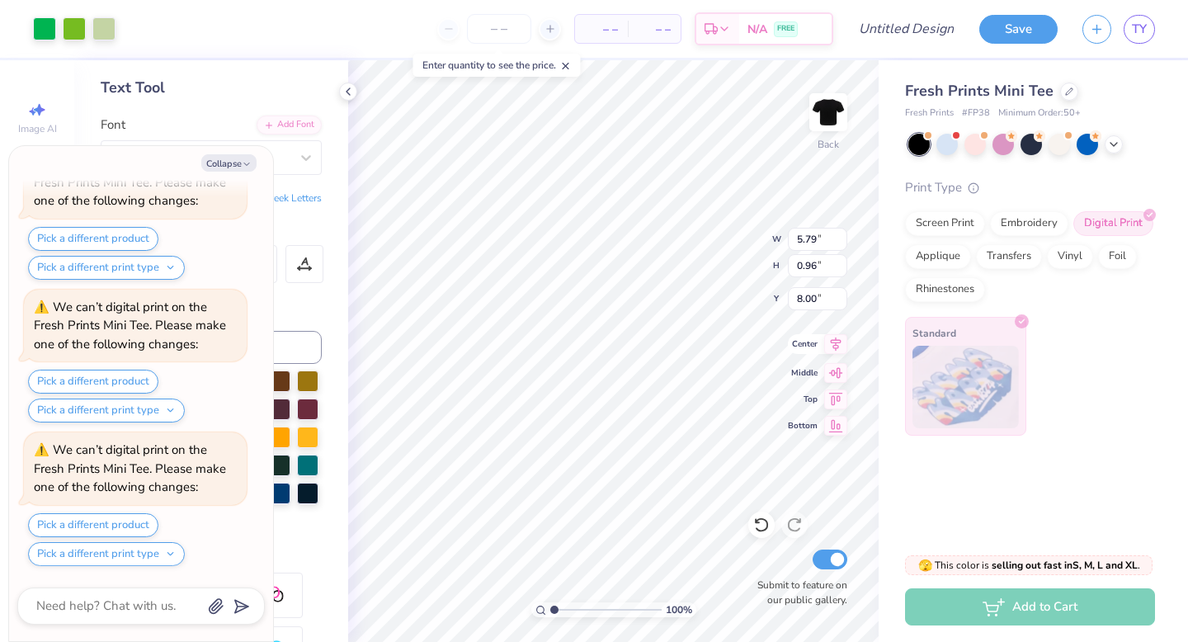
type textarea "x"
type input "3.10"
type input "2.27"
type input "6.26"
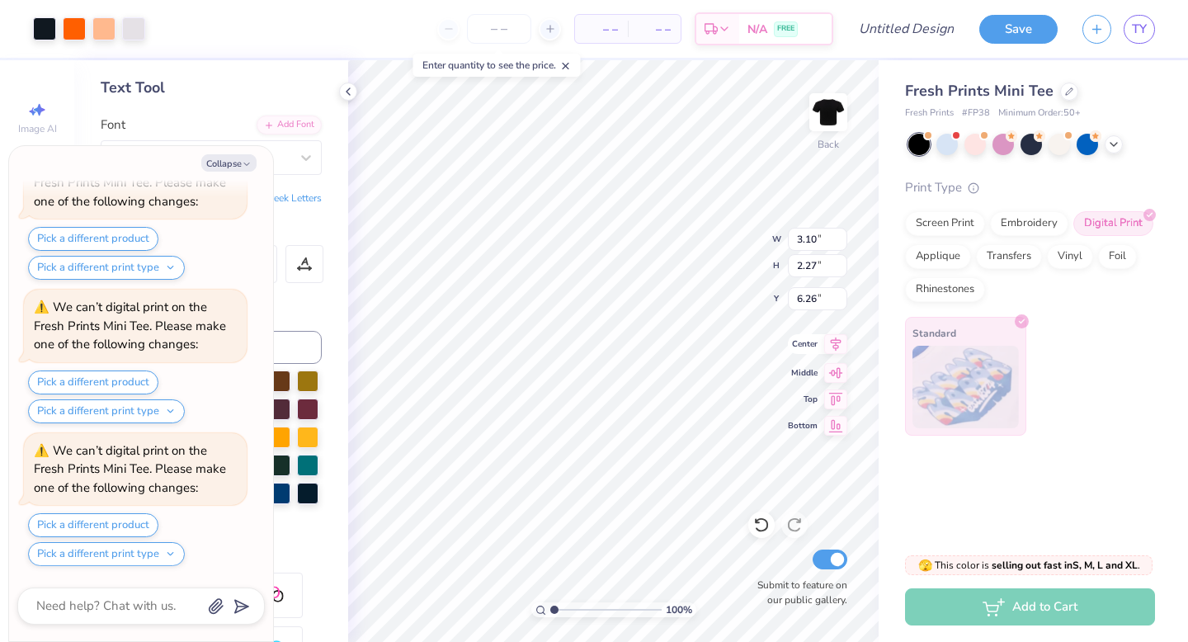
type textarea "x"
type input "4.24"
type input "3.62"
type input "4.92"
type textarea "x"
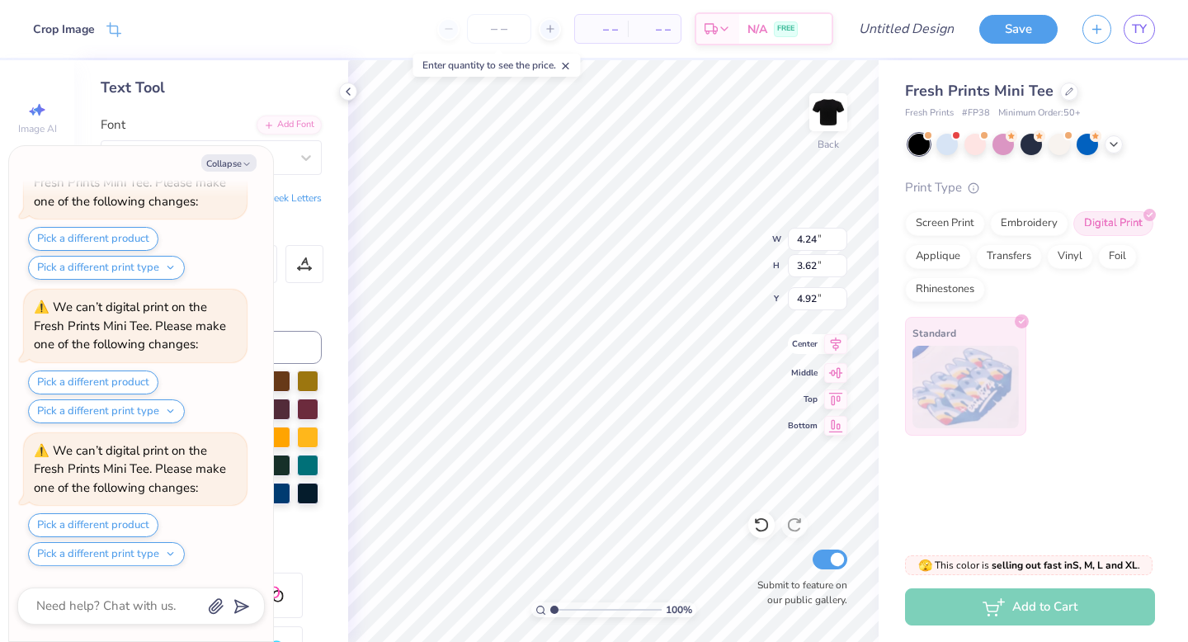
type input "5.79"
type input "0.96"
type input "8.00"
type textarea "x"
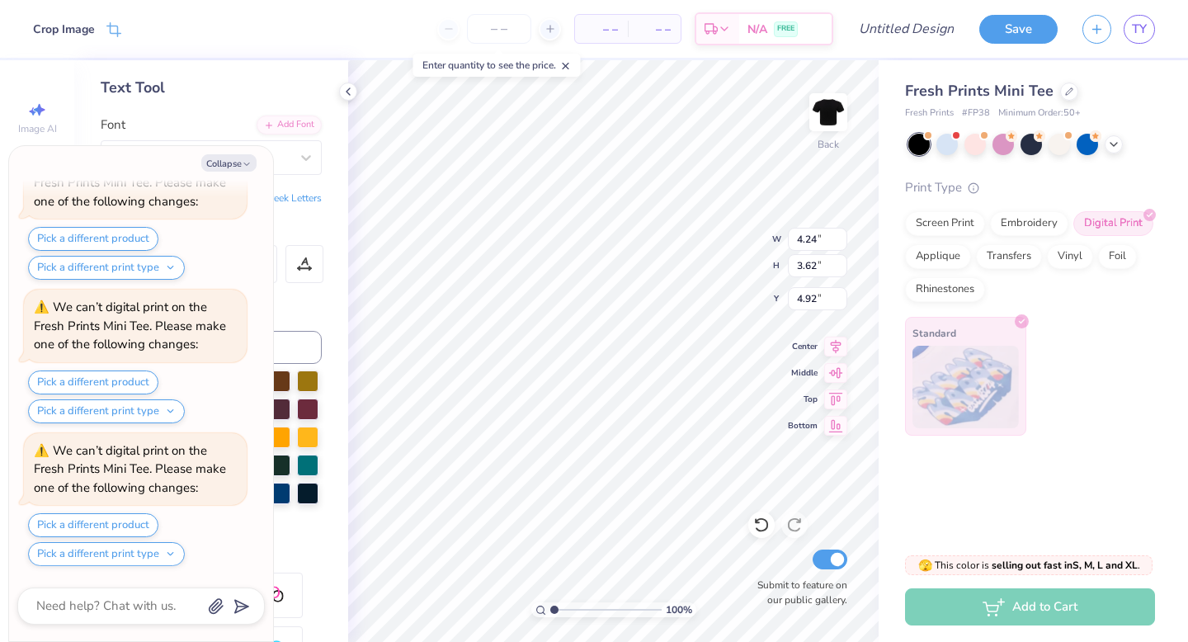
type input "5.15"
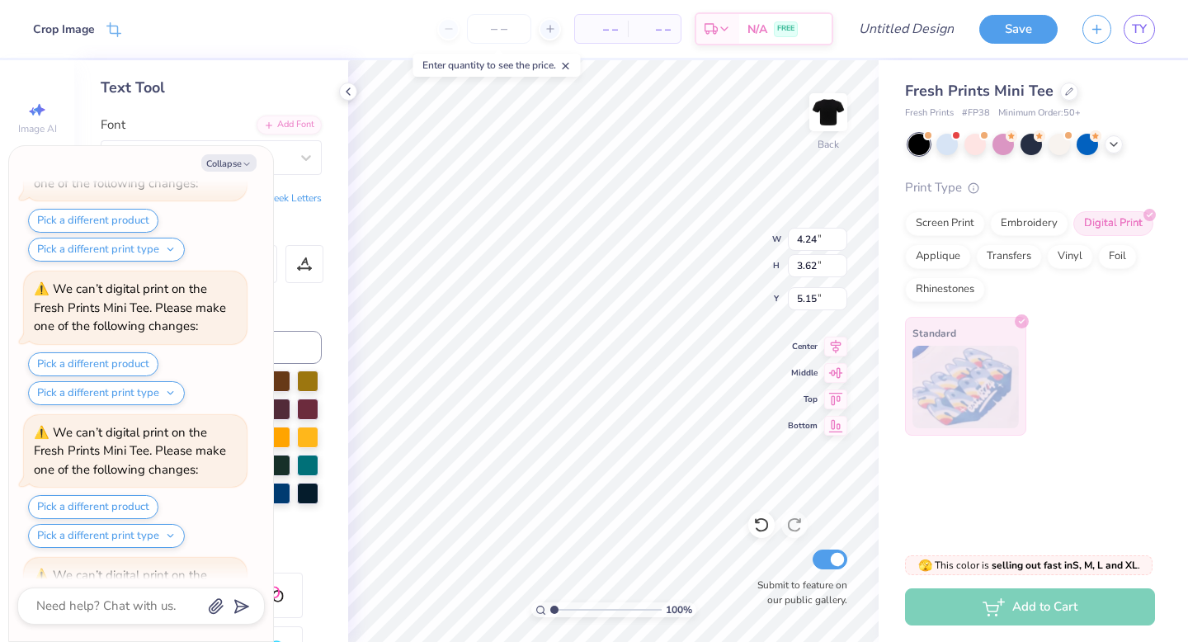
scroll to position [2043, 0]
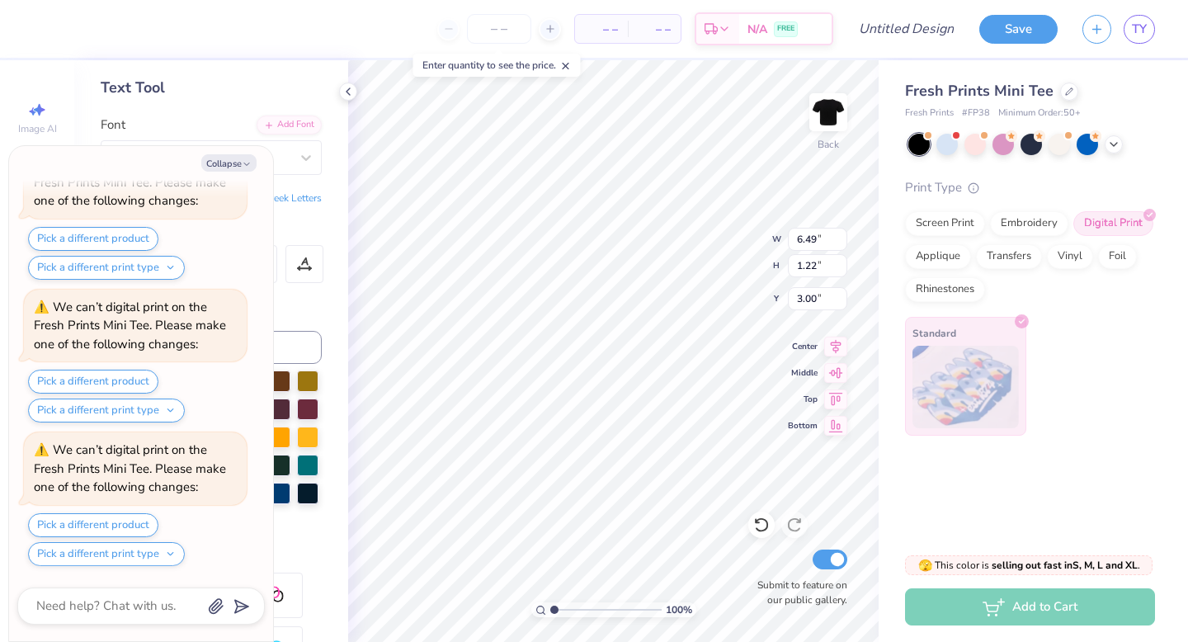
type textarea "x"
type input "2.39"
type textarea "x"
type input "4.24"
type input "3.62"
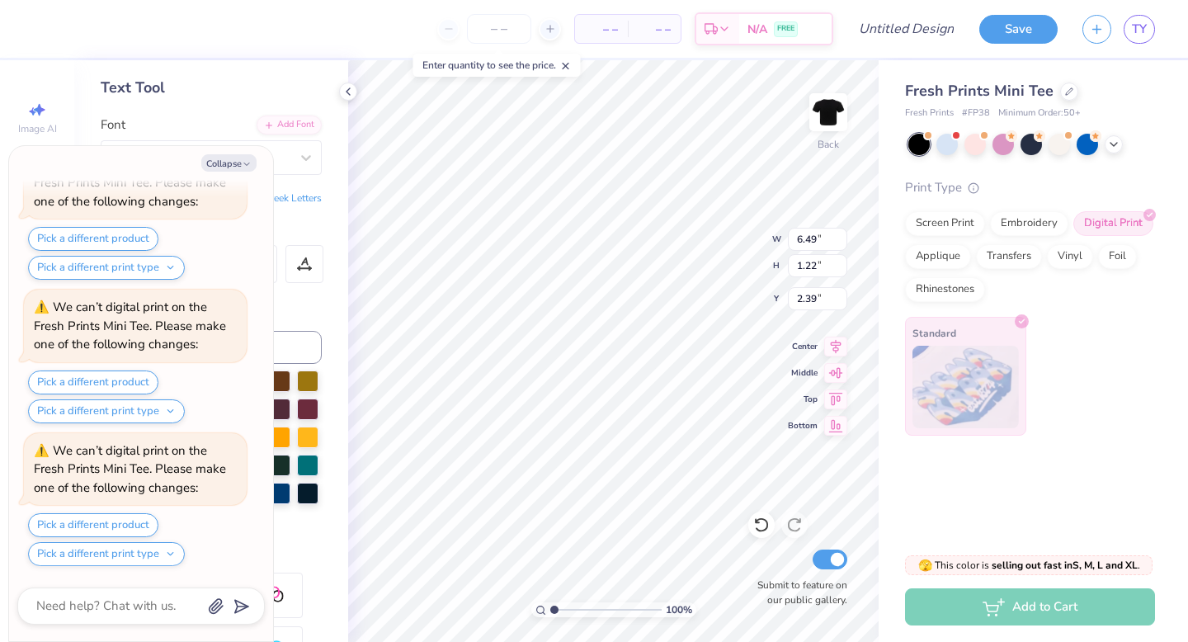
type input "5.15"
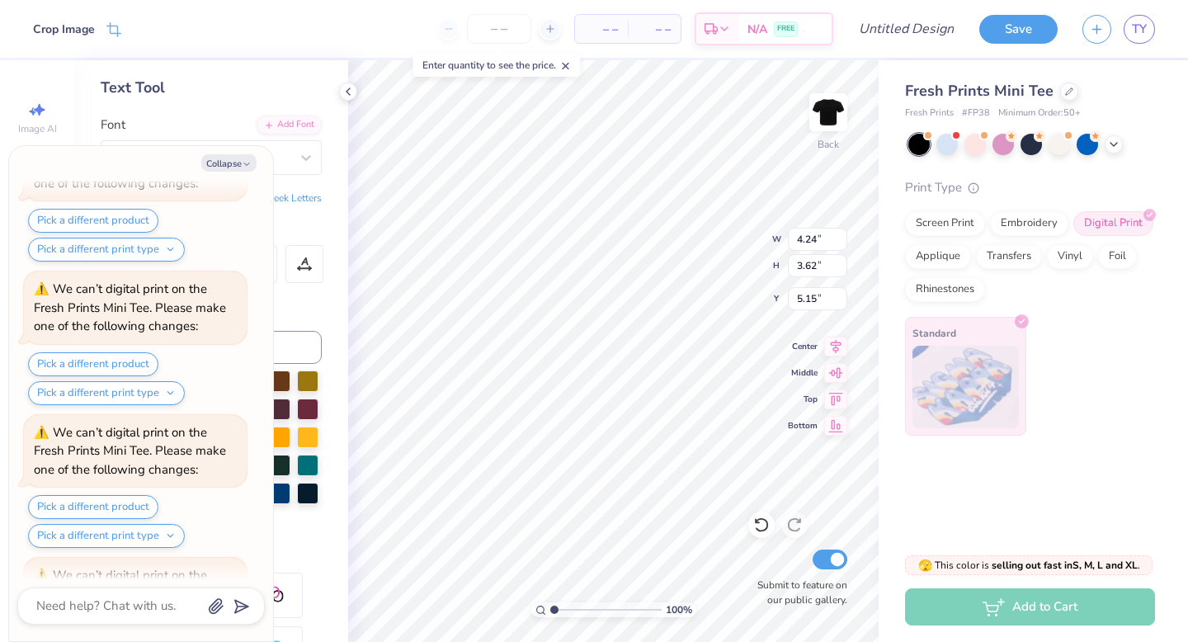
scroll to position [2330, 0]
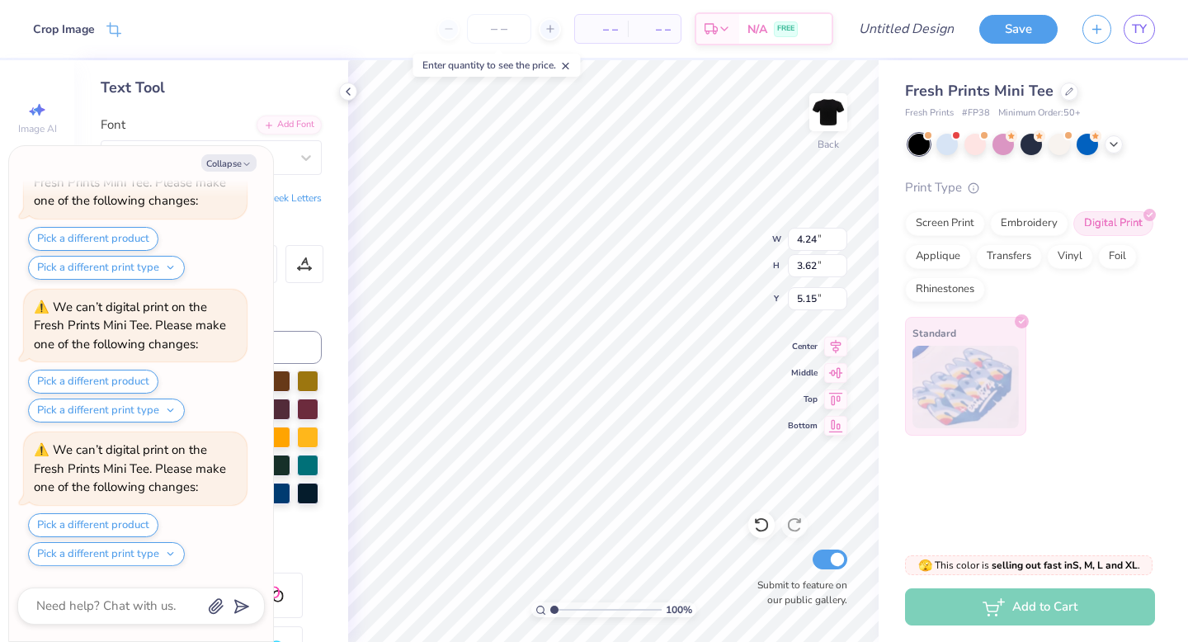
type textarea "x"
type input "5.44"
type input "4.64"
type input "4.13"
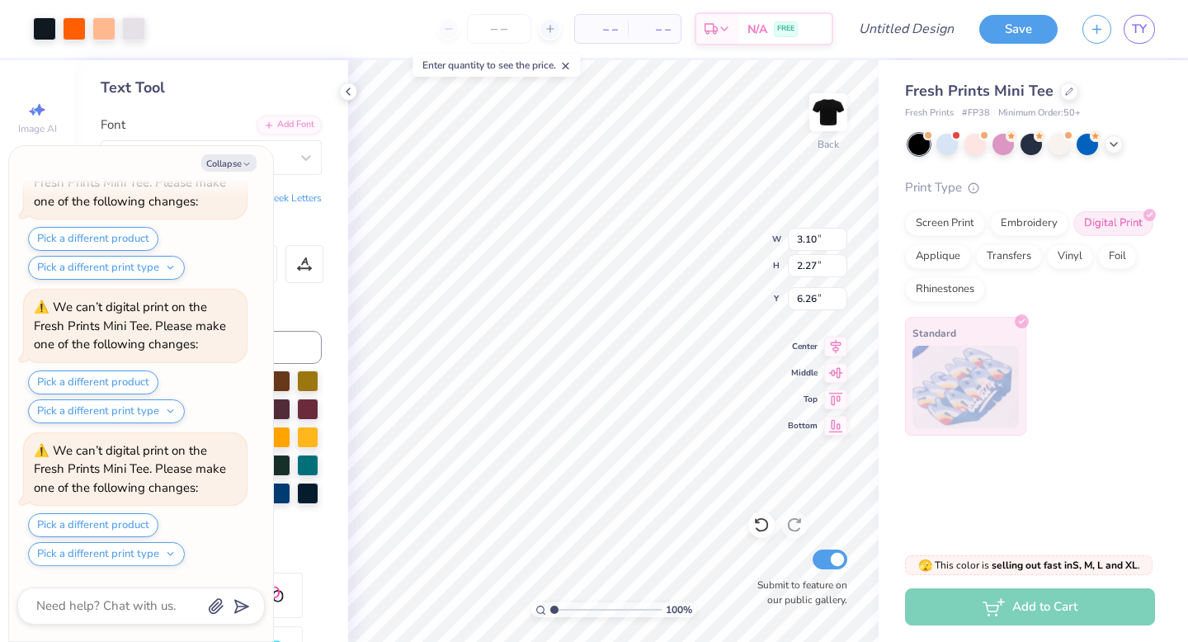
type textarea "x"
type input "6.50"
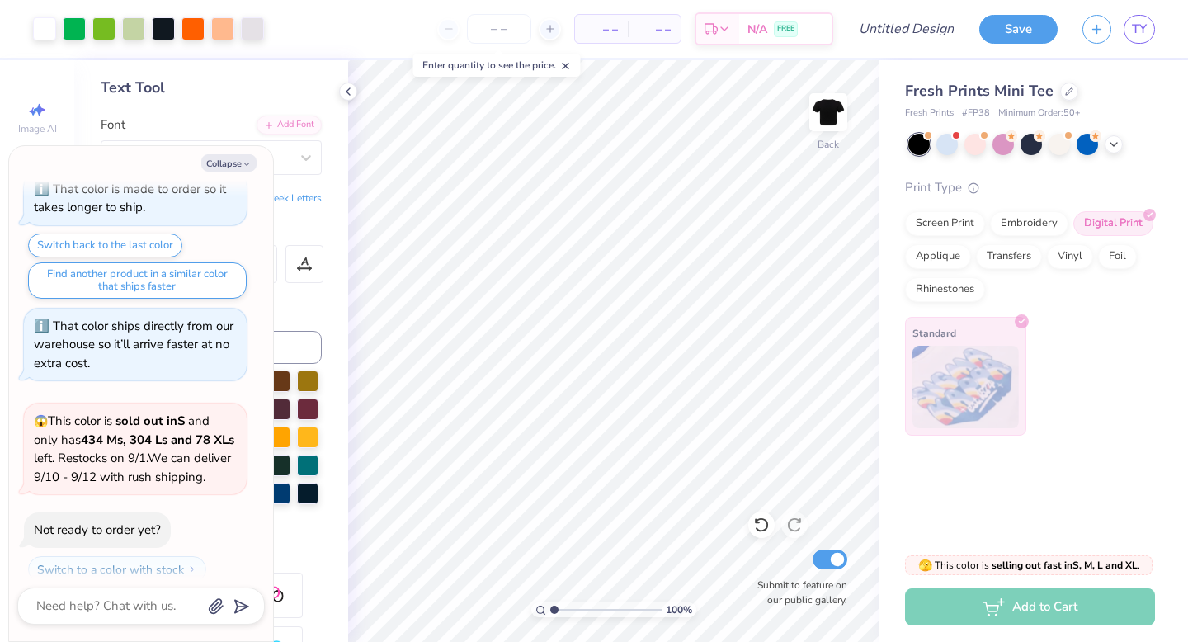
scroll to position [0, 0]
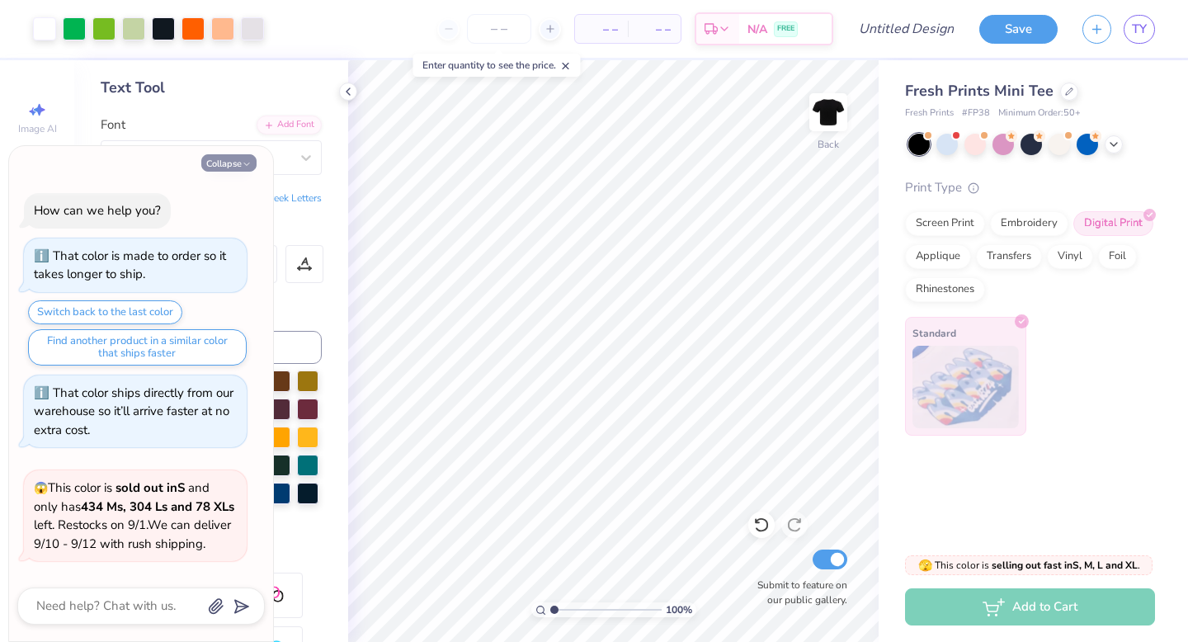
click at [225, 163] on button "Collapse" at bounding box center [228, 162] width 55 height 17
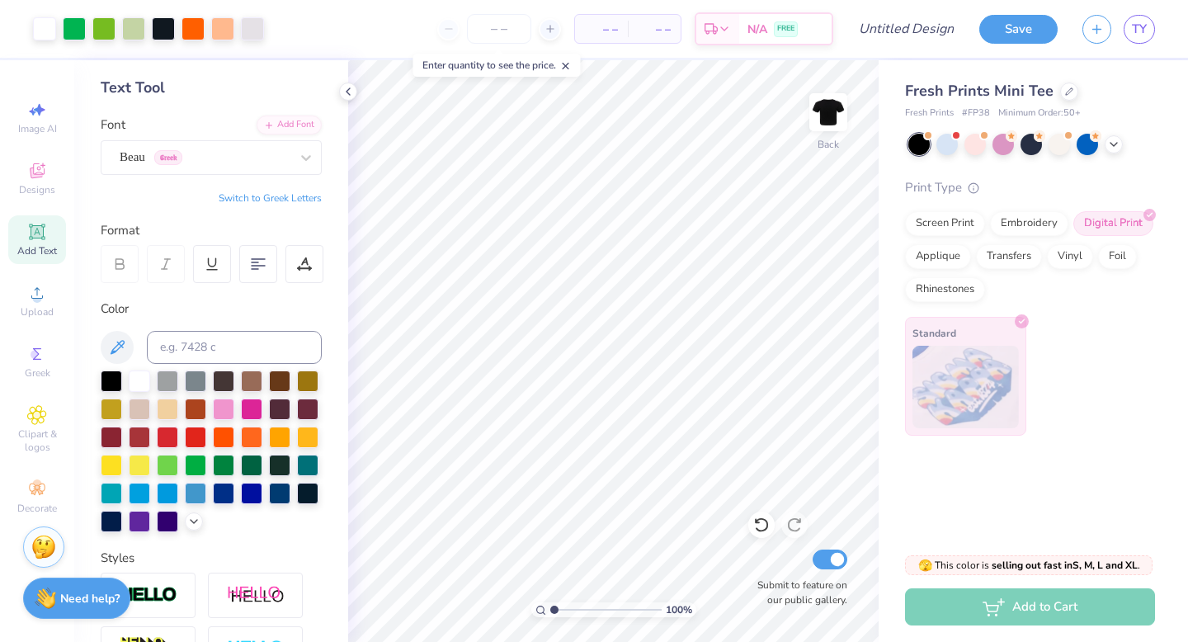
click at [976, 406] on img at bounding box center [966, 387] width 106 height 83
click at [891, 442] on div "Fresh Prints Mini Tee Fresh Prints # FP38 Minimum Order: 50 + Print Type Screen…" at bounding box center [1033, 299] width 309 height 479
click at [1034, 31] on button "Save" at bounding box center [1019, 26] width 78 height 29
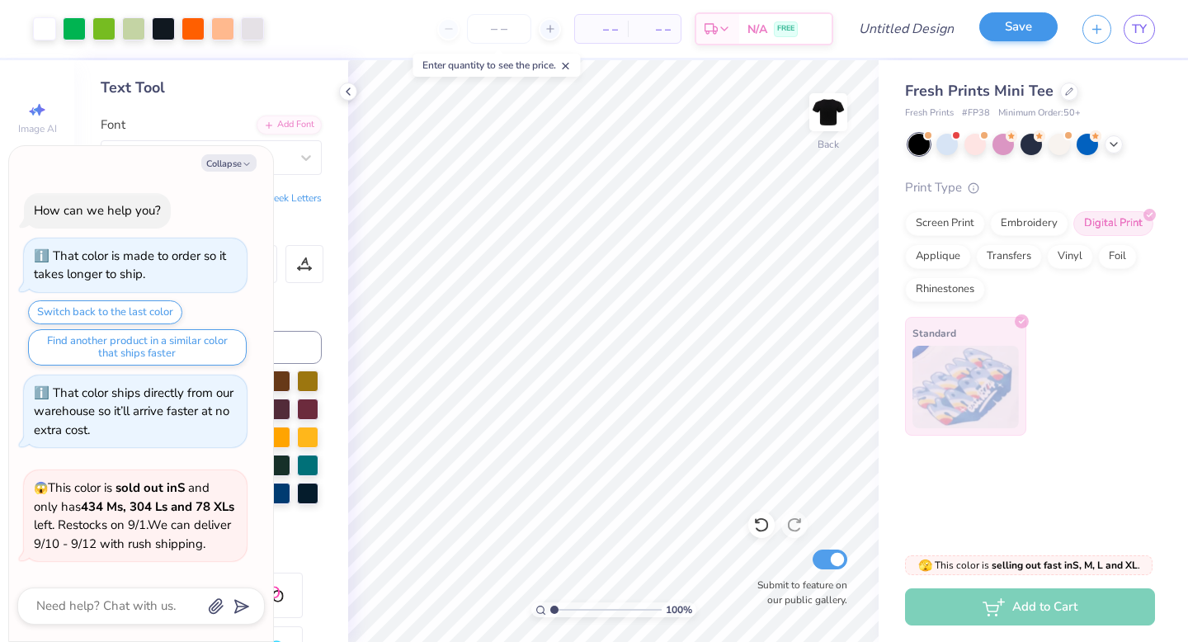
scroll to position [2804, 0]
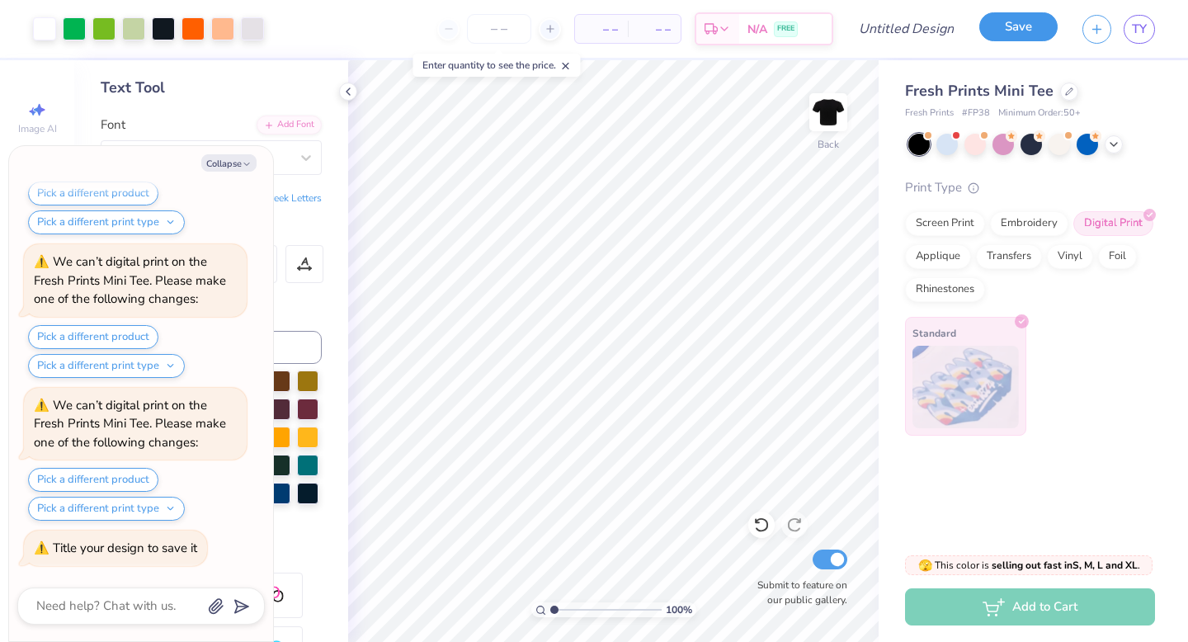
click at [1018, 33] on button "Save" at bounding box center [1019, 26] width 78 height 29
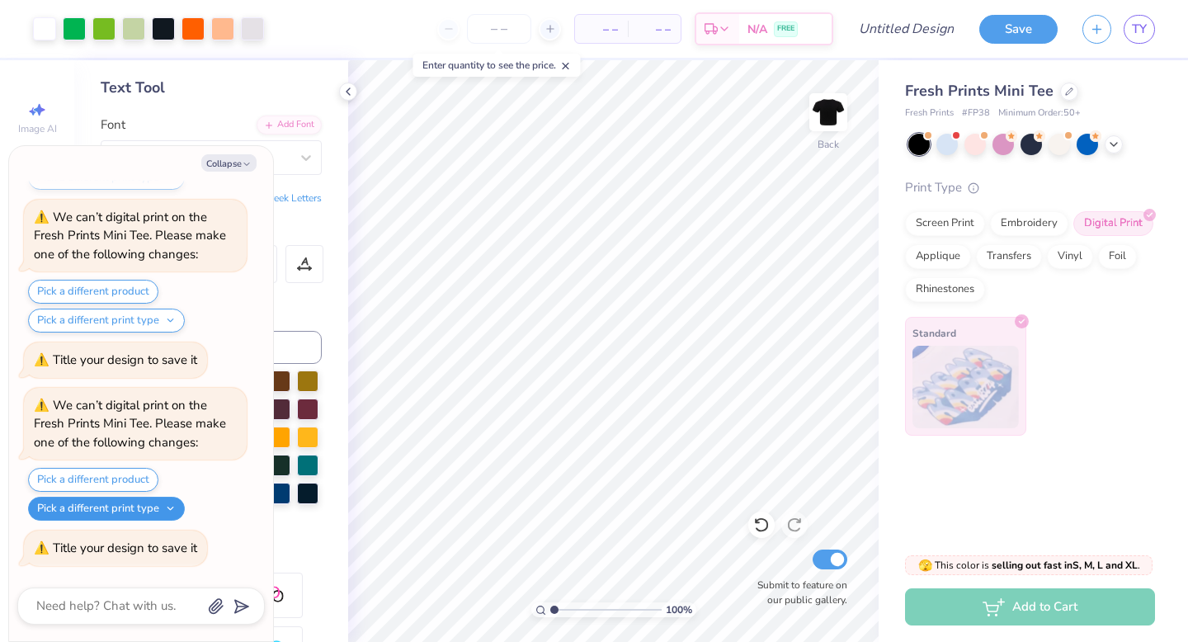
click at [125, 514] on button "Pick a different print type" at bounding box center [106, 509] width 157 height 24
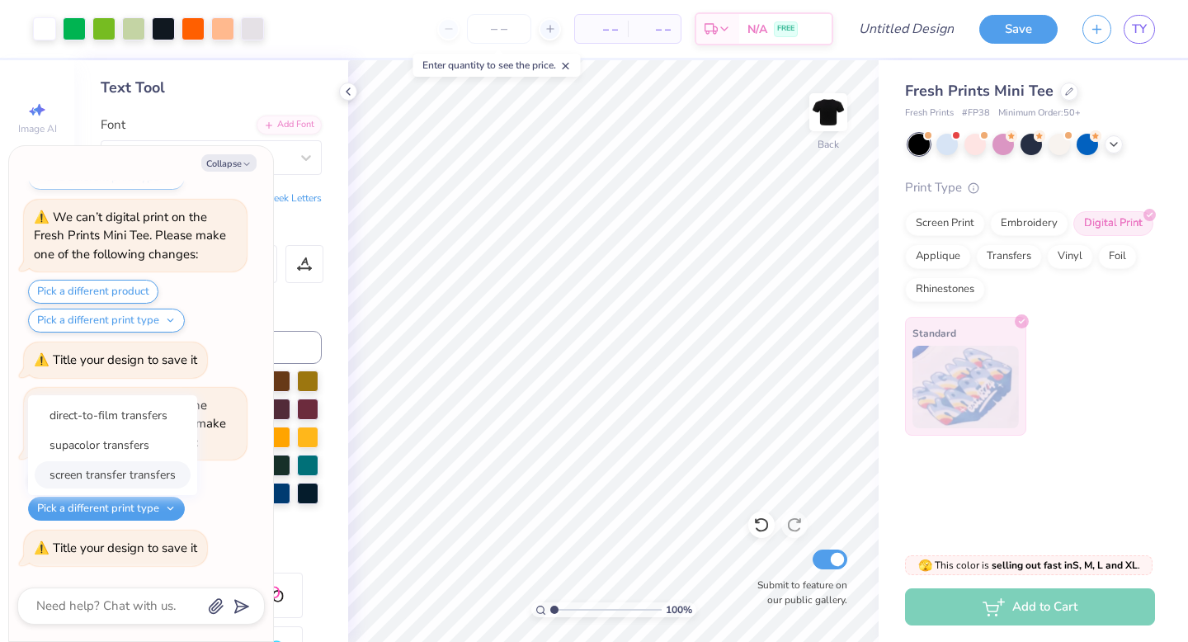
click at [147, 470] on button "screen transfer transfers" at bounding box center [113, 474] width 156 height 27
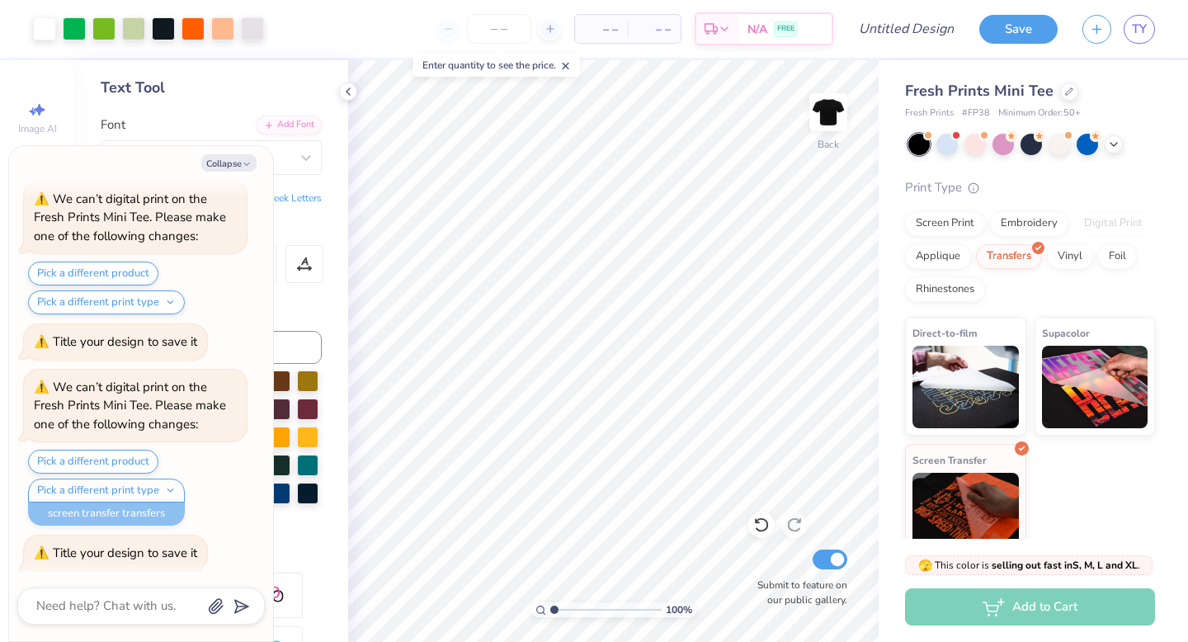
scroll to position [3179, 0]
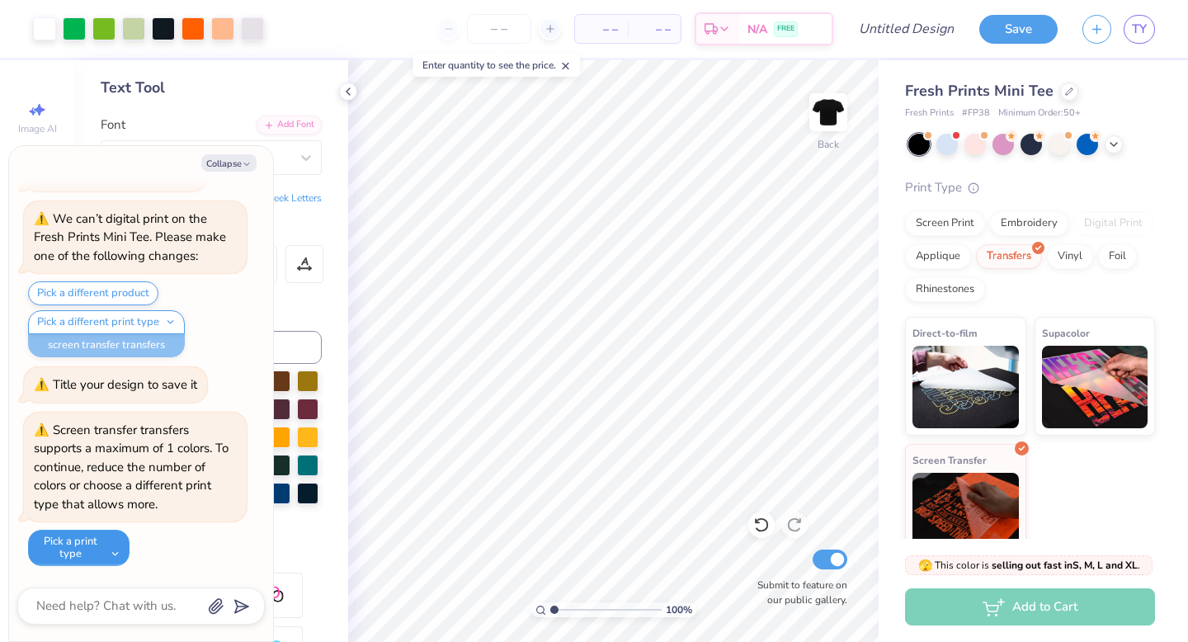
click at [98, 550] on button "Pick a print type" at bounding box center [79, 548] width 102 height 36
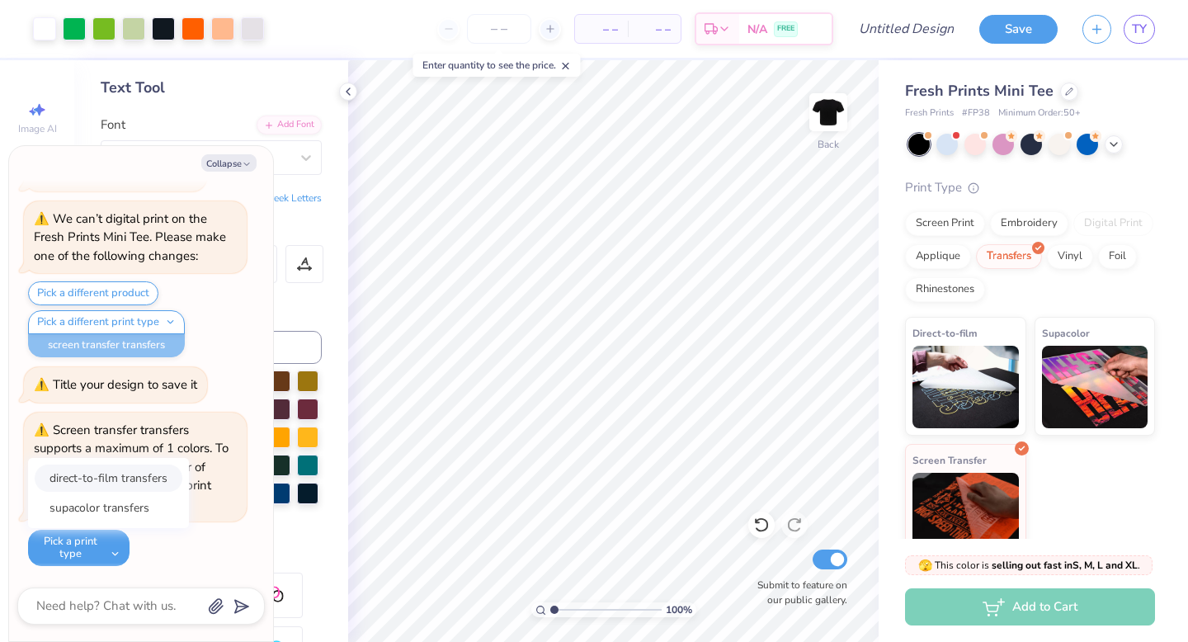
click at [129, 484] on button "direct-to-film transfers" at bounding box center [109, 478] width 148 height 27
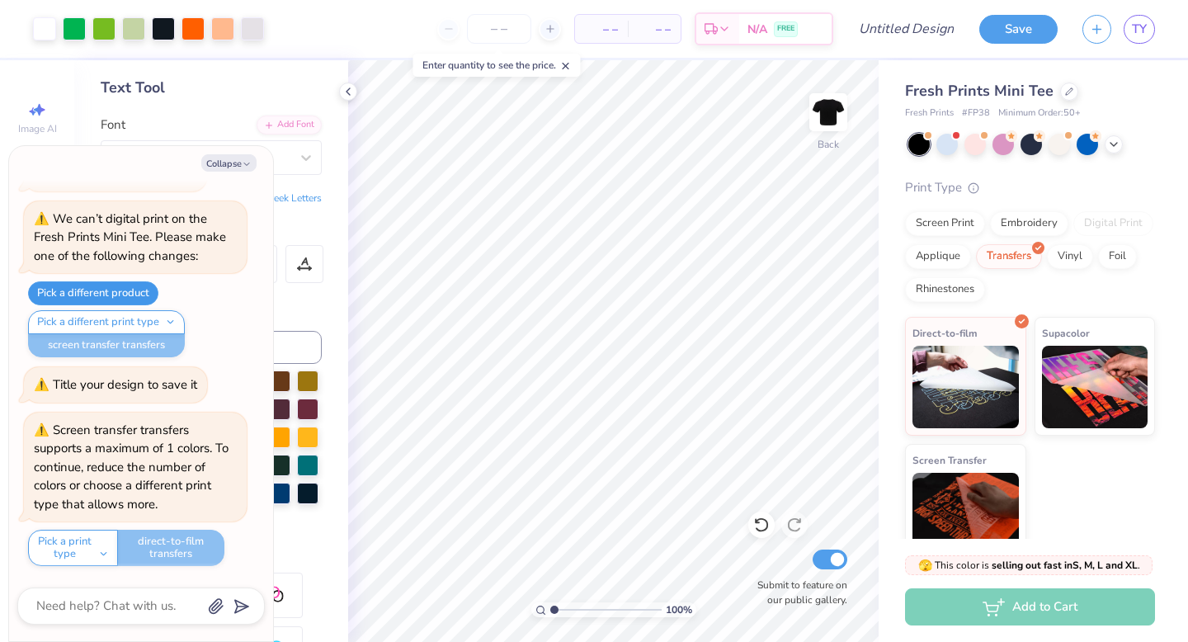
click at [116, 295] on button "Pick a different product" at bounding box center [93, 293] width 130 height 24
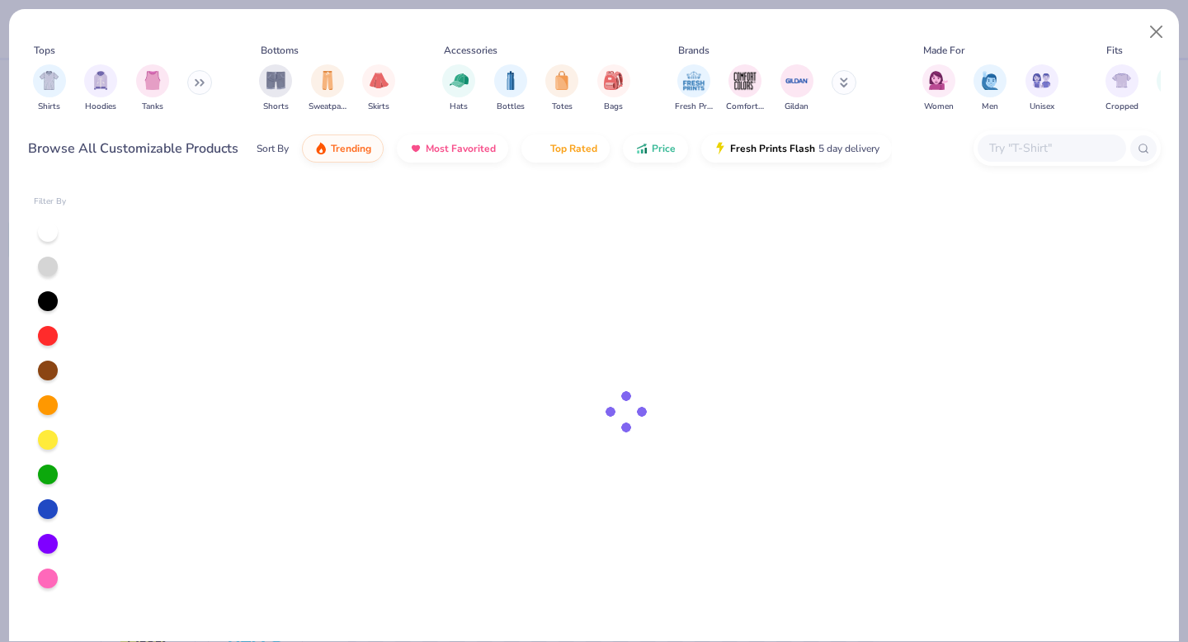
scroll to position [3156, 0]
type textarea "x"
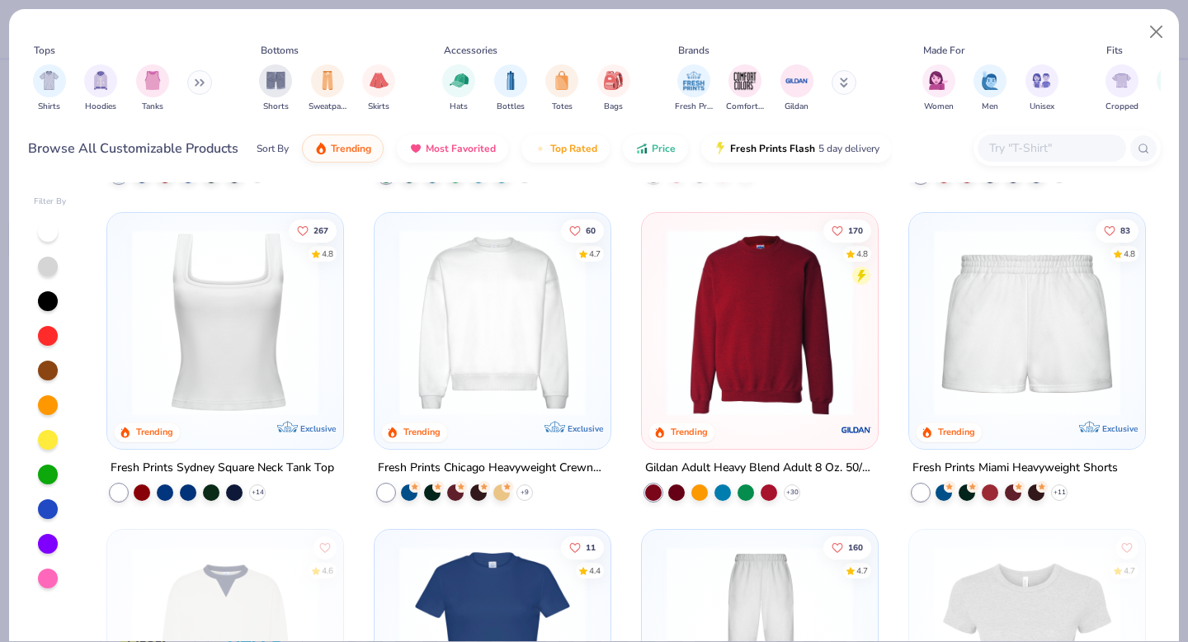
scroll to position [613, 0]
click at [220, 343] on img at bounding box center [225, 322] width 203 height 187
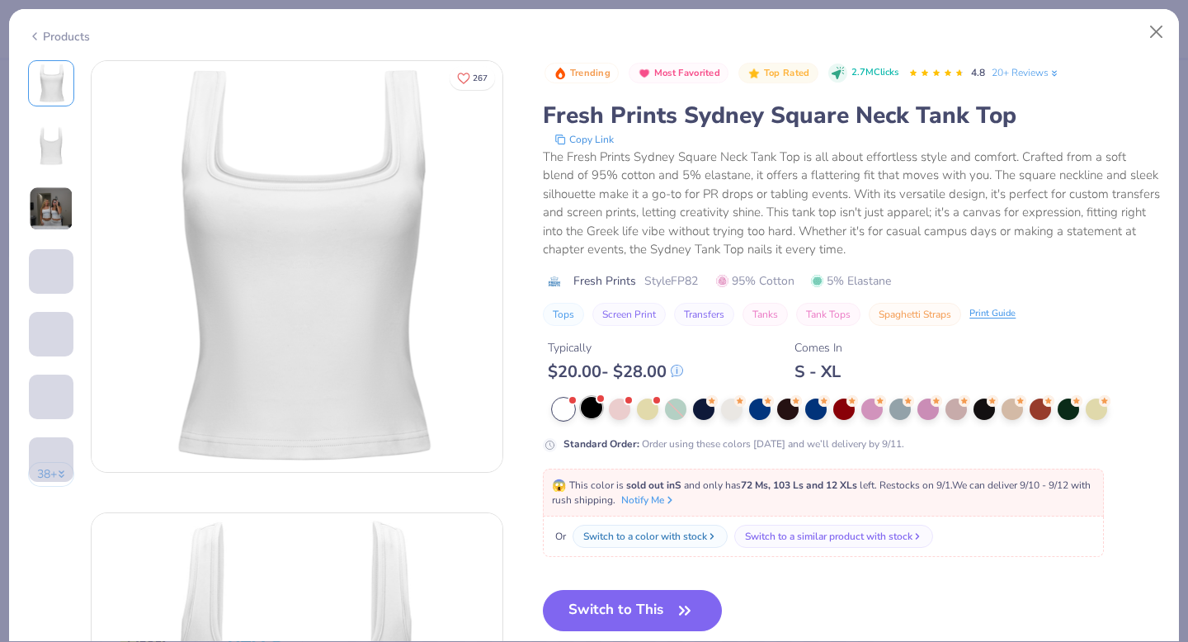
click at [595, 408] on div at bounding box center [591, 407] width 21 height 21
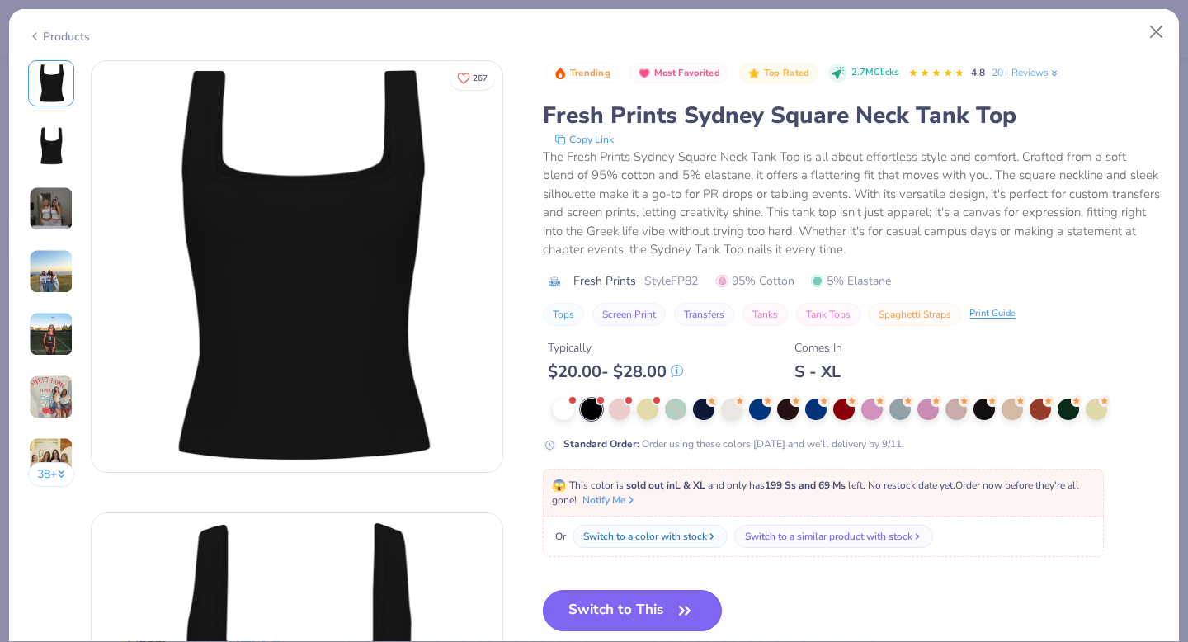
click at [597, 603] on button "Switch to This" at bounding box center [632, 610] width 179 height 41
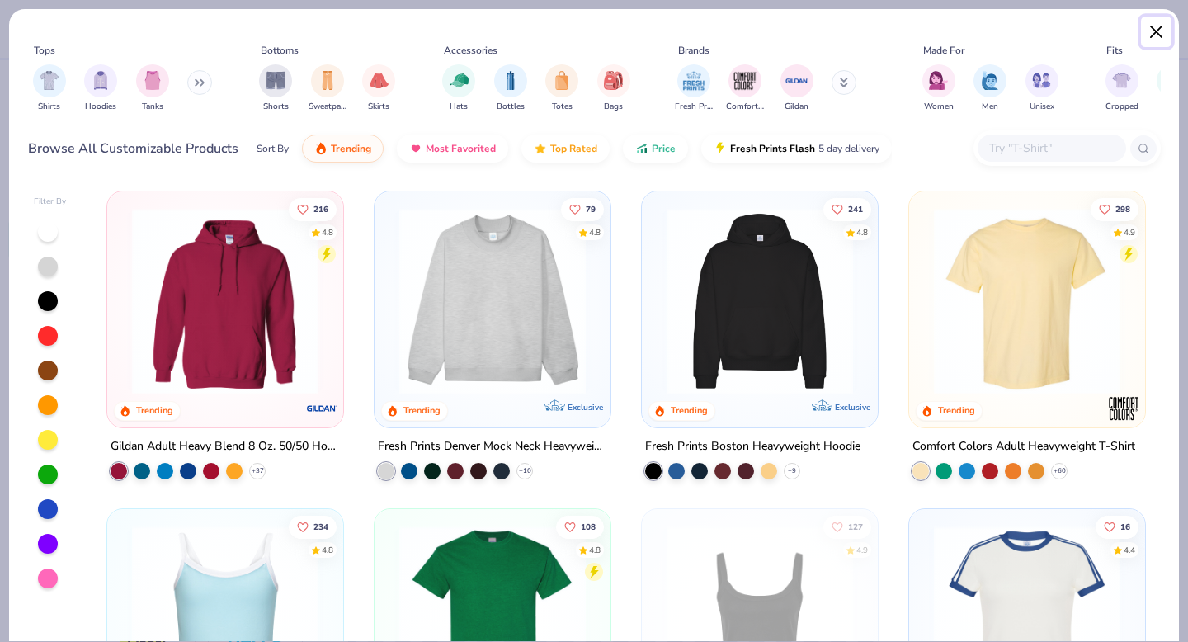
click at [1163, 28] on button "Close" at bounding box center [1156, 32] width 31 height 31
click at [1151, 44] on button "Close" at bounding box center [1156, 32] width 31 height 31
click at [1141, 35] on button "Close" at bounding box center [1156, 32] width 31 height 31
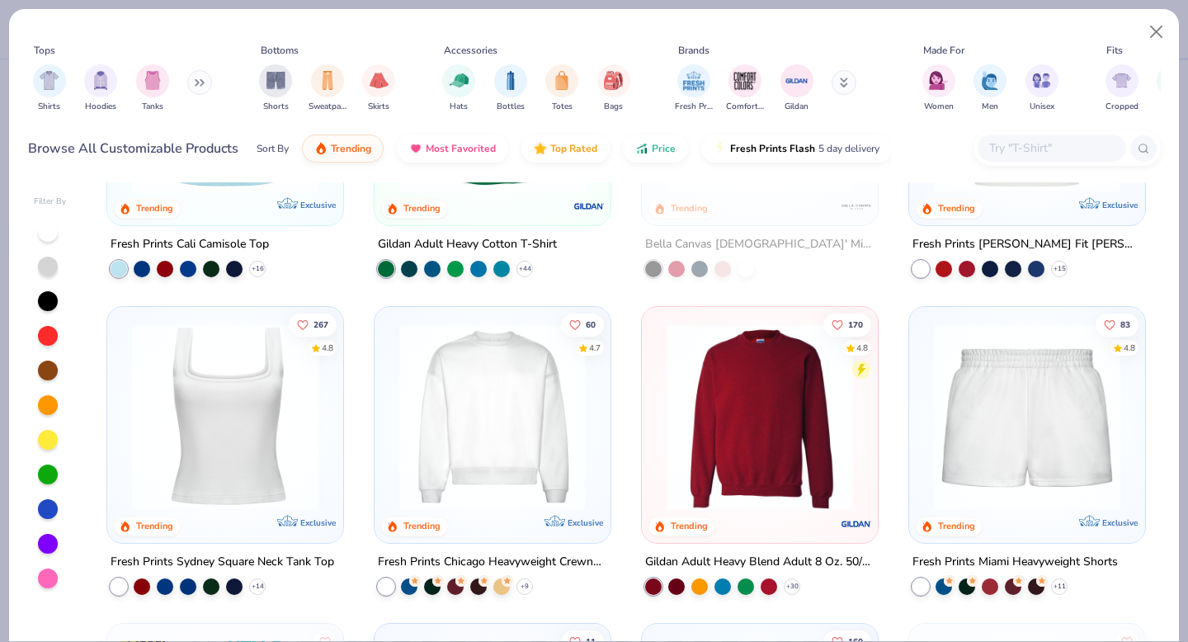
scroll to position [537, 0]
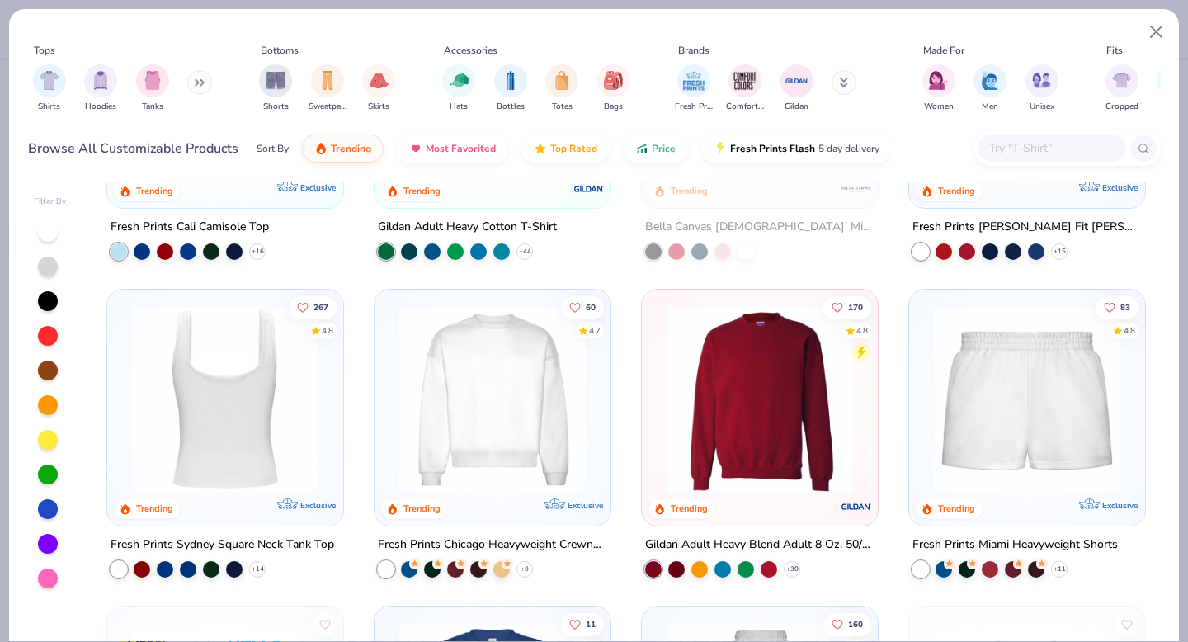
click at [273, 391] on img at bounding box center [225, 398] width 203 height 187
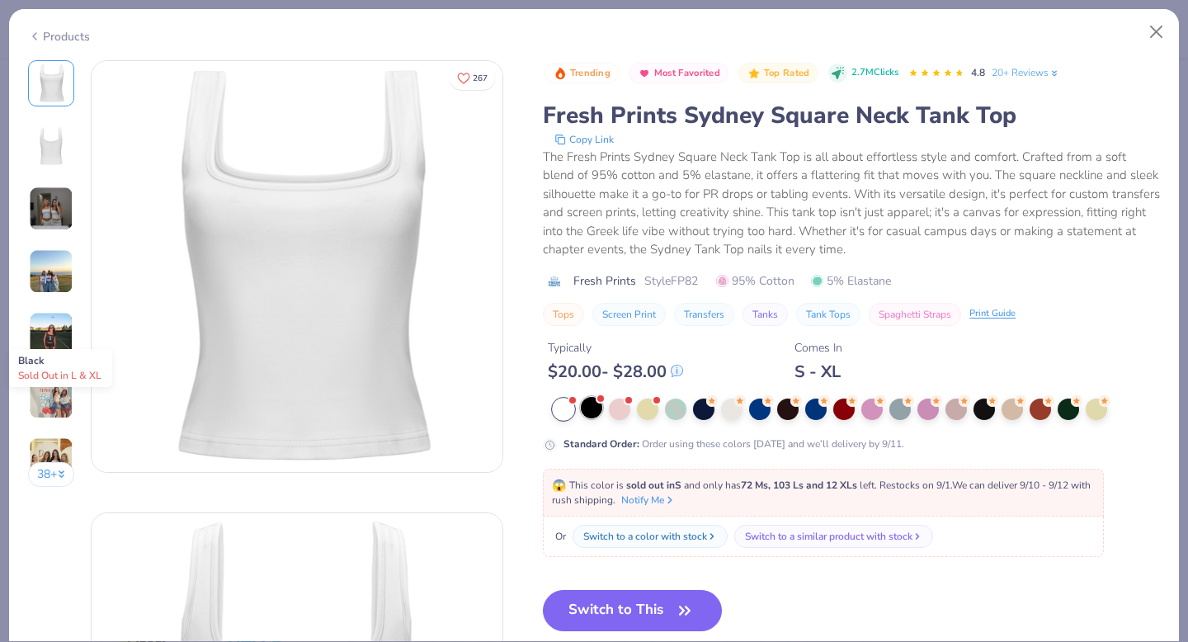
click at [598, 406] on div at bounding box center [591, 407] width 21 height 21
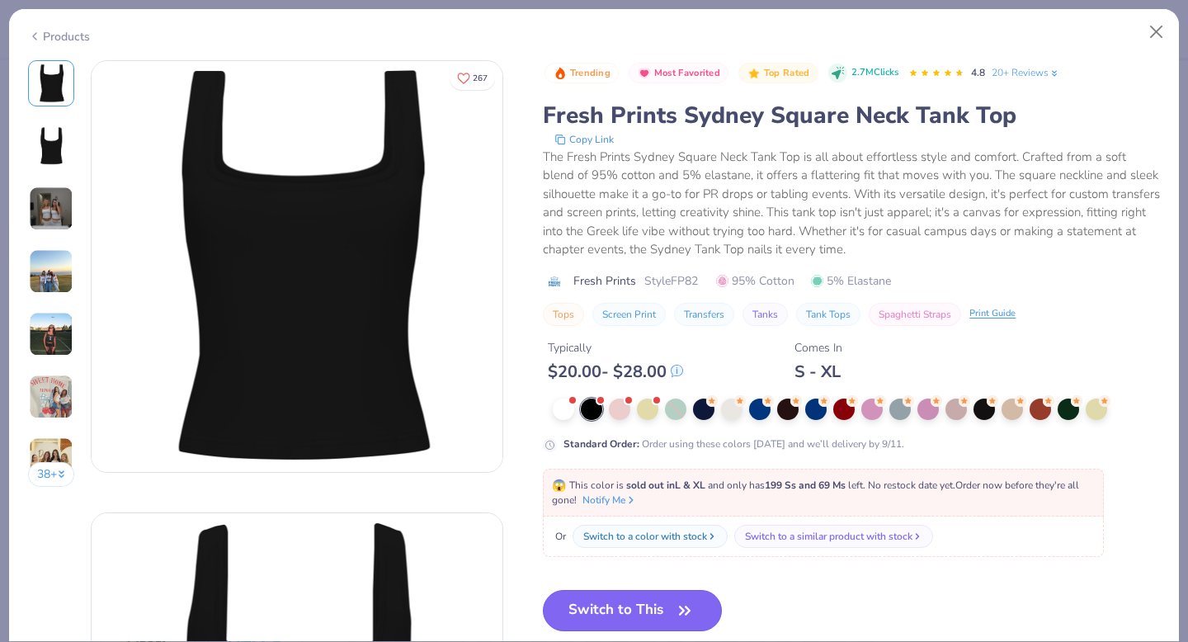
click at [616, 604] on button "Switch to This" at bounding box center [632, 610] width 179 height 41
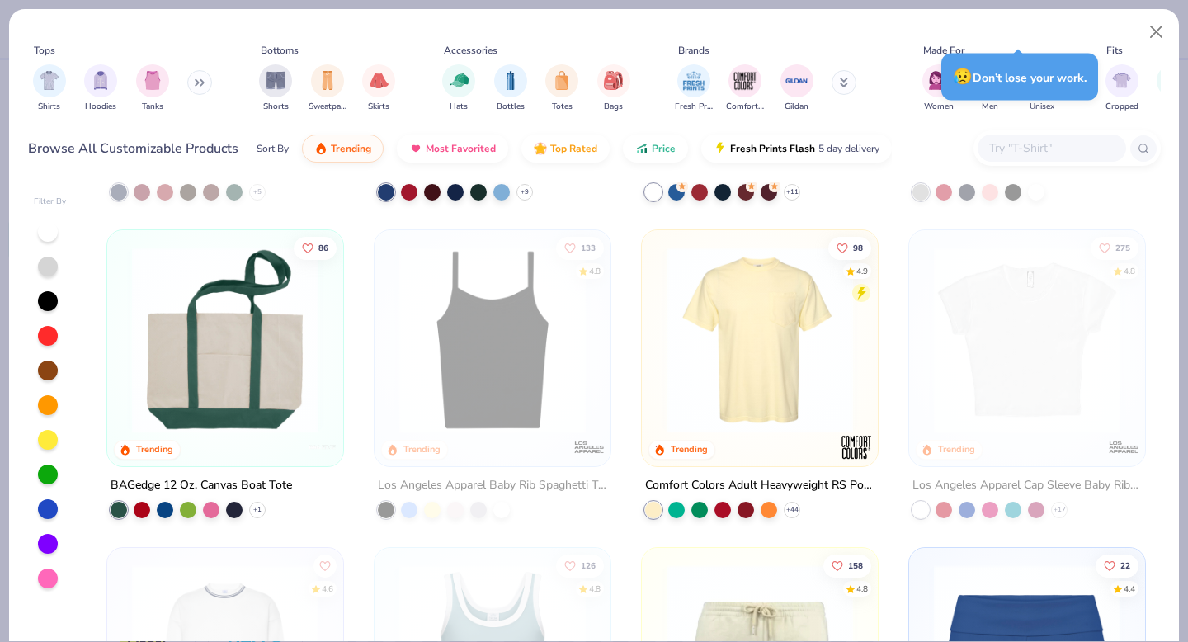
scroll to position [1518, 0]
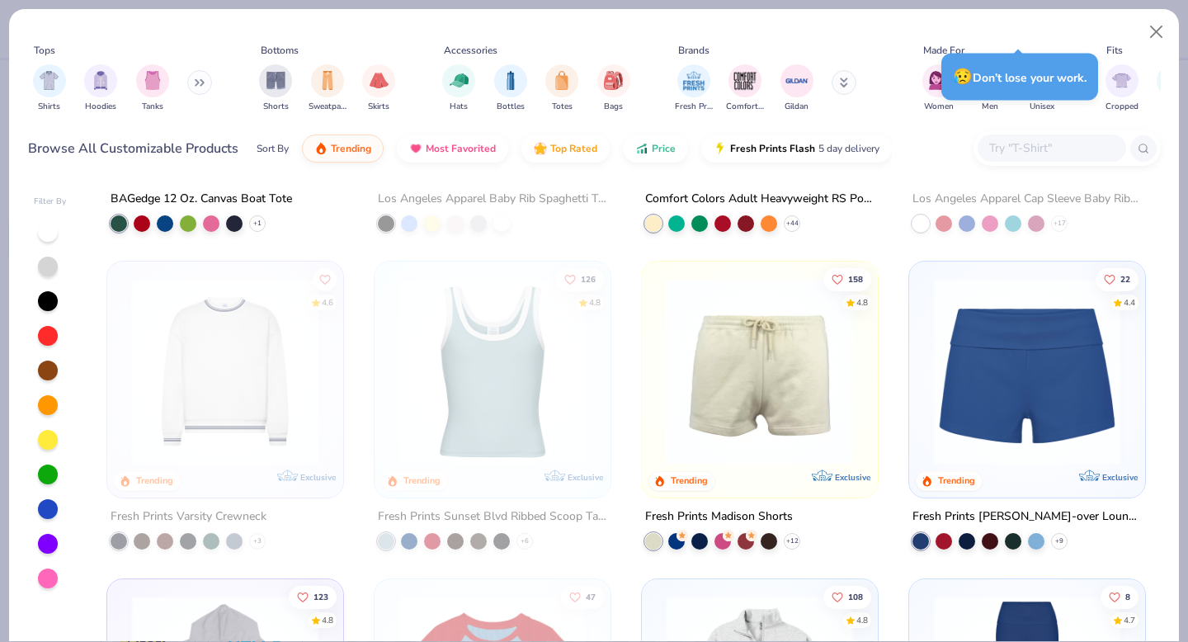
click at [1004, 46] on div "Made For" at bounding box center [991, 50] width 146 height 15
drag, startPoint x: 1004, startPoint y: 17, endPoint x: 849, endPoint y: 26, distance: 154.6
click at [849, 26] on div "Tops Shirts Hoodies Tanks Bottoms Shorts Sweatpants Skirts Accessories Hats Bot…" at bounding box center [594, 93] width 1170 height 169
click at [1149, 30] on button "Close" at bounding box center [1156, 32] width 31 height 31
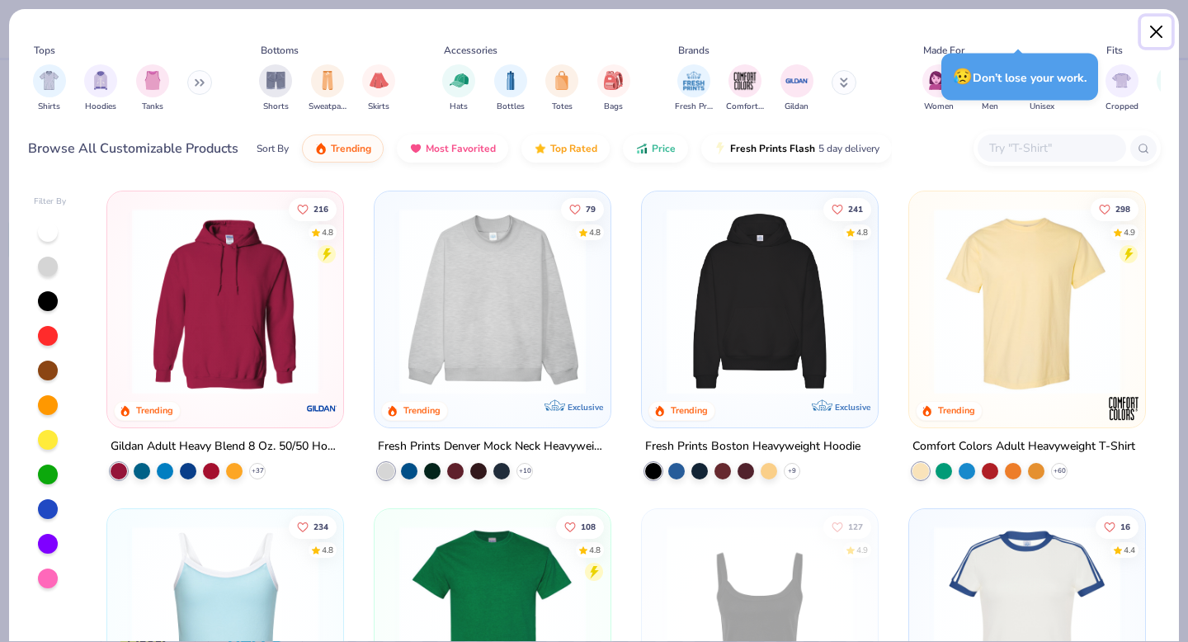
click at [1150, 30] on button "Close" at bounding box center [1156, 32] width 31 height 31
click at [1164, 28] on button "Close" at bounding box center [1156, 32] width 31 height 31
click at [1164, 28] on div "Tops Shirts Hoodies Tanks Bottoms Shorts Sweatpants Skirts Accessories Hats Bot…" at bounding box center [594, 93] width 1170 height 169
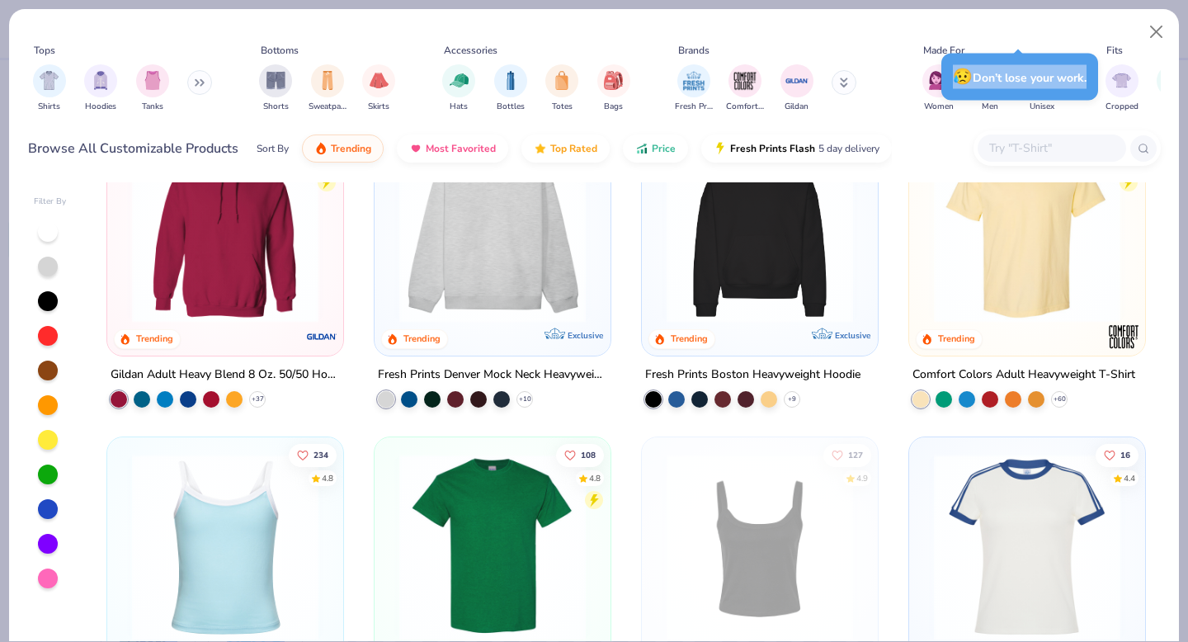
click at [1013, 288] on img at bounding box center [1027, 229] width 203 height 187
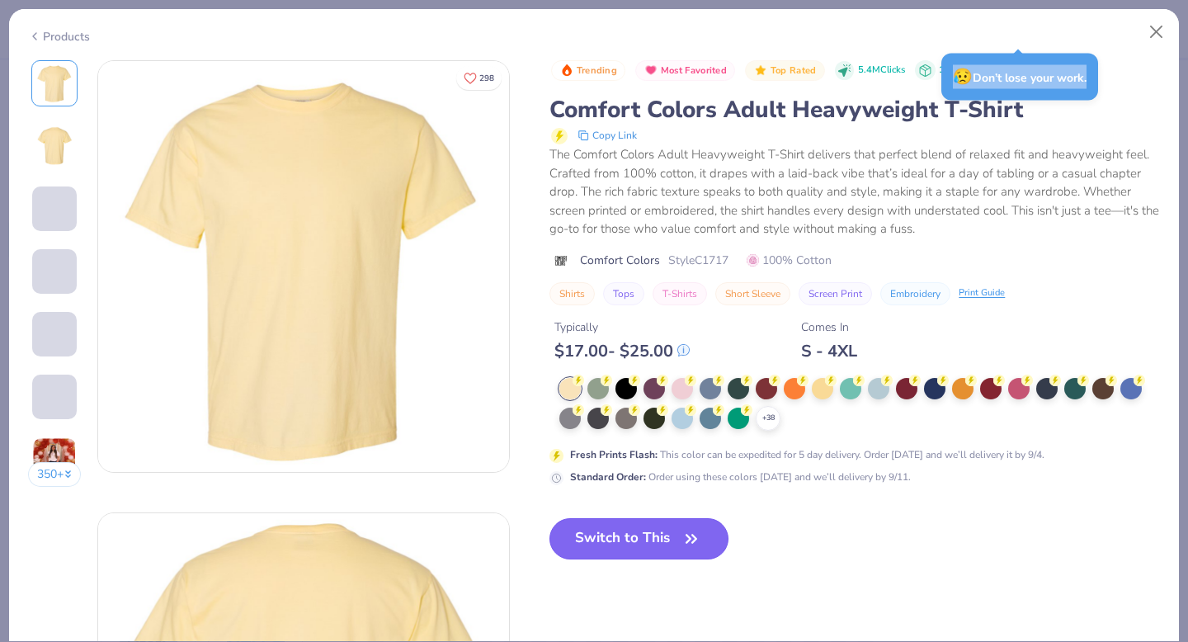
click at [626, 532] on button "Switch to This" at bounding box center [639, 538] width 179 height 41
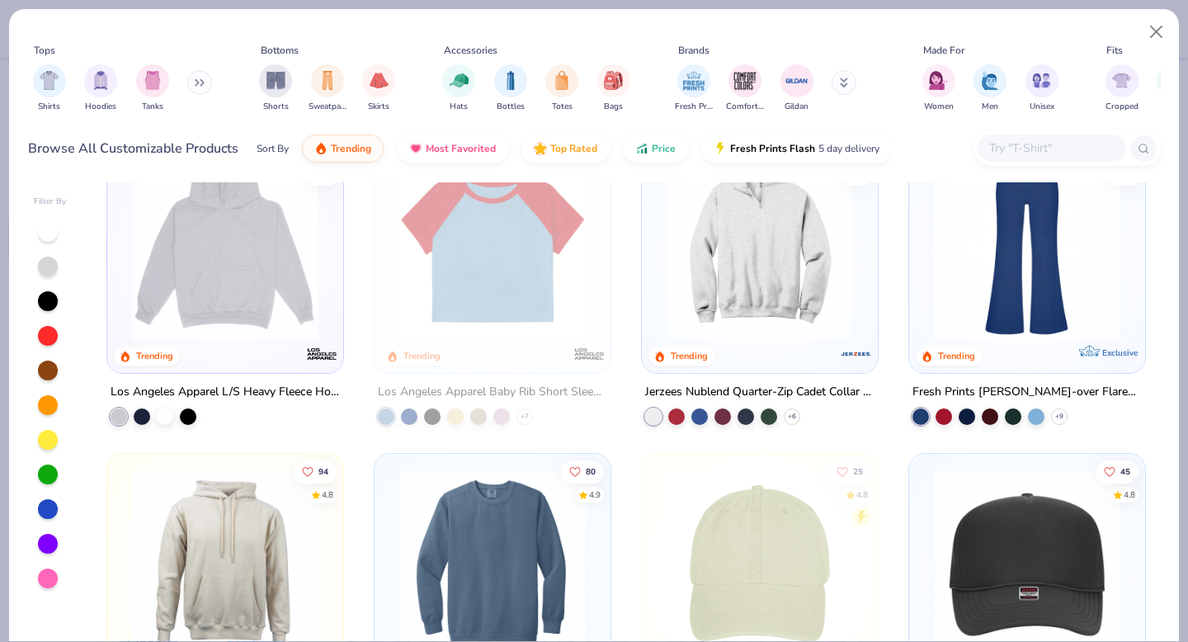
scroll to position [1693, 0]
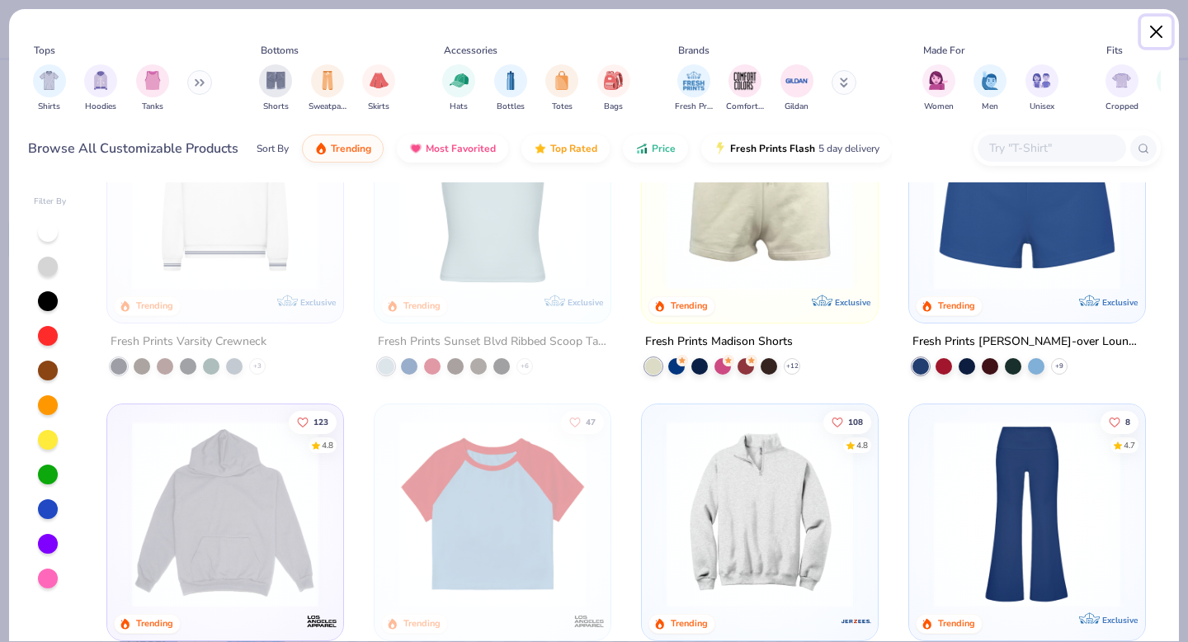
click at [1166, 24] on button "Close" at bounding box center [1156, 32] width 31 height 31
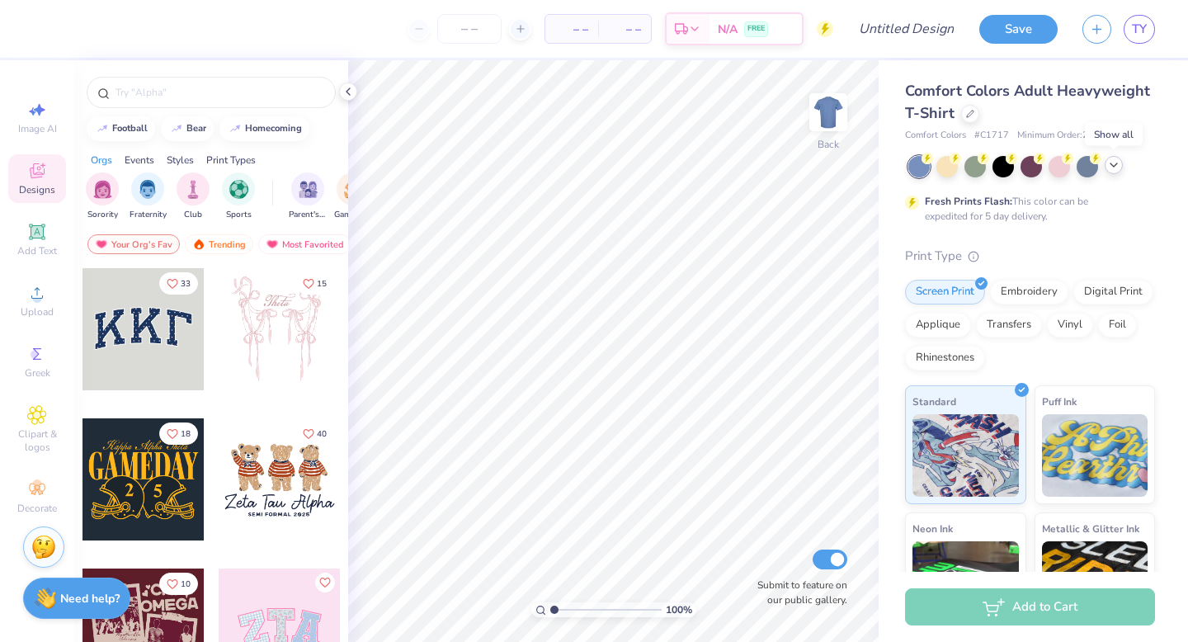
click at [1120, 167] on icon at bounding box center [1114, 164] width 13 height 13
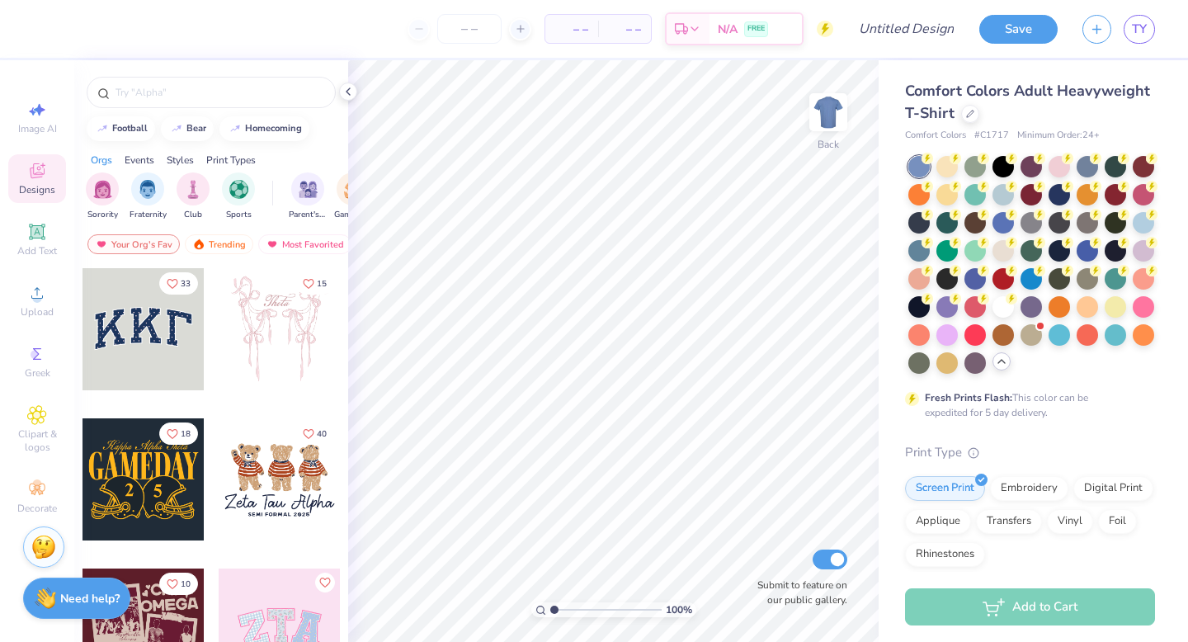
click at [1098, 111] on div "Comfort Colors Adult Heavyweight T-Shirt" at bounding box center [1030, 102] width 250 height 45
click at [1089, 116] on div "Comfort Colors Adult Heavyweight T-Shirt" at bounding box center [1030, 102] width 250 height 45
click at [974, 122] on div "Comfort Colors Adult Heavyweight T-Shirt" at bounding box center [1030, 102] width 250 height 45
click at [973, 120] on div at bounding box center [970, 112] width 18 height 18
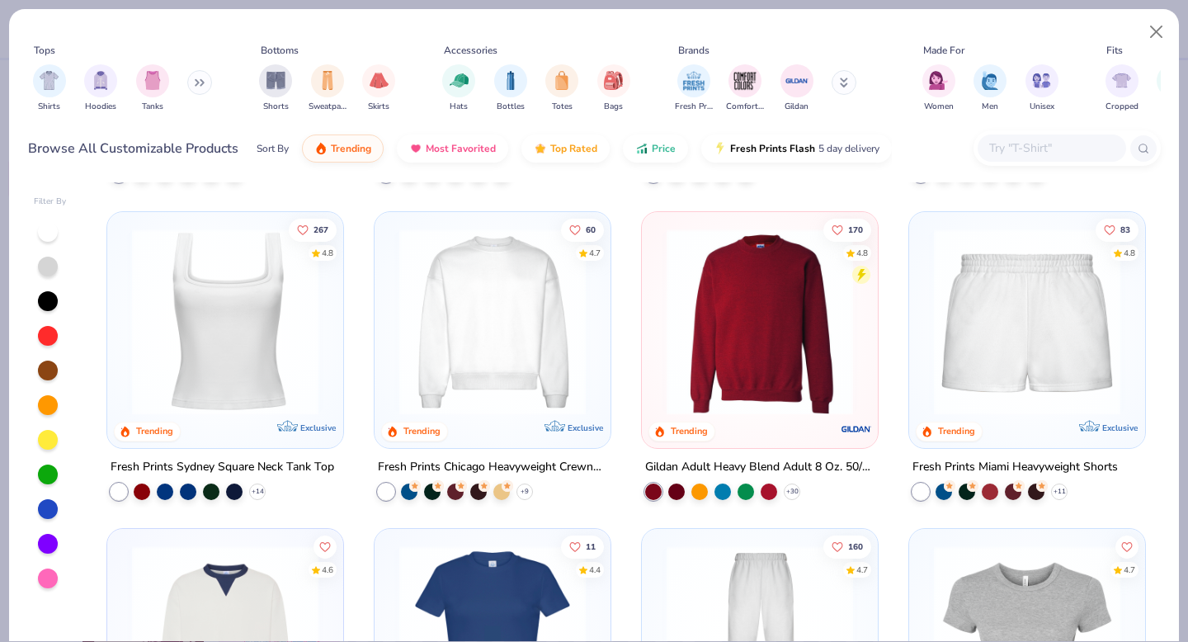
scroll to position [617, 0]
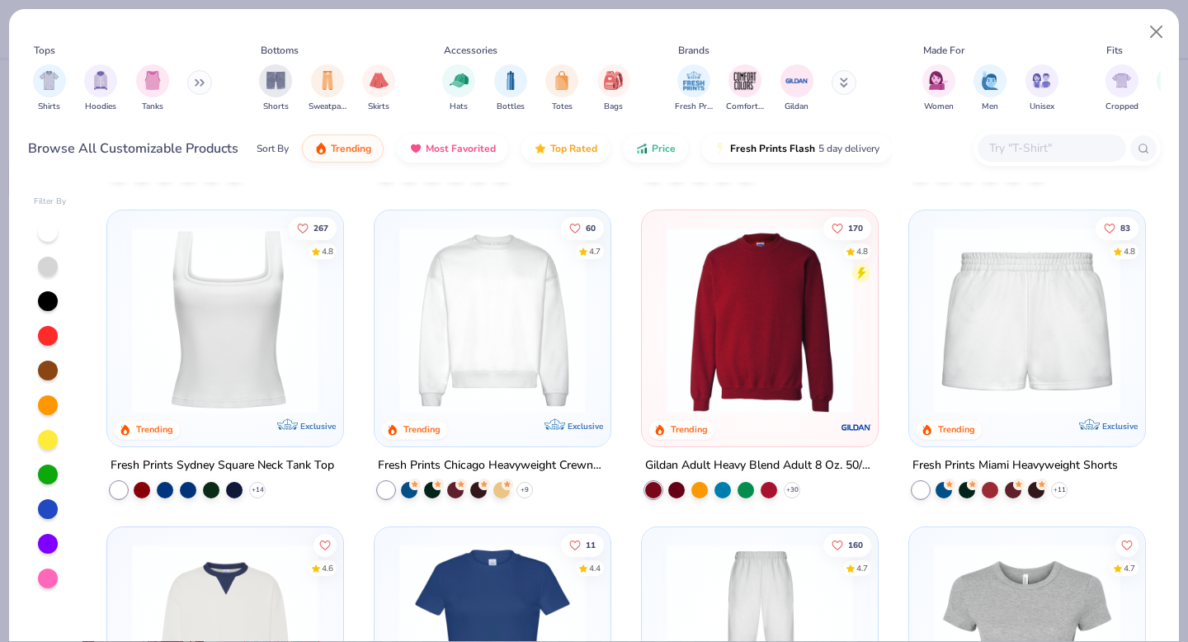
click at [221, 338] on img at bounding box center [225, 319] width 203 height 187
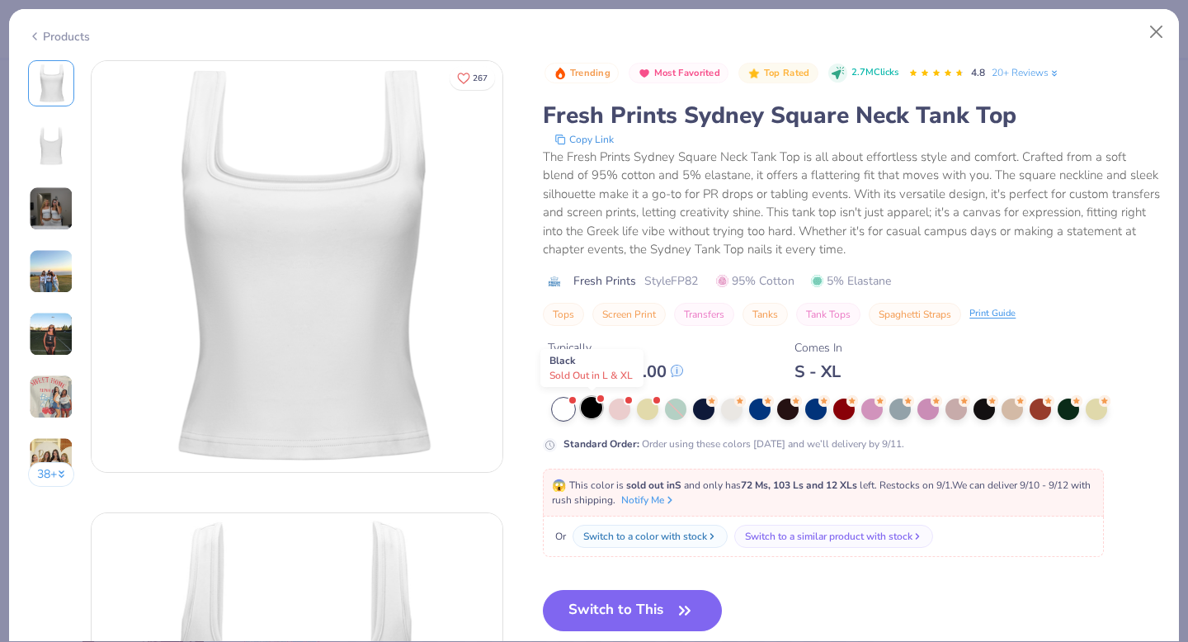
click at [593, 412] on div at bounding box center [591, 407] width 21 height 21
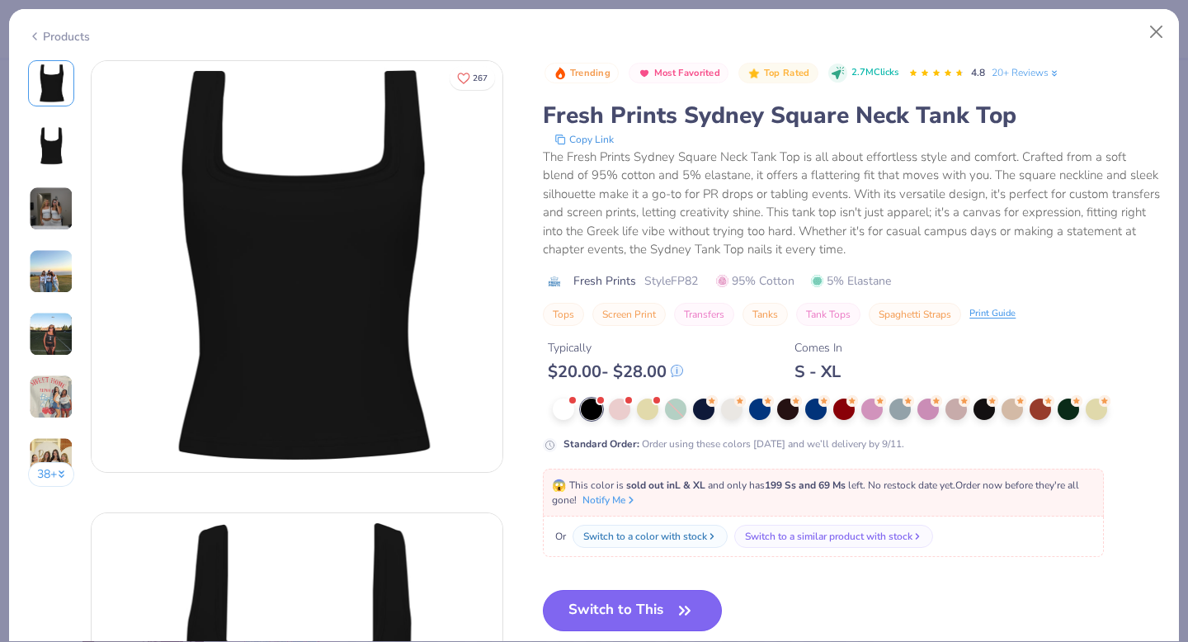
click at [616, 606] on button "Switch to This" at bounding box center [632, 610] width 179 height 41
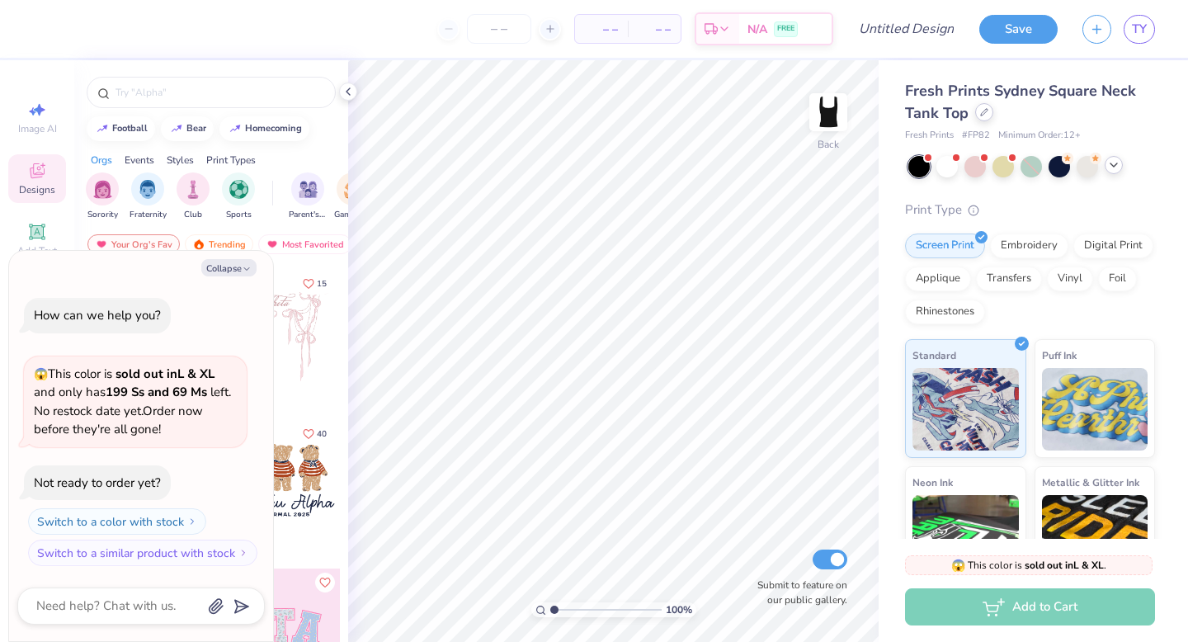
click at [982, 108] on icon at bounding box center [984, 112] width 8 height 8
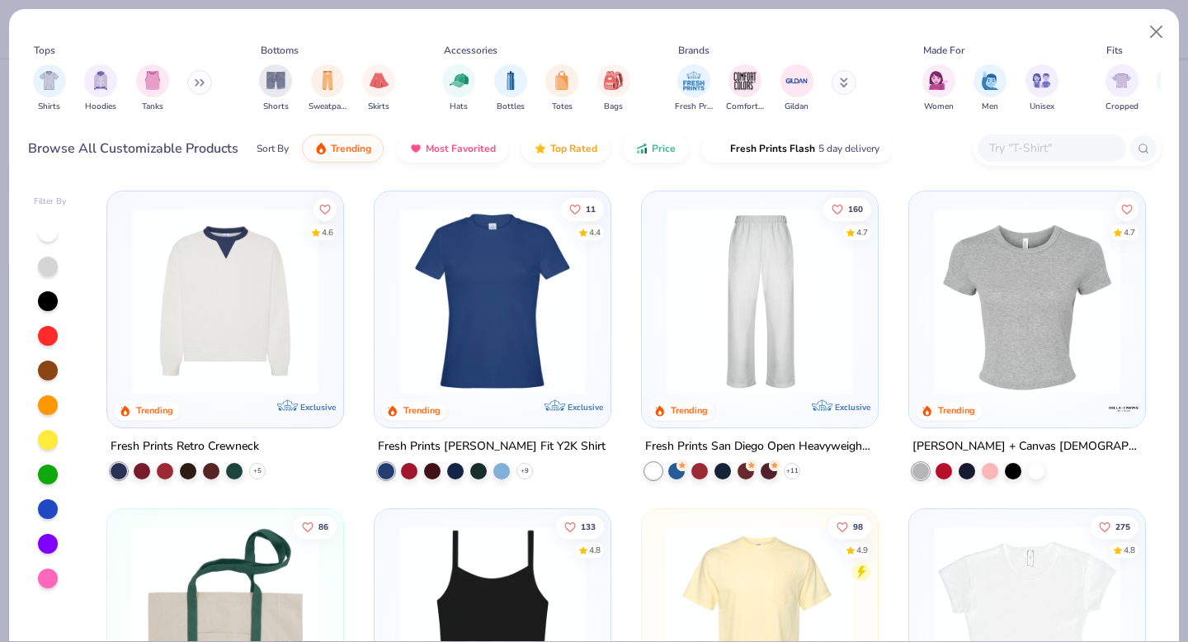
scroll to position [943, 0]
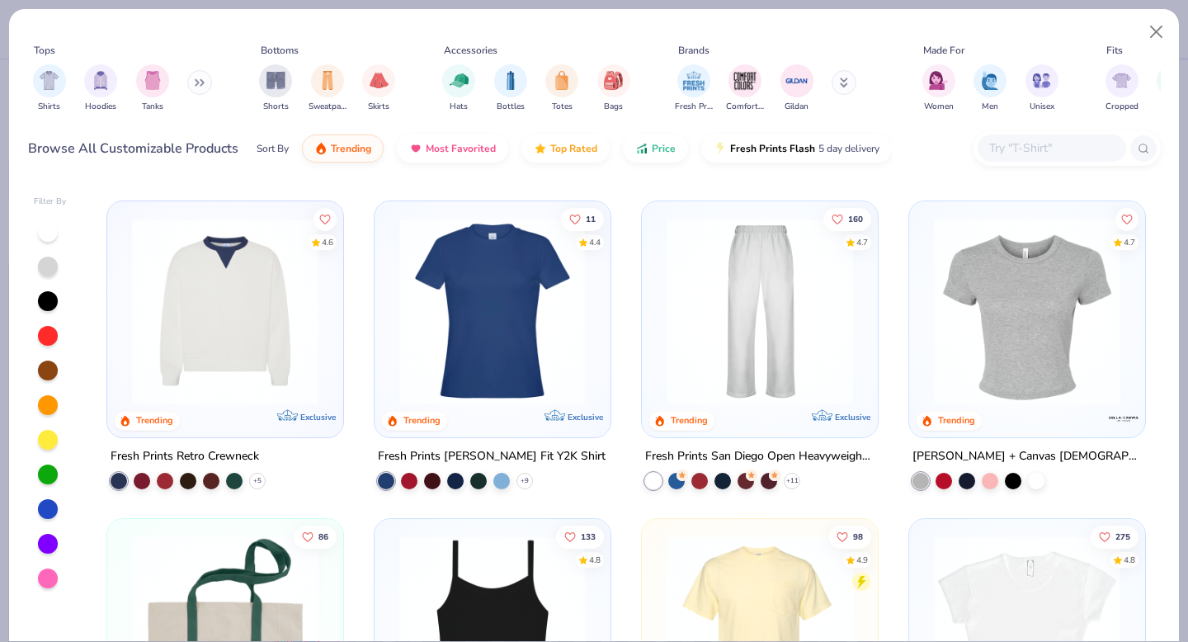
click at [1037, 324] on img at bounding box center [1027, 311] width 203 height 187
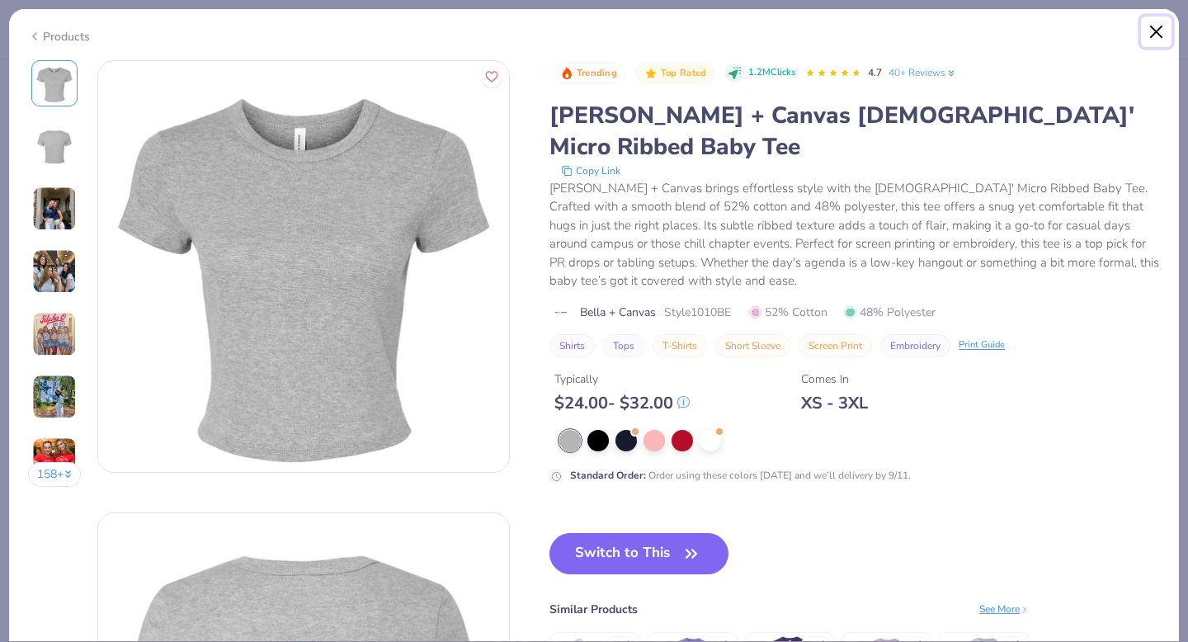
click at [1155, 26] on button "Close" at bounding box center [1156, 32] width 31 height 31
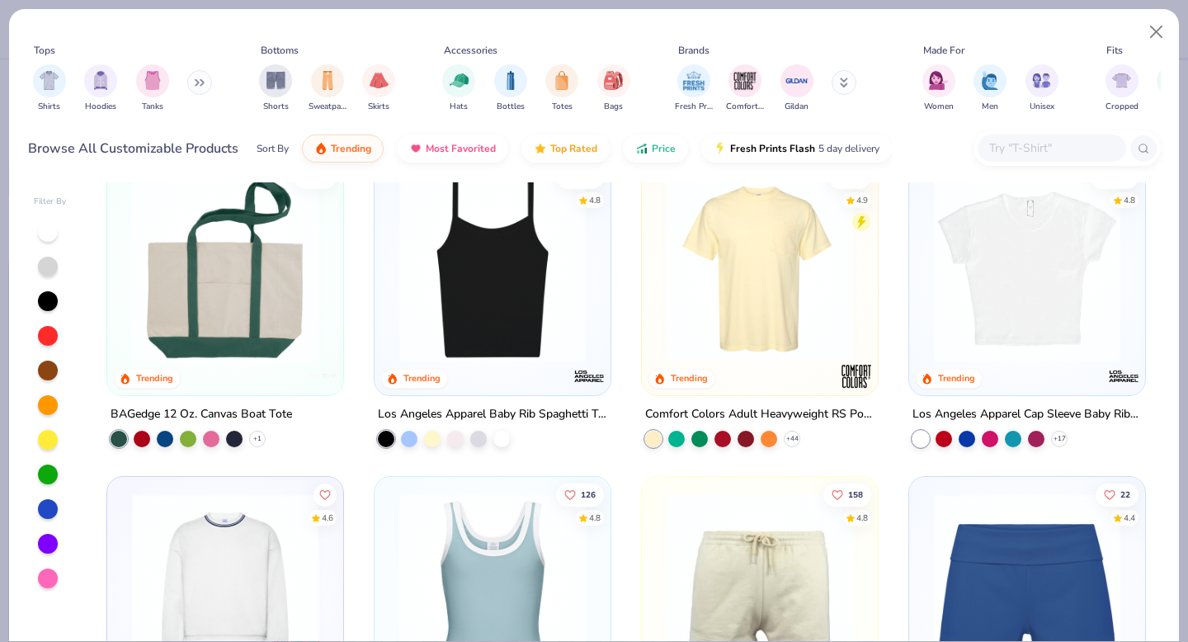
scroll to position [1305, 0]
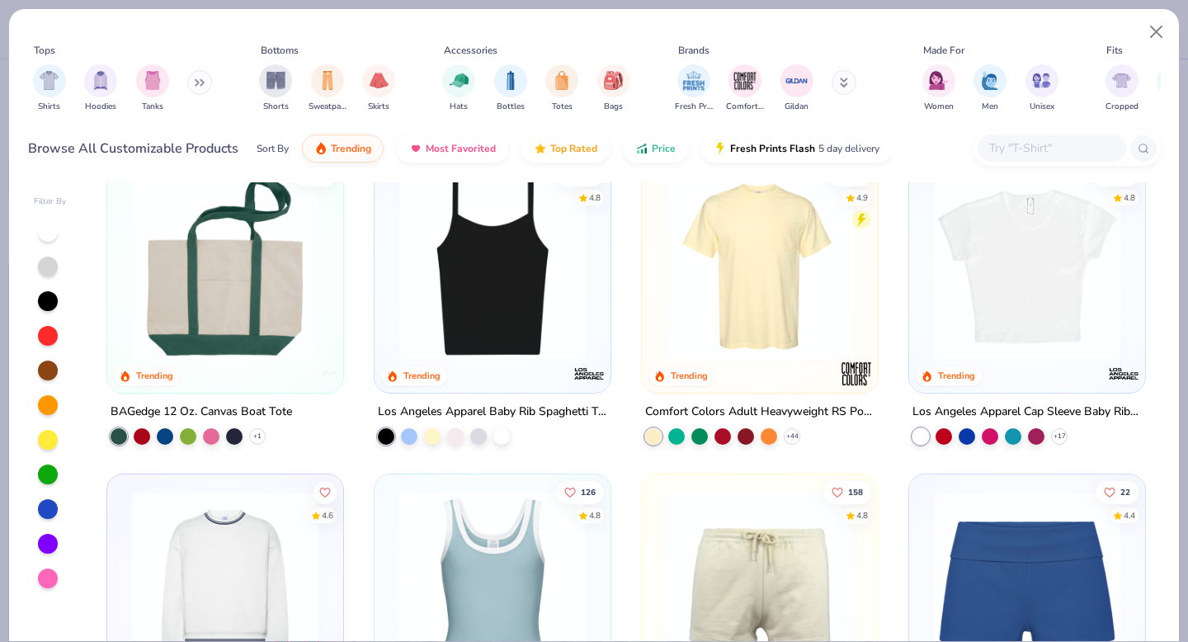
click at [493, 321] on img at bounding box center [492, 266] width 203 height 187
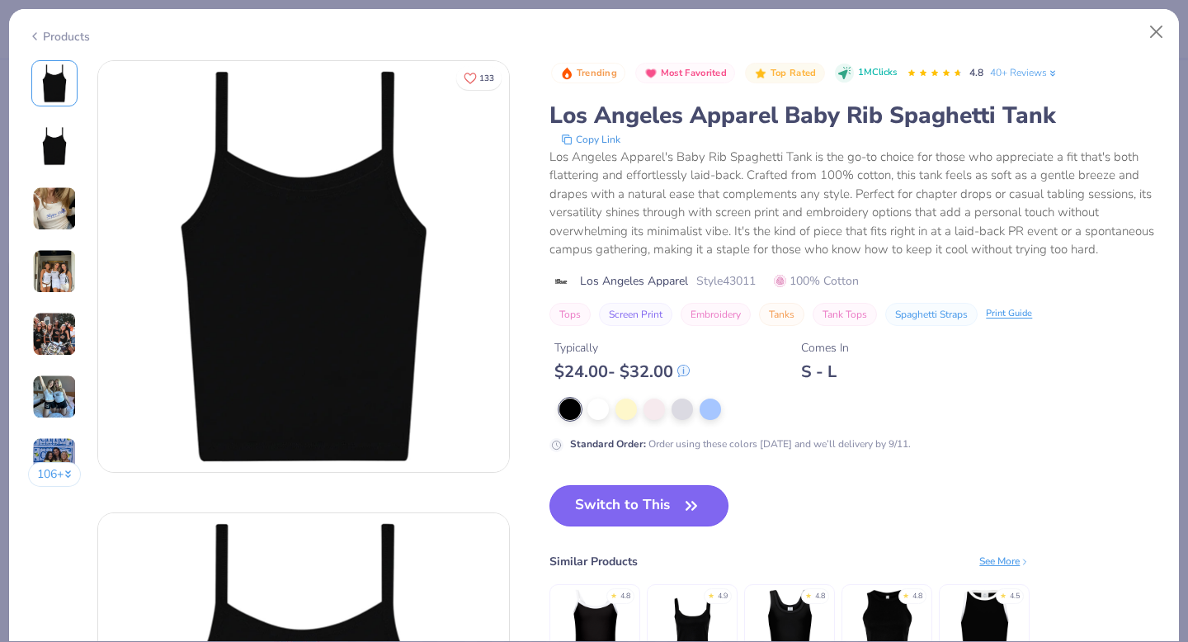
click at [661, 507] on button "Switch to This" at bounding box center [639, 505] width 179 height 41
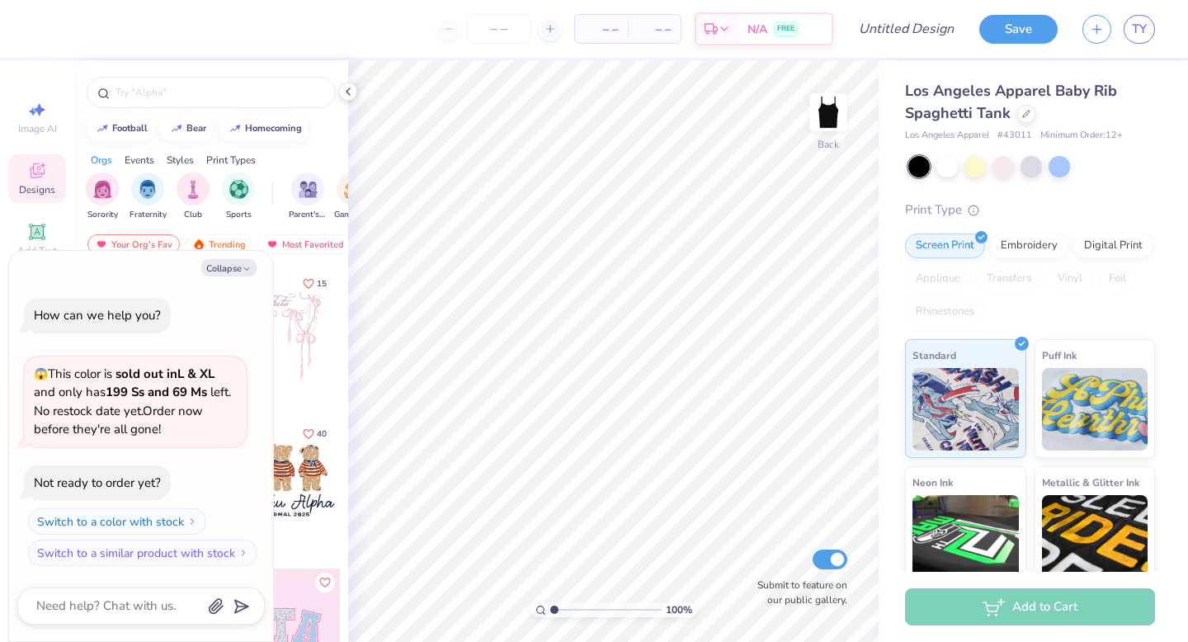
click at [226, 256] on div "Collapse How can we help you? 😱 This color is sold out in L & XL and only has 1…" at bounding box center [141, 446] width 264 height 390
click at [227, 269] on button "Collapse" at bounding box center [228, 267] width 55 height 17
type textarea "x"
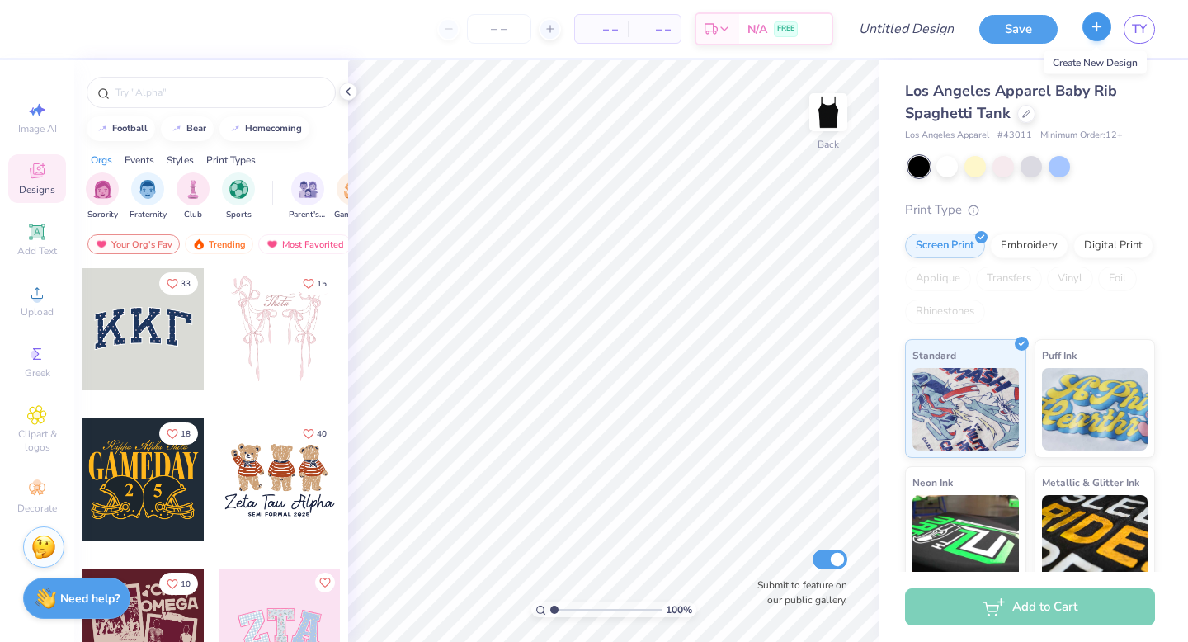
click at [1103, 35] on button "button" at bounding box center [1097, 26] width 29 height 29
click at [1031, 110] on div at bounding box center [1027, 112] width 18 height 18
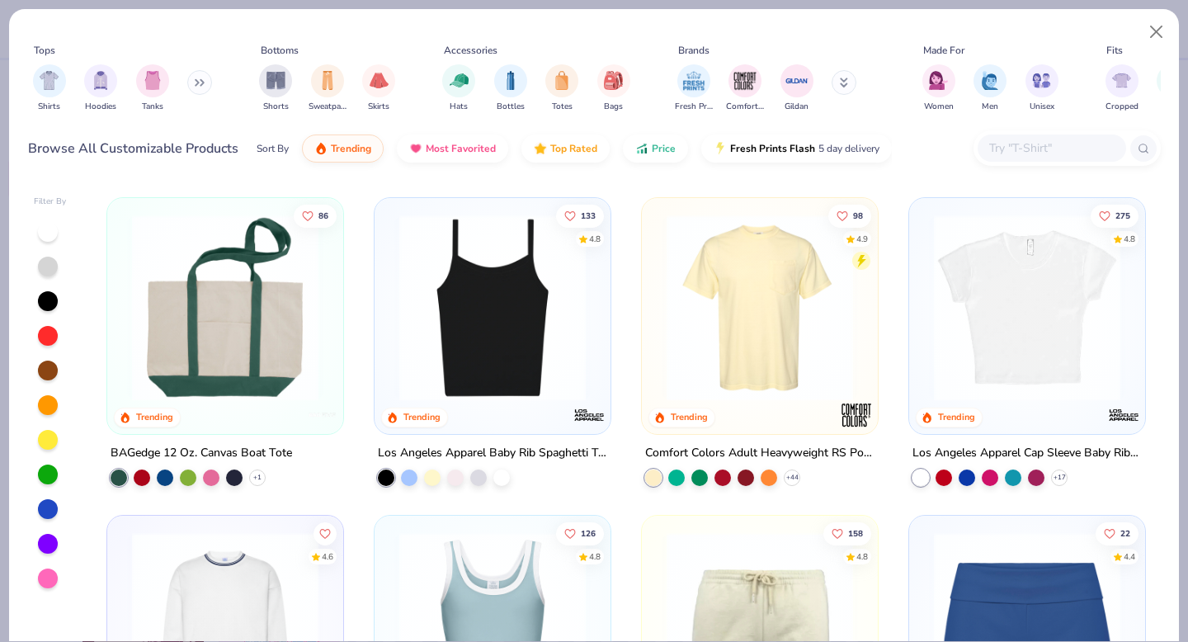
scroll to position [1264, 0]
click at [1084, 305] on img at bounding box center [1027, 307] width 203 height 187
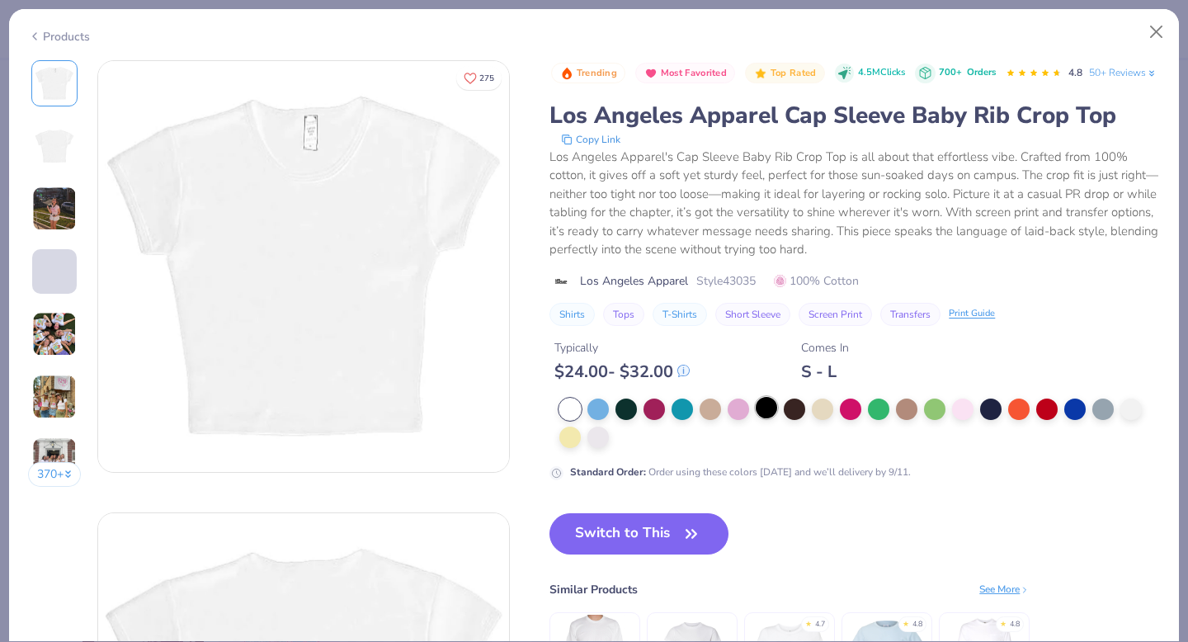
click at [772, 418] on div at bounding box center [766, 407] width 21 height 21
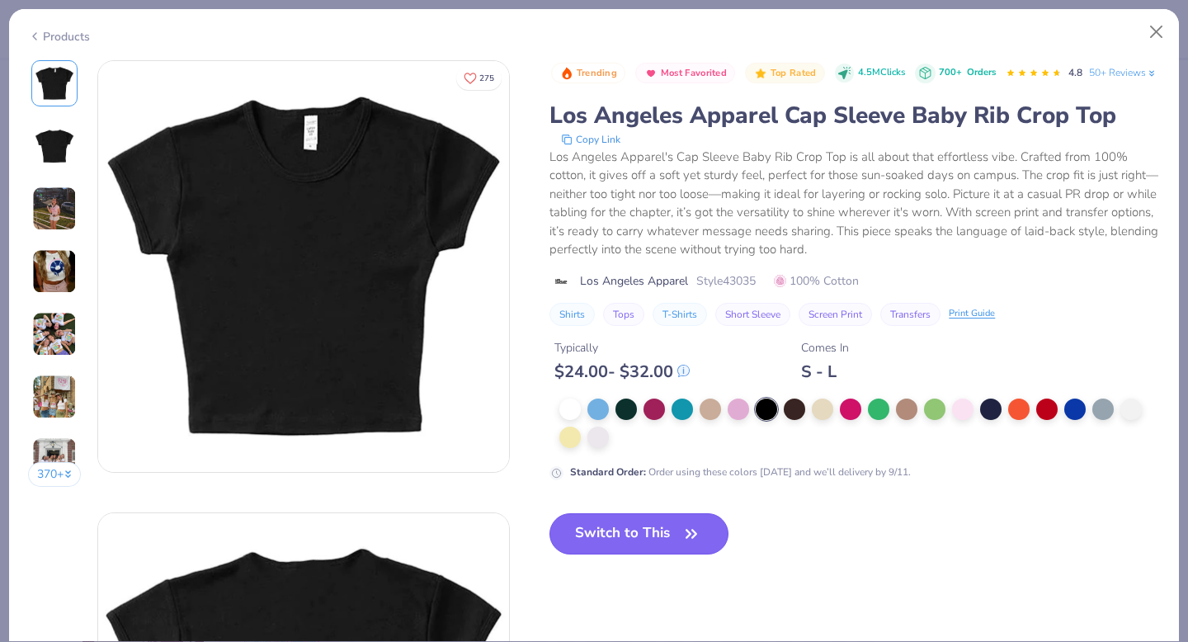
click at [638, 555] on button "Switch to This" at bounding box center [639, 533] width 179 height 41
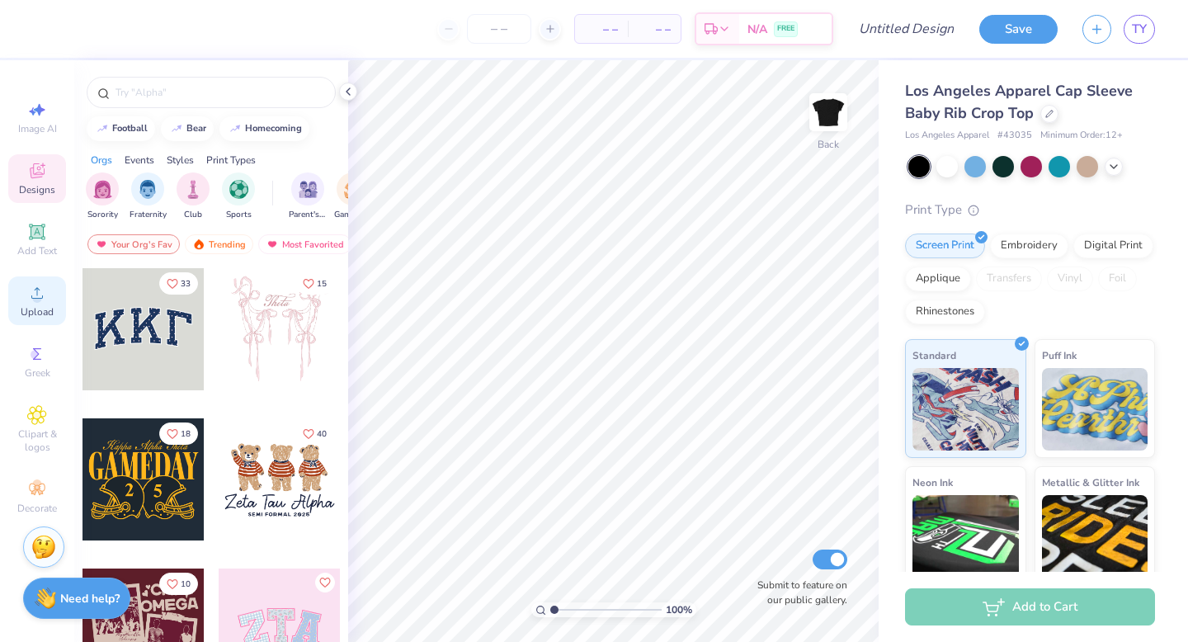
click at [29, 297] on icon at bounding box center [37, 293] width 20 height 20
